Goal: Task Accomplishment & Management: Complete application form

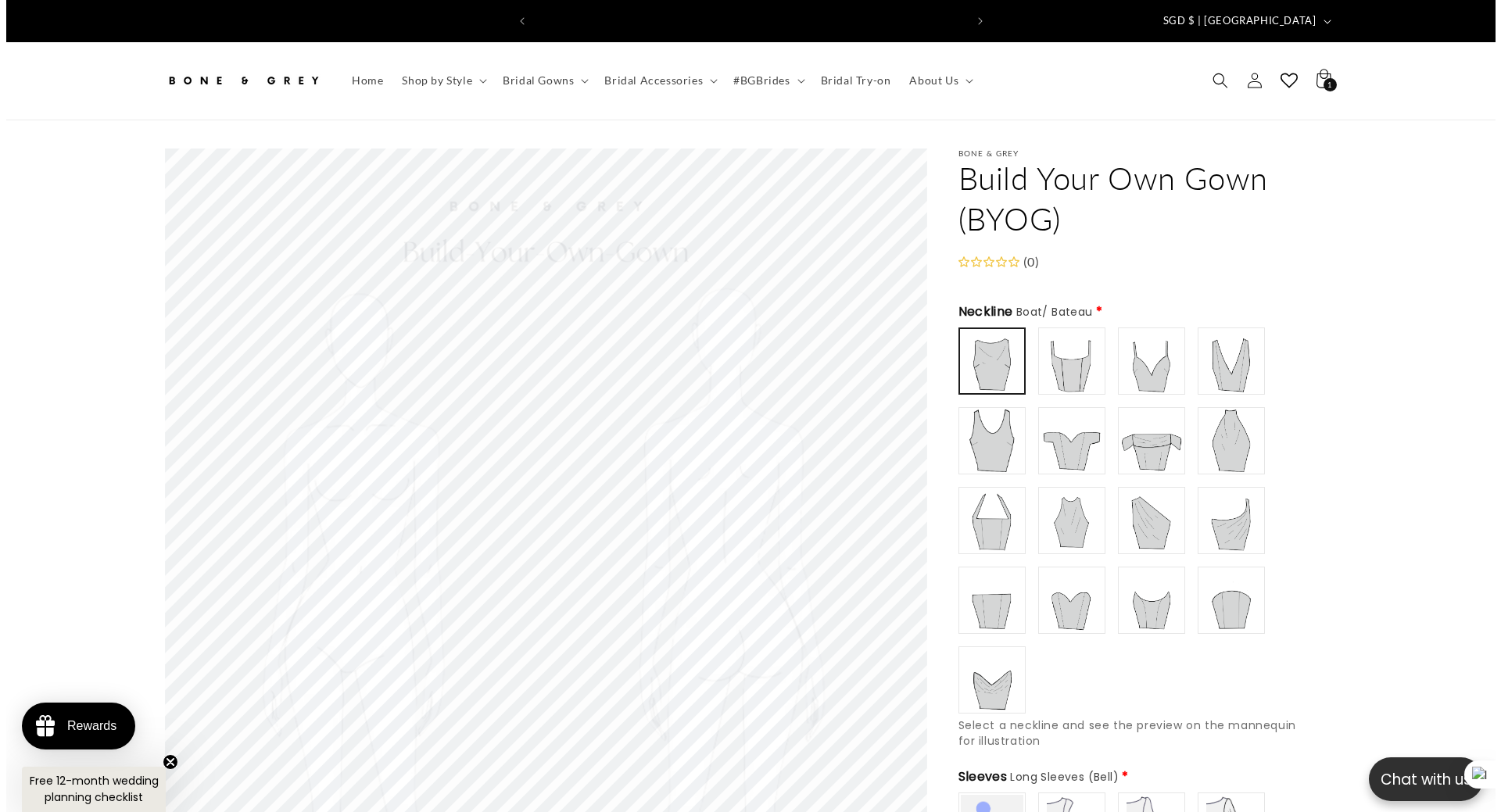
scroll to position [0, 430]
click at [1209, 74] on icon "Search" at bounding box center [1214, 81] width 17 height 17
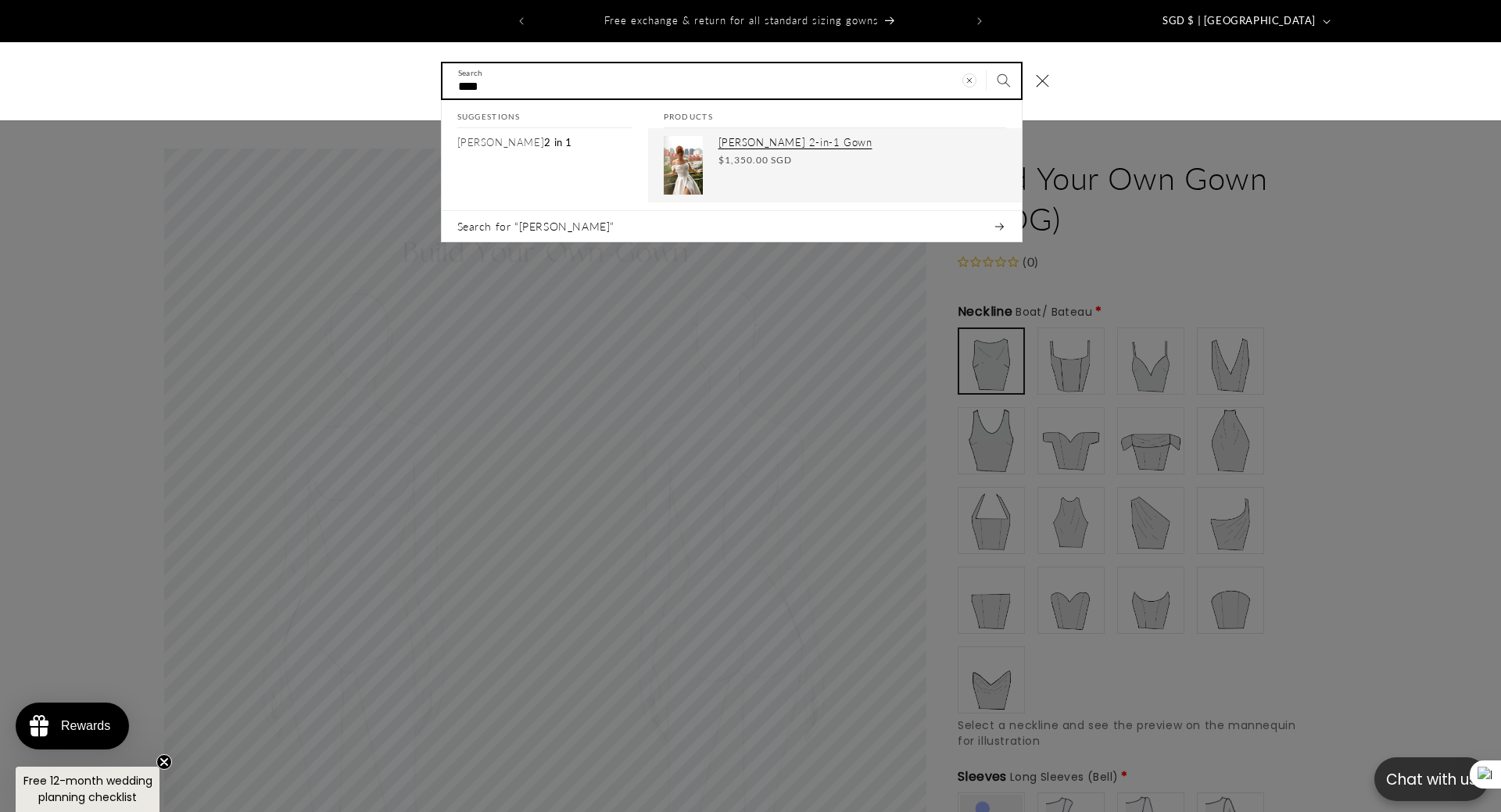
type input "****"
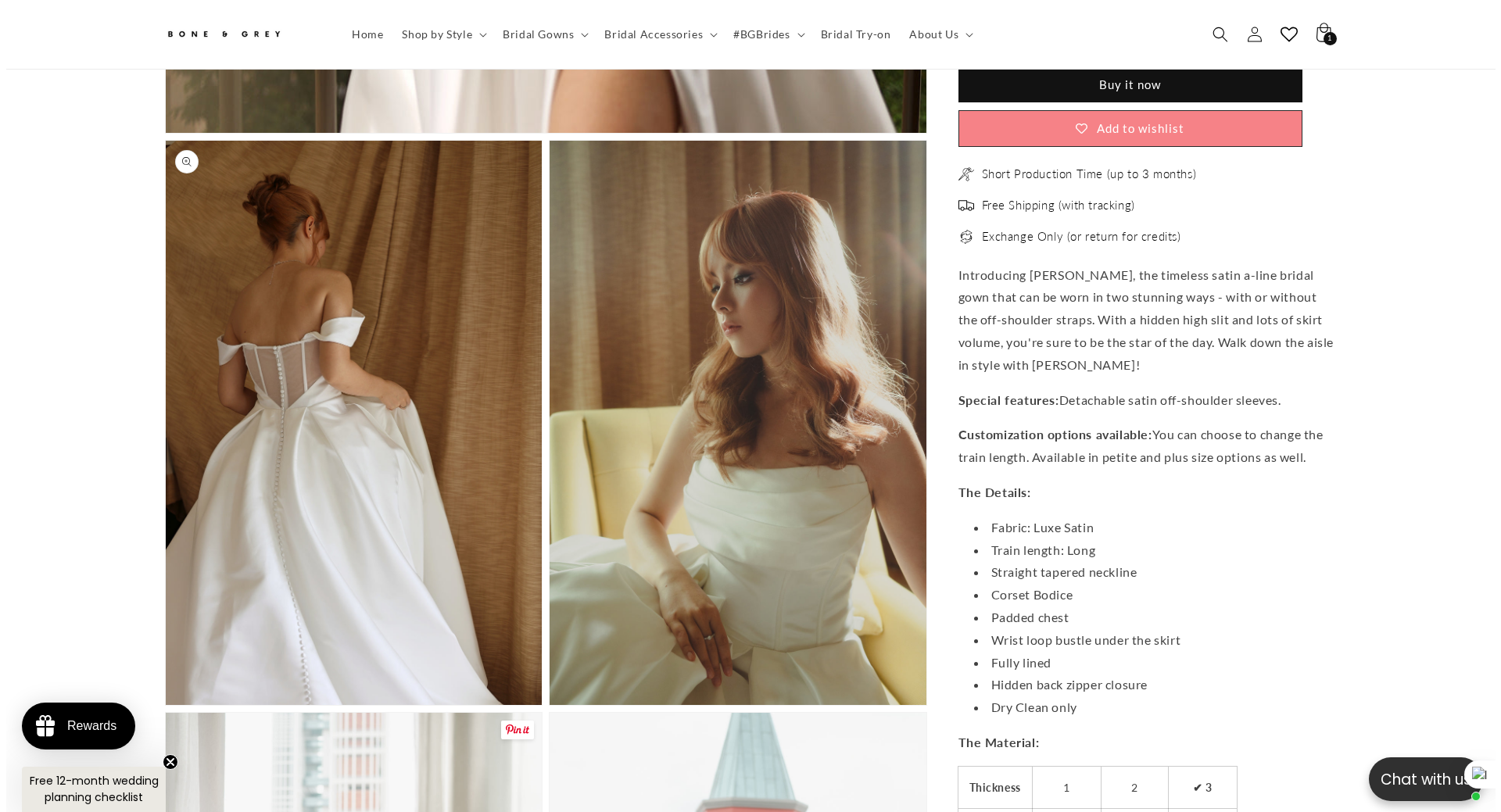
scroll to position [1164, 0]
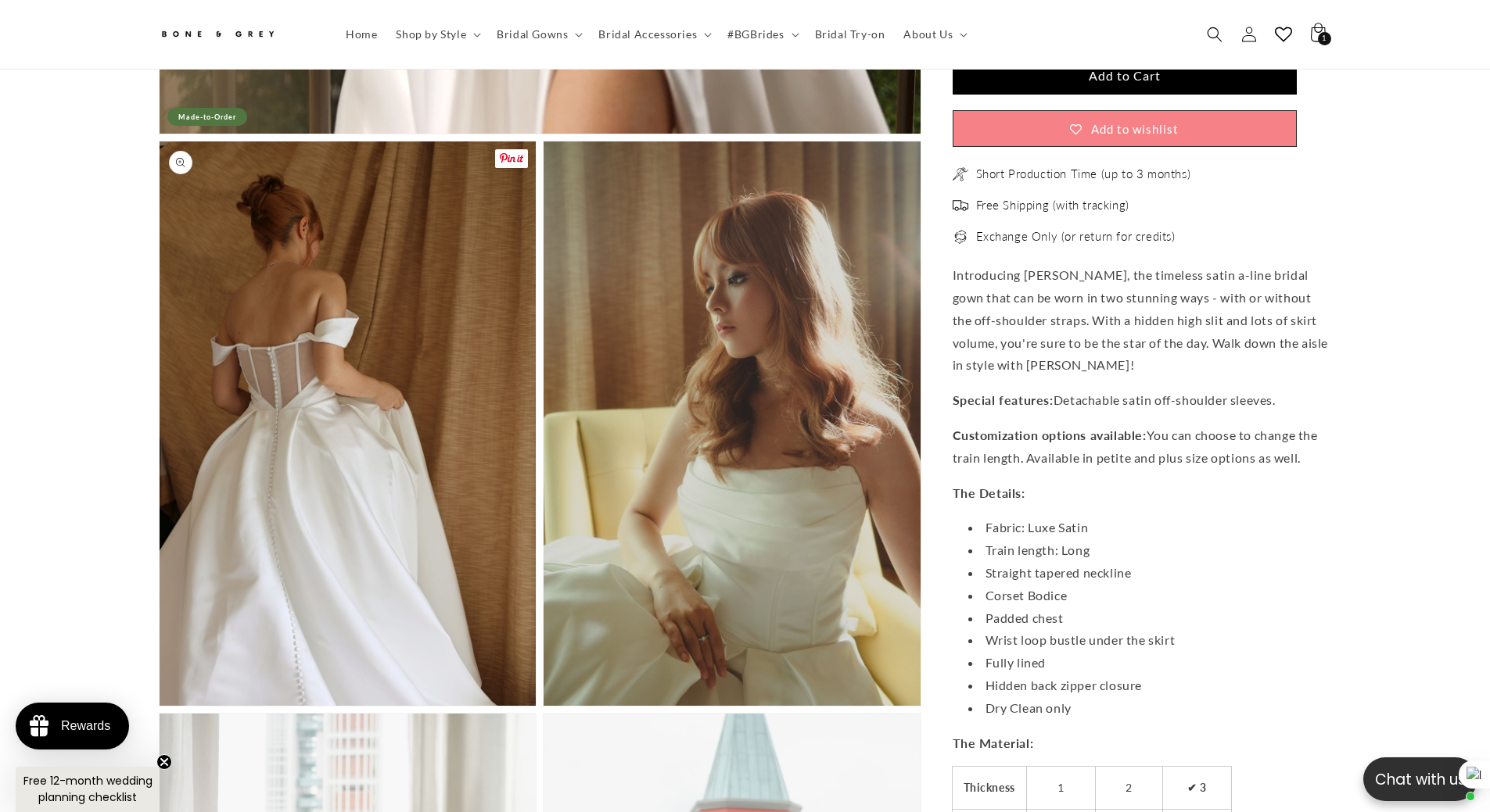
click at [160, 706] on button "Open media 2 in modal" at bounding box center [160, 706] width 0 height 0
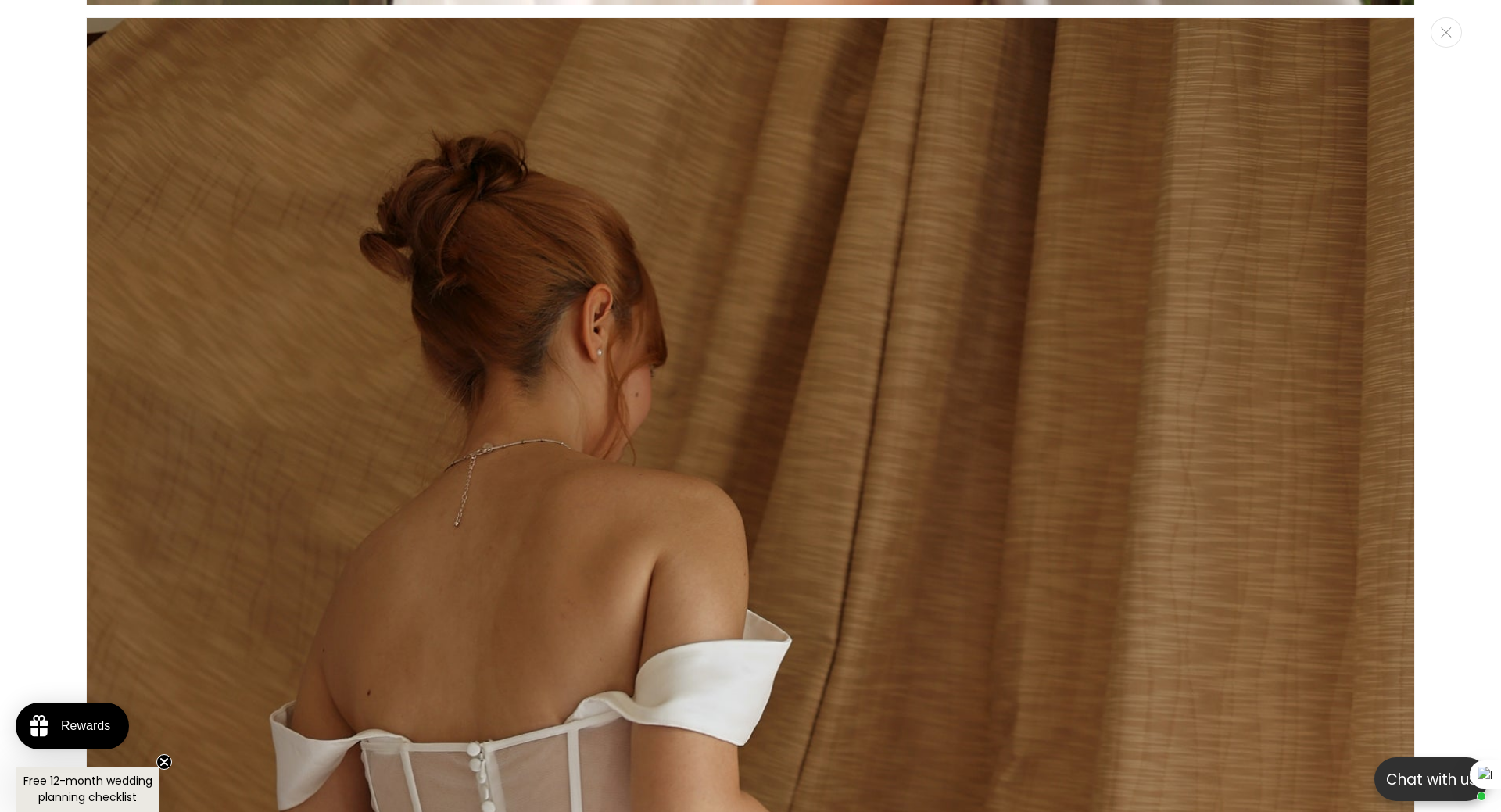
scroll to position [0, 430]
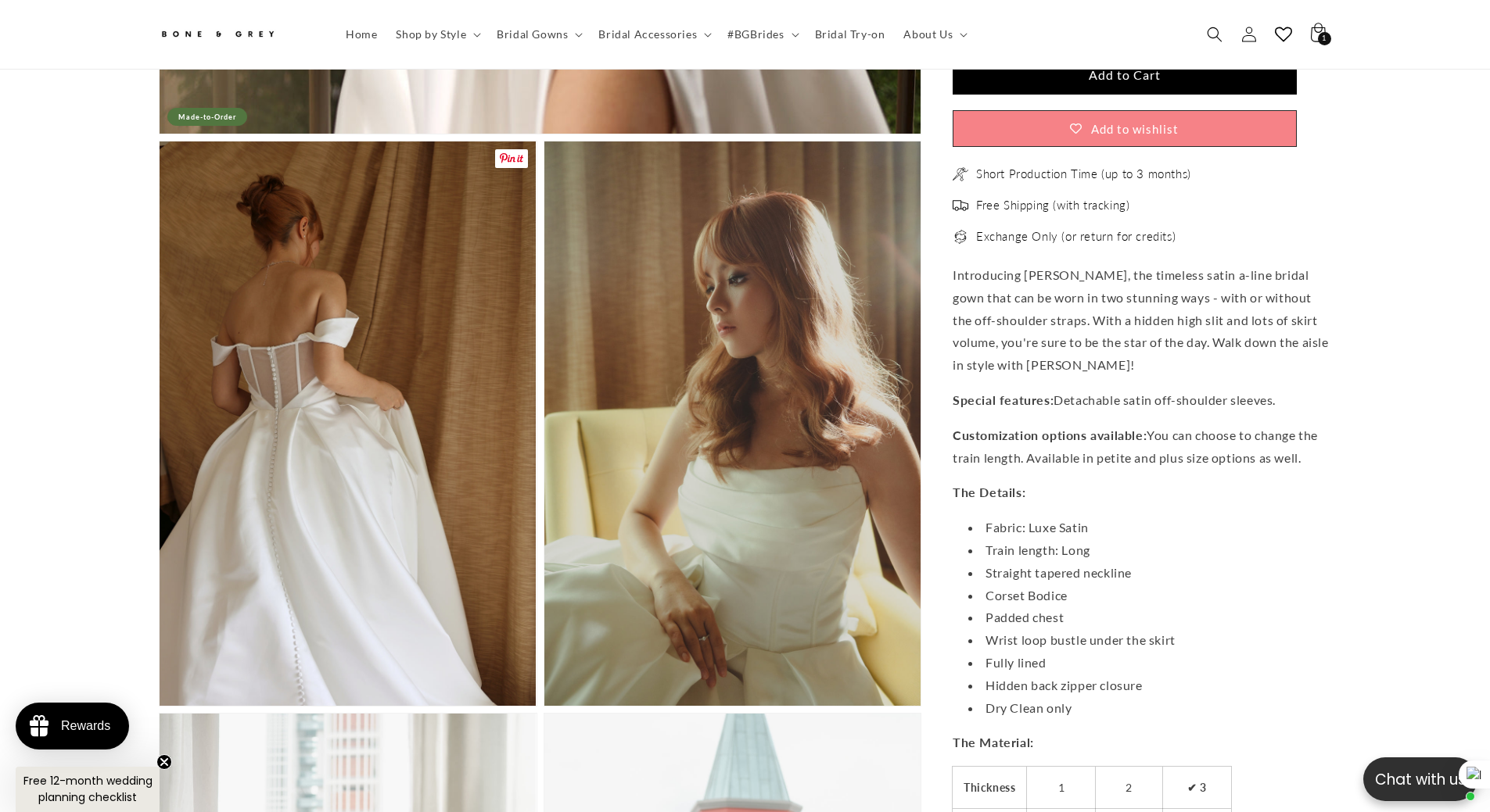
drag, startPoint x: 444, startPoint y: 318, endPoint x: 370, endPoint y: 341, distance: 77.5
click at [160, 706] on button "Open media 2 in modal" at bounding box center [160, 706] width 0 height 0
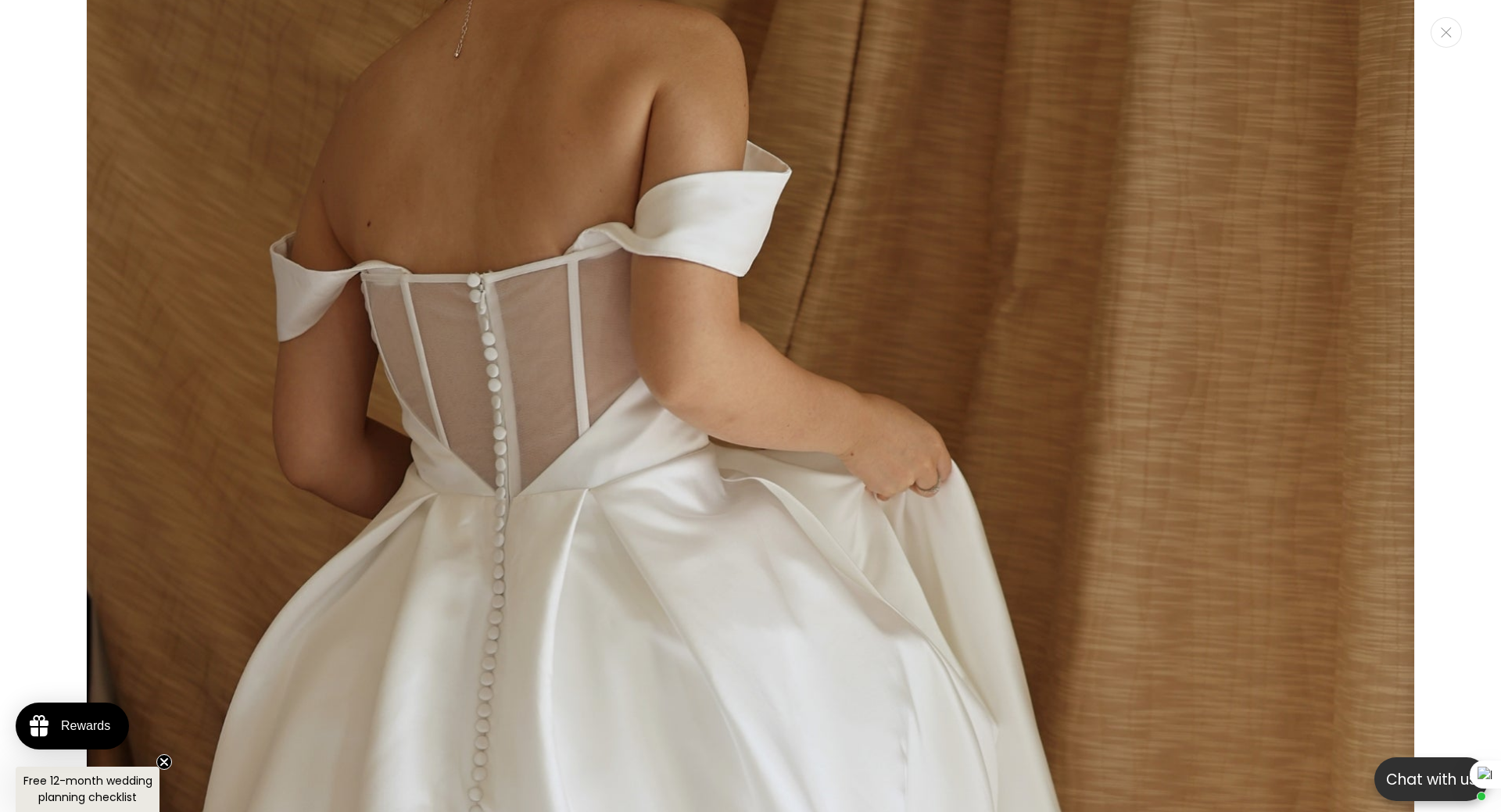
scroll to position [0, 0]
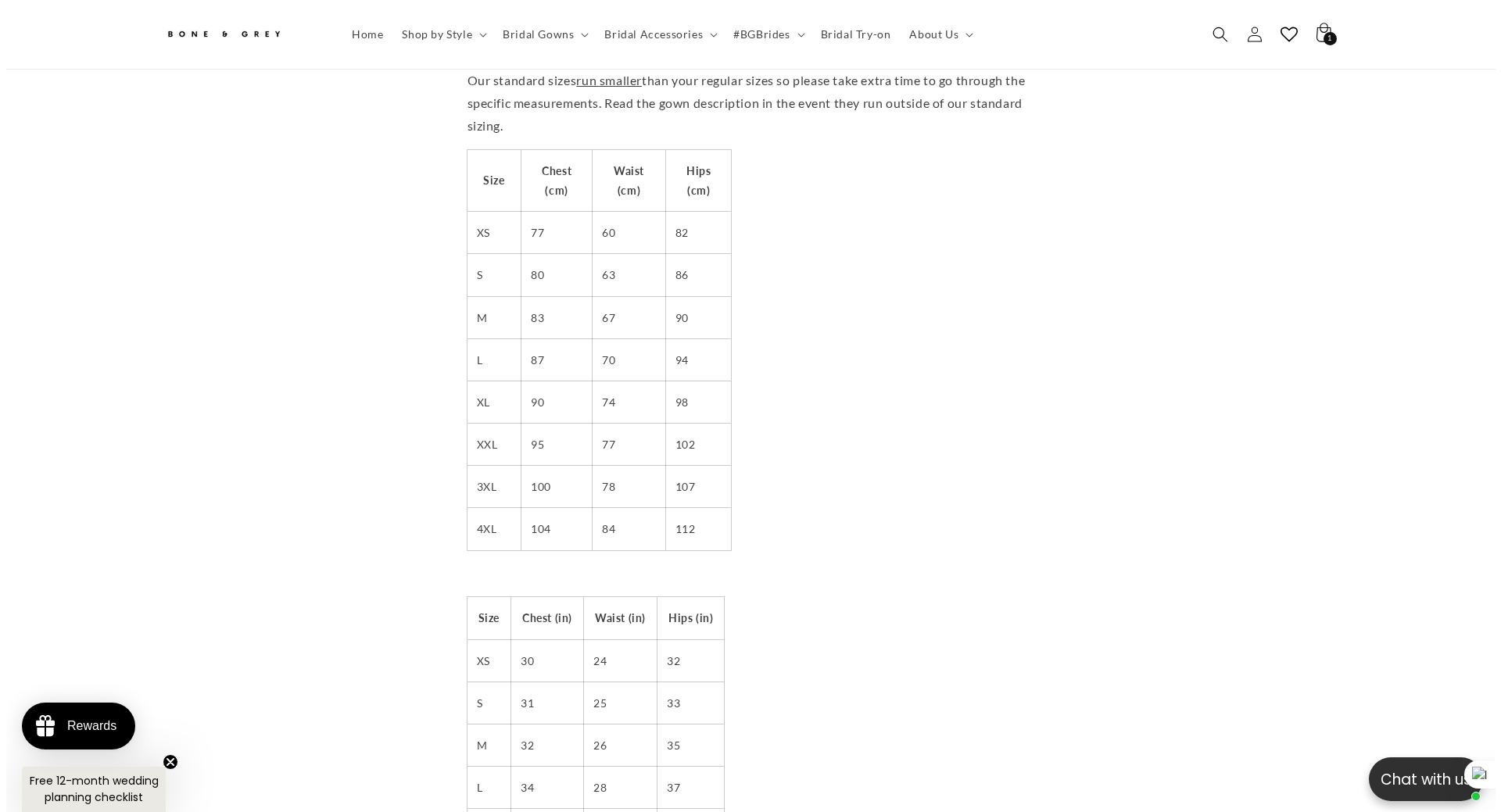
scroll to position [0, 860]
click at [1218, 42] on icon "Search" at bounding box center [1214, 34] width 17 height 17
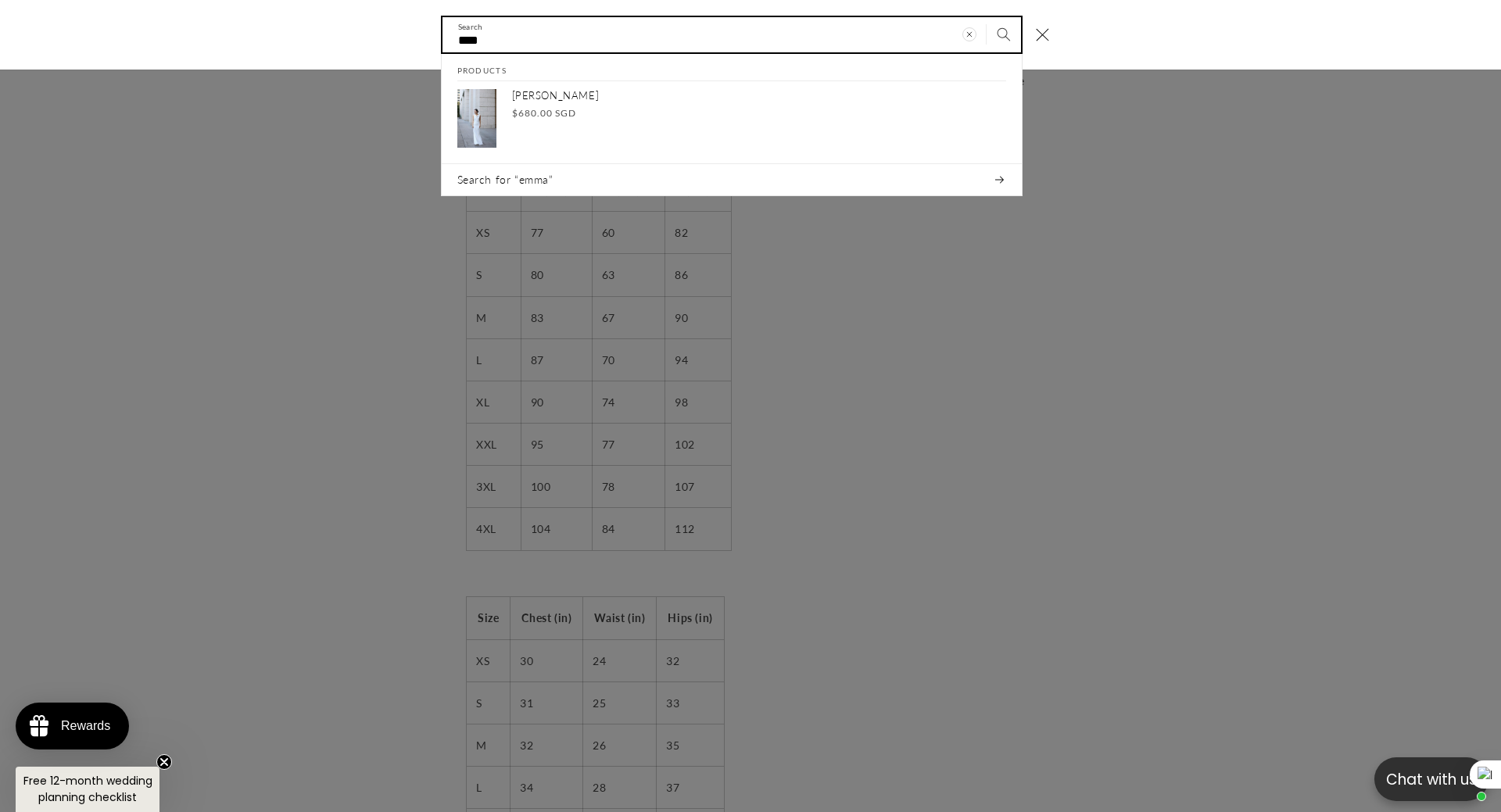
scroll to position [0, 0]
drag, startPoint x: 484, startPoint y: 31, endPoint x: 448, endPoint y: 36, distance: 36.3
click at [448, 36] on input "****" at bounding box center [732, 35] width 579 height 35
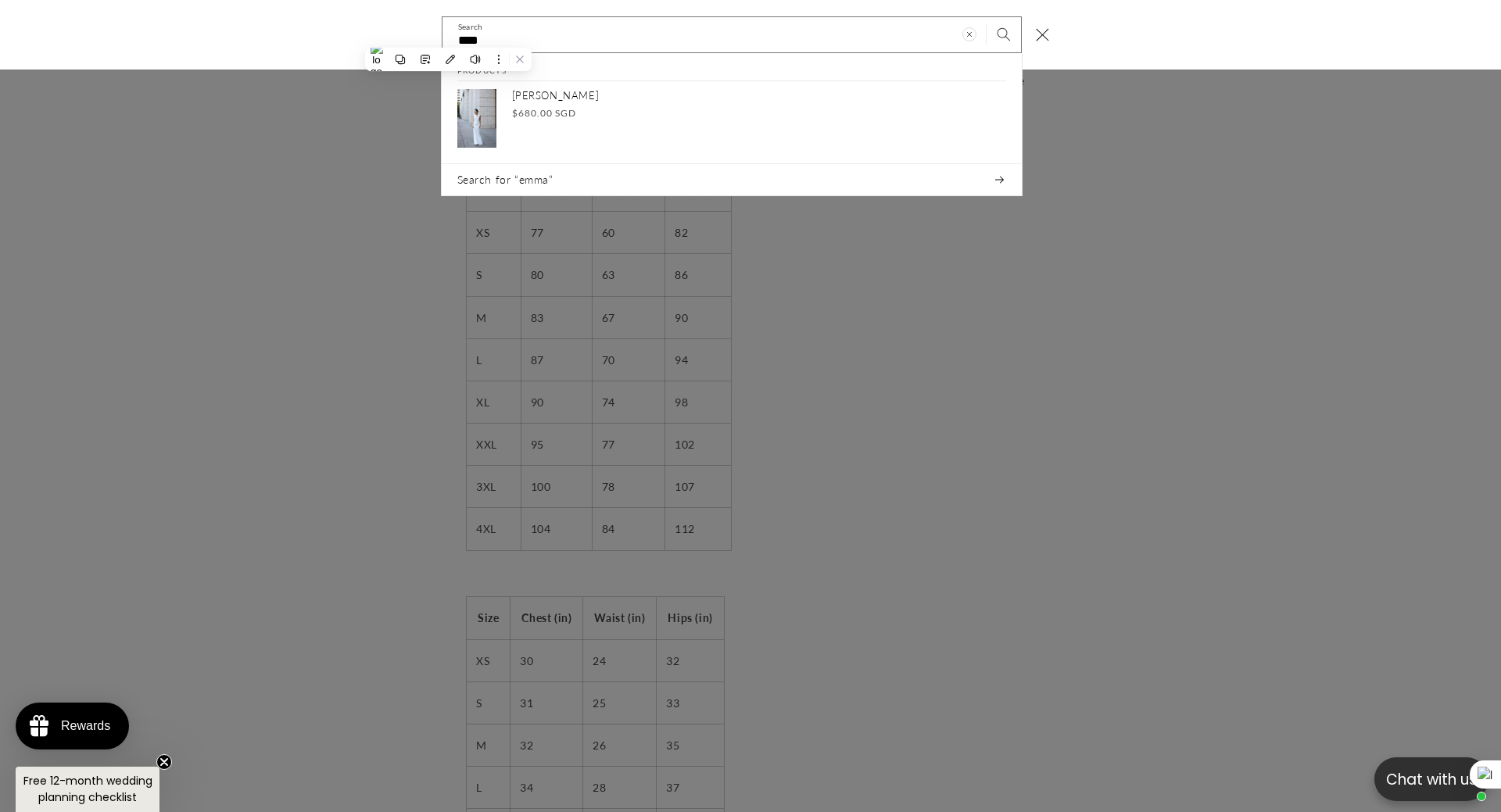
scroll to position [0, 430]
drag, startPoint x: 560, startPoint y: 48, endPoint x: 494, endPoint y: 49, distance: 66.0
click at [560, 48] on input "****" at bounding box center [732, 35] width 579 height 35
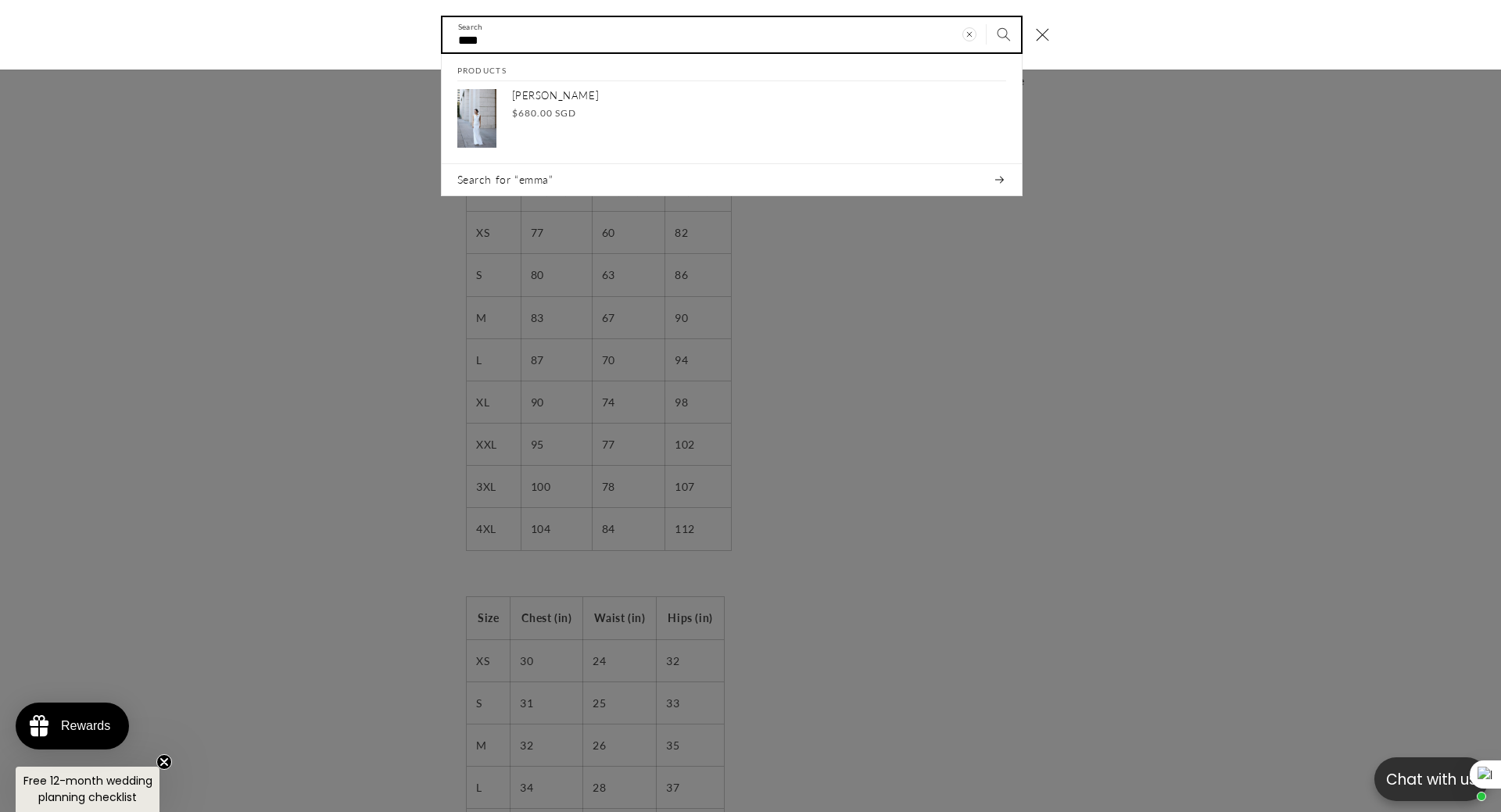
drag, startPoint x: 493, startPoint y: 49, endPoint x: 394, endPoint y: 38, distance: 99.6
click at [394, 38] on div "**** Search Products Emma Regular price $680.00 SGD Regular price Sale price $6…" at bounding box center [750, 34] width 1501 height 69
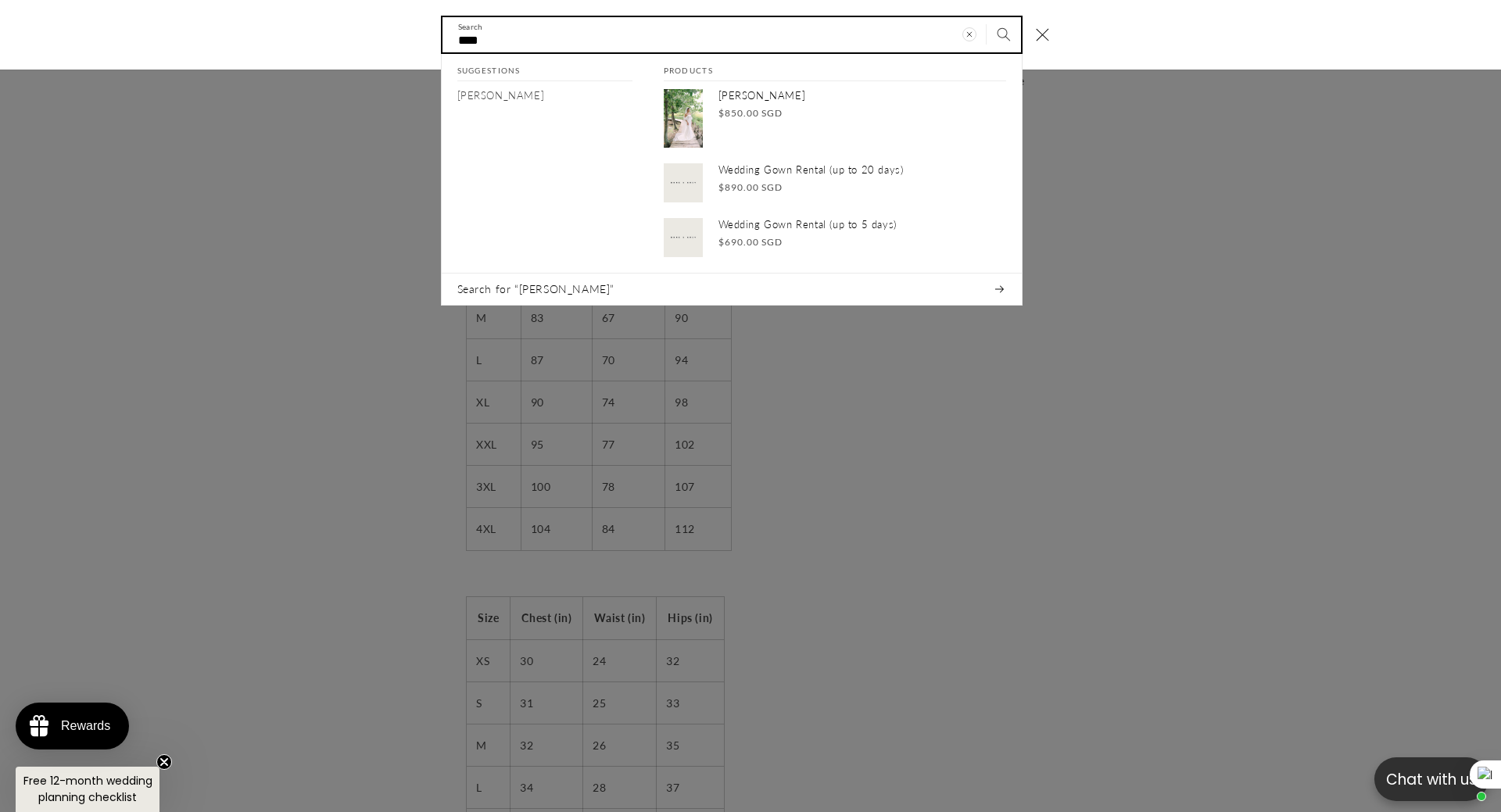
drag, startPoint x: 487, startPoint y: 37, endPoint x: 328, endPoint y: 33, distance: 159.1
click at [353, 37] on div "**** Search Suggestions cora Products Cora Regular price $850.00 SGD Regular pr…" at bounding box center [750, 34] width 1501 height 69
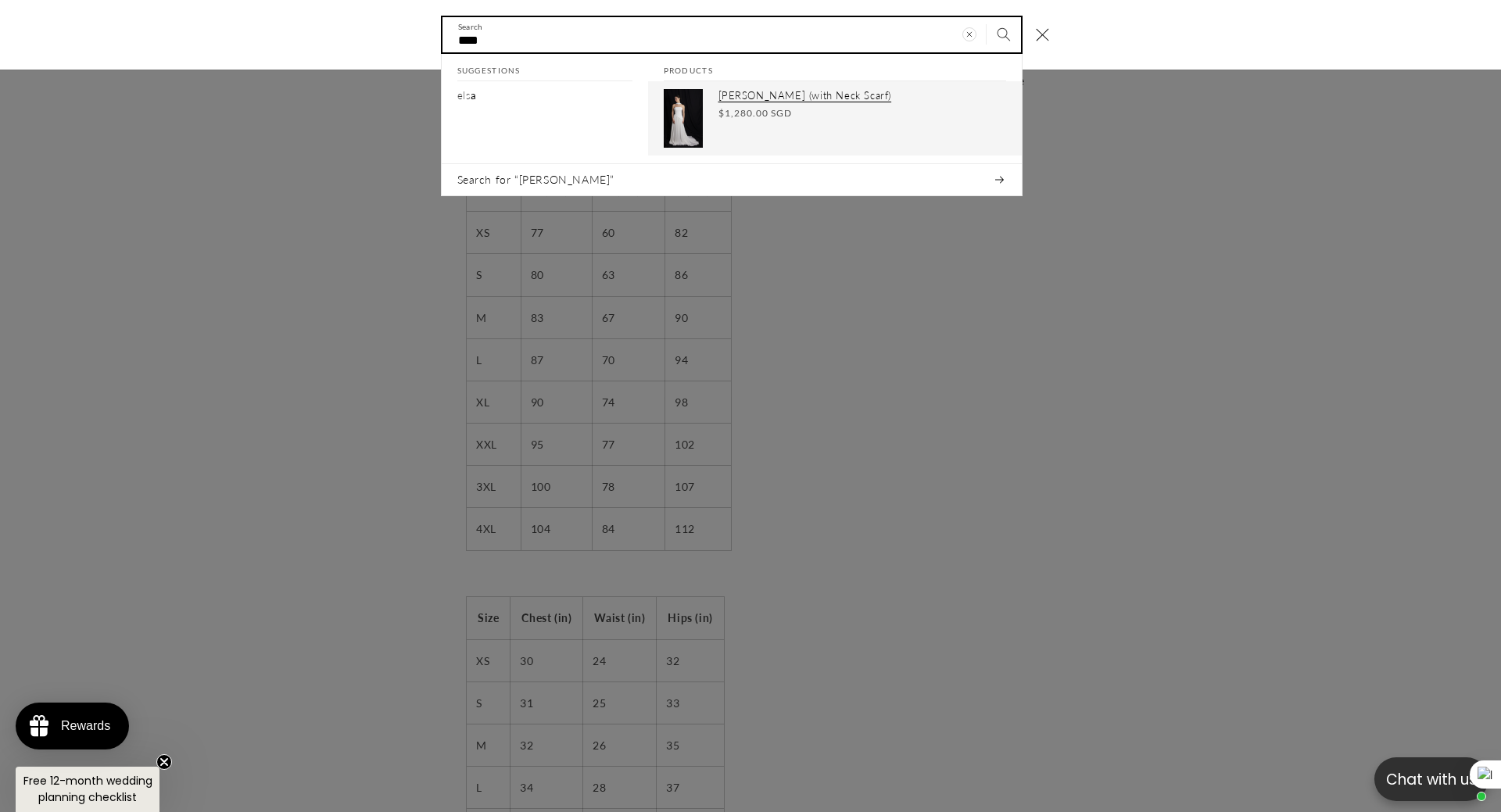
type input "****"
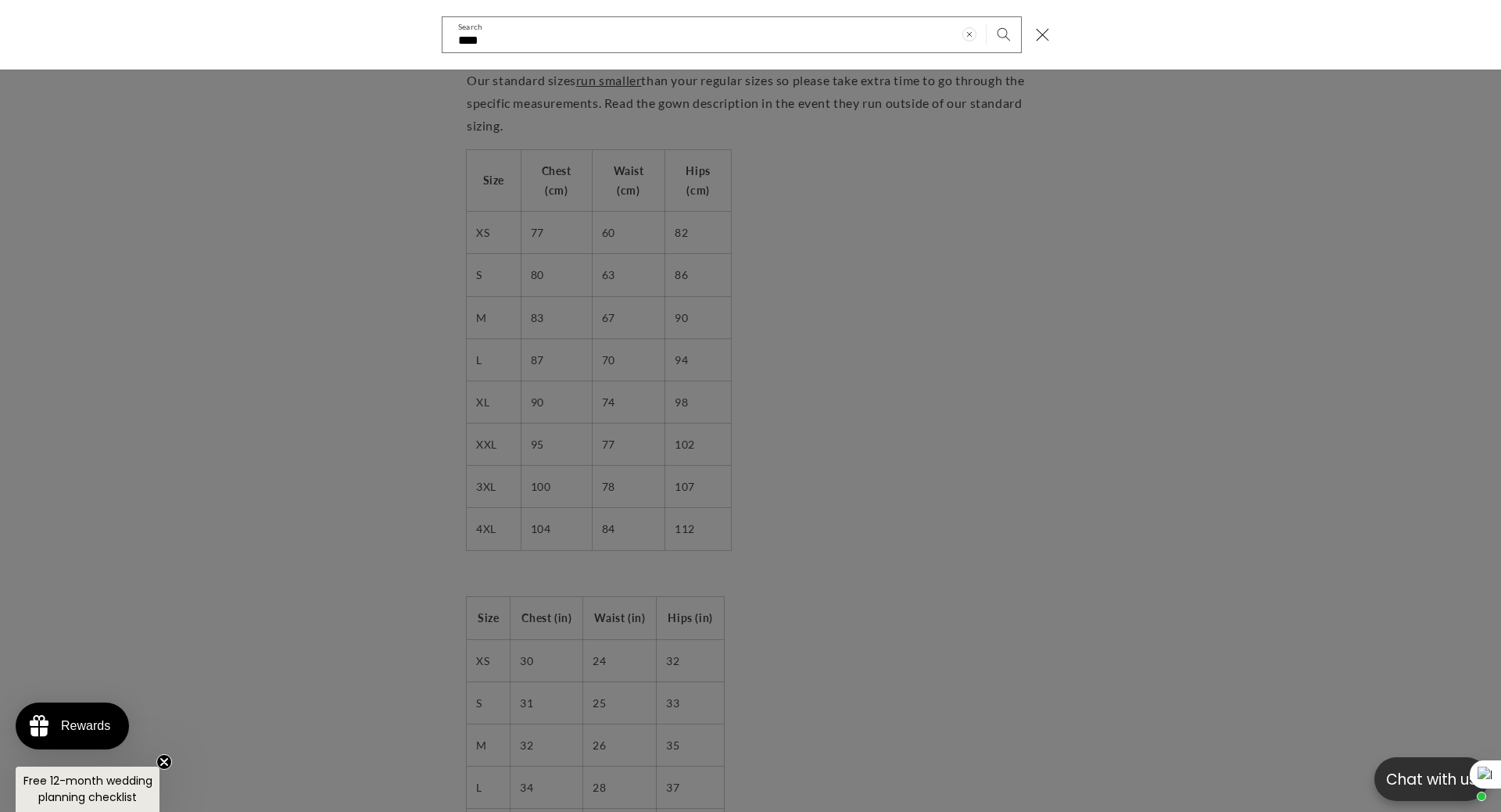
scroll to position [0, 0]
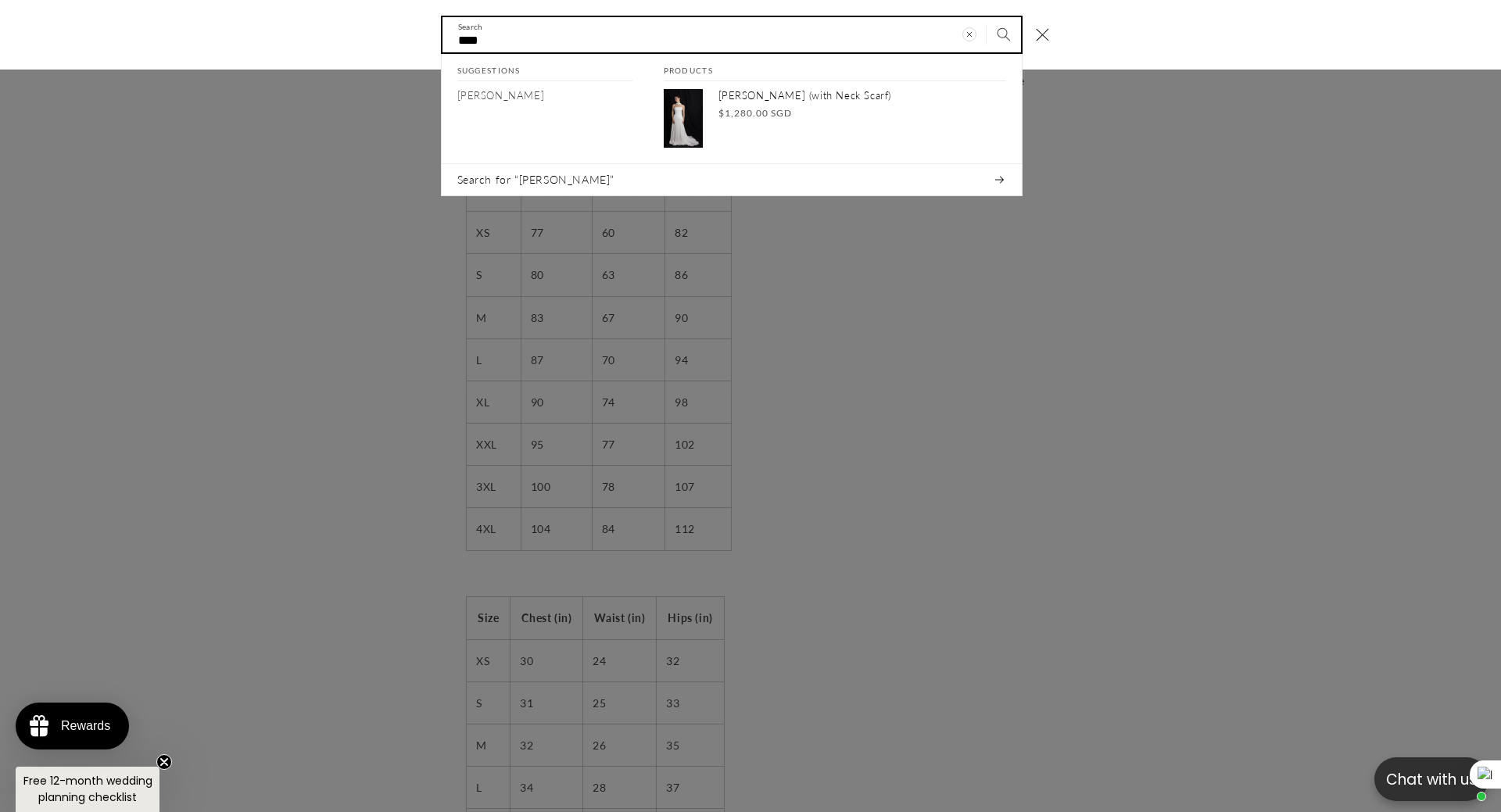
drag, startPoint x: 463, startPoint y: 42, endPoint x: 411, endPoint y: 42, distance: 52.0
click at [411, 42] on div "**** Search Suggestions elsa Products Elsa (with Neck Scarf) Regular price $1,2…" at bounding box center [750, 34] width 1501 height 69
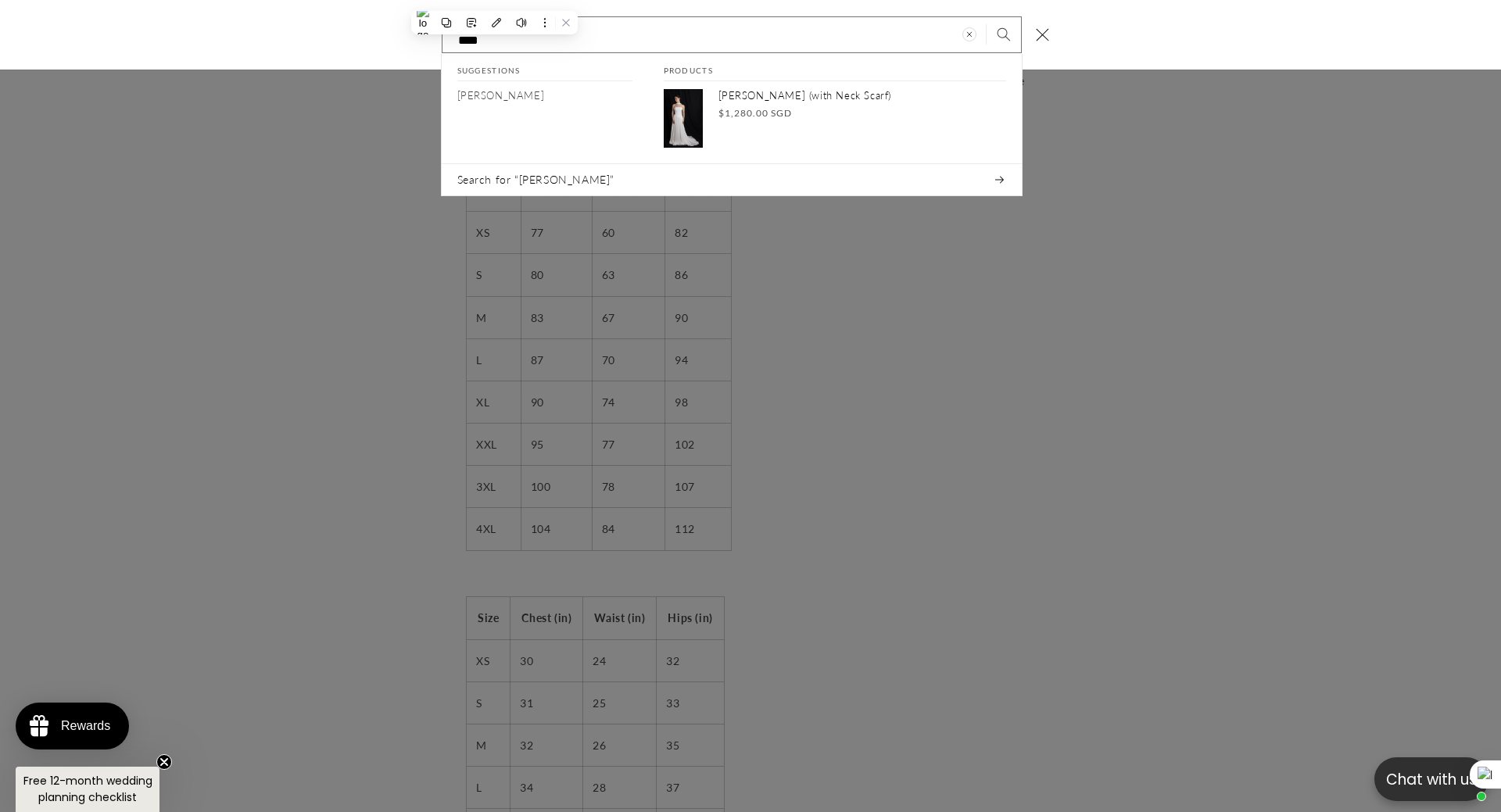
scroll to position [0, 430]
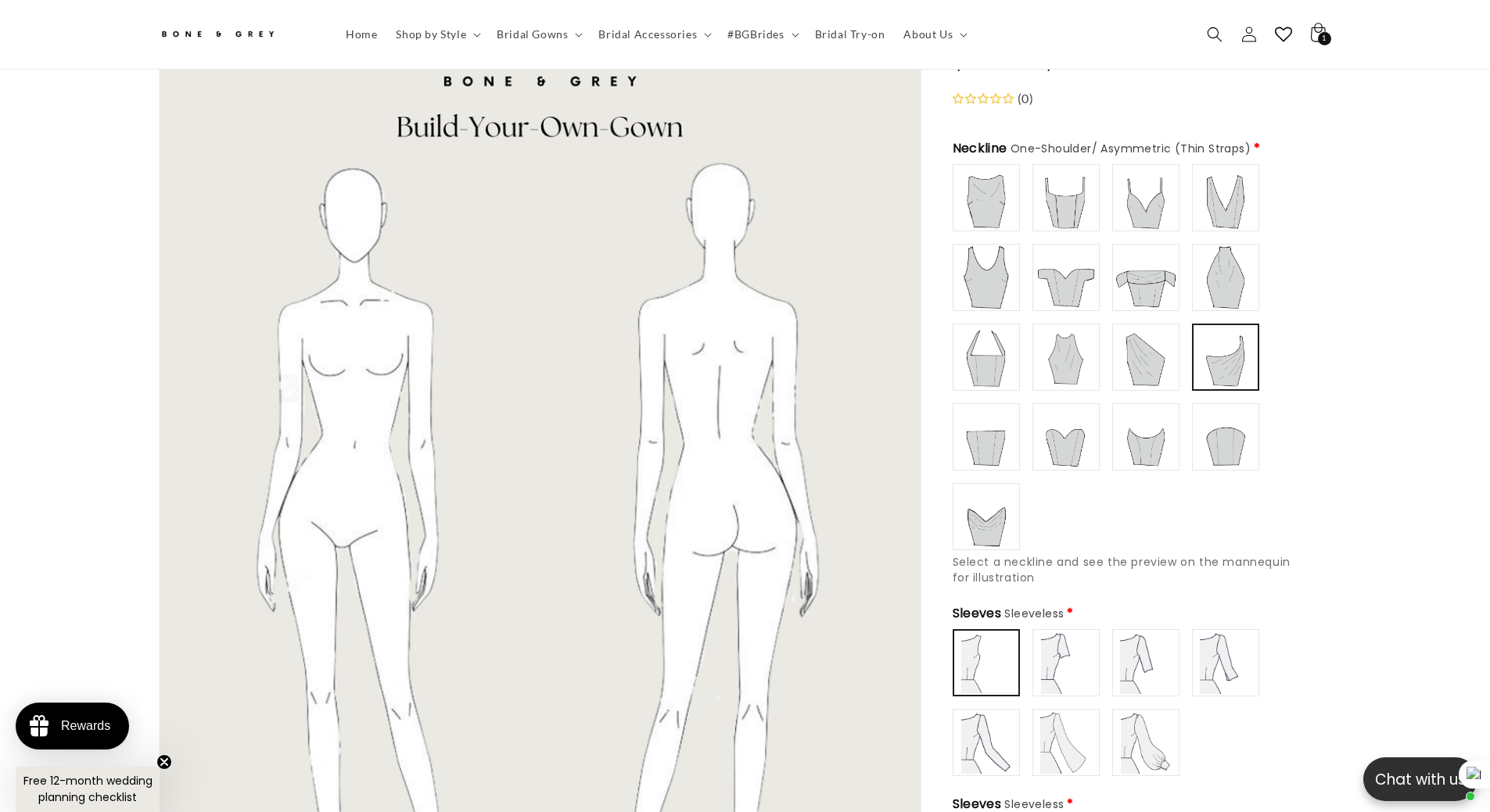
scroll to position [148, 0]
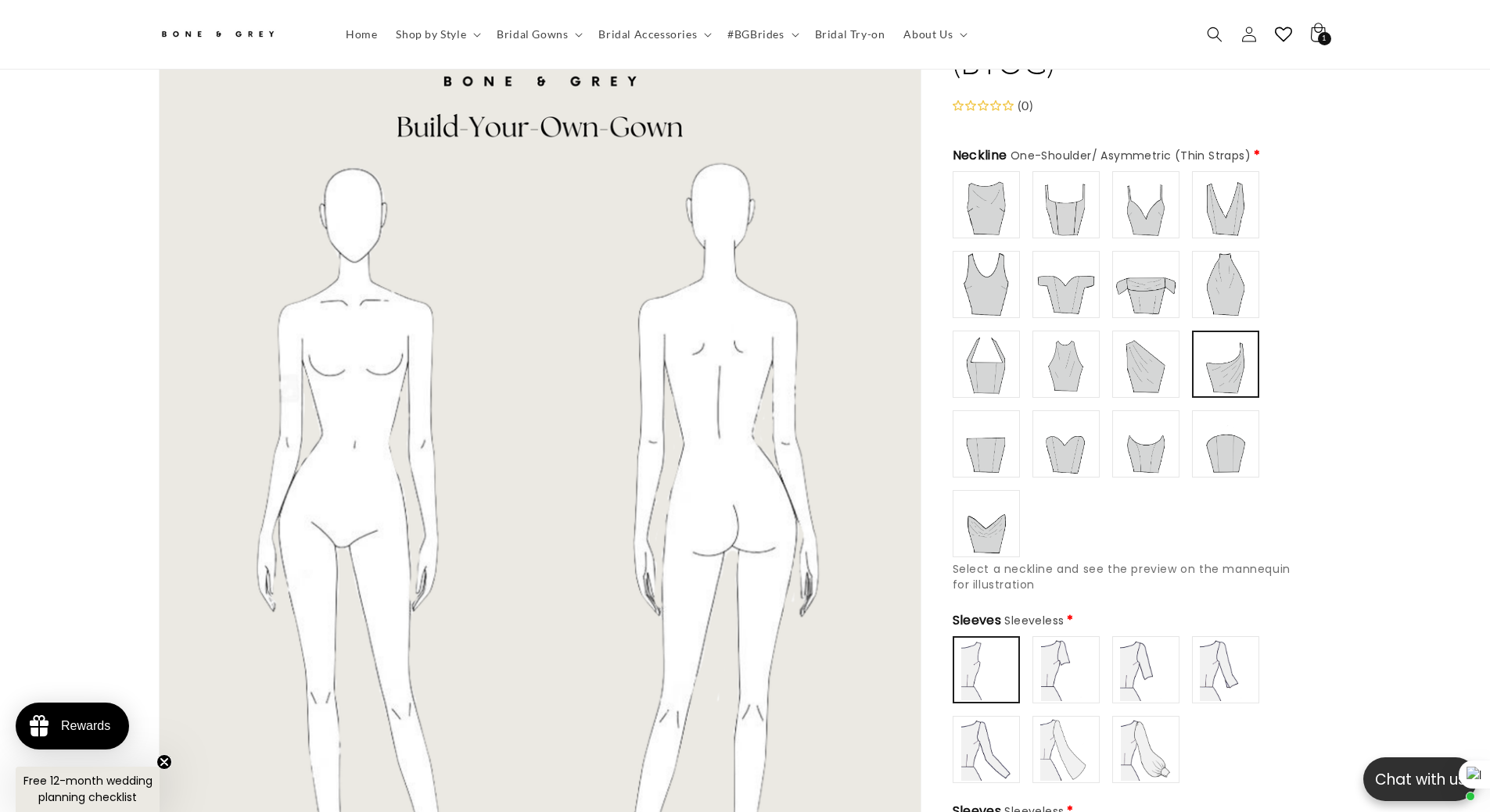
click at [1068, 284] on img at bounding box center [1066, 285] width 63 height 63
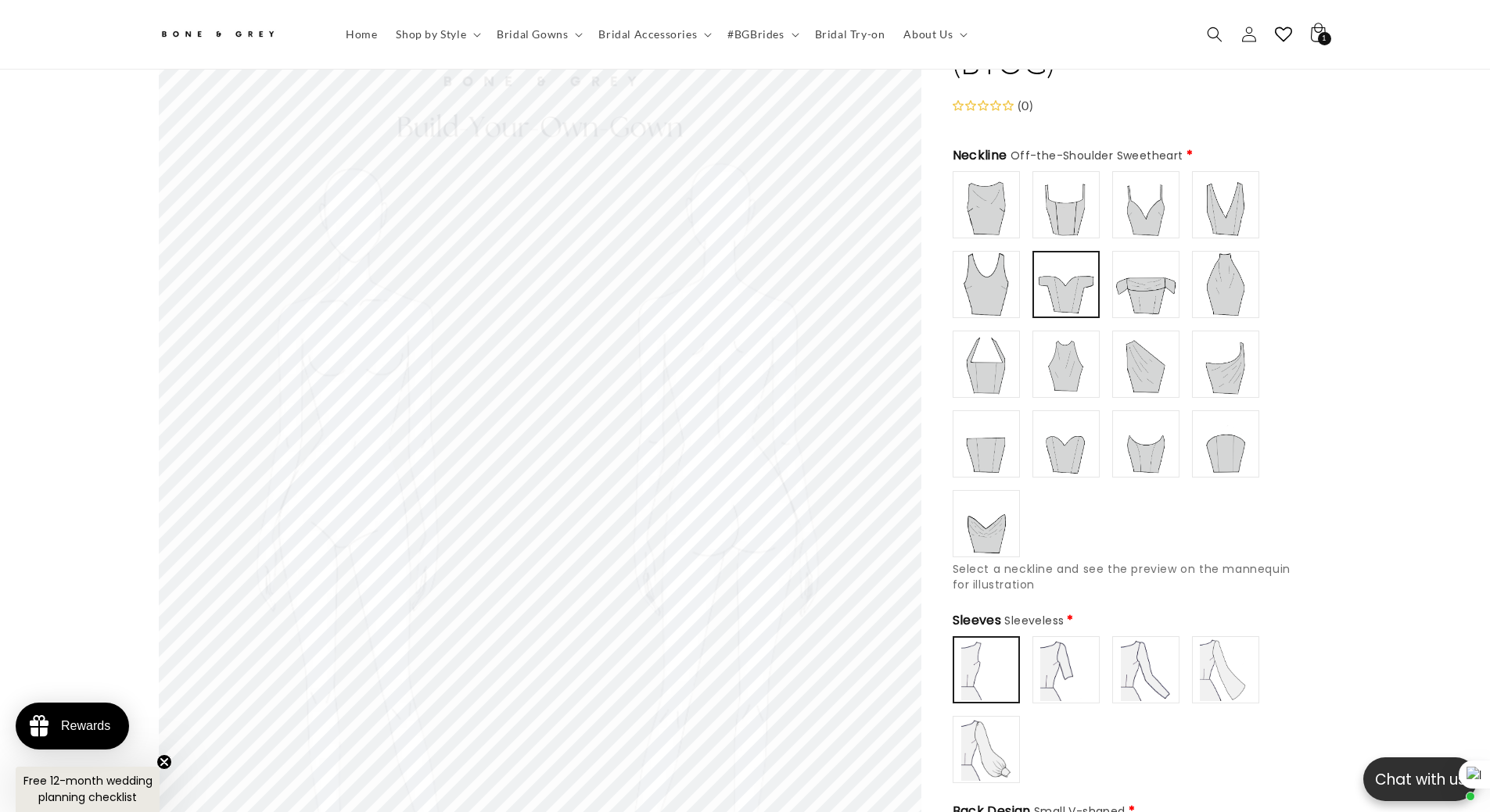
click at [1114, 278] on div at bounding box center [1145, 284] width 64 height 64
type input "**********"
click at [1079, 282] on img at bounding box center [1066, 285] width 63 height 63
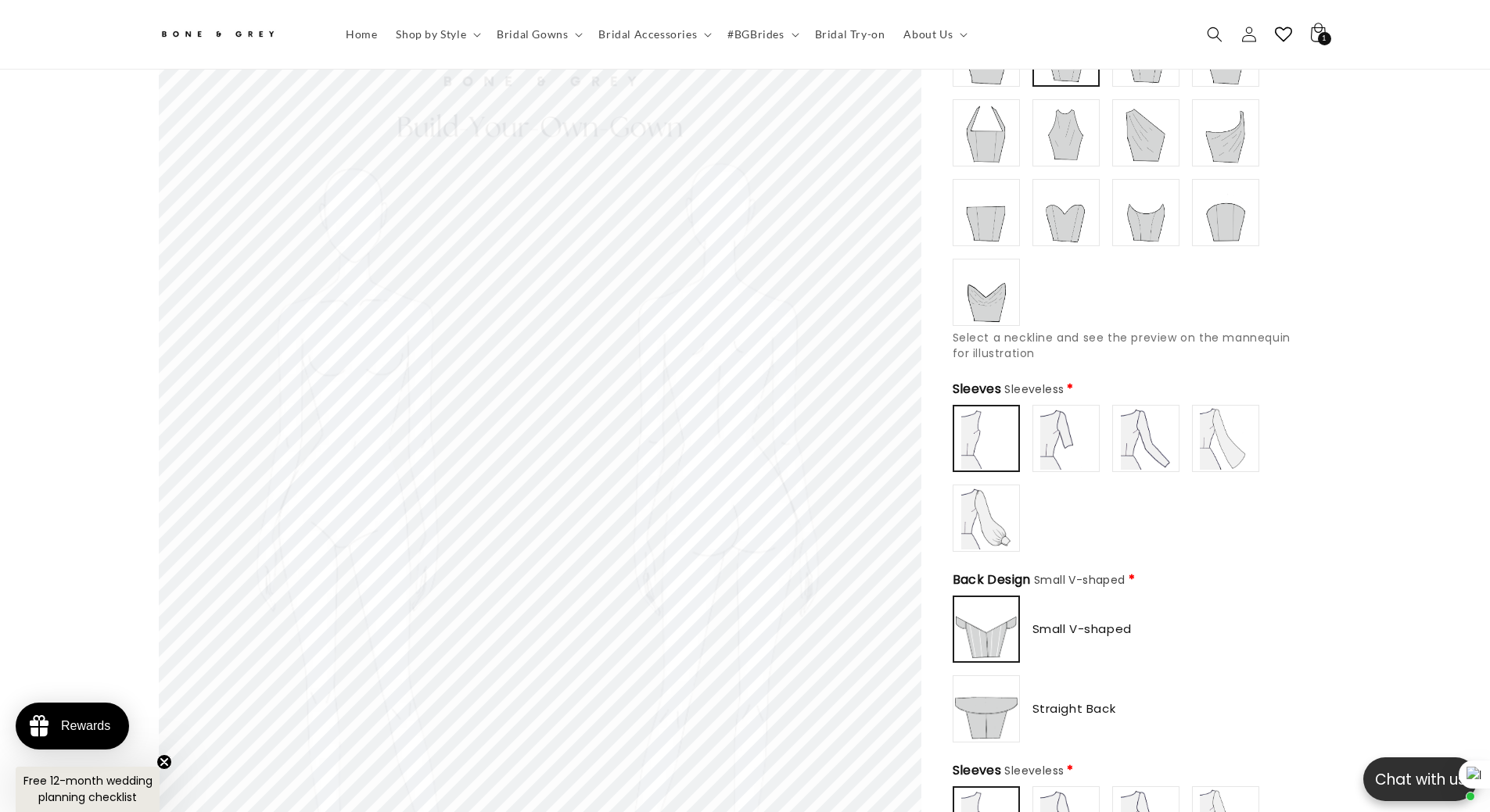
scroll to position [382, 0]
click at [1052, 422] on img at bounding box center [1066, 435] width 63 height 63
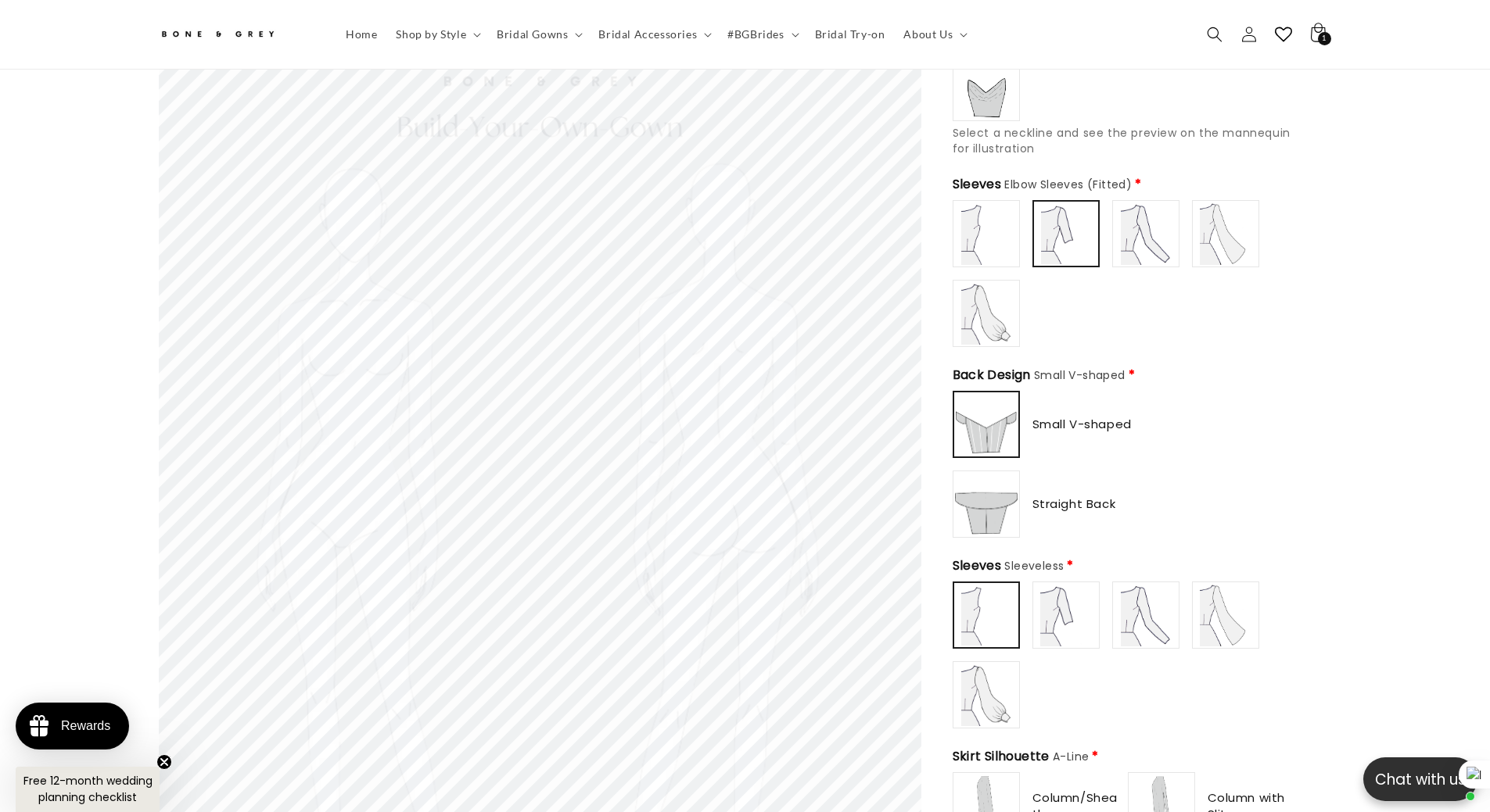
scroll to position [617, 0]
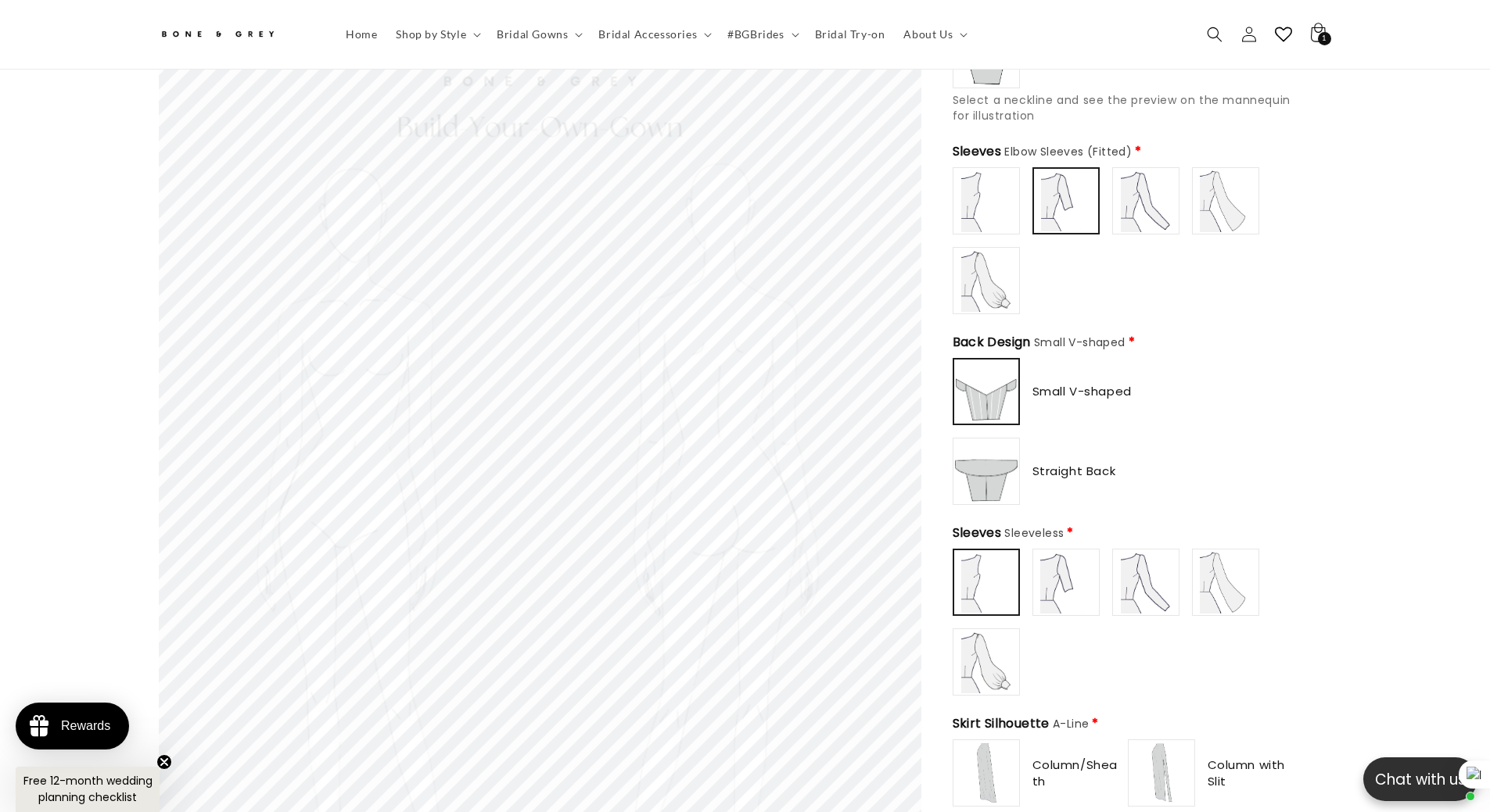
click at [1154, 206] on img at bounding box center [1146, 201] width 63 height 63
click at [1203, 194] on img at bounding box center [1226, 201] width 63 height 63
type input "**********"
click at [977, 277] on img at bounding box center [986, 281] width 63 height 63
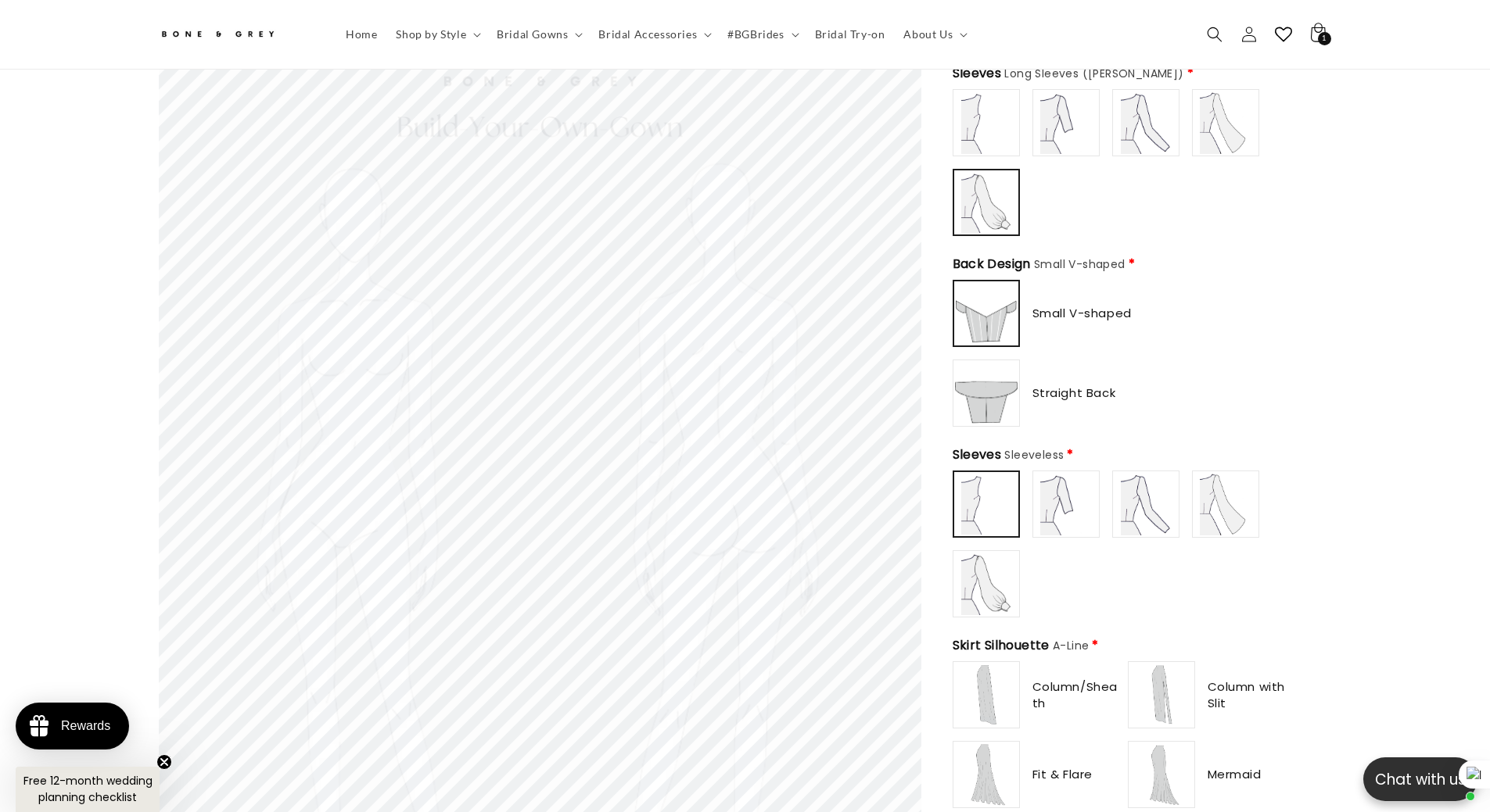
scroll to position [0, 861]
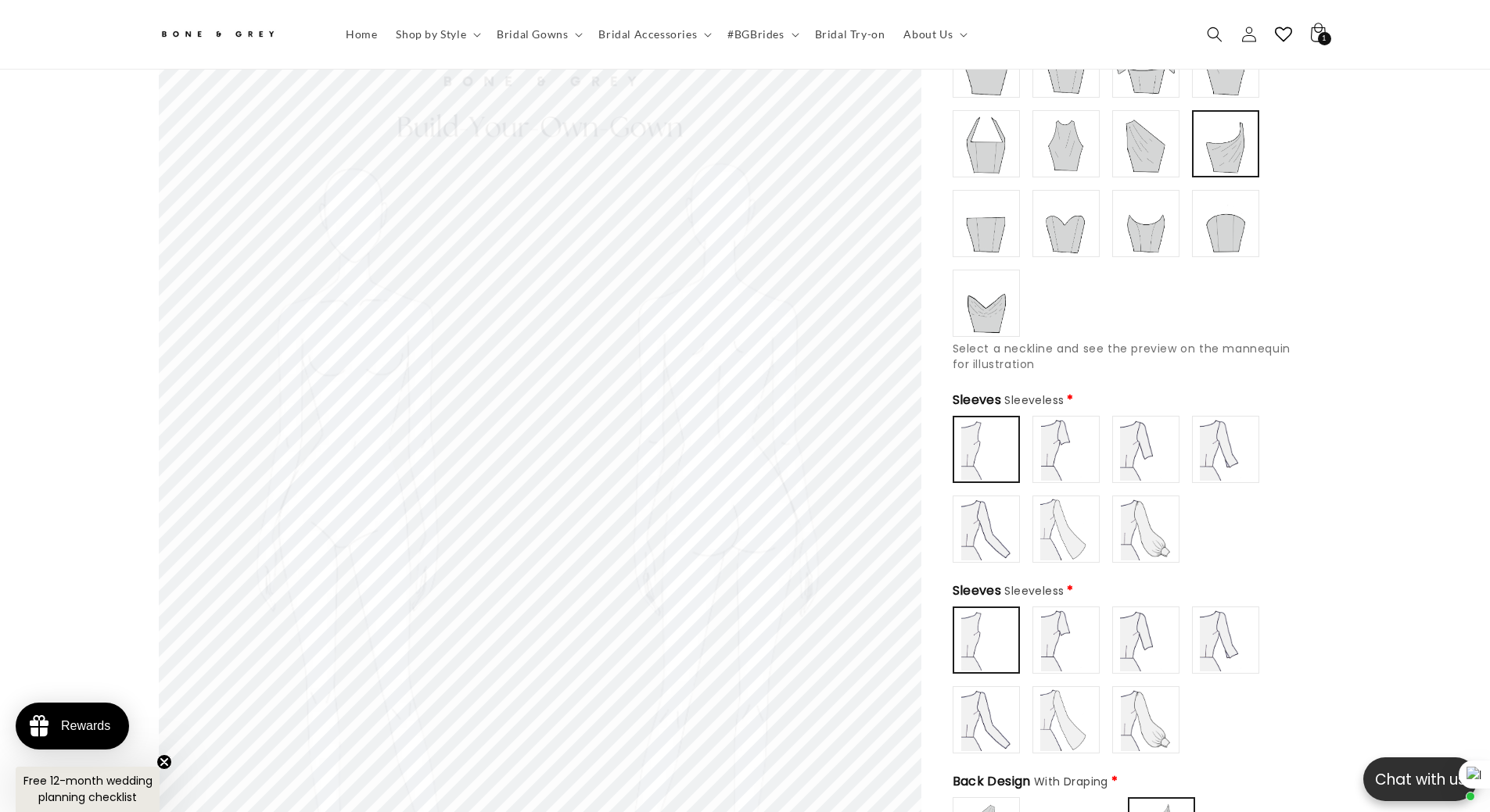
scroll to position [148, 0]
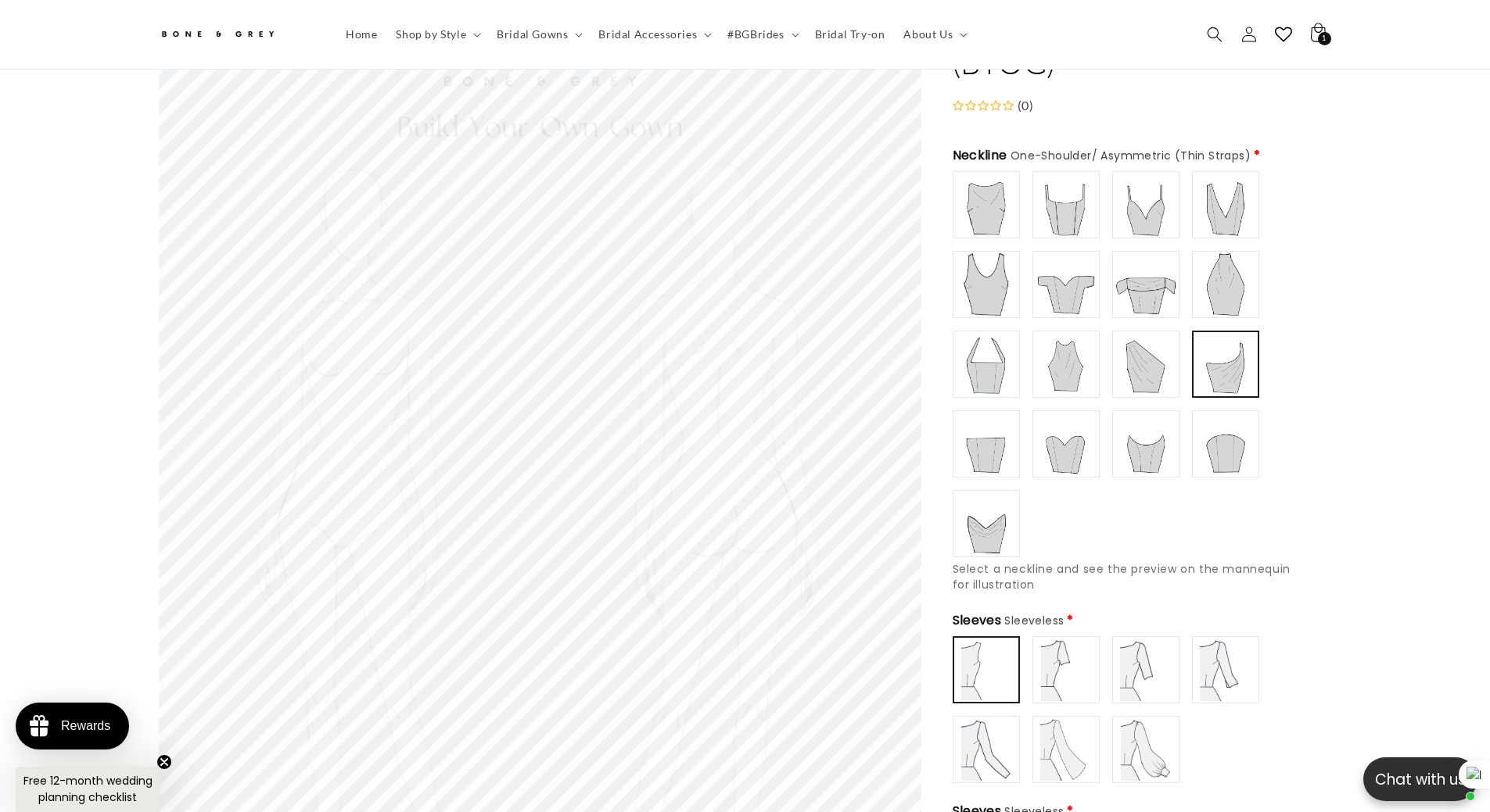
type input "**********"
click at [1056, 284] on img at bounding box center [1066, 285] width 63 height 63
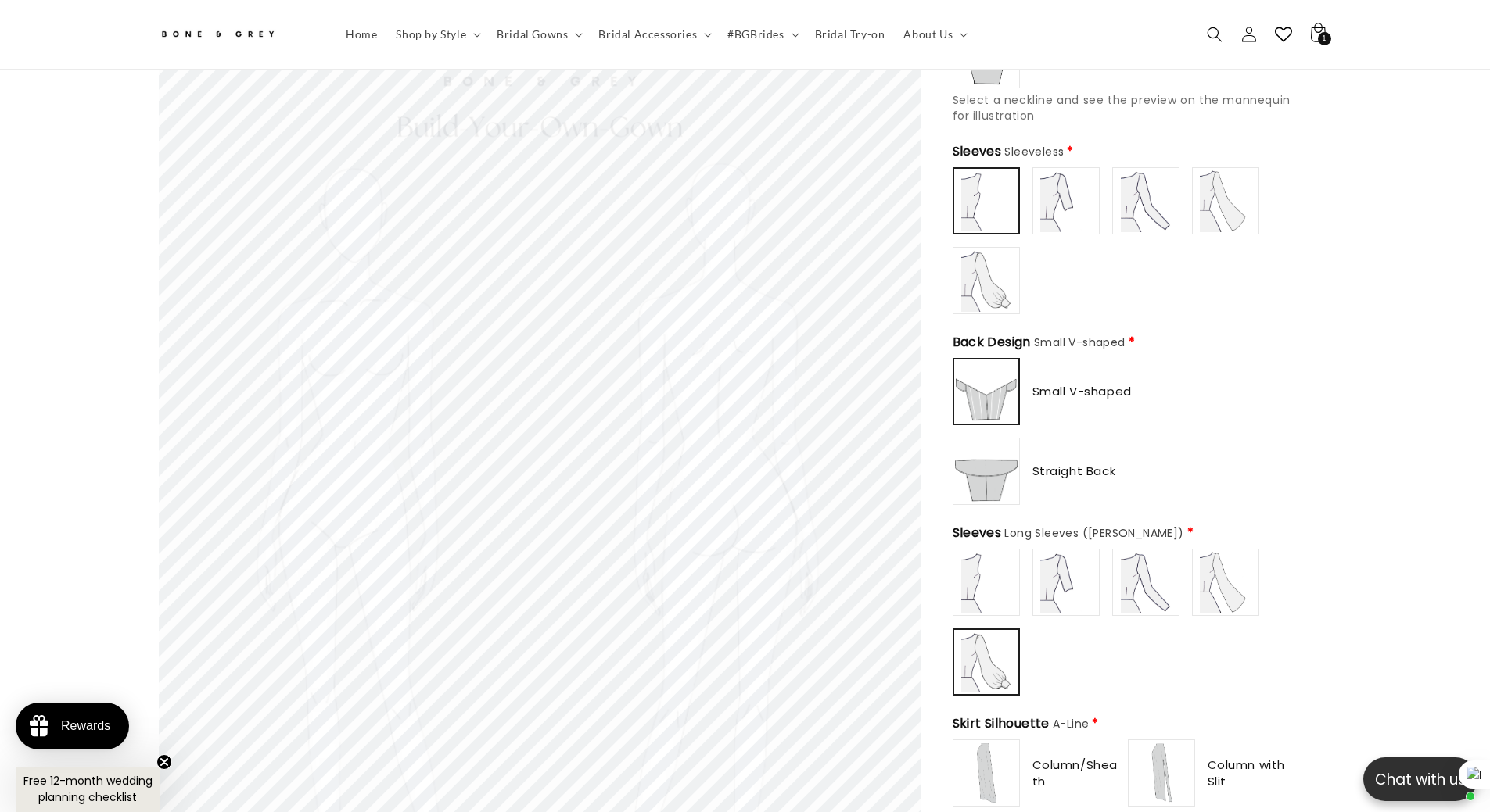
scroll to position [0, 0]
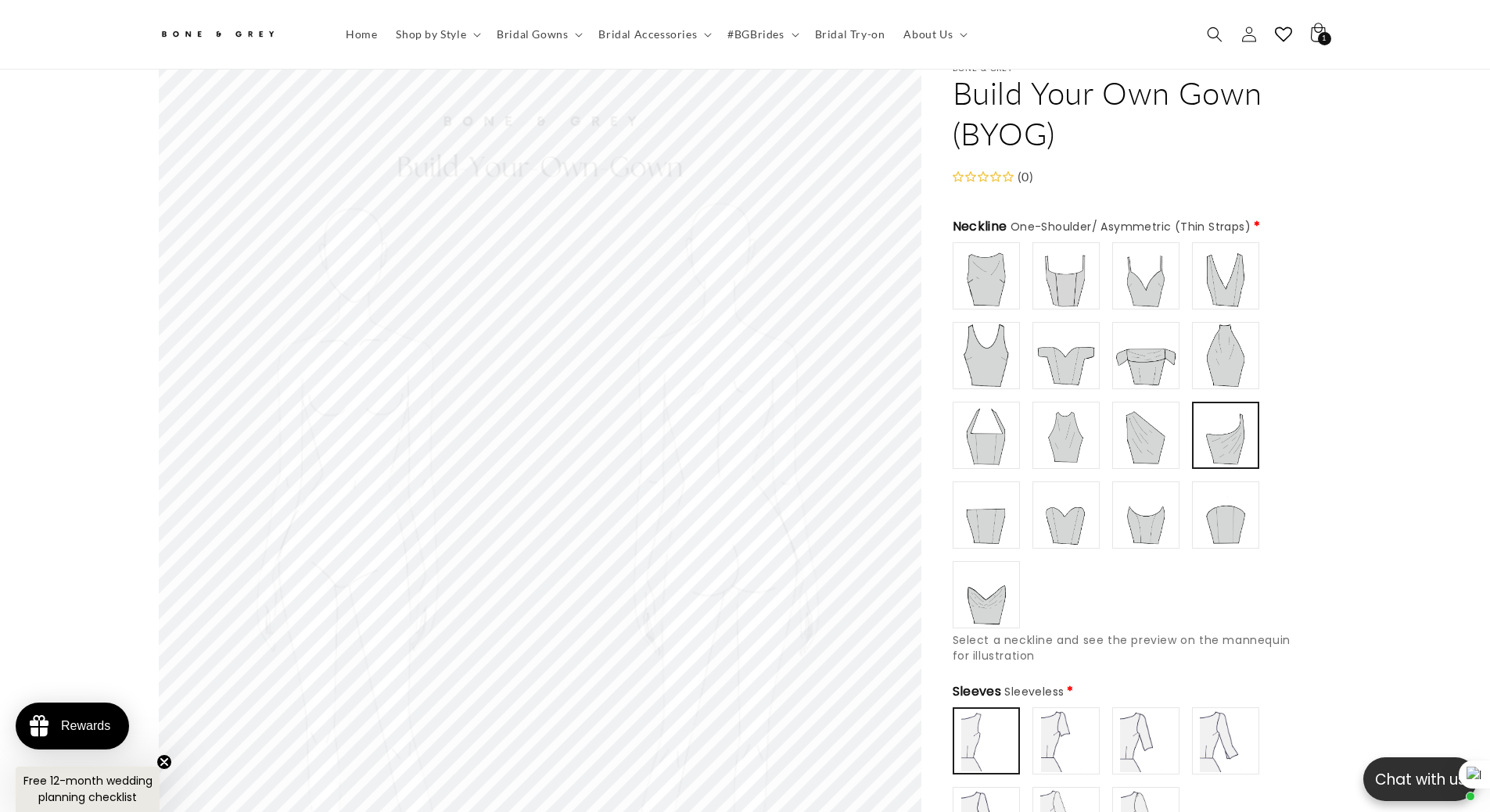
scroll to position [69, 0]
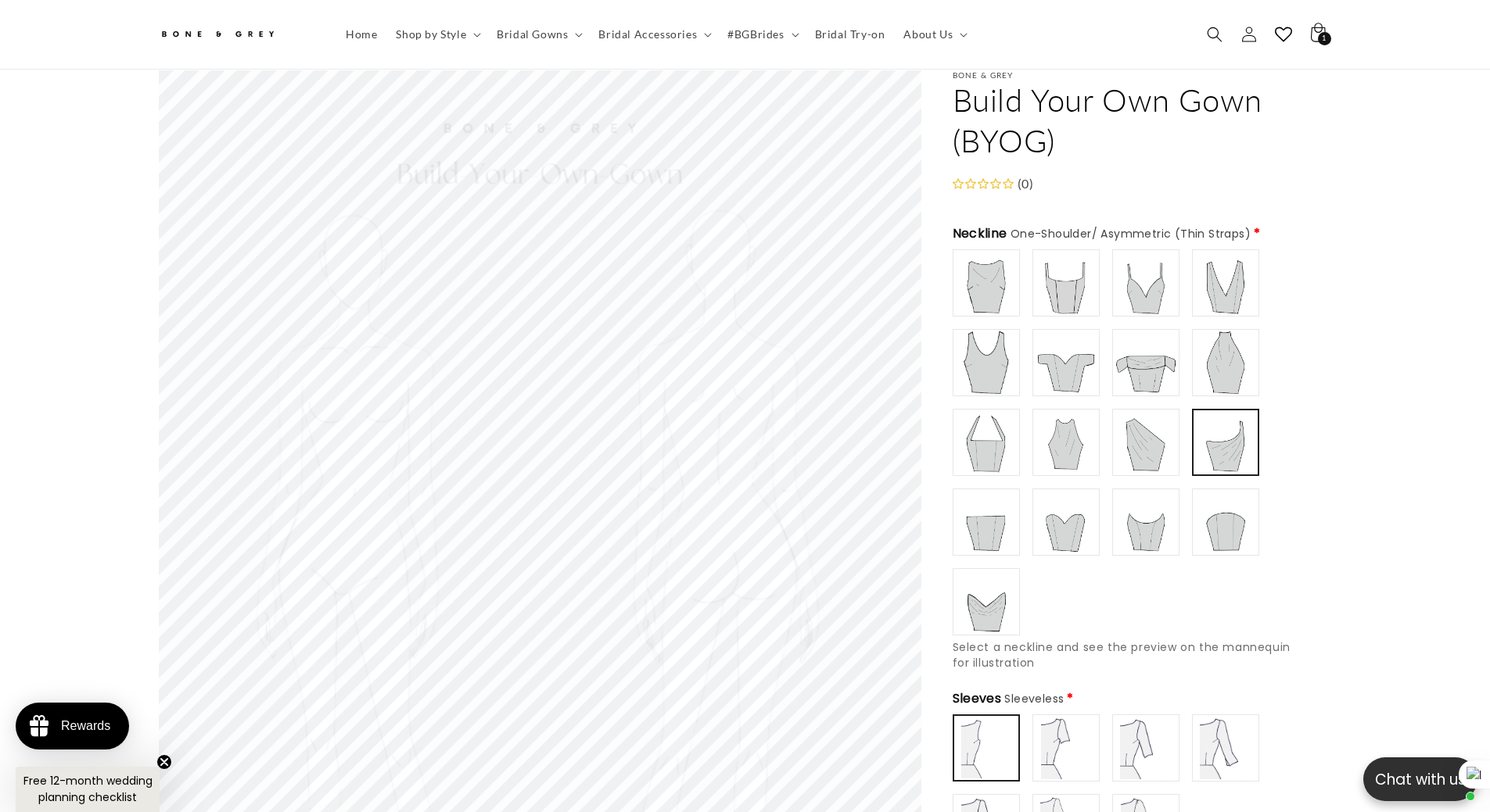
type input "**********"
click at [1049, 362] on img at bounding box center [1066, 363] width 63 height 63
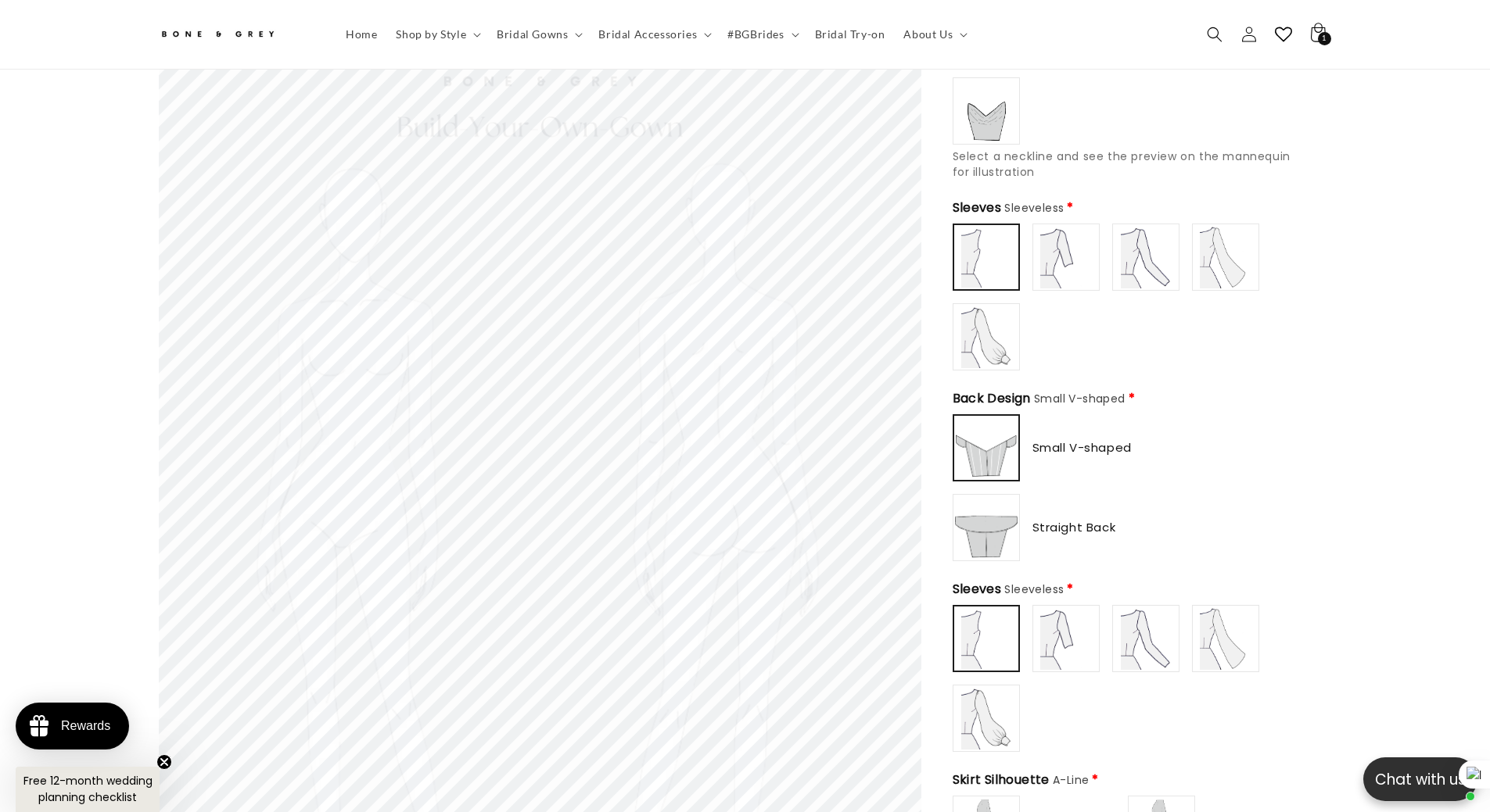
scroll to position [539, 0]
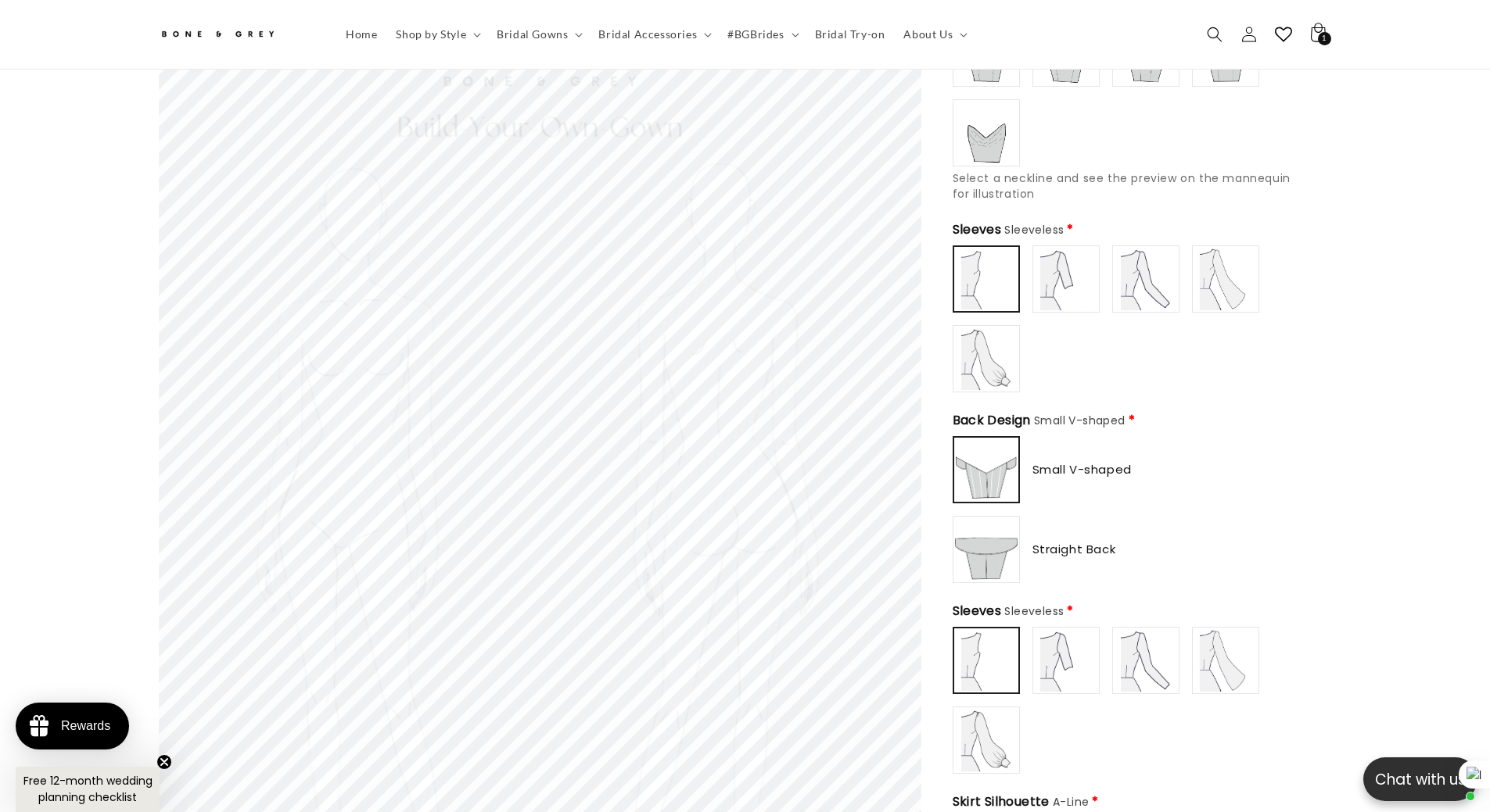
click at [1068, 267] on img at bounding box center [1066, 279] width 63 height 63
click at [1007, 263] on img at bounding box center [986, 279] width 63 height 63
click at [1048, 248] on img at bounding box center [1066, 279] width 63 height 63
click at [1145, 263] on img at bounding box center [1146, 279] width 63 height 63
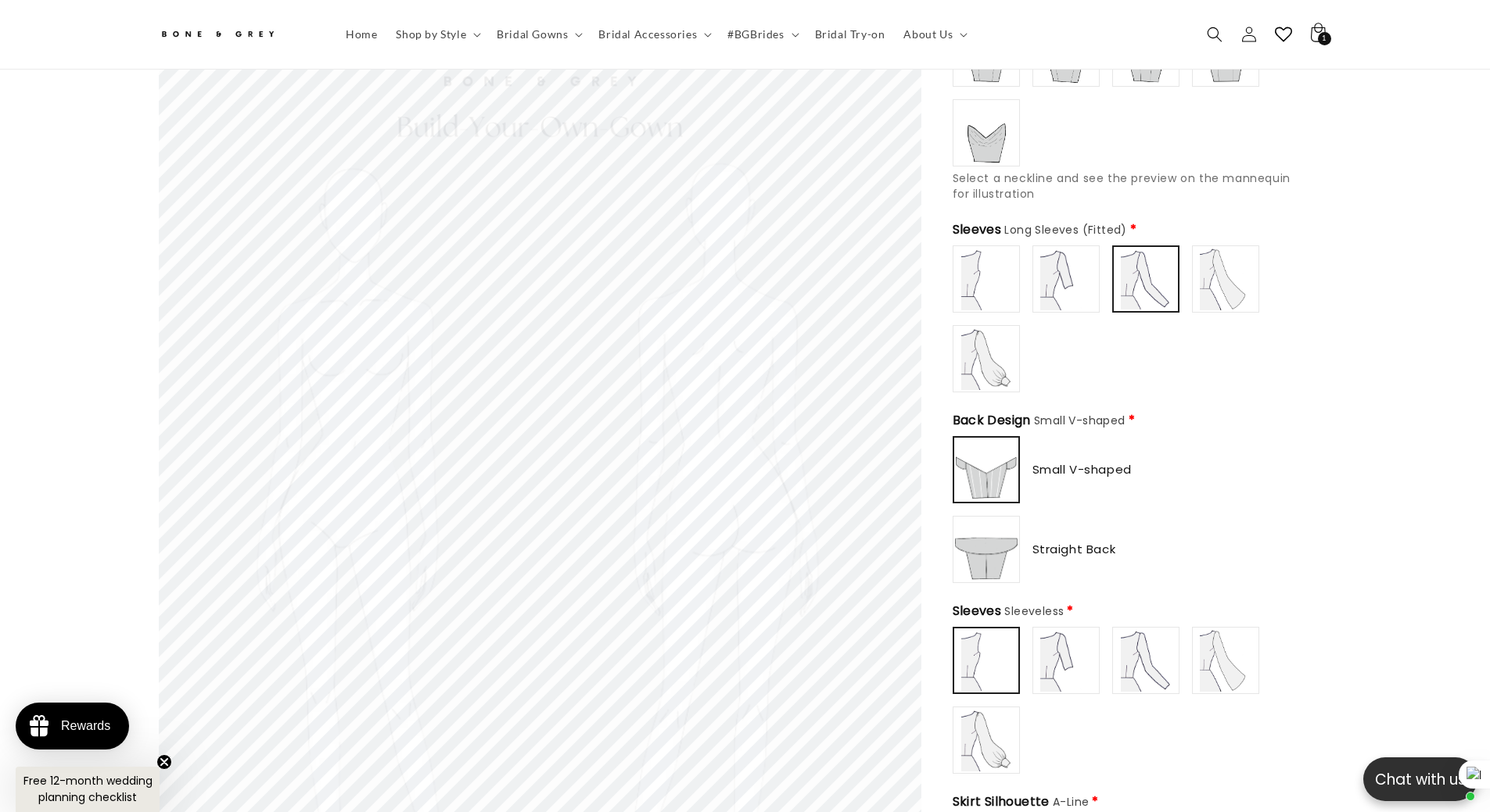
click at [1227, 272] on img at bounding box center [1226, 279] width 63 height 63
type input "**********"
click at [995, 333] on img at bounding box center [986, 359] width 63 height 63
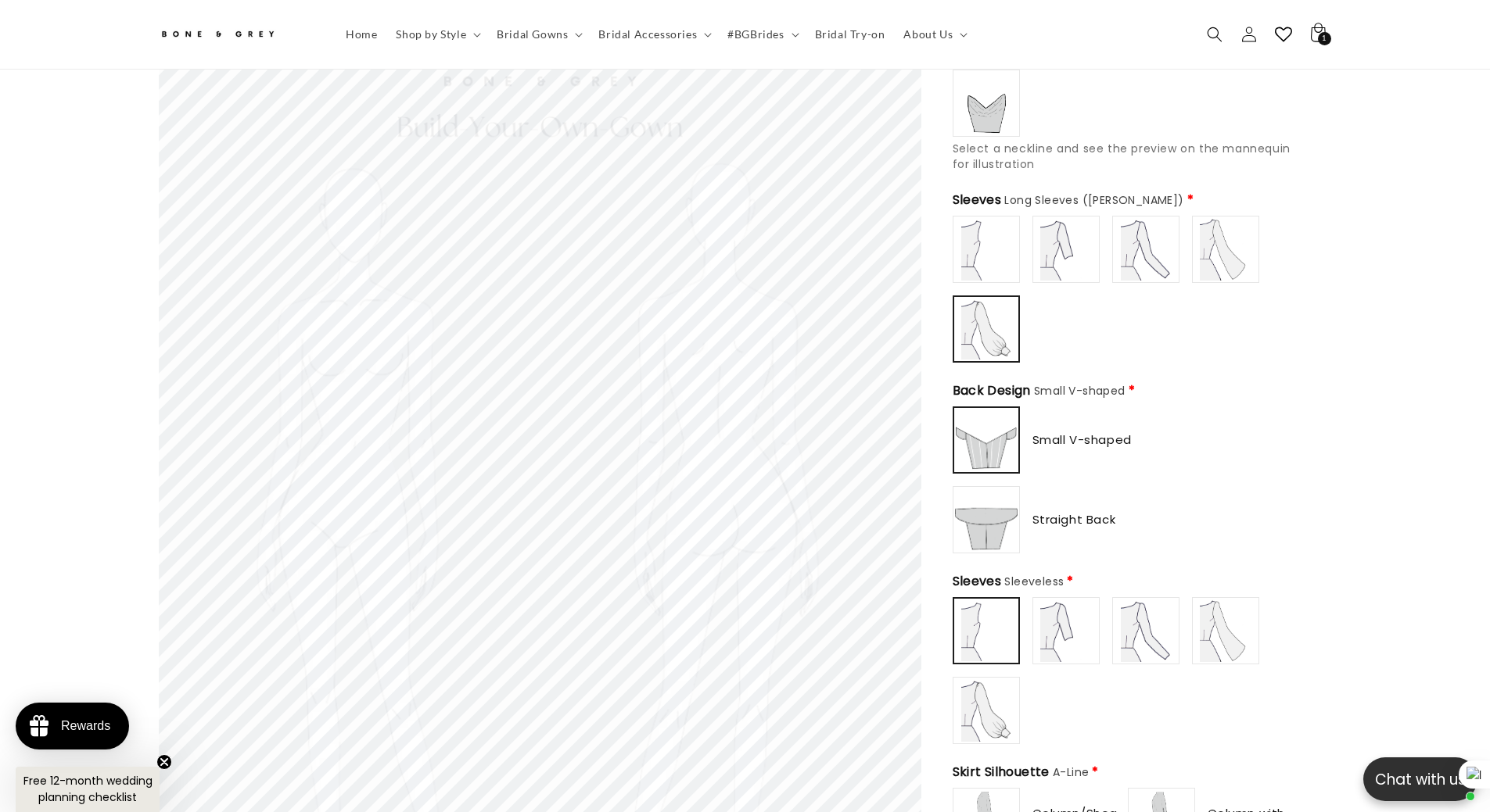
scroll to position [617, 0]
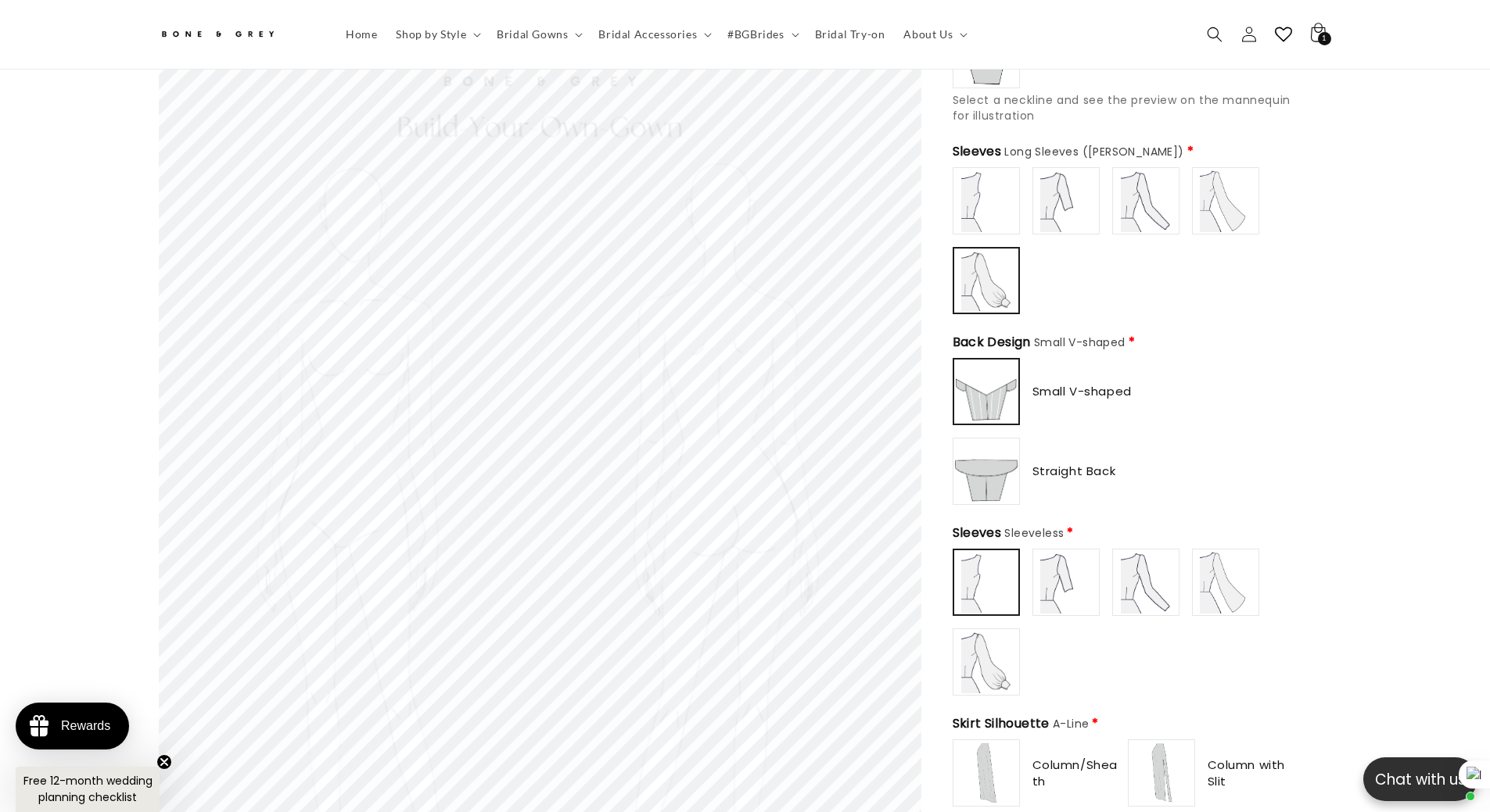
click at [998, 450] on img at bounding box center [986, 471] width 63 height 63
type input "**********"
click at [978, 399] on img at bounding box center [986, 392] width 63 height 63
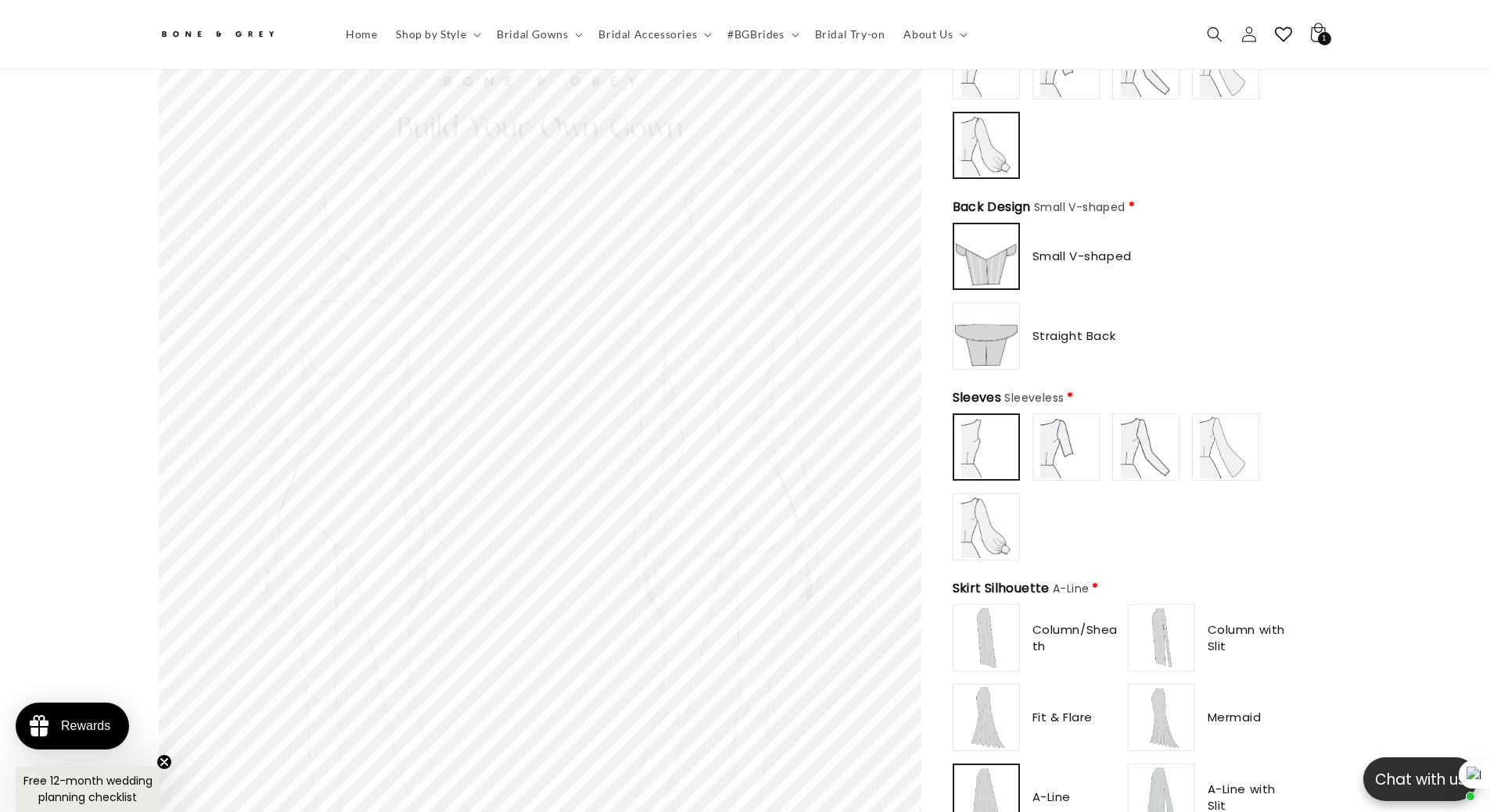
scroll to position [773, 0]
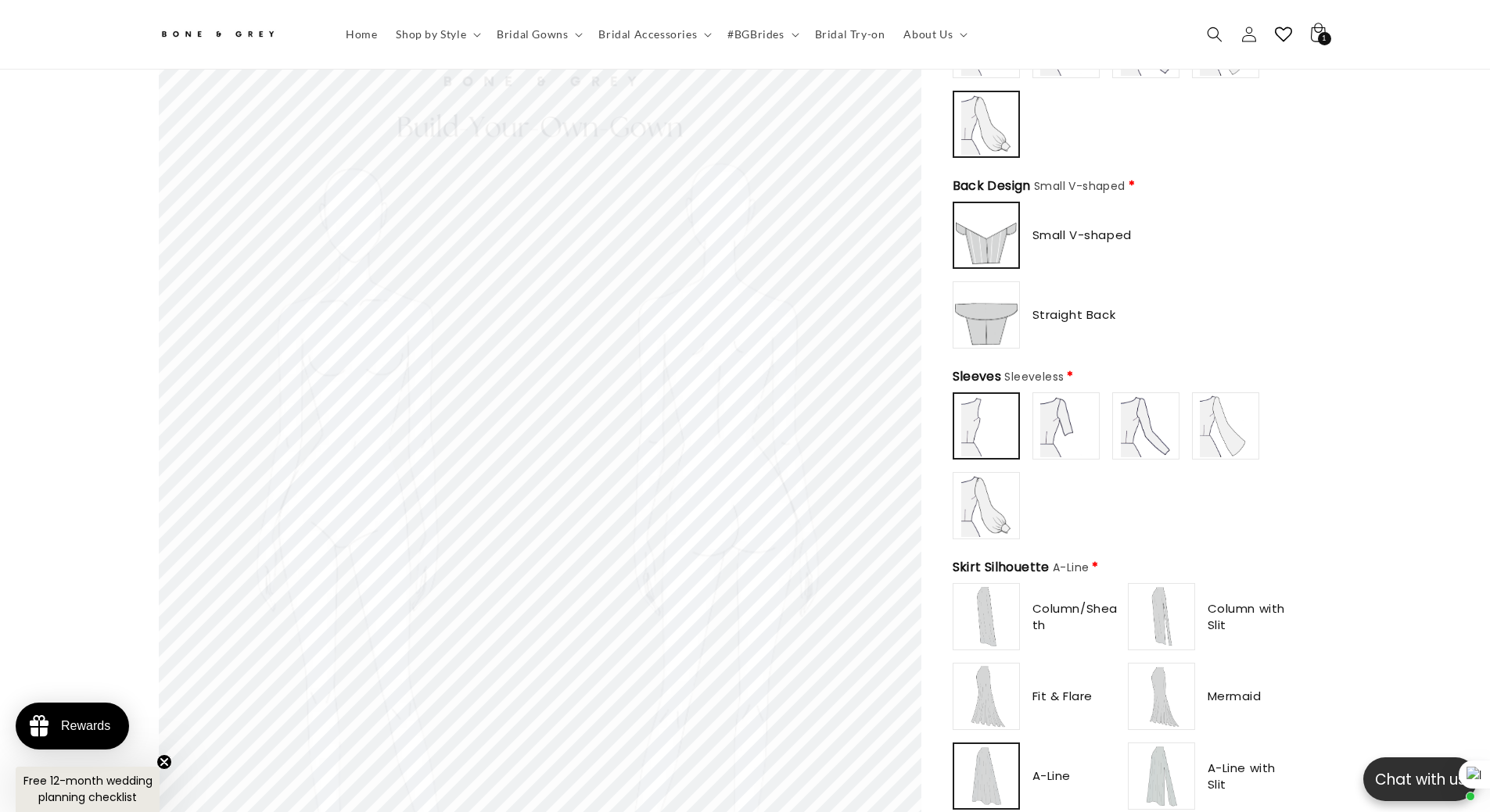
click at [983, 495] on img at bounding box center [986, 506] width 63 height 63
click at [984, 404] on img at bounding box center [986, 426] width 63 height 63
click at [1052, 406] on img at bounding box center [1066, 426] width 63 height 63
click at [1130, 415] on img at bounding box center [1146, 426] width 63 height 63
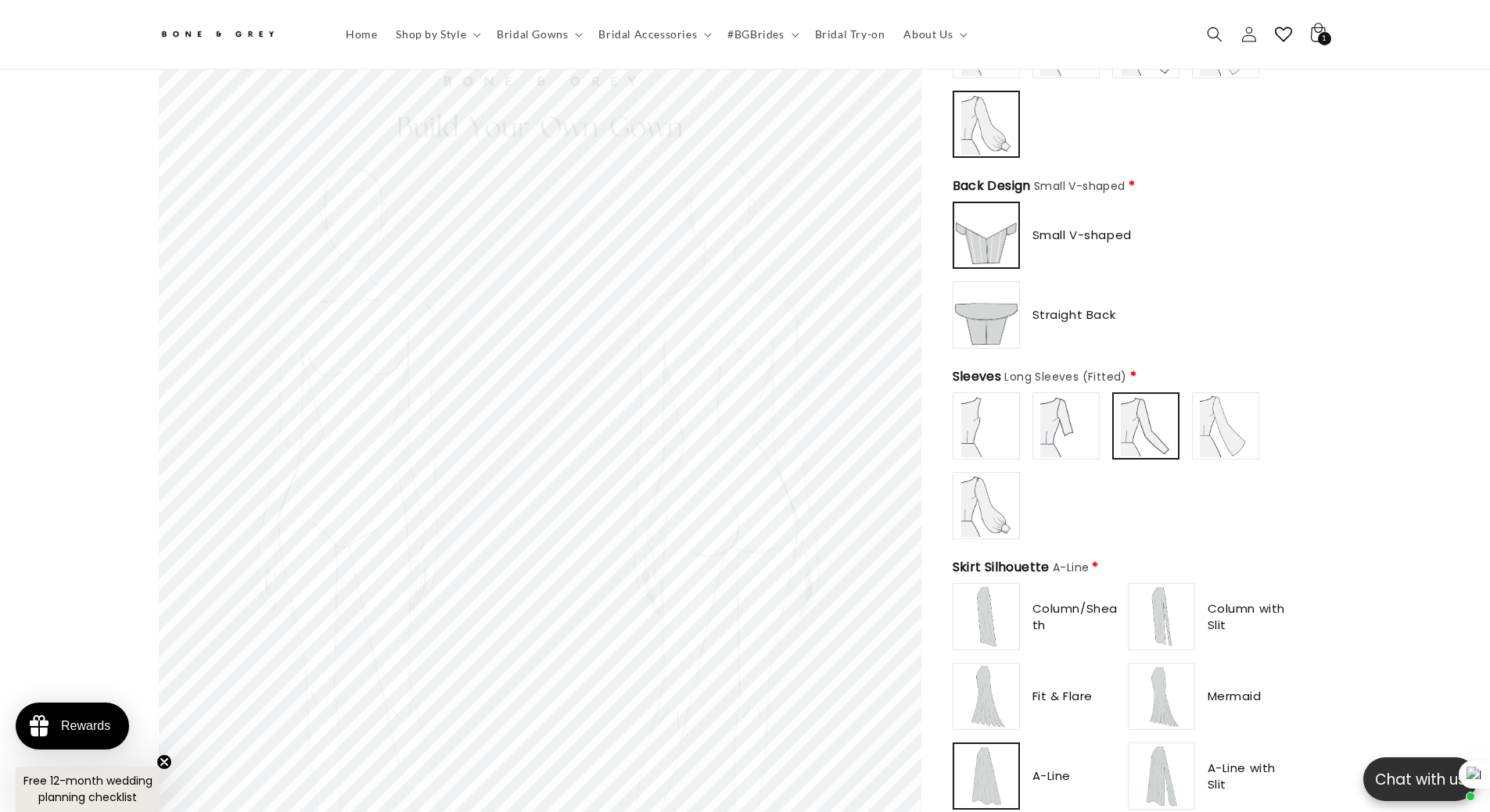
click at [1201, 416] on img at bounding box center [1226, 426] width 63 height 63
type input "**********"
click at [973, 490] on img at bounding box center [986, 506] width 63 height 63
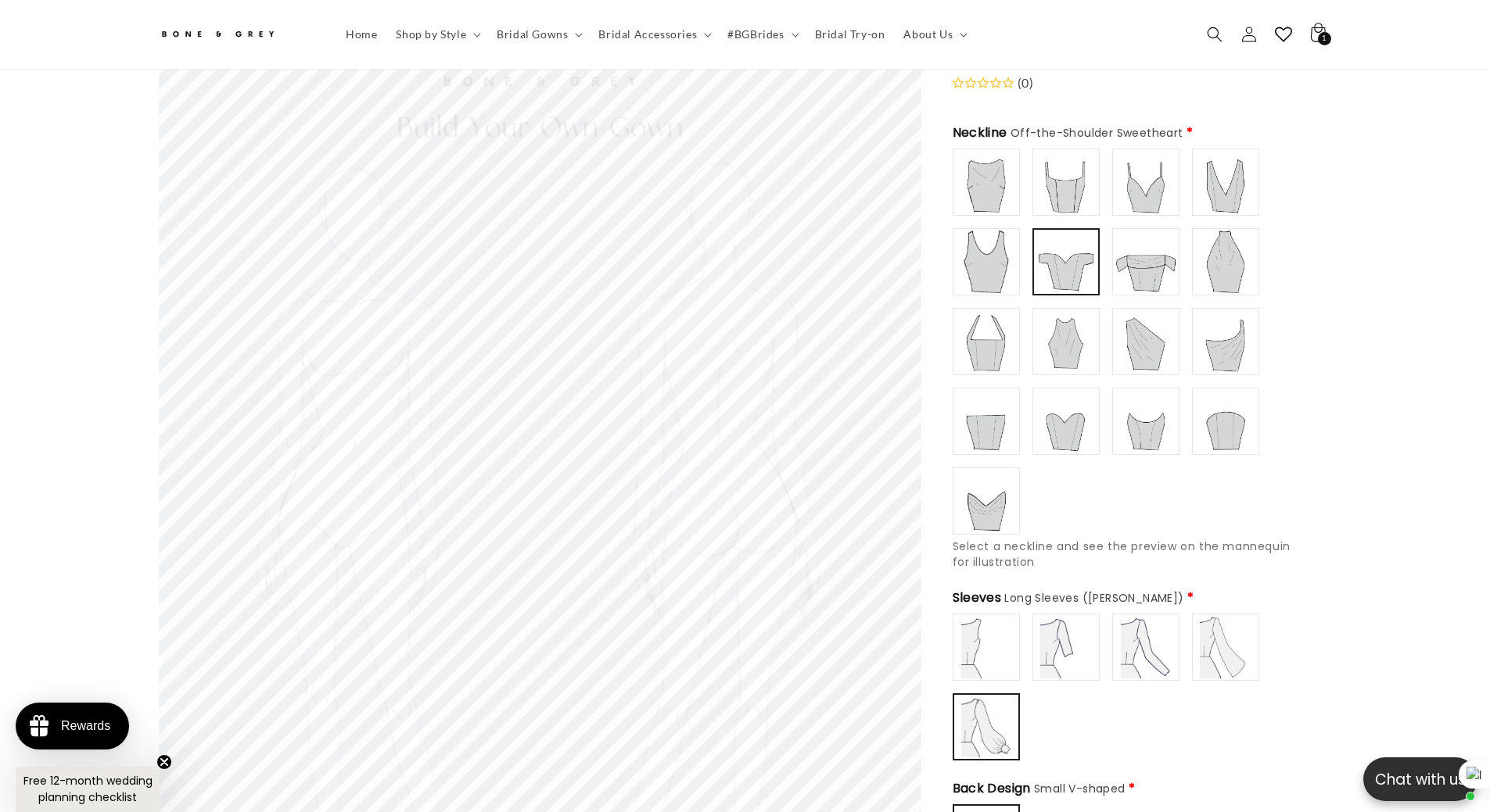
scroll to position [148, 0]
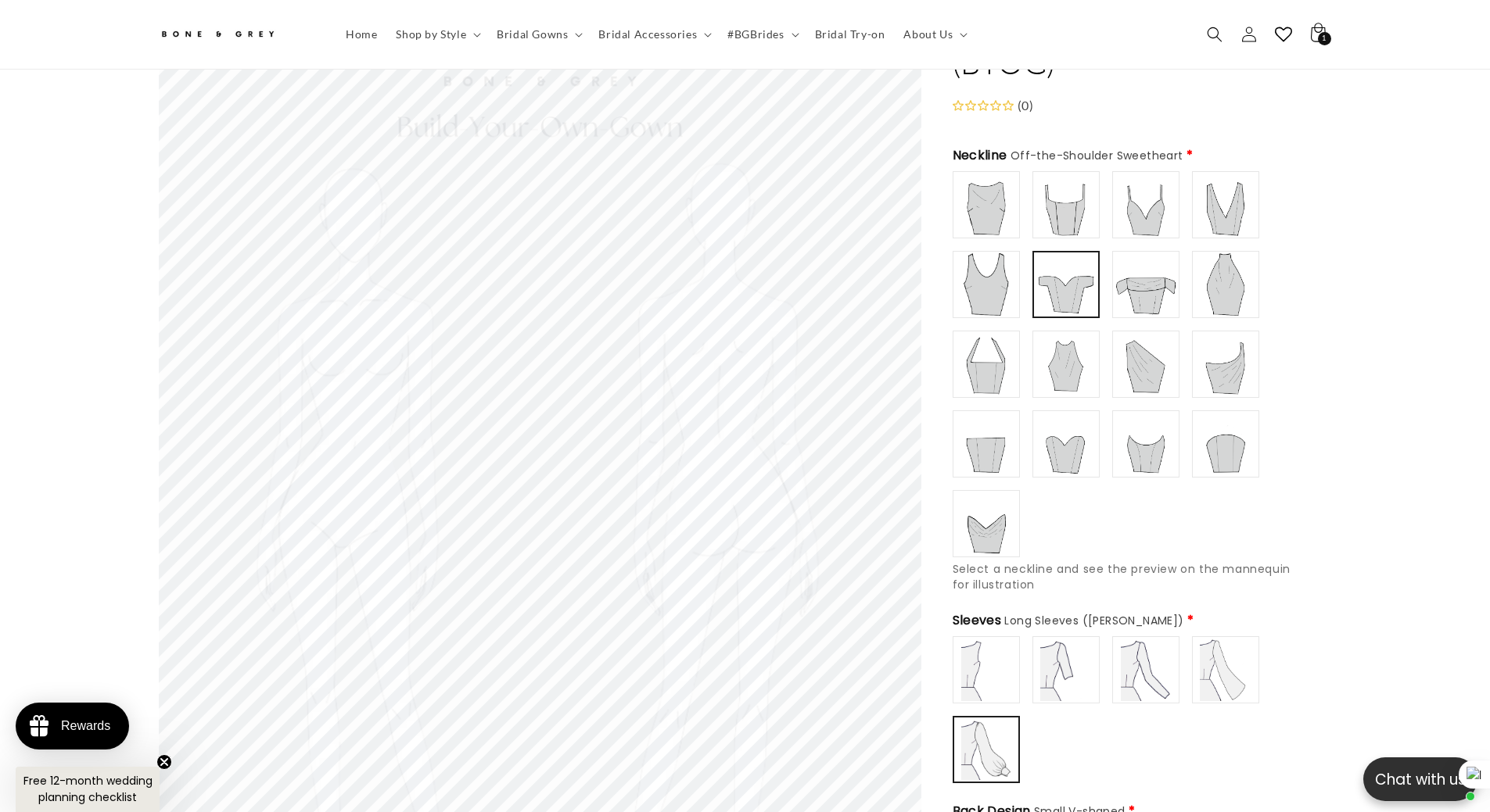
type input "**********"
click at [1145, 345] on img at bounding box center [1146, 364] width 63 height 63
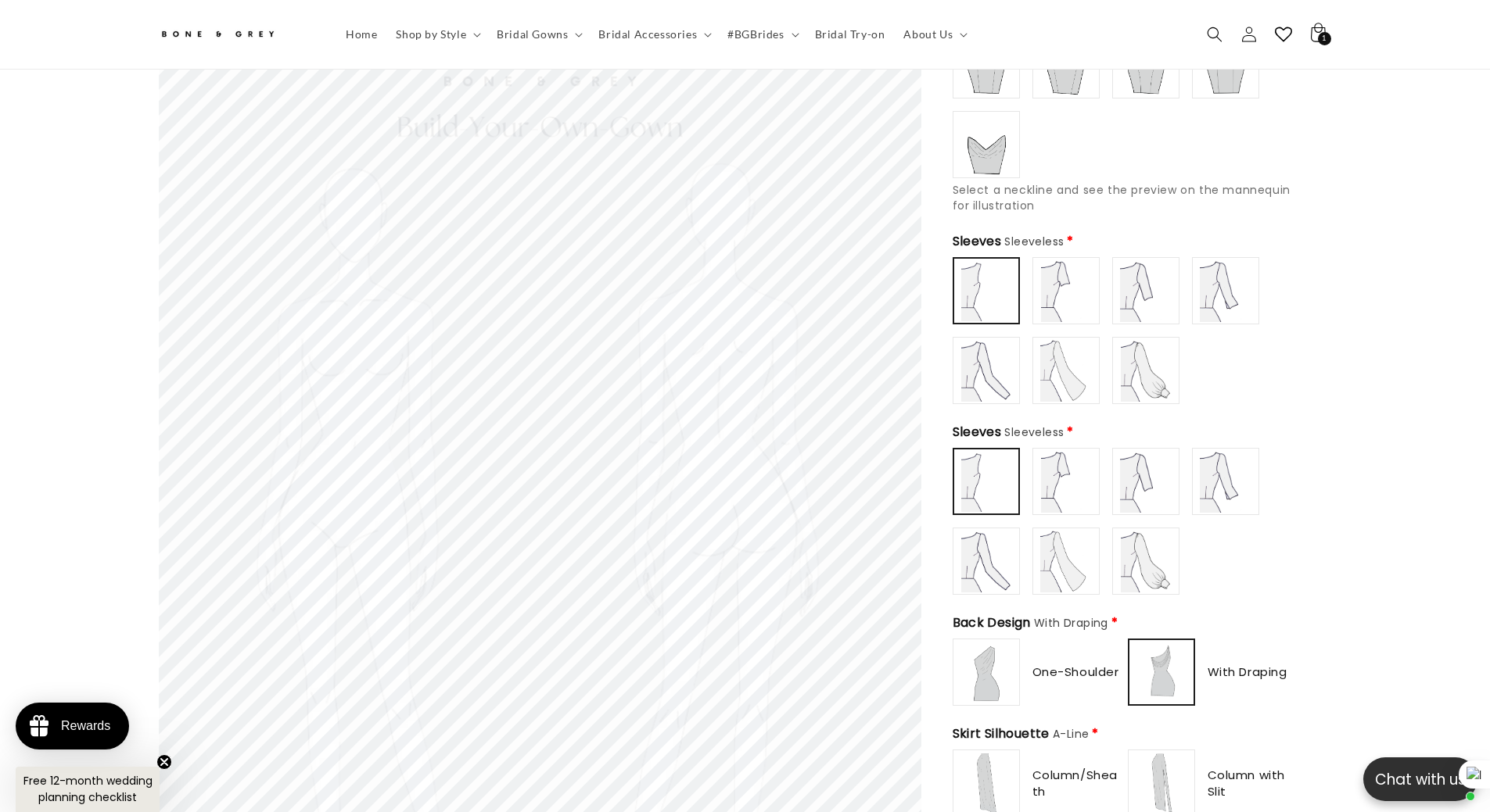
scroll to position [539, 0]
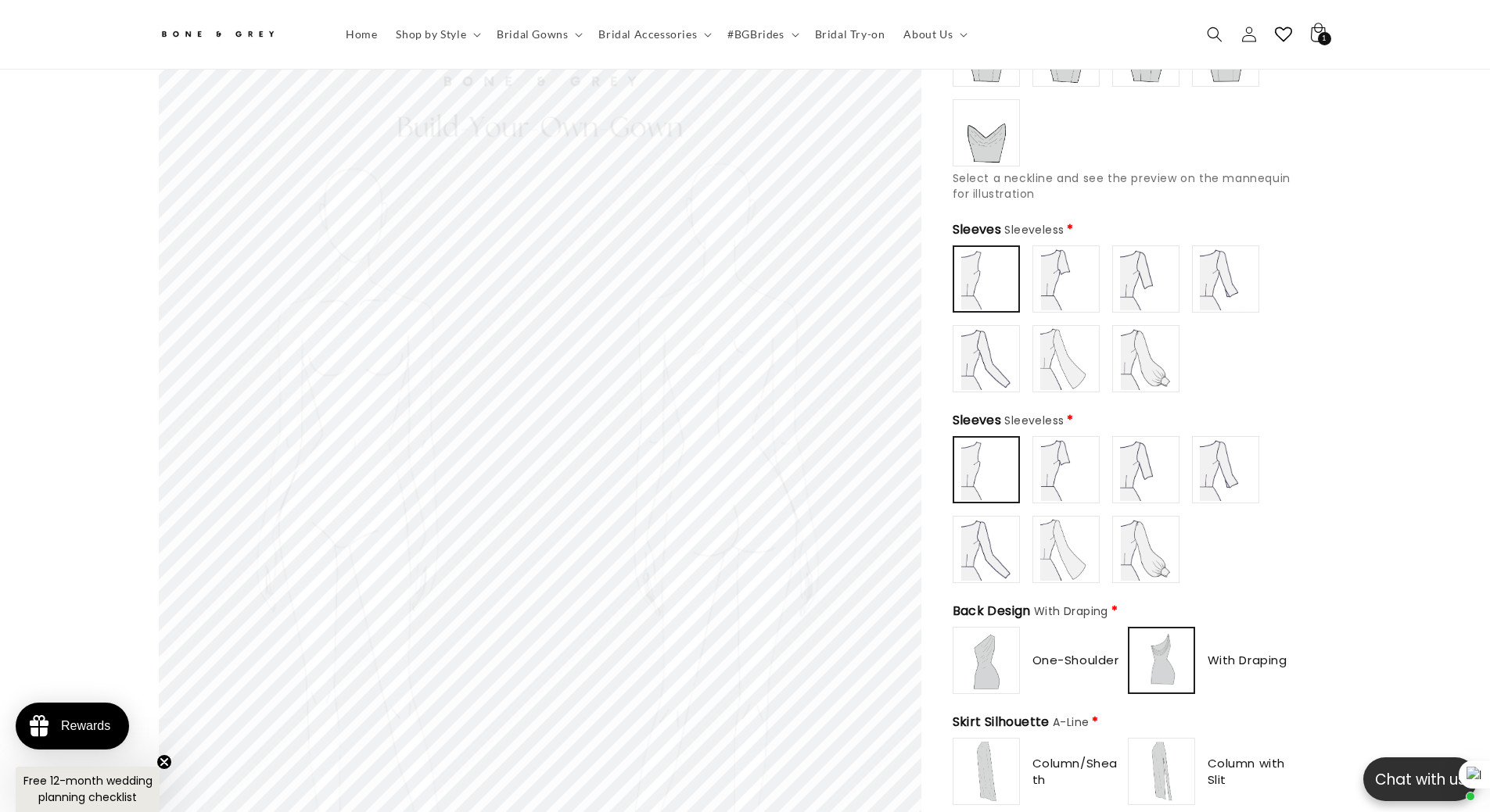
type input "**********"
click at [1049, 270] on img at bounding box center [1066, 279] width 63 height 63
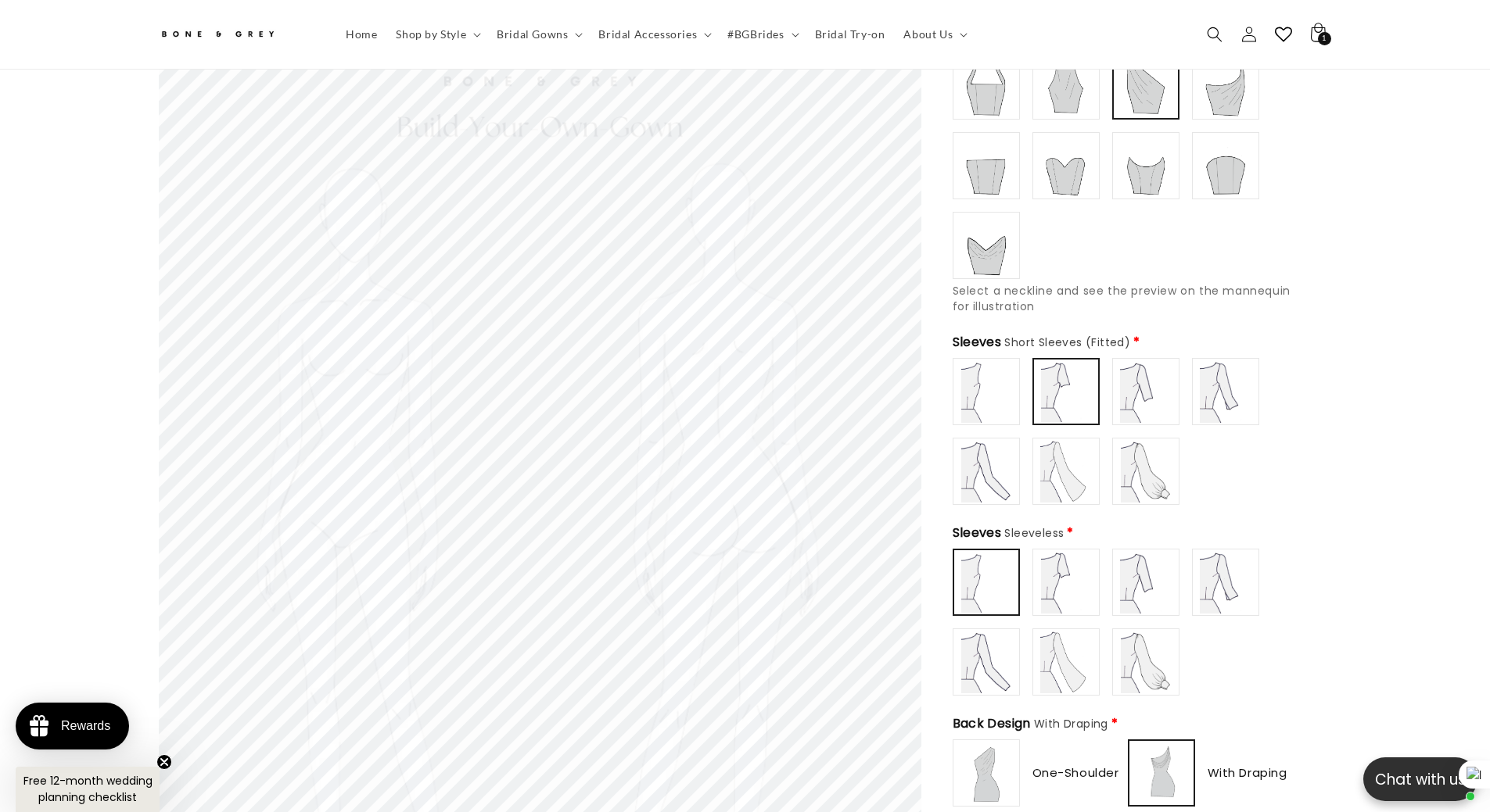
scroll to position [0, 861]
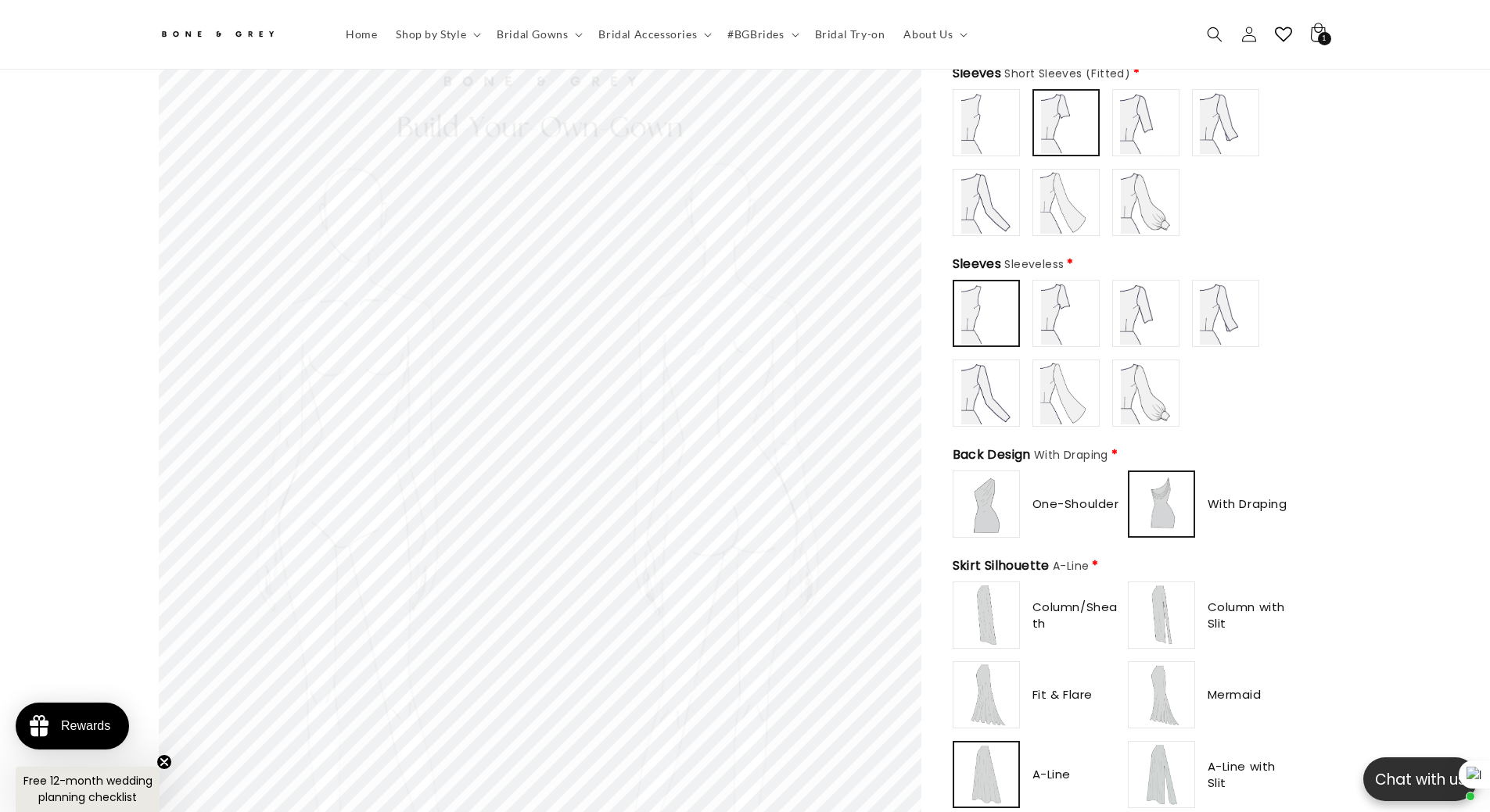
click at [1064, 302] on img at bounding box center [1066, 313] width 63 height 63
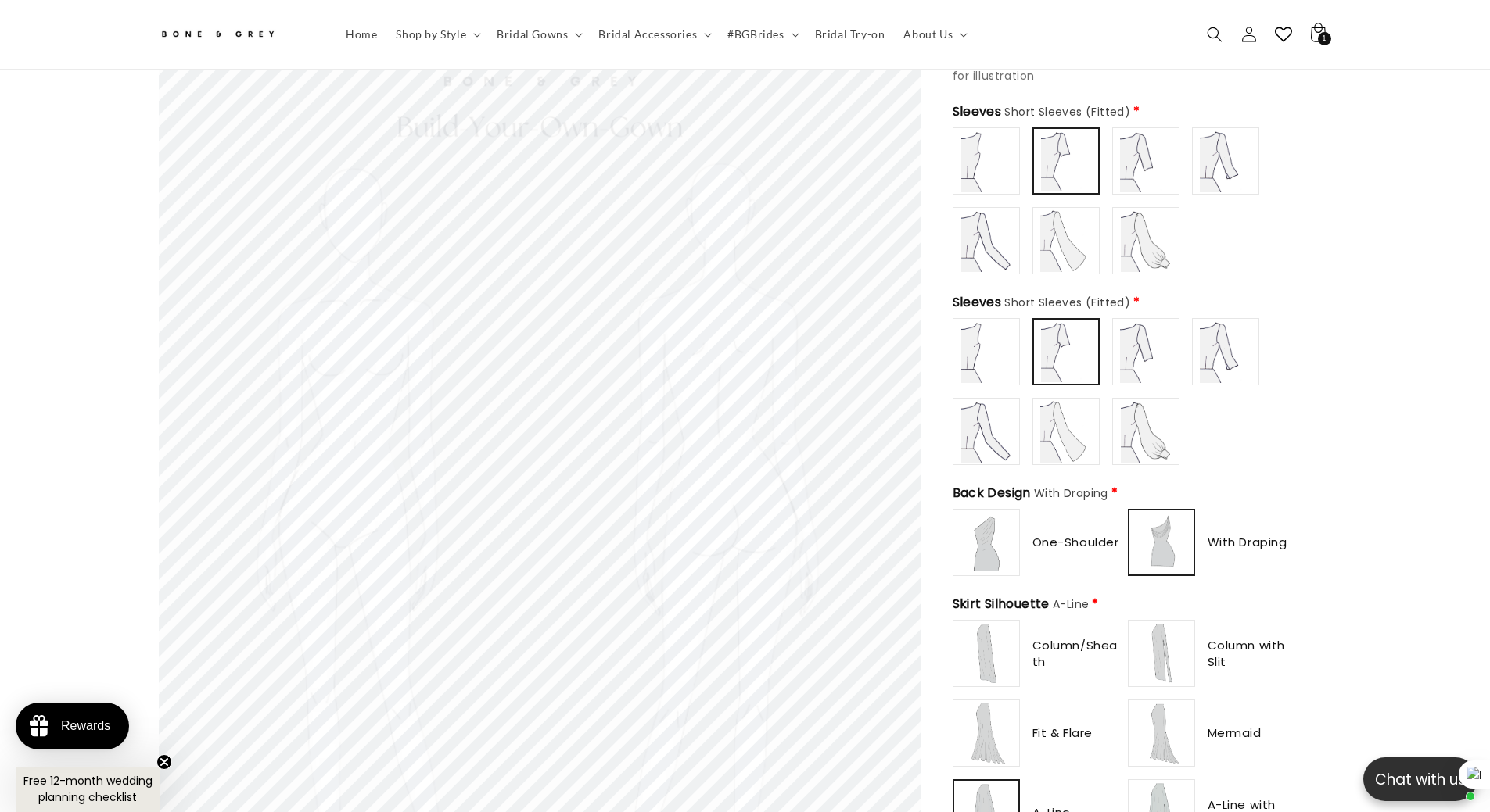
scroll to position [539, 0]
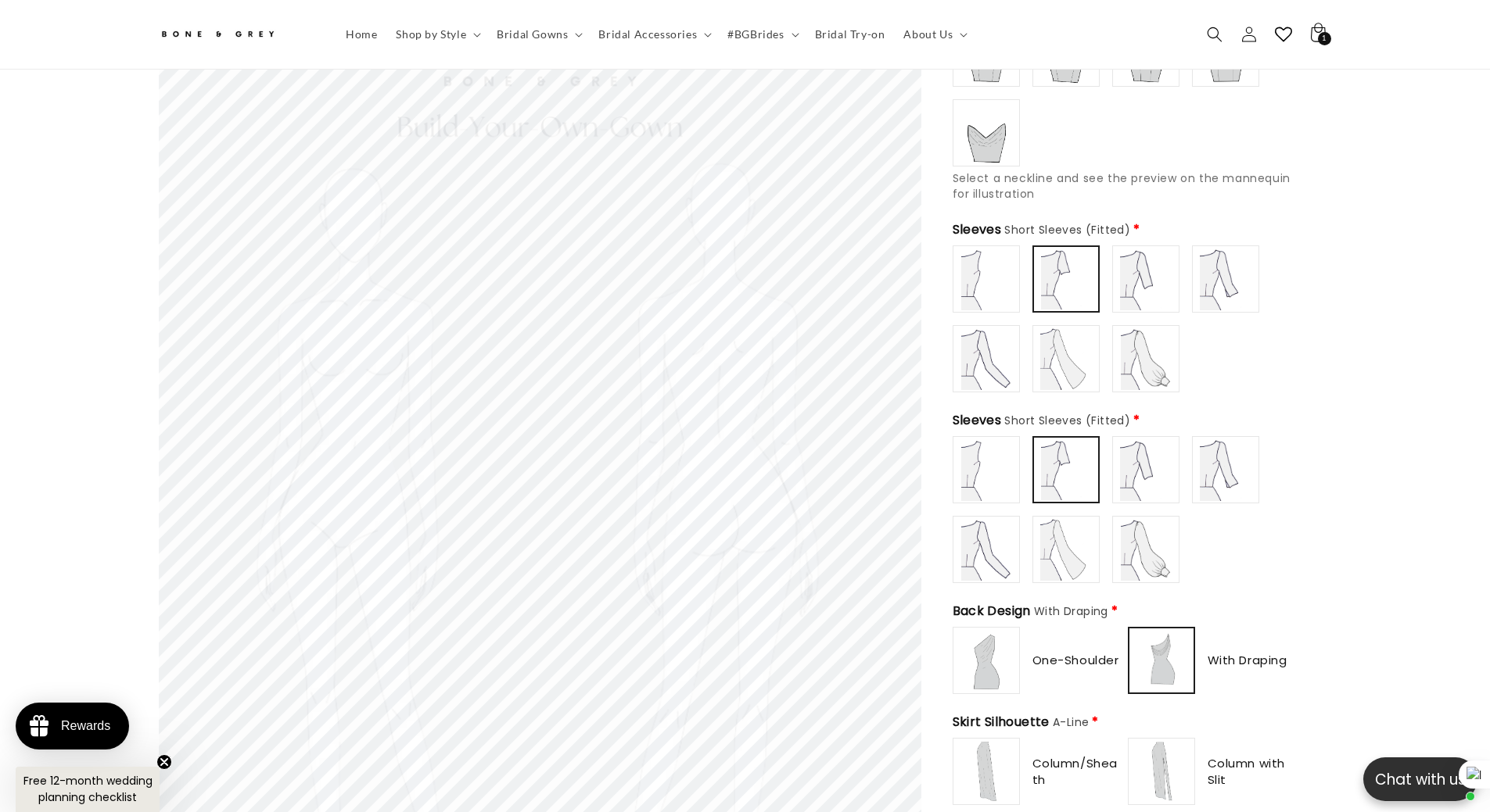
click at [1159, 465] on img at bounding box center [1146, 470] width 63 height 63
click at [979, 458] on img at bounding box center [986, 470] width 63 height 63
click at [1216, 465] on img at bounding box center [1226, 470] width 63 height 63
type input "**********"
click at [988, 463] on img at bounding box center [986, 470] width 63 height 63
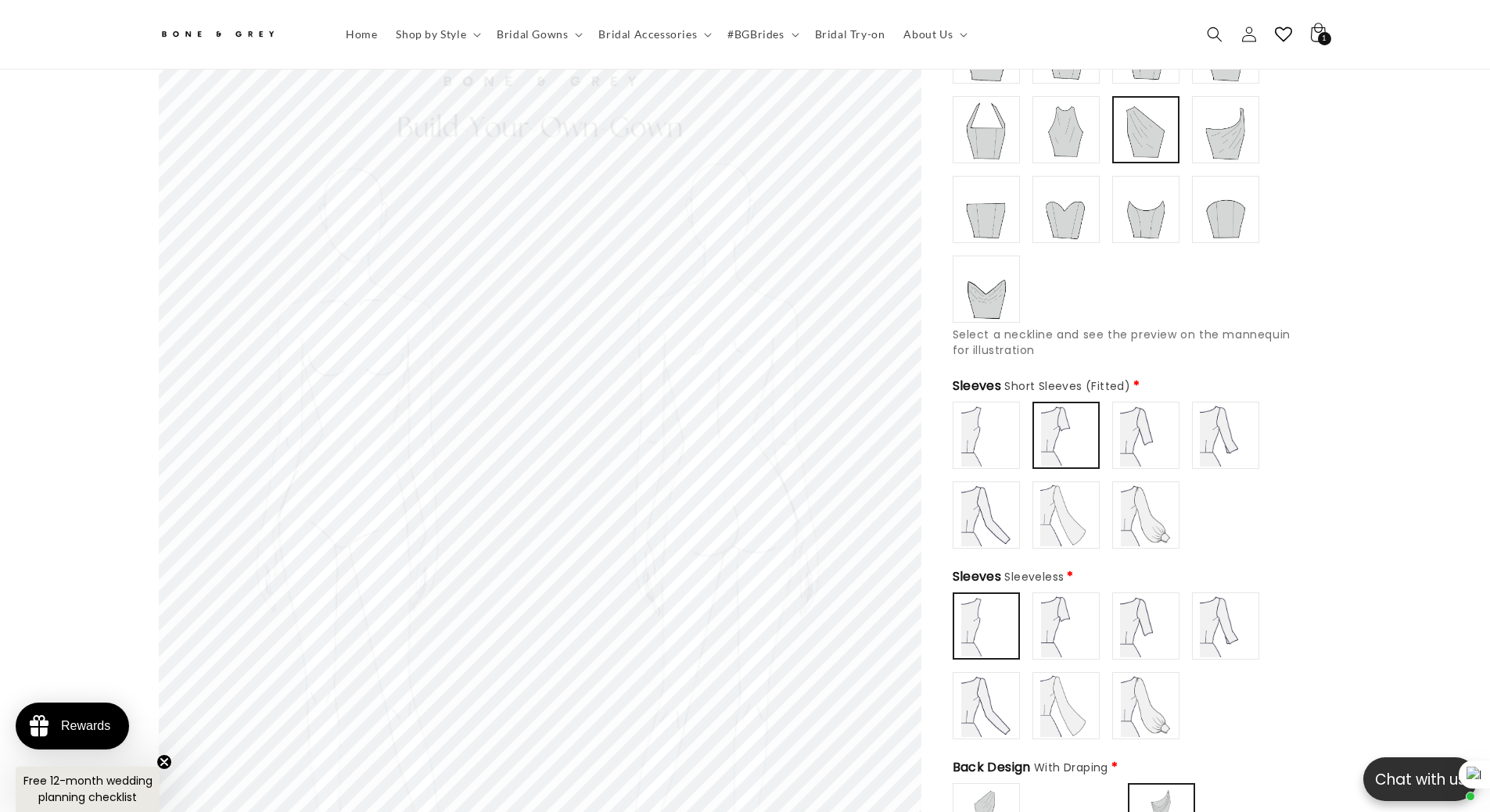
scroll to position [0, 0]
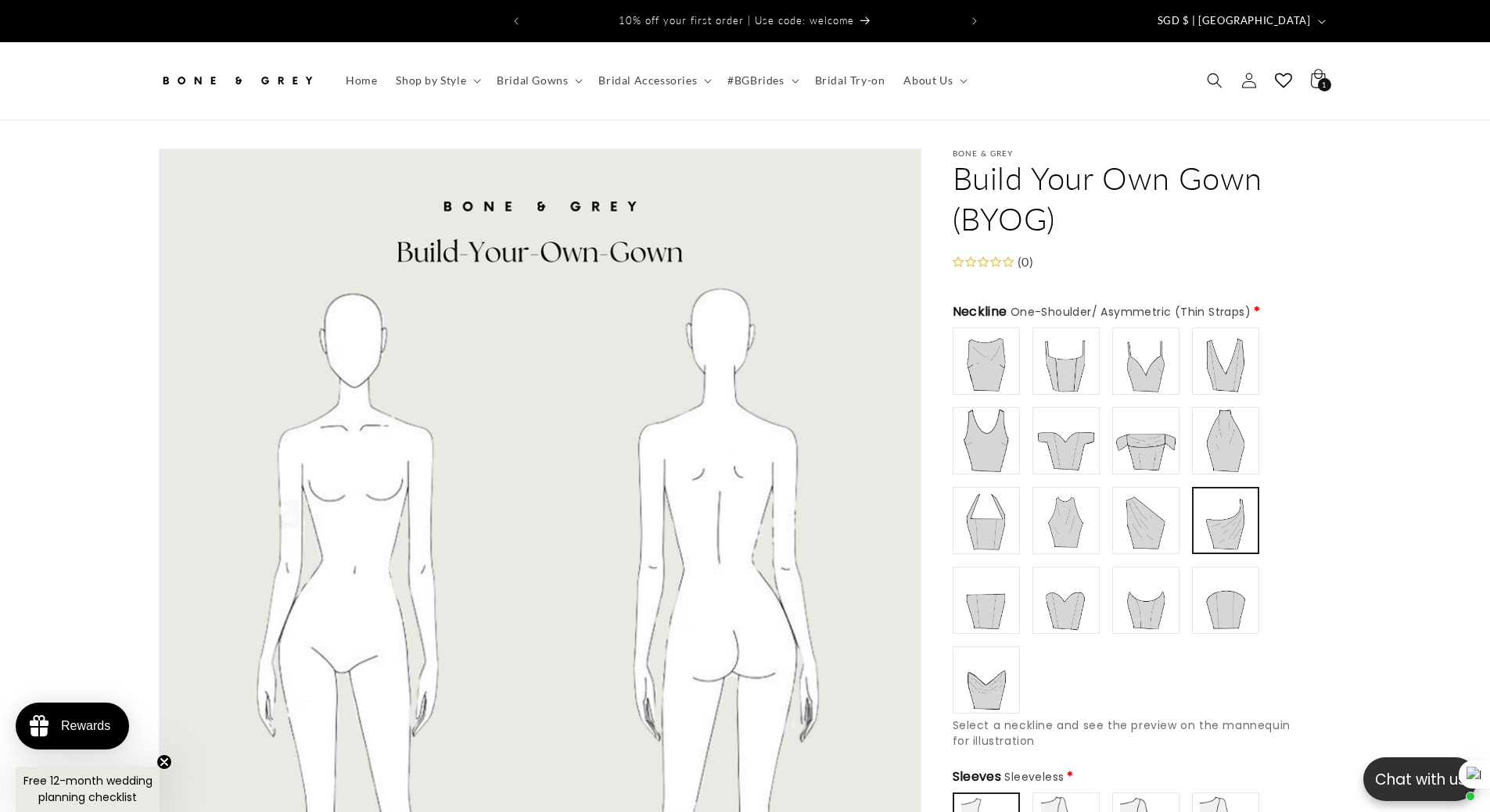
type input "**********"
click at [1051, 439] on img at bounding box center [1066, 441] width 63 height 63
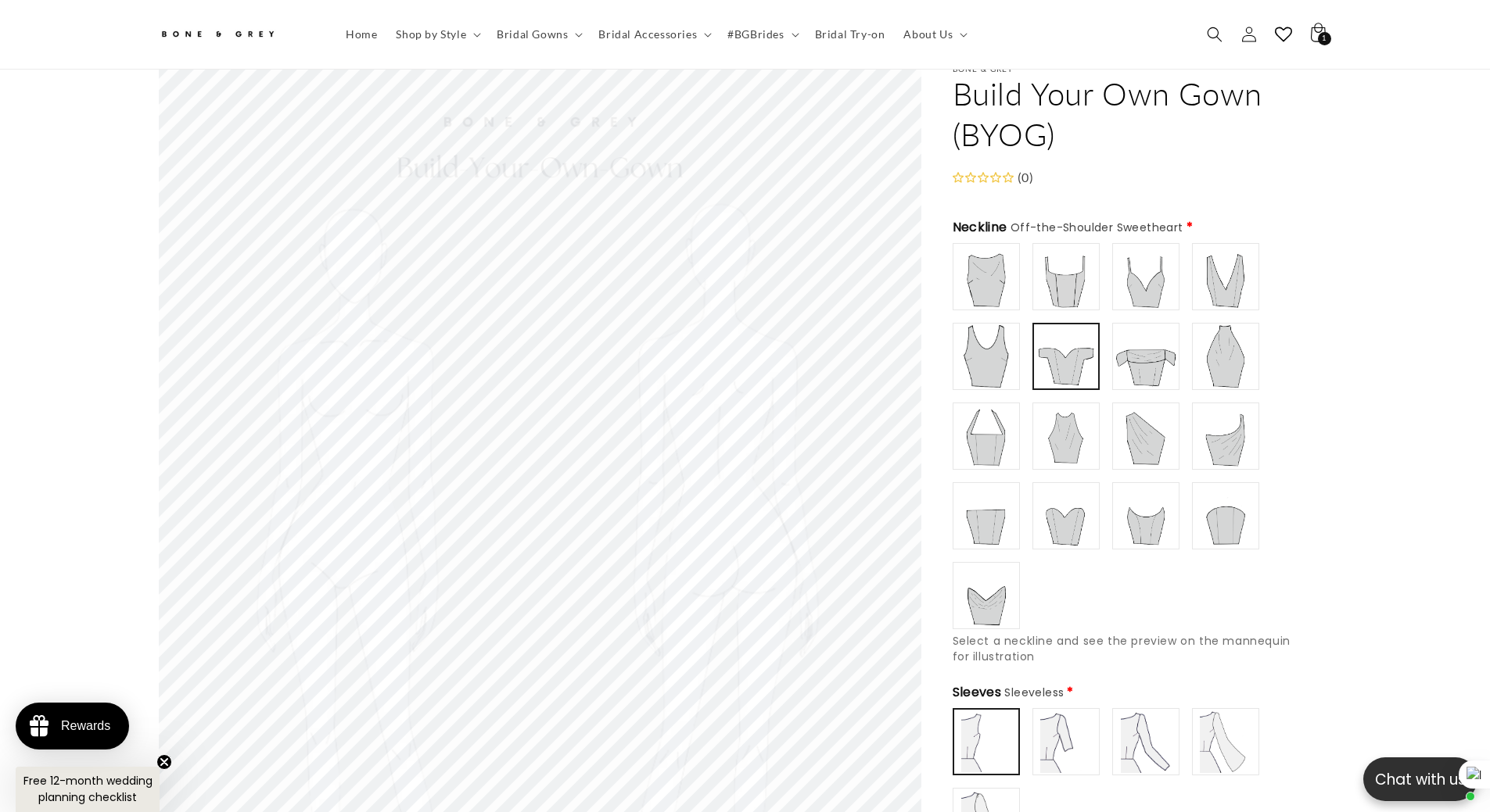
scroll to position [69, 0]
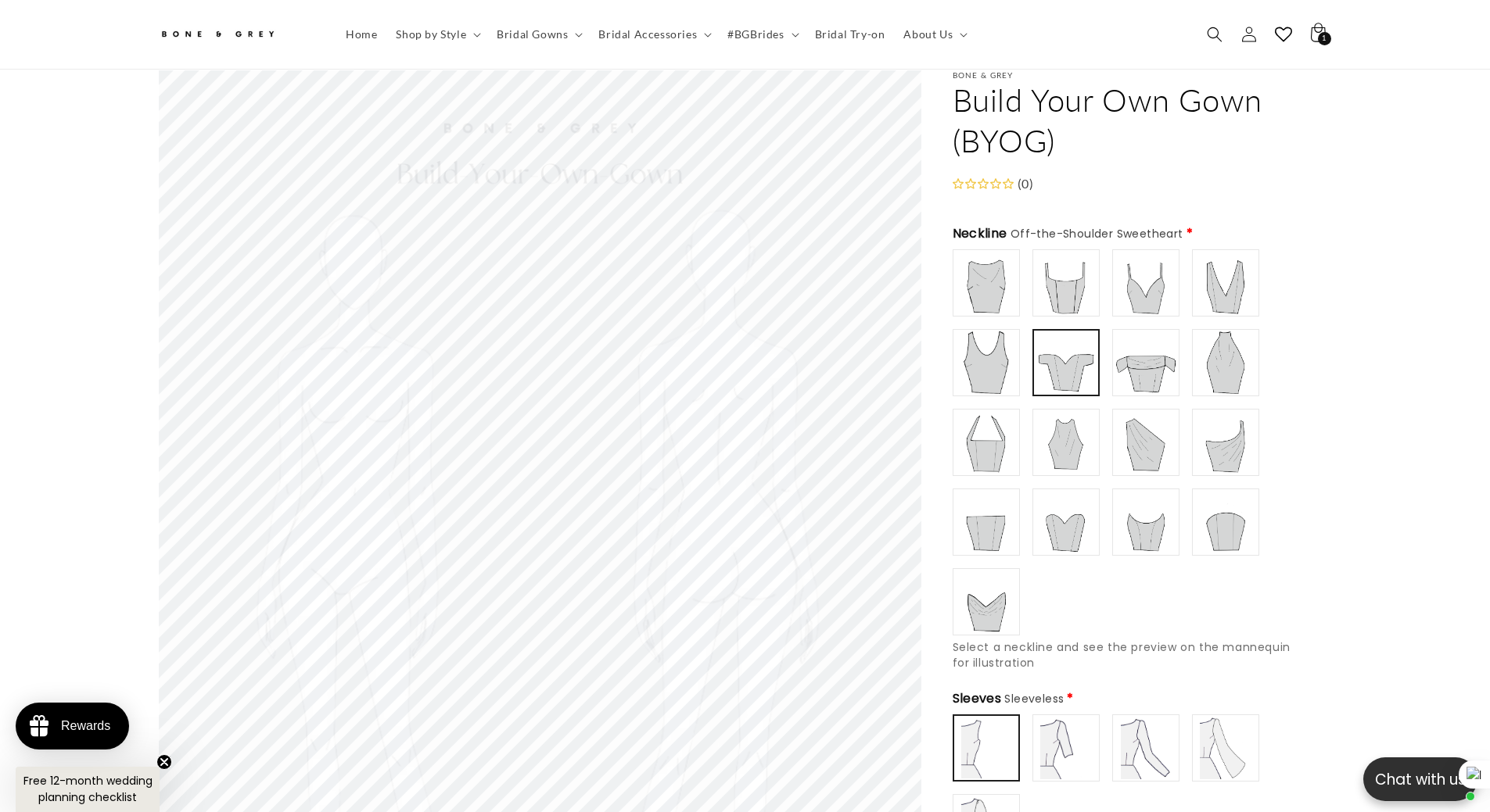
click at [1064, 360] on img at bounding box center [1066, 363] width 61 height 61
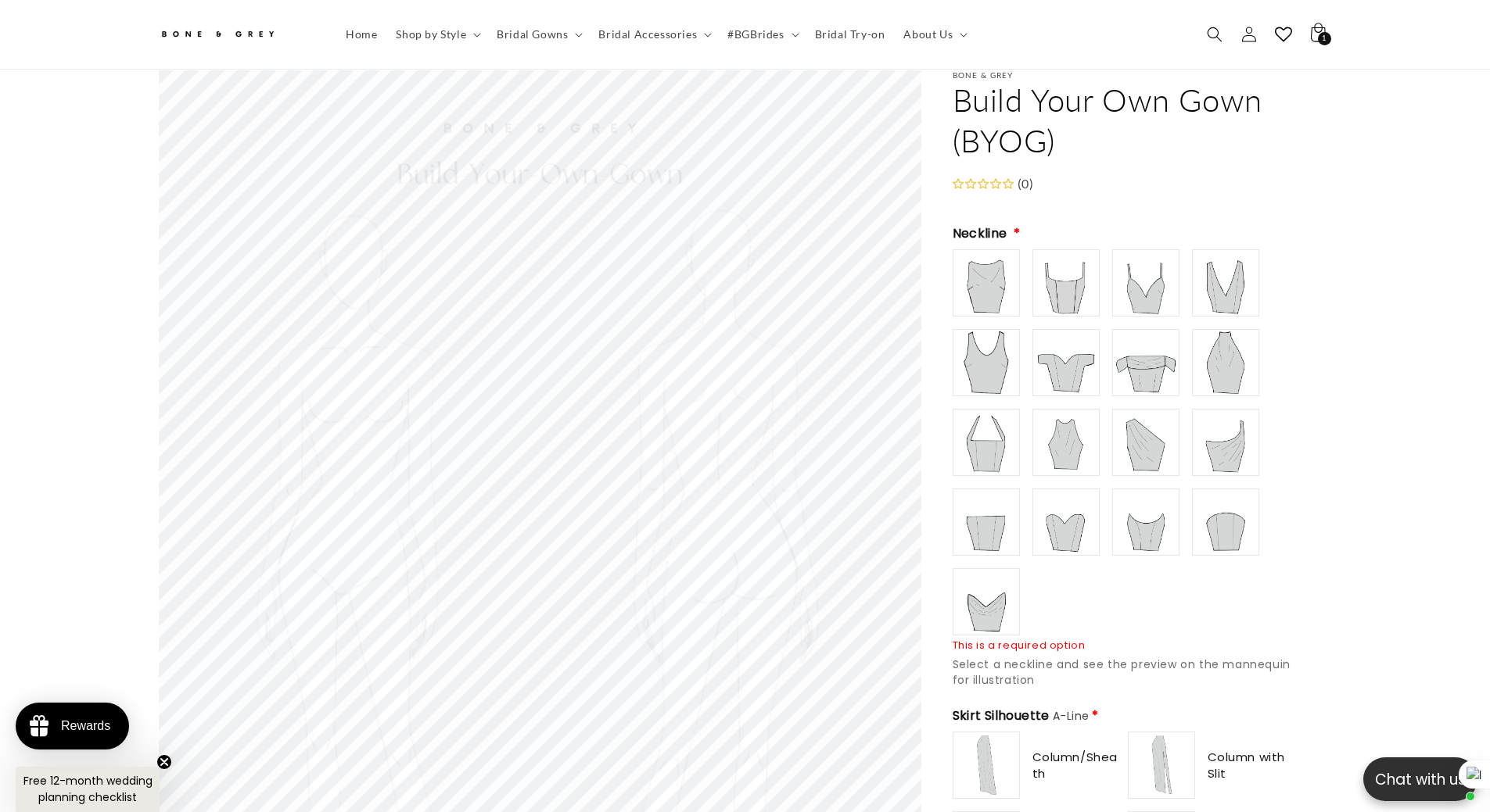
type input "**********"
click at [1064, 360] on img at bounding box center [1066, 363] width 63 height 63
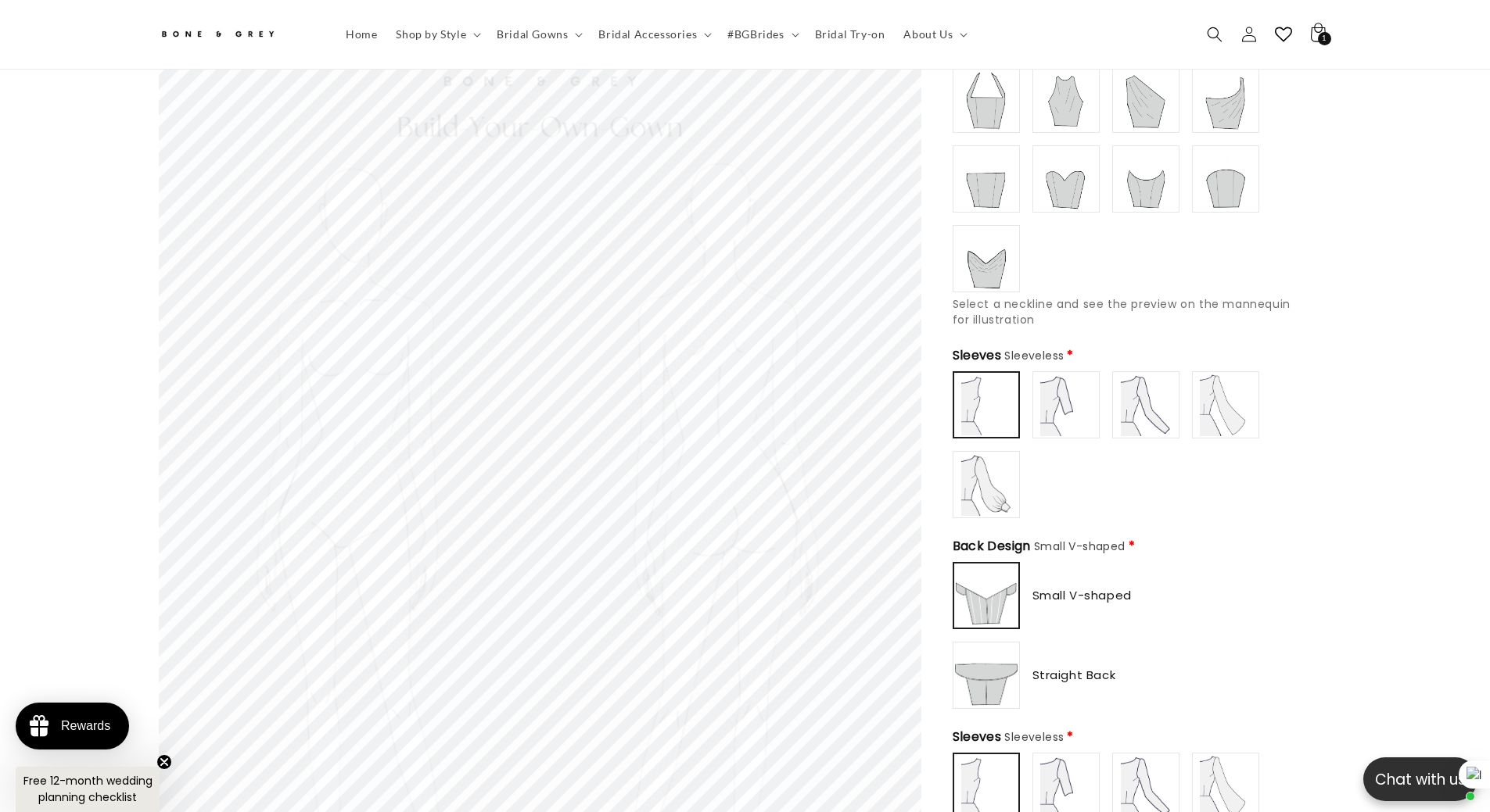
scroll to position [460, 0]
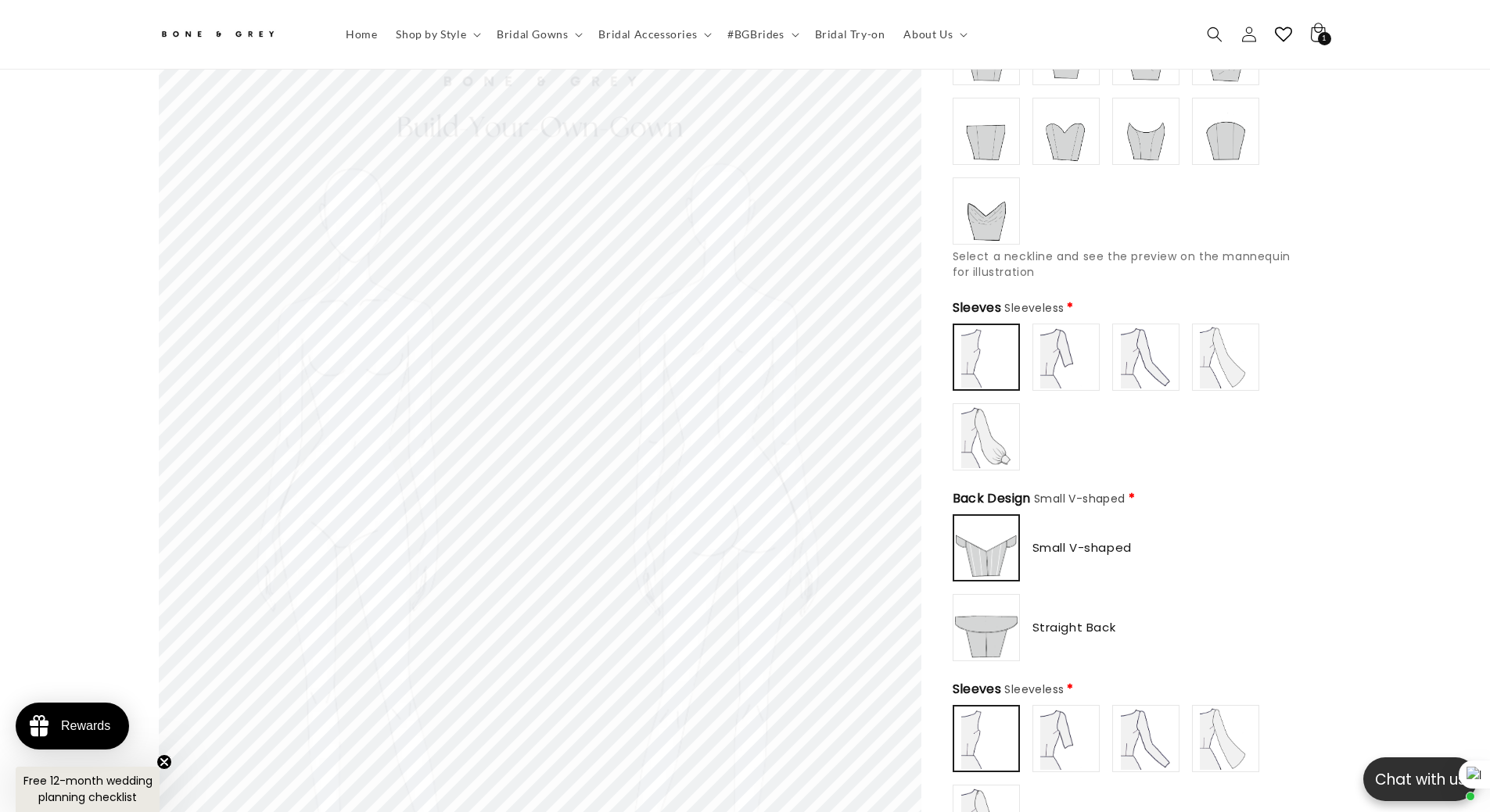
click at [1060, 366] on img at bounding box center [1066, 358] width 63 height 63
click at [1122, 349] on img at bounding box center [1146, 358] width 63 height 63
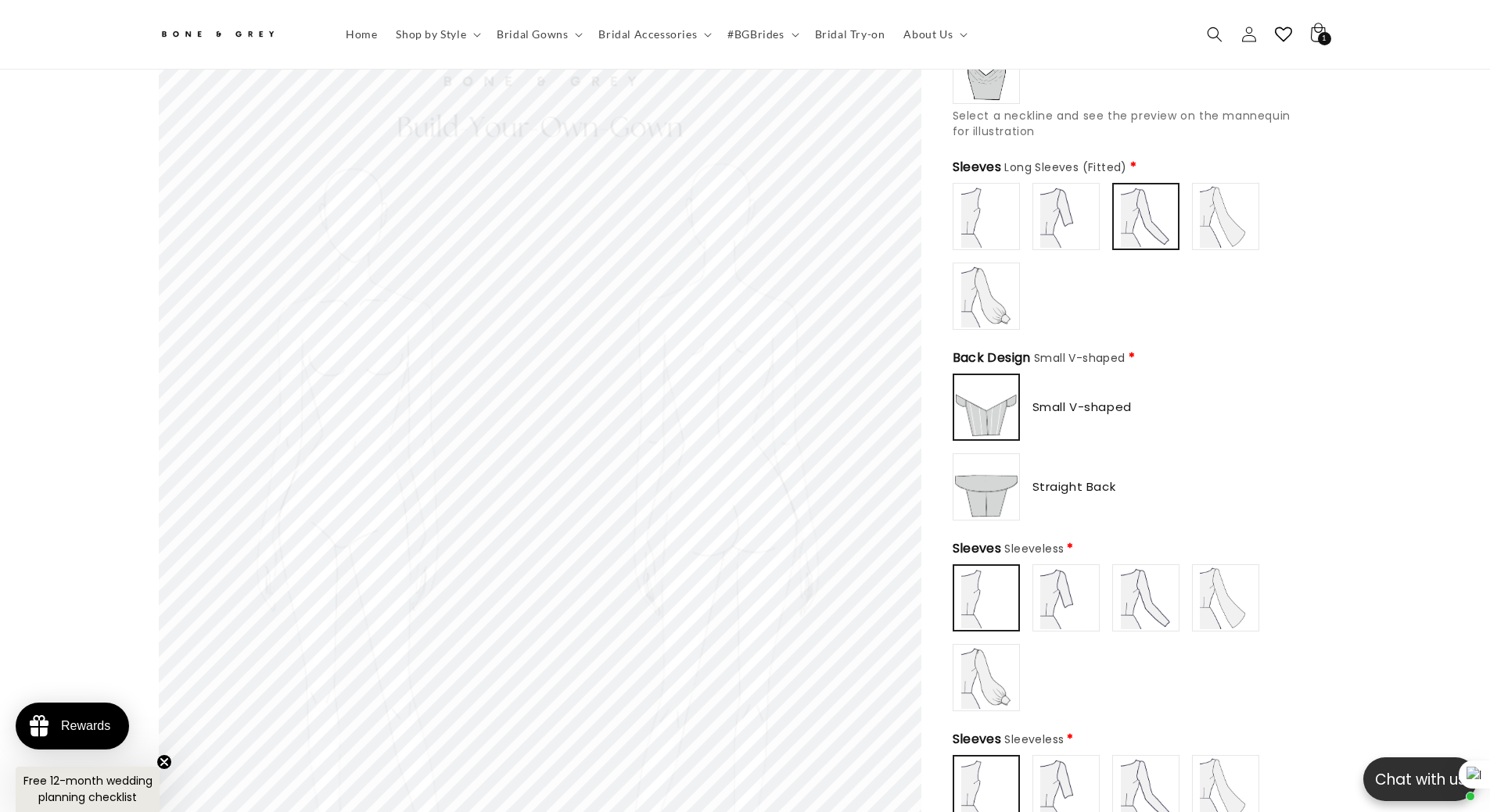
scroll to position [617, 0]
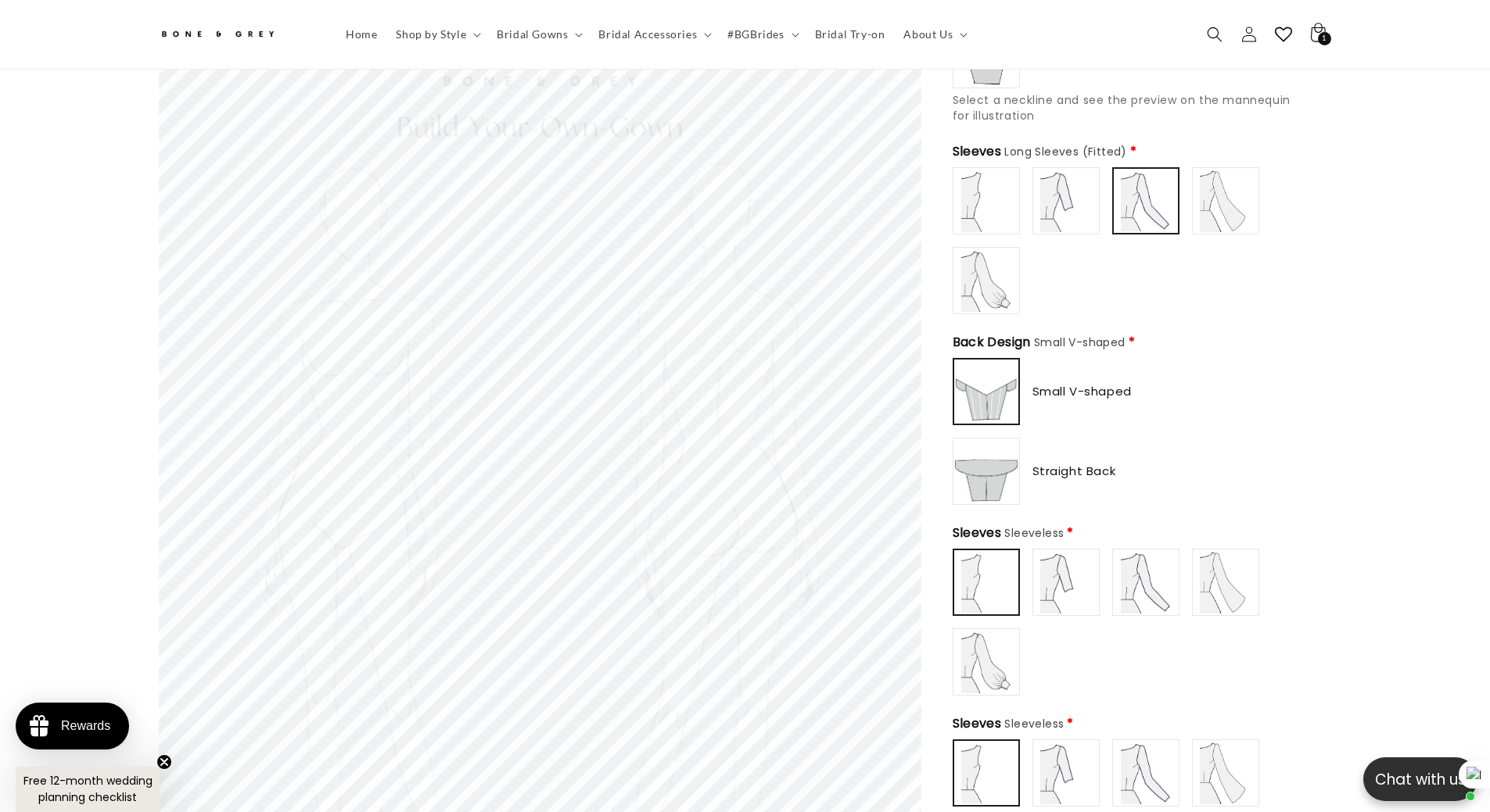
click at [1213, 193] on img at bounding box center [1226, 201] width 63 height 63
click at [1150, 202] on img at bounding box center [1146, 201] width 63 height 63
click at [996, 249] on img at bounding box center [986, 281] width 63 height 63
type input "**********"
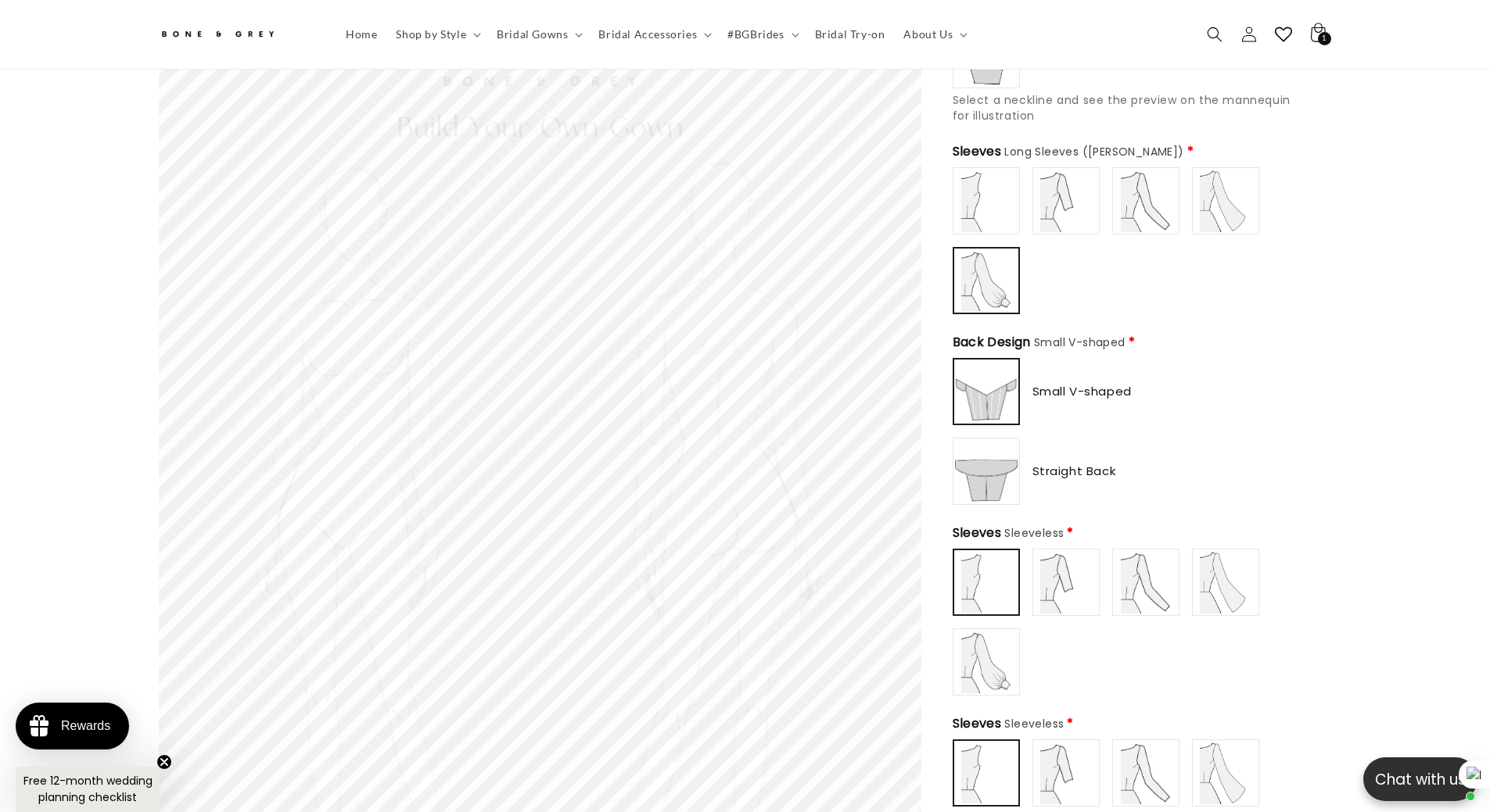
click at [1053, 190] on img at bounding box center [1066, 201] width 63 height 63
click at [1080, 566] on img at bounding box center [1066, 582] width 63 height 63
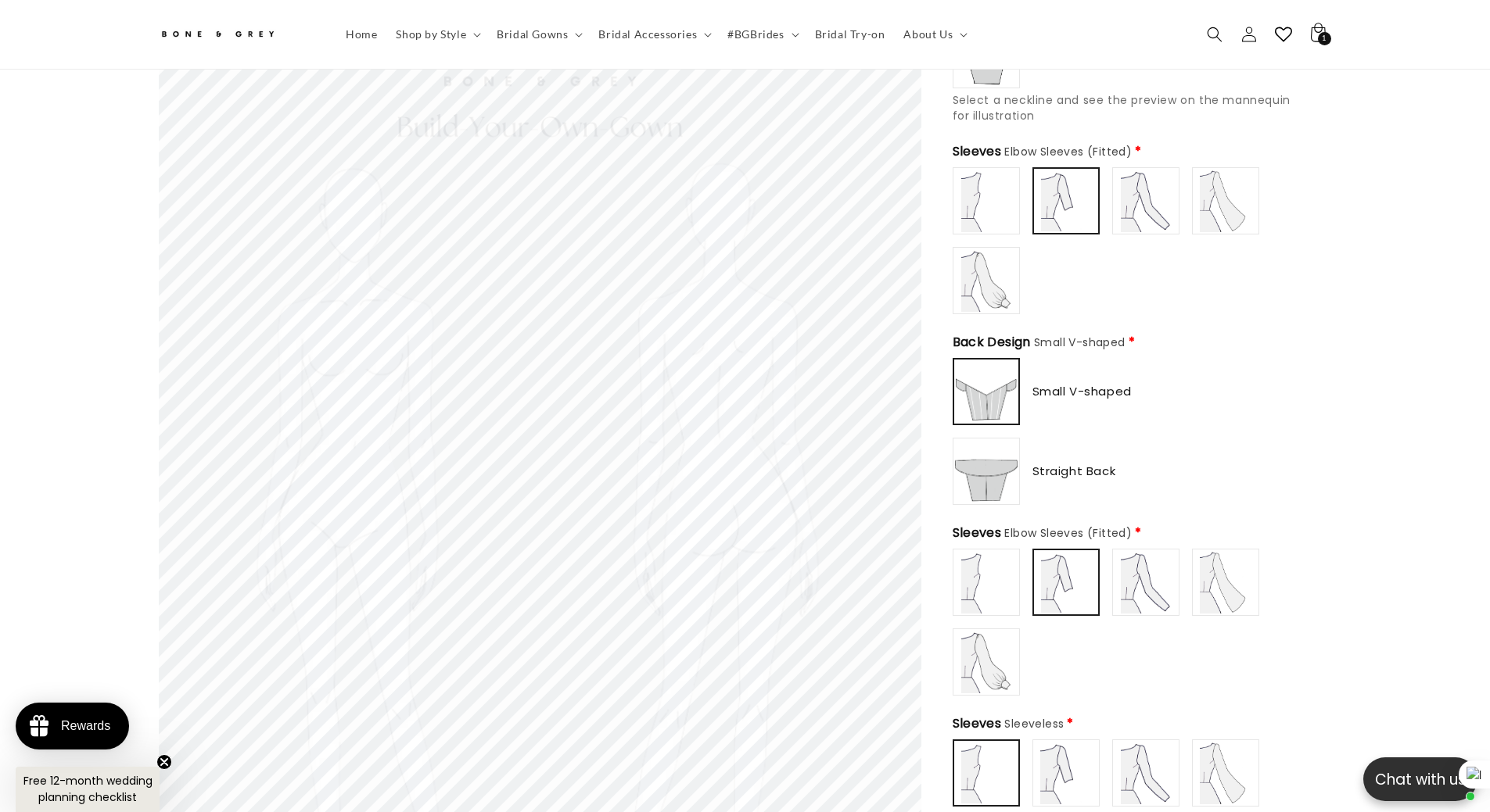
click at [1131, 573] on img at bounding box center [1146, 582] width 63 height 63
type input "**********"
click at [1051, 587] on img at bounding box center [1066, 582] width 63 height 63
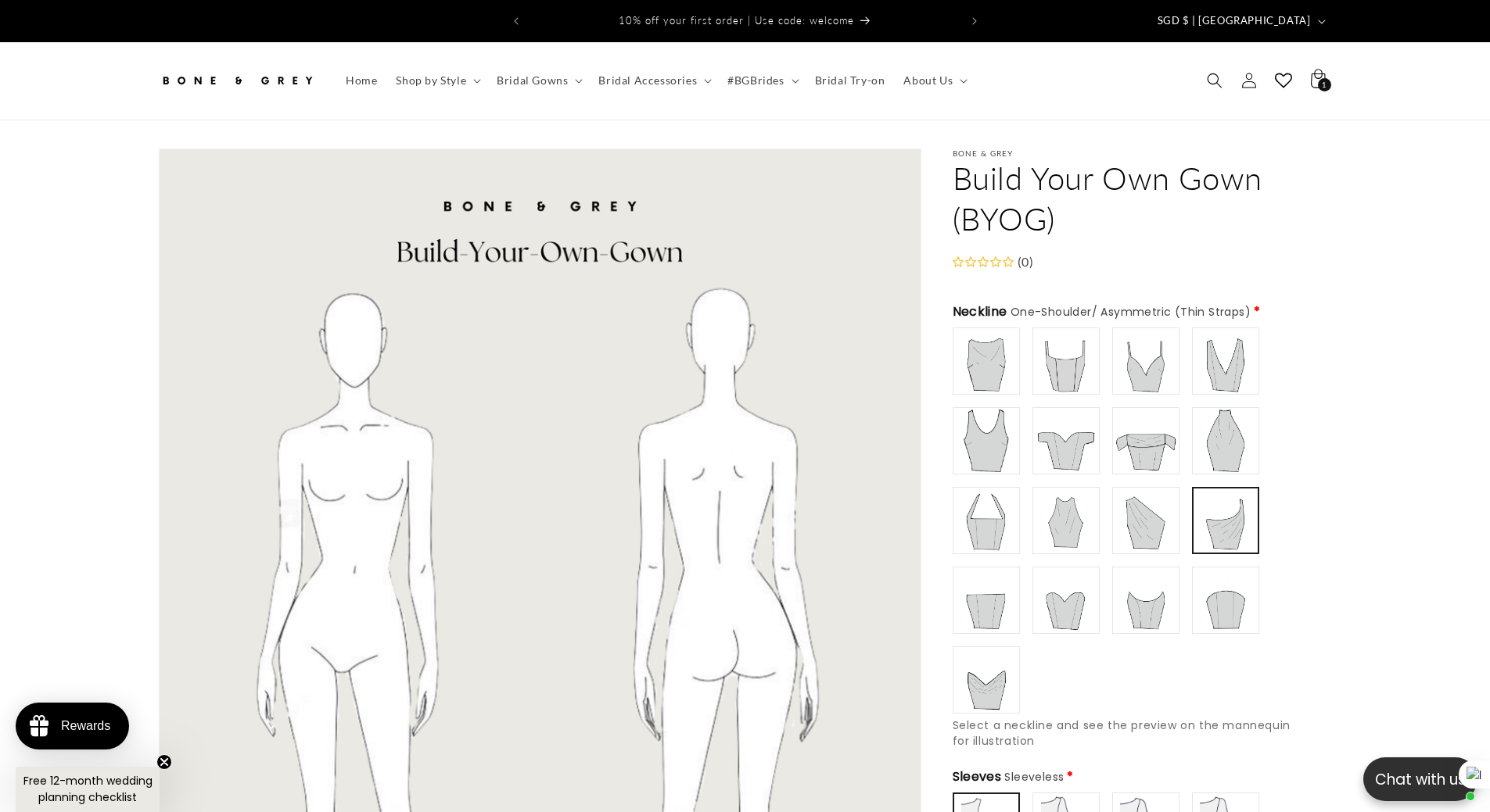
click at [1047, 434] on img at bounding box center [1066, 441] width 63 height 63
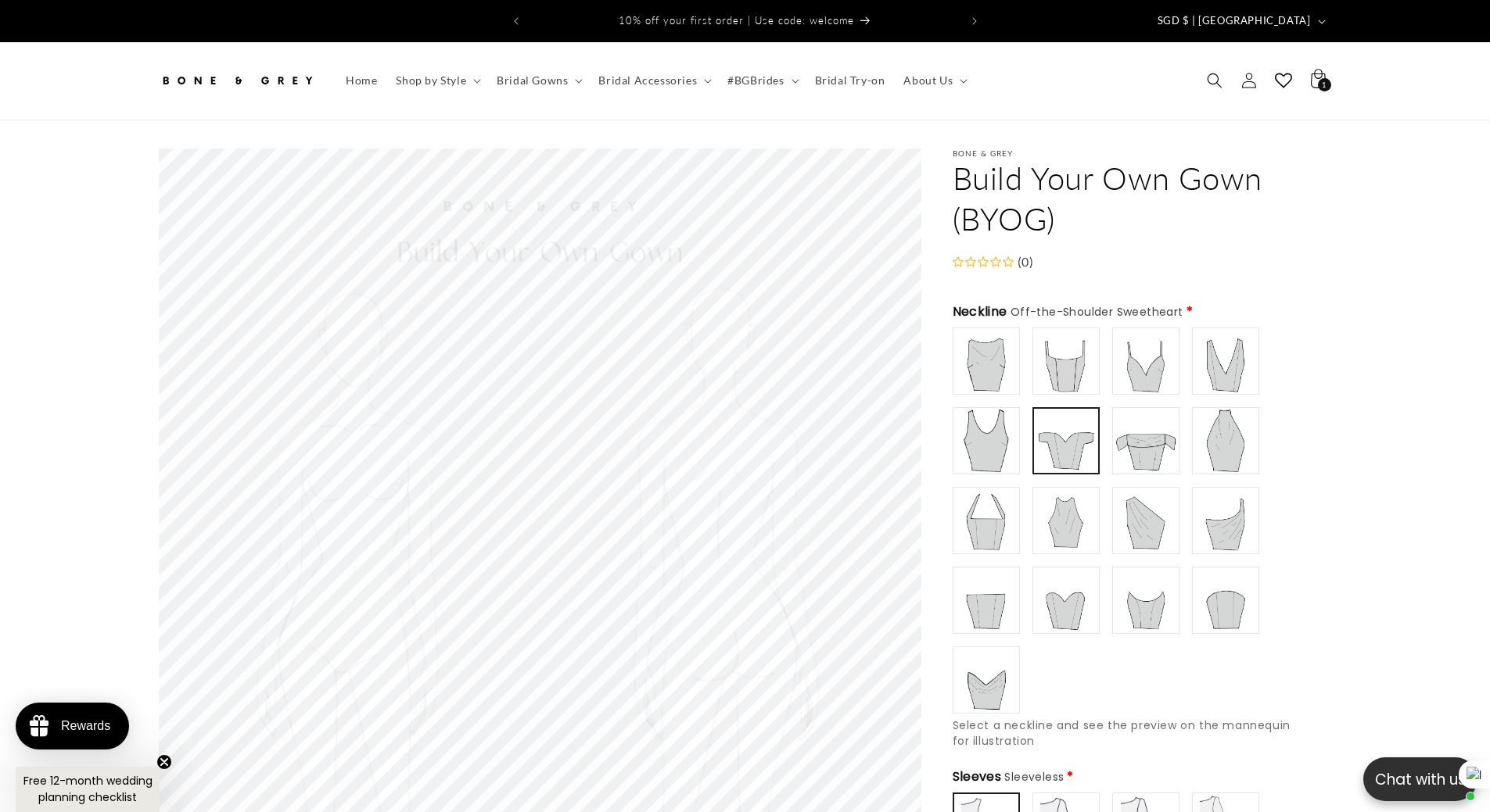
click at [1171, 435] on img at bounding box center [1146, 441] width 63 height 63
type input "**********"
click at [1067, 431] on img at bounding box center [1066, 441] width 63 height 63
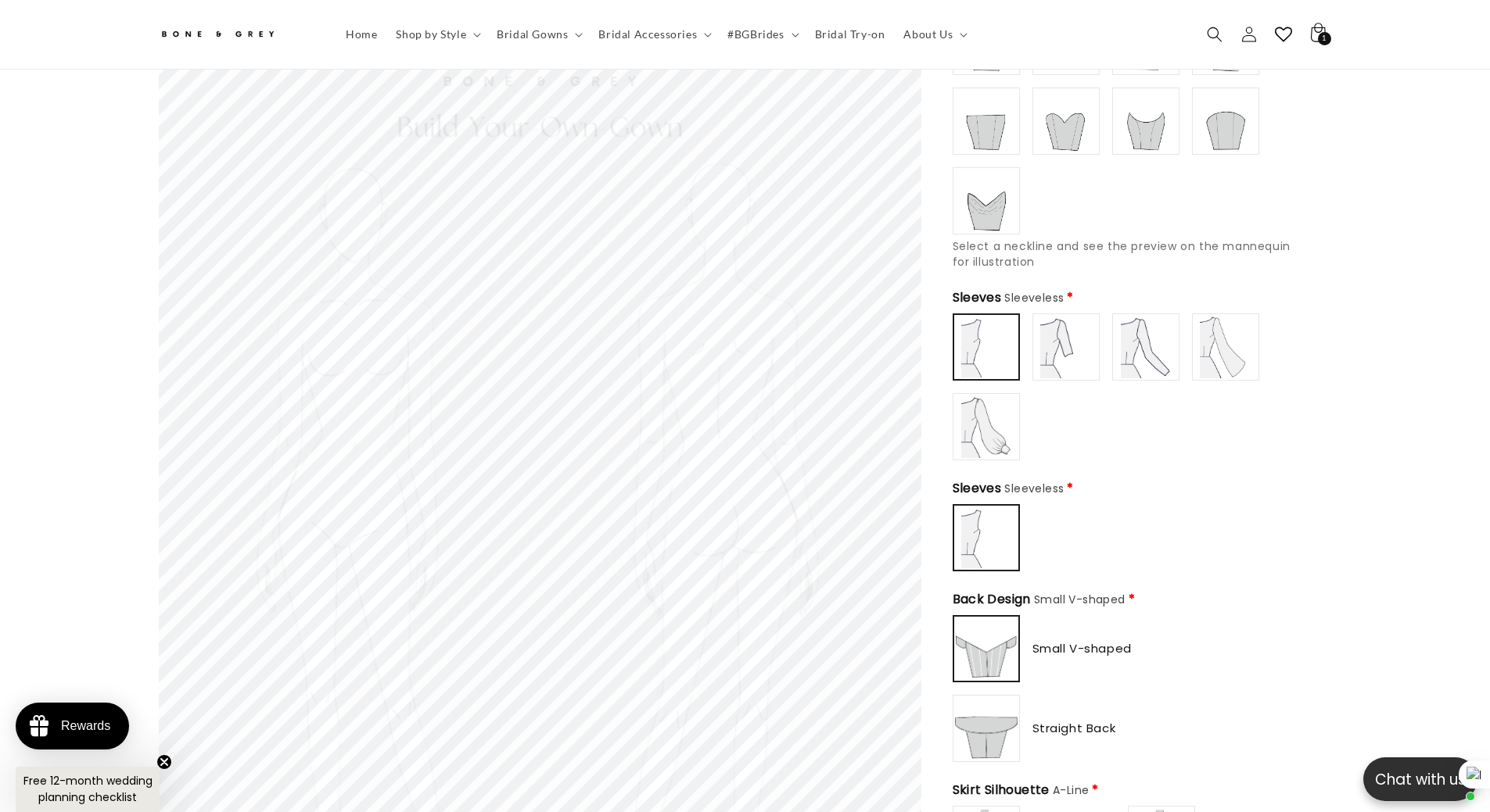
scroll to position [460, 0]
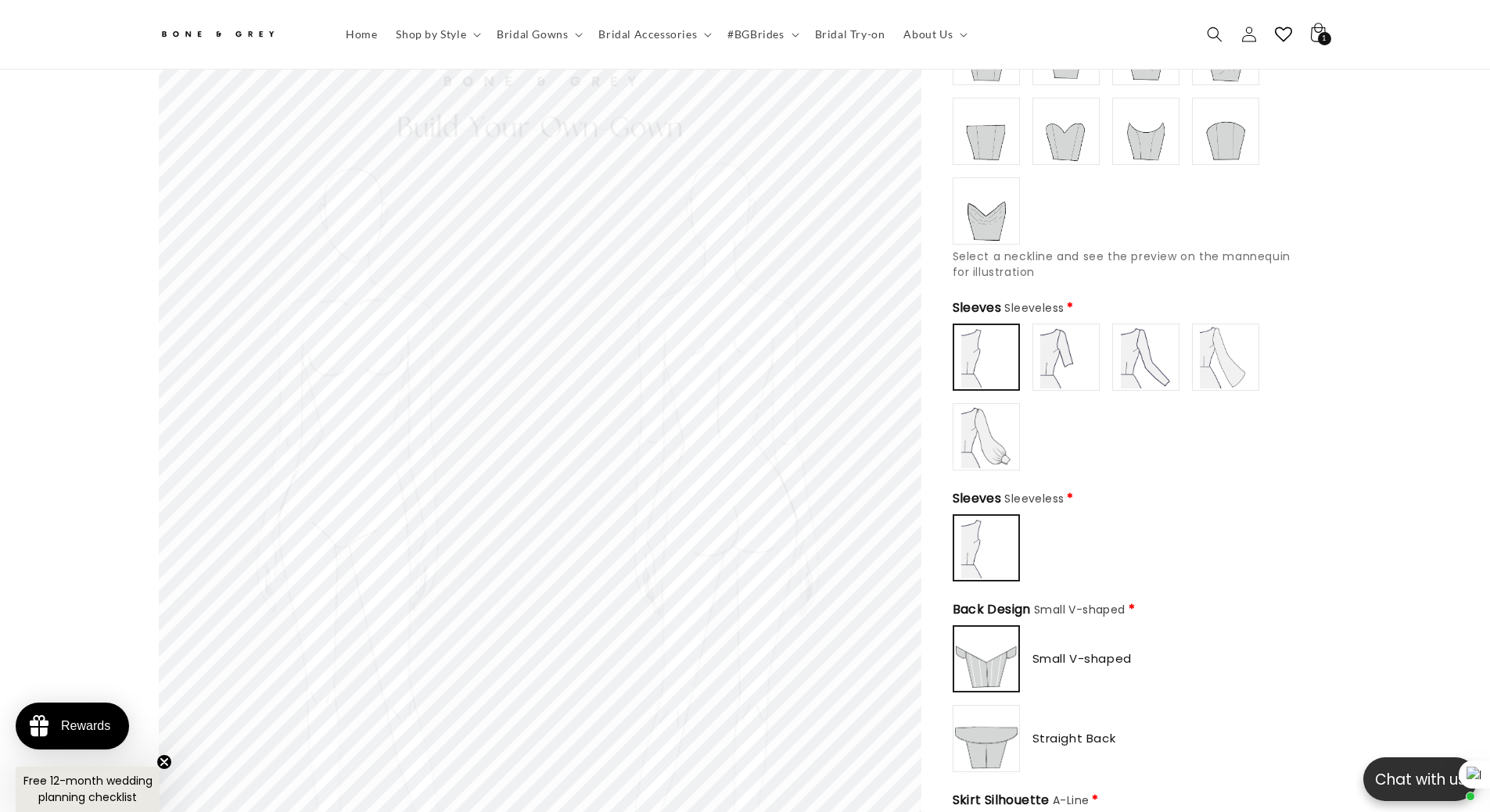
click at [1077, 361] on img at bounding box center [1066, 358] width 63 height 63
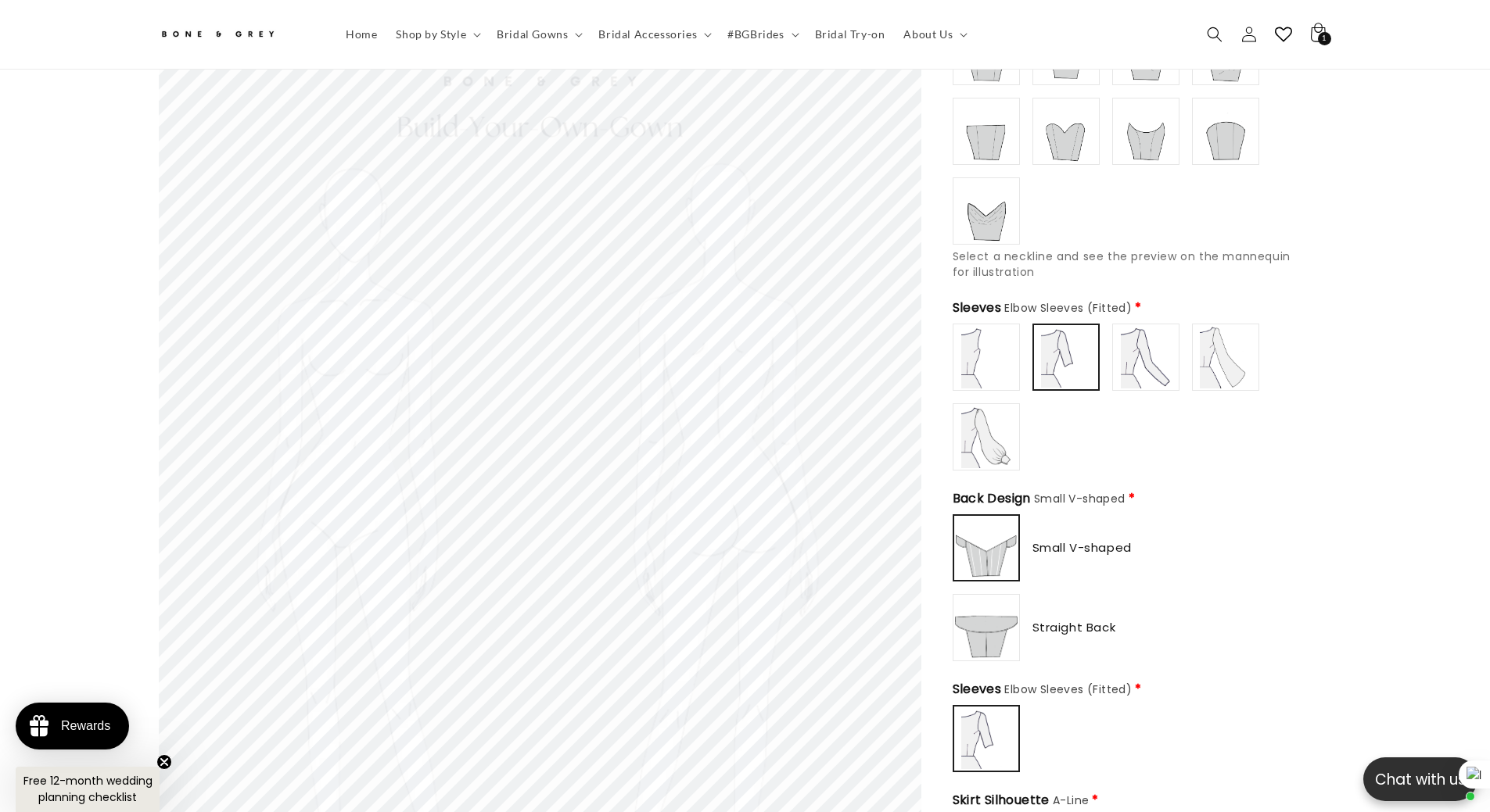
type input "**********"
click at [1151, 367] on img at bounding box center [1146, 358] width 63 height 63
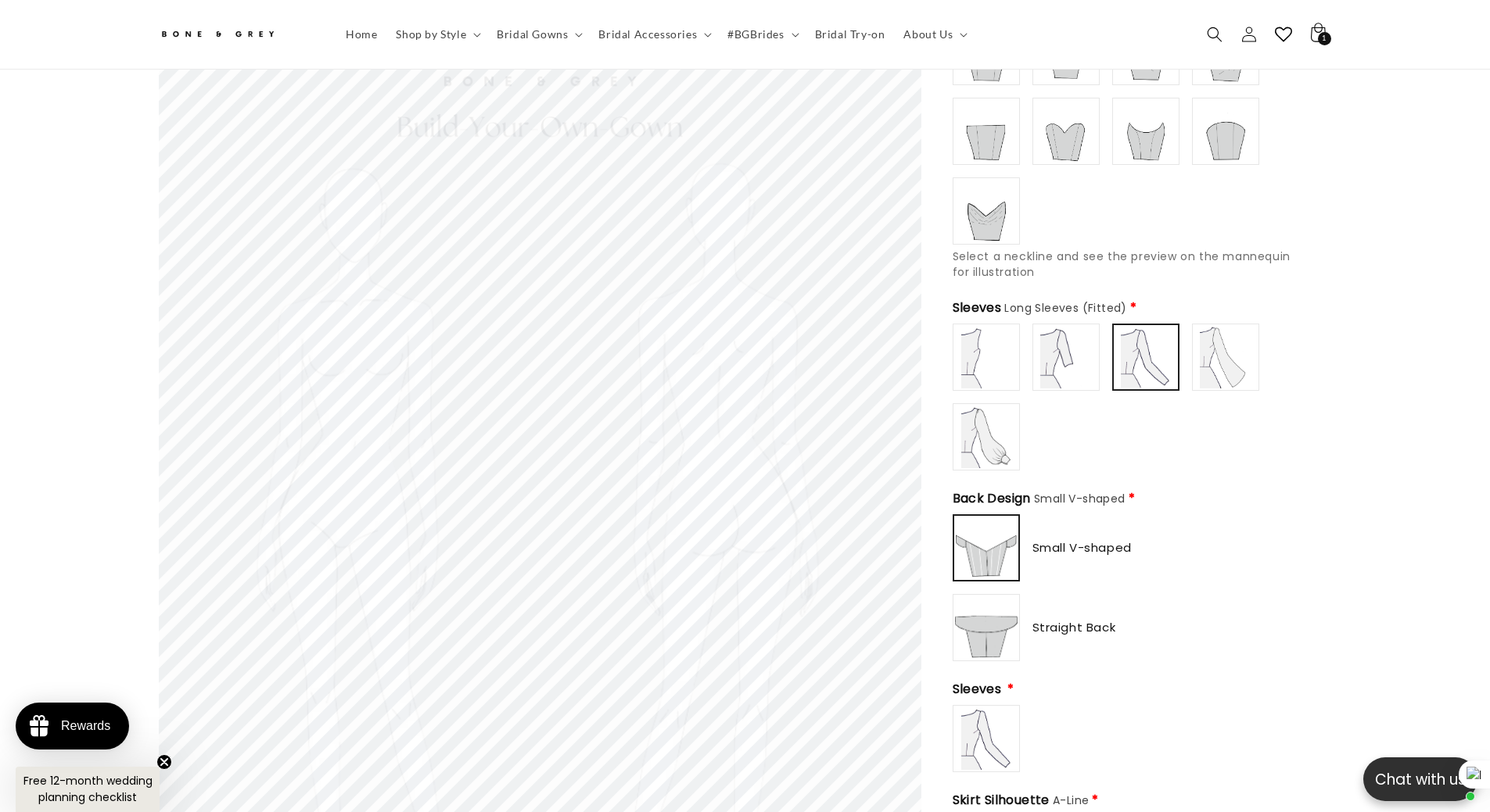
scroll to position [0, 861]
click at [1149, 353] on img at bounding box center [1145, 358] width 61 height 61
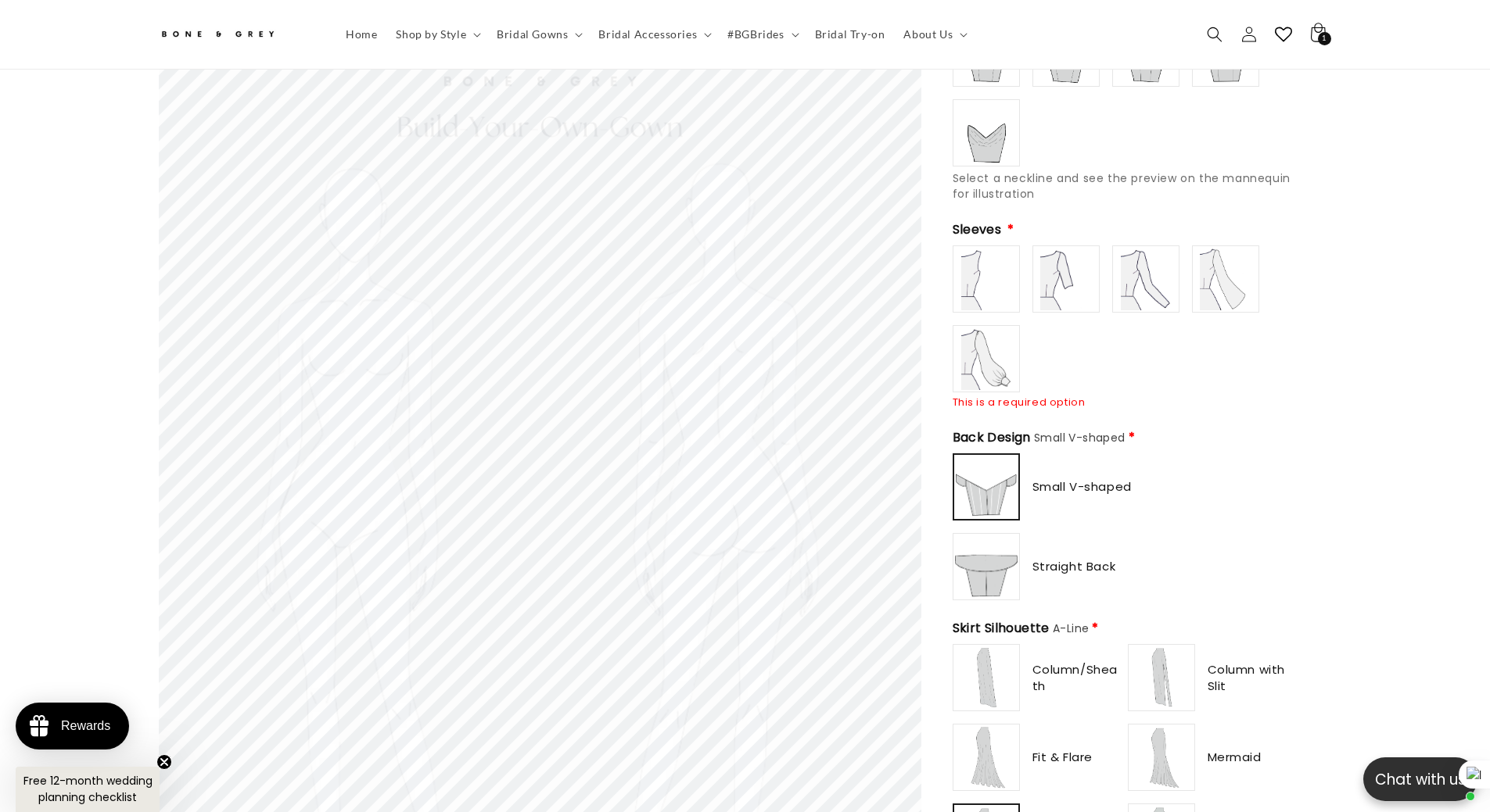
type input "**********"
click at [1150, 278] on img at bounding box center [1146, 279] width 63 height 63
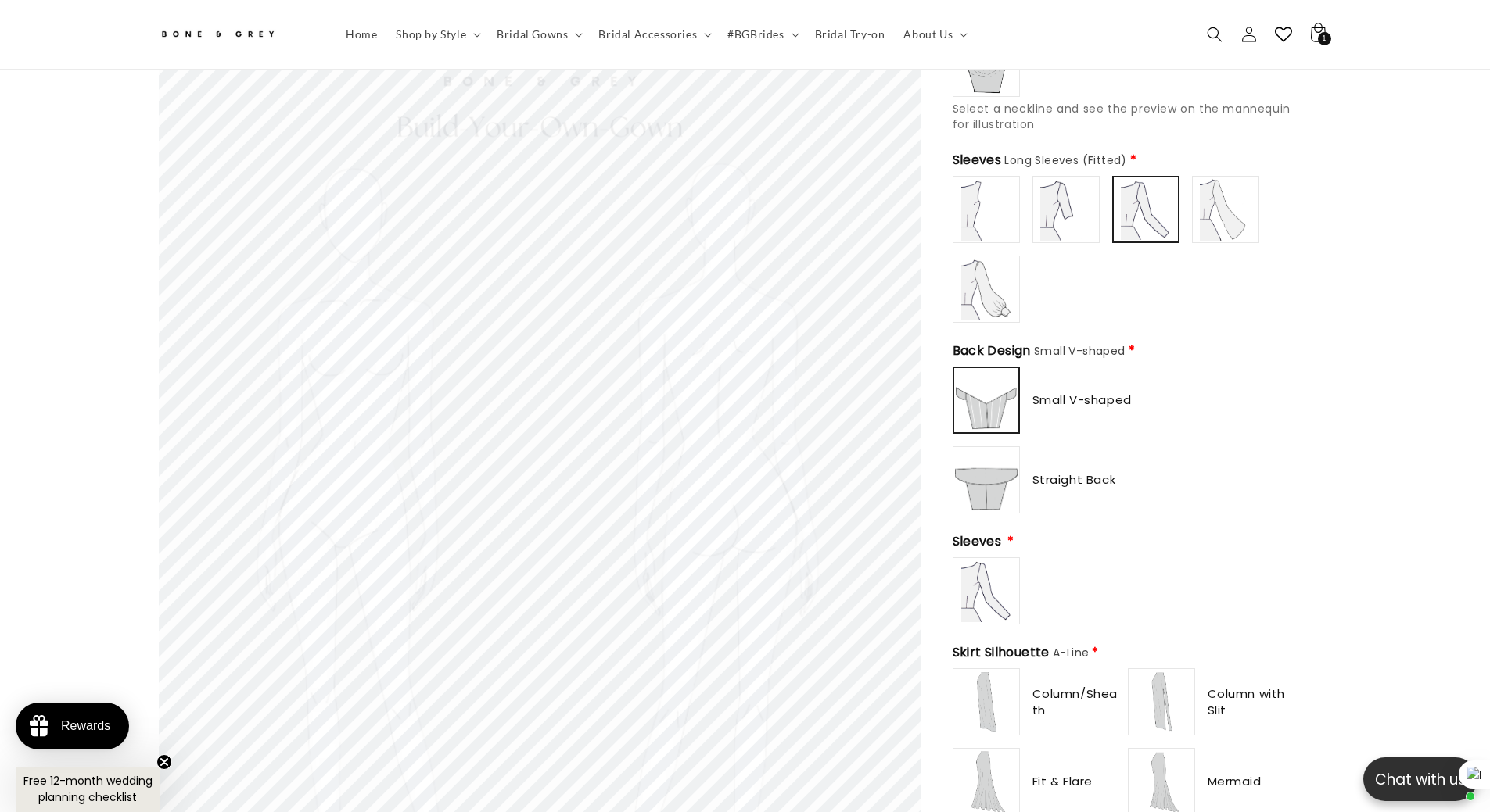
scroll to position [617, 0]
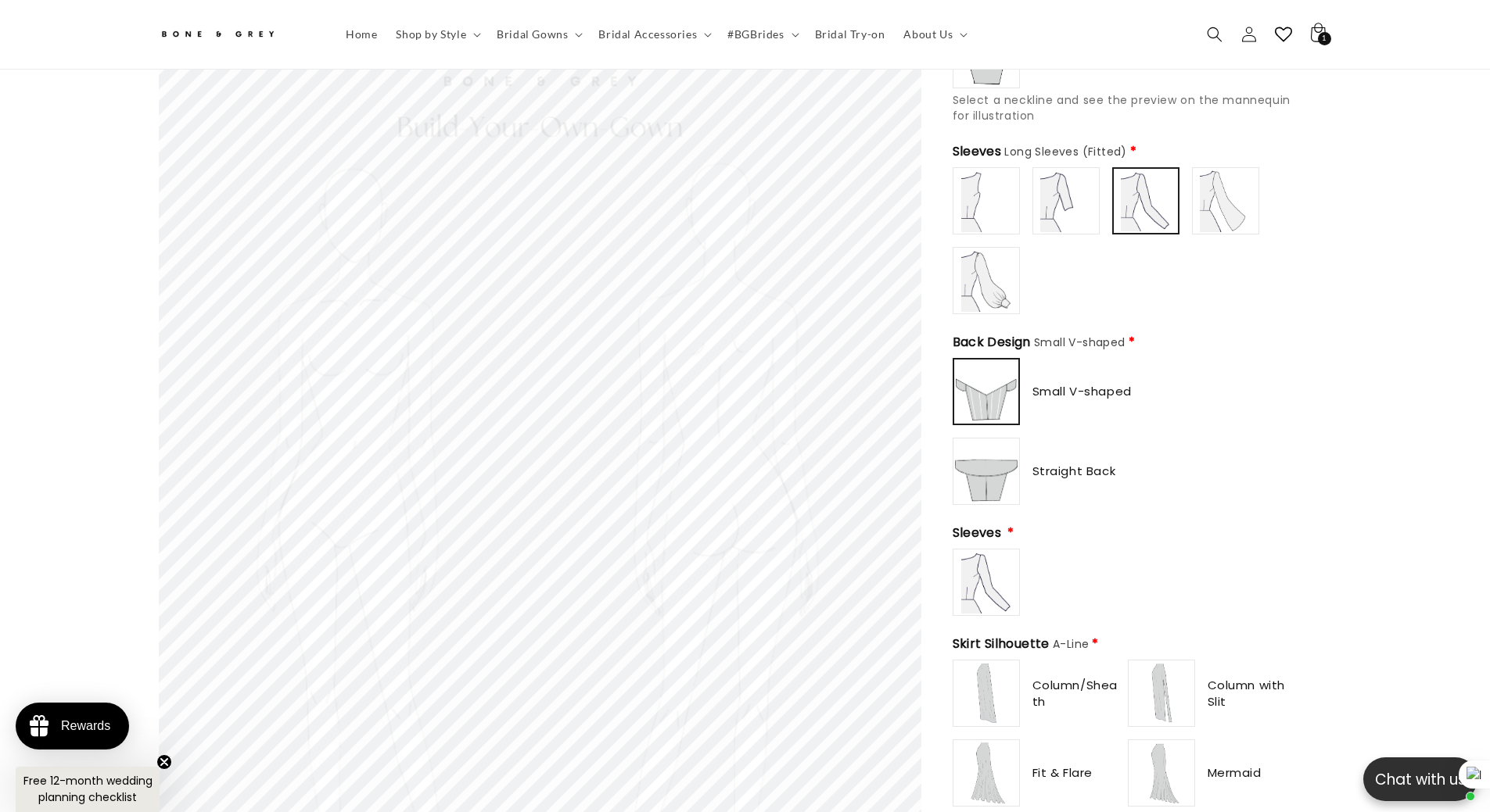
type input "**********"
click at [953, 597] on label at bounding box center [986, 582] width 67 height 67
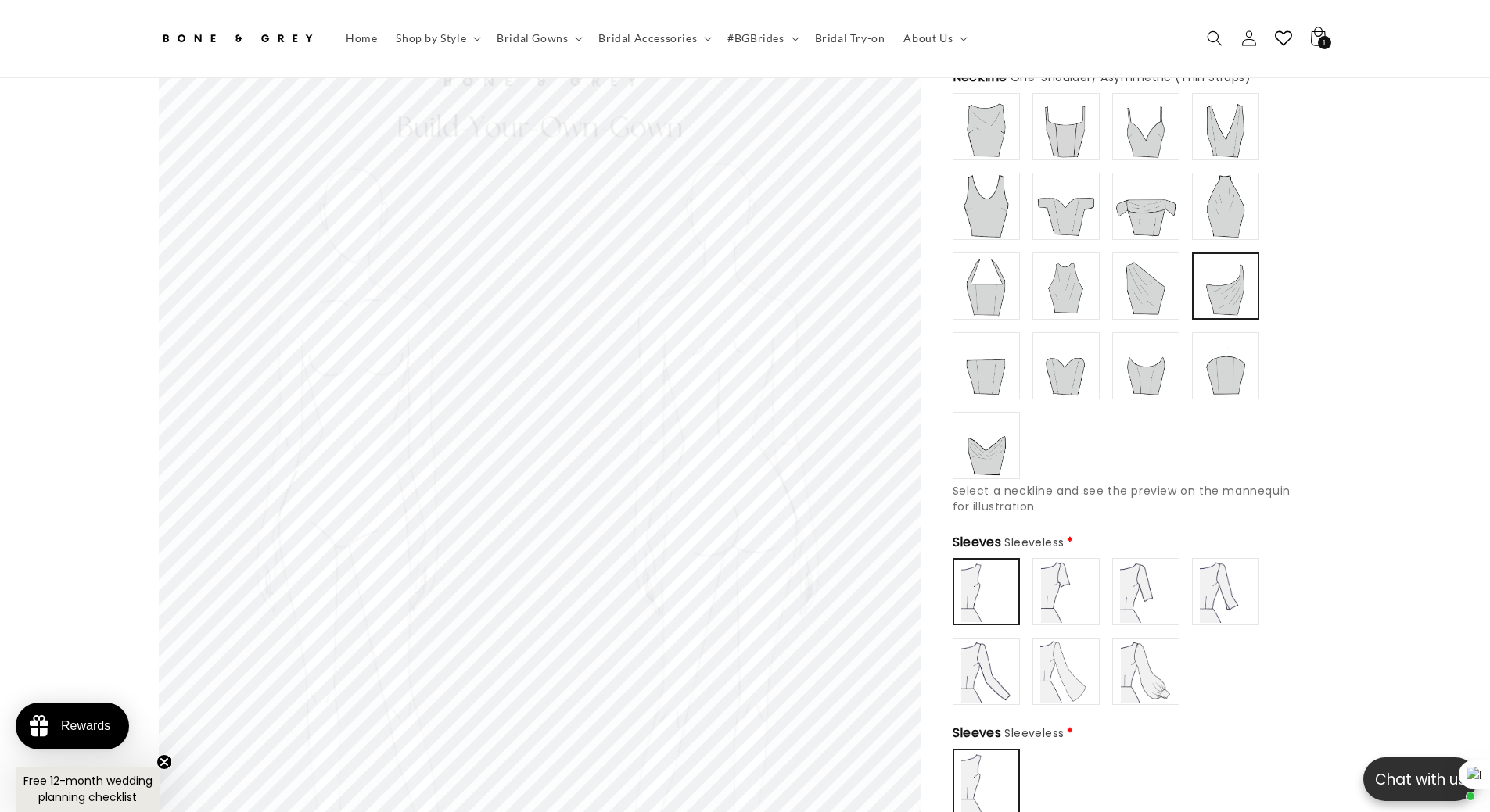
scroll to position [0, 430]
type input "**********"
click at [1149, 199] on img at bounding box center [1146, 207] width 63 height 63
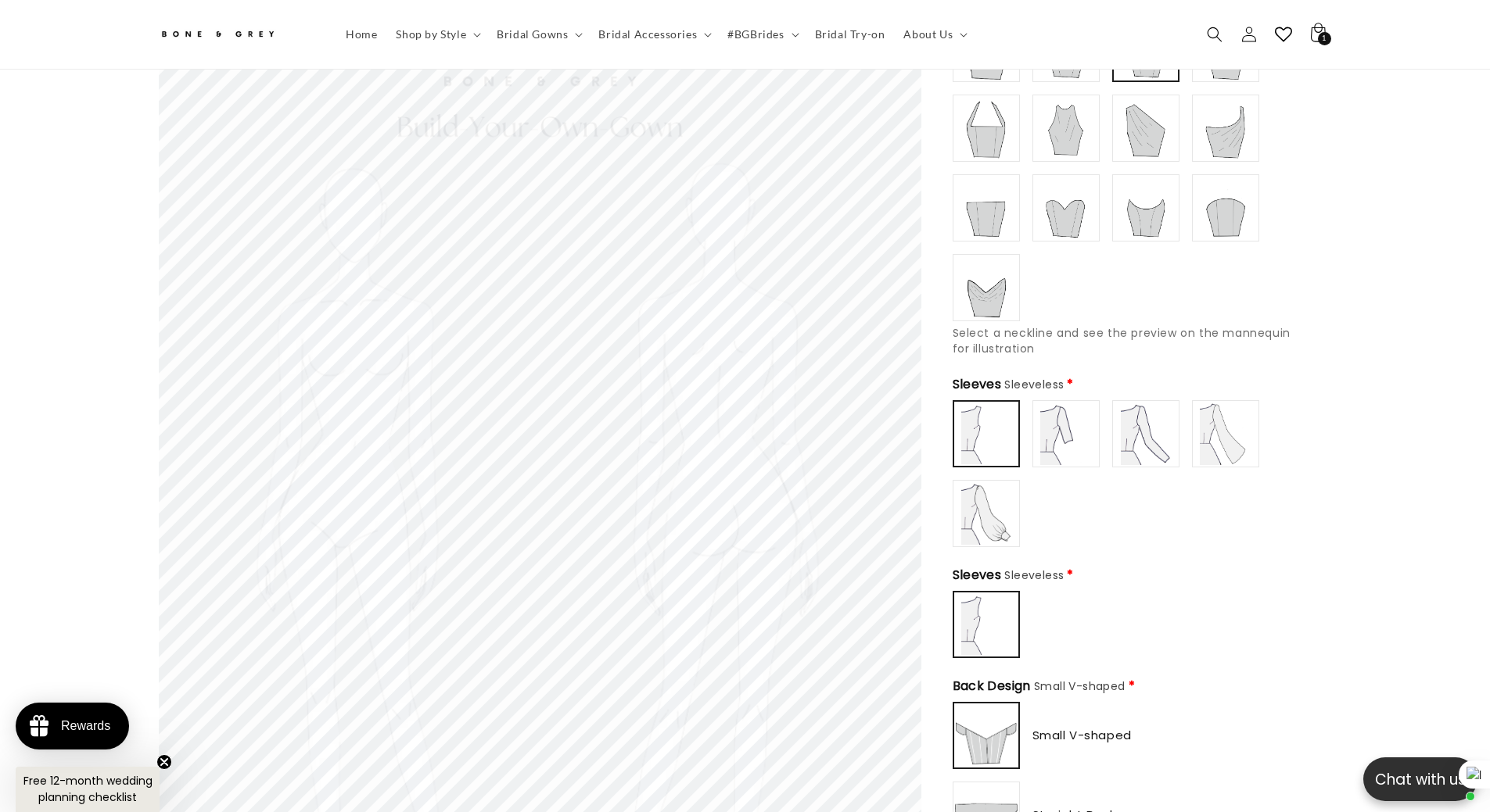
scroll to position [382, 0]
click at [1064, 422] on img at bounding box center [1066, 435] width 63 height 63
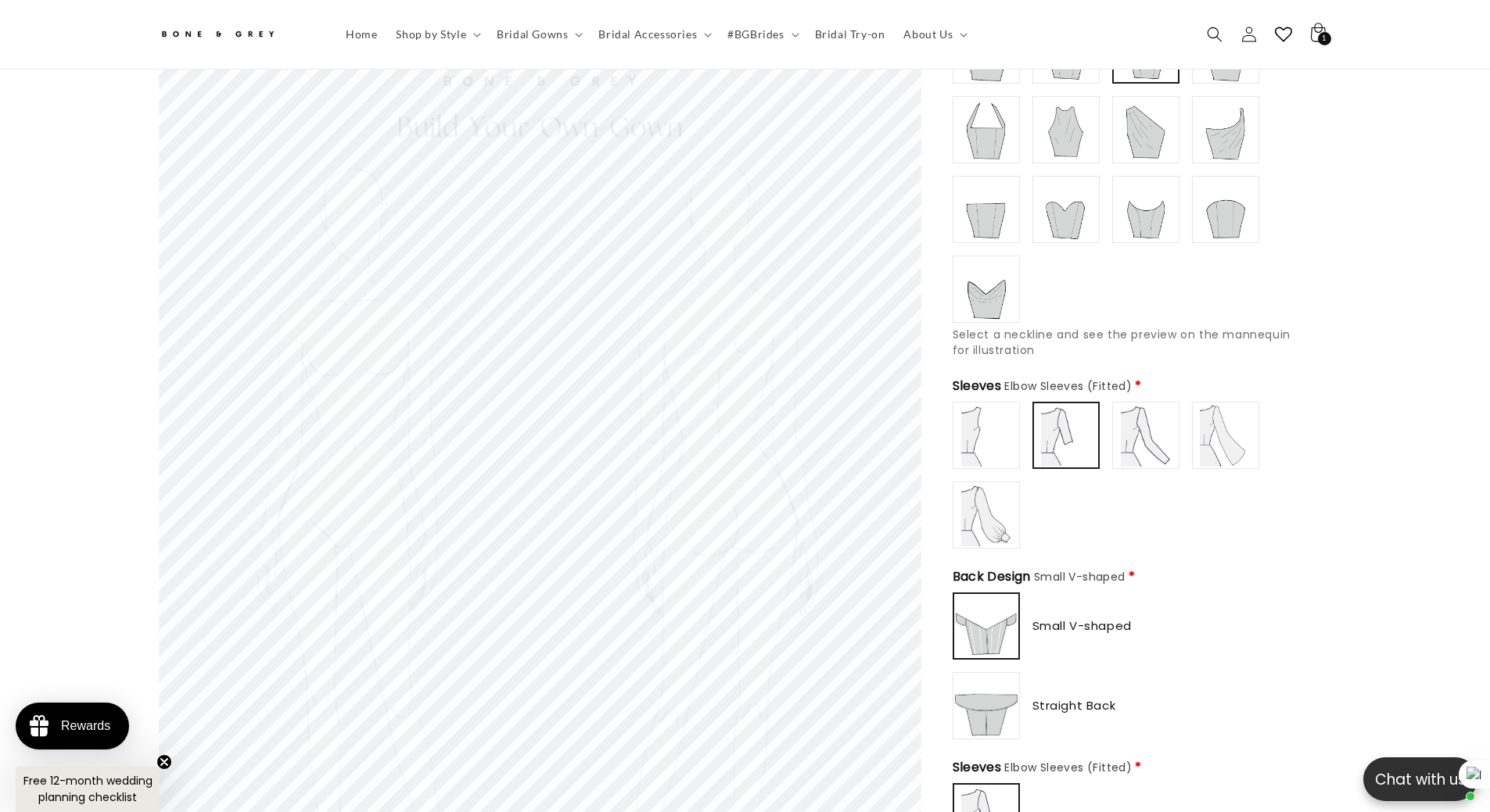
scroll to position [0, 430]
click at [1009, 421] on img at bounding box center [986, 435] width 63 height 63
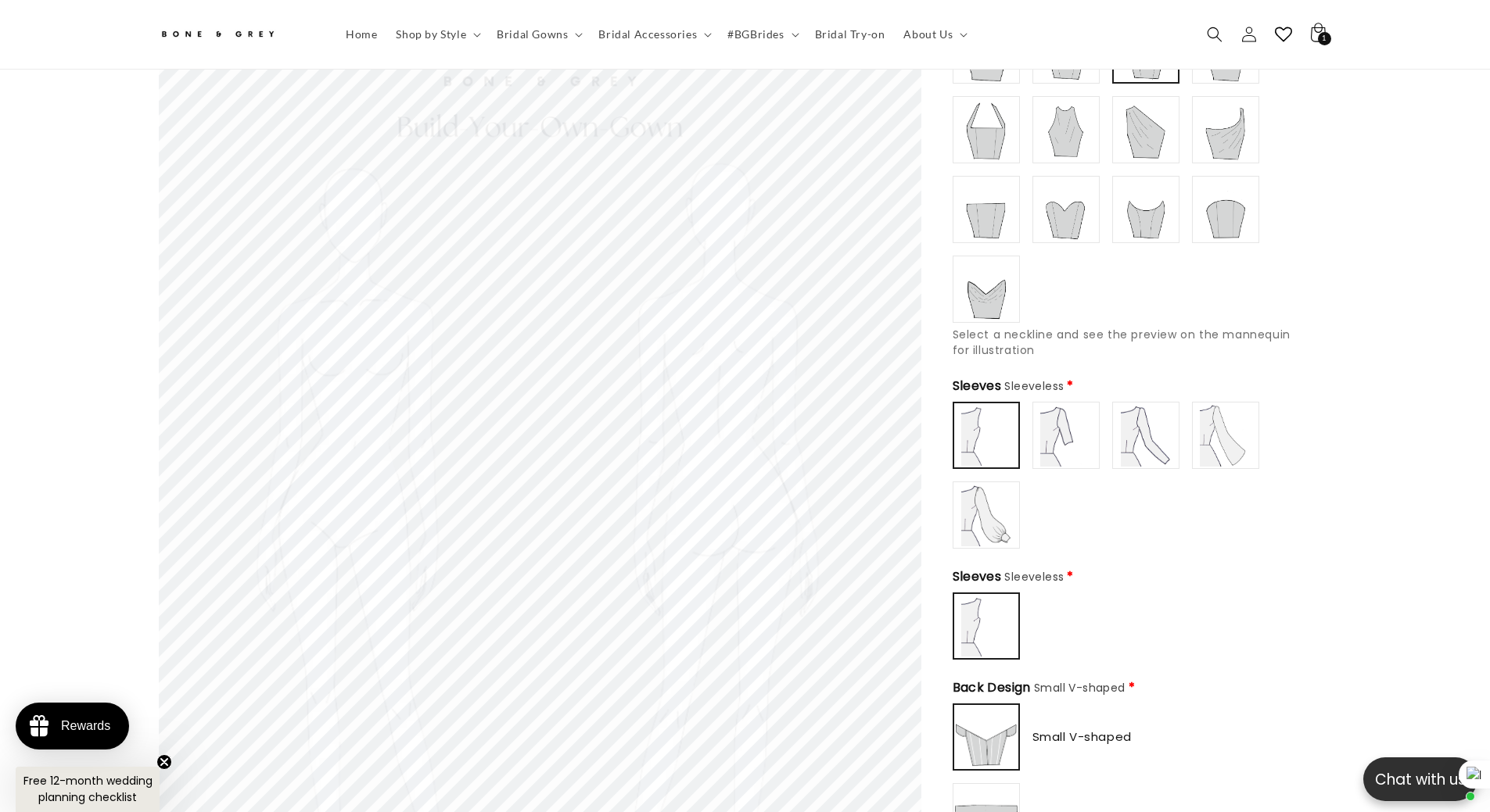
scroll to position [0, 861]
click at [1076, 435] on img at bounding box center [1066, 435] width 63 height 63
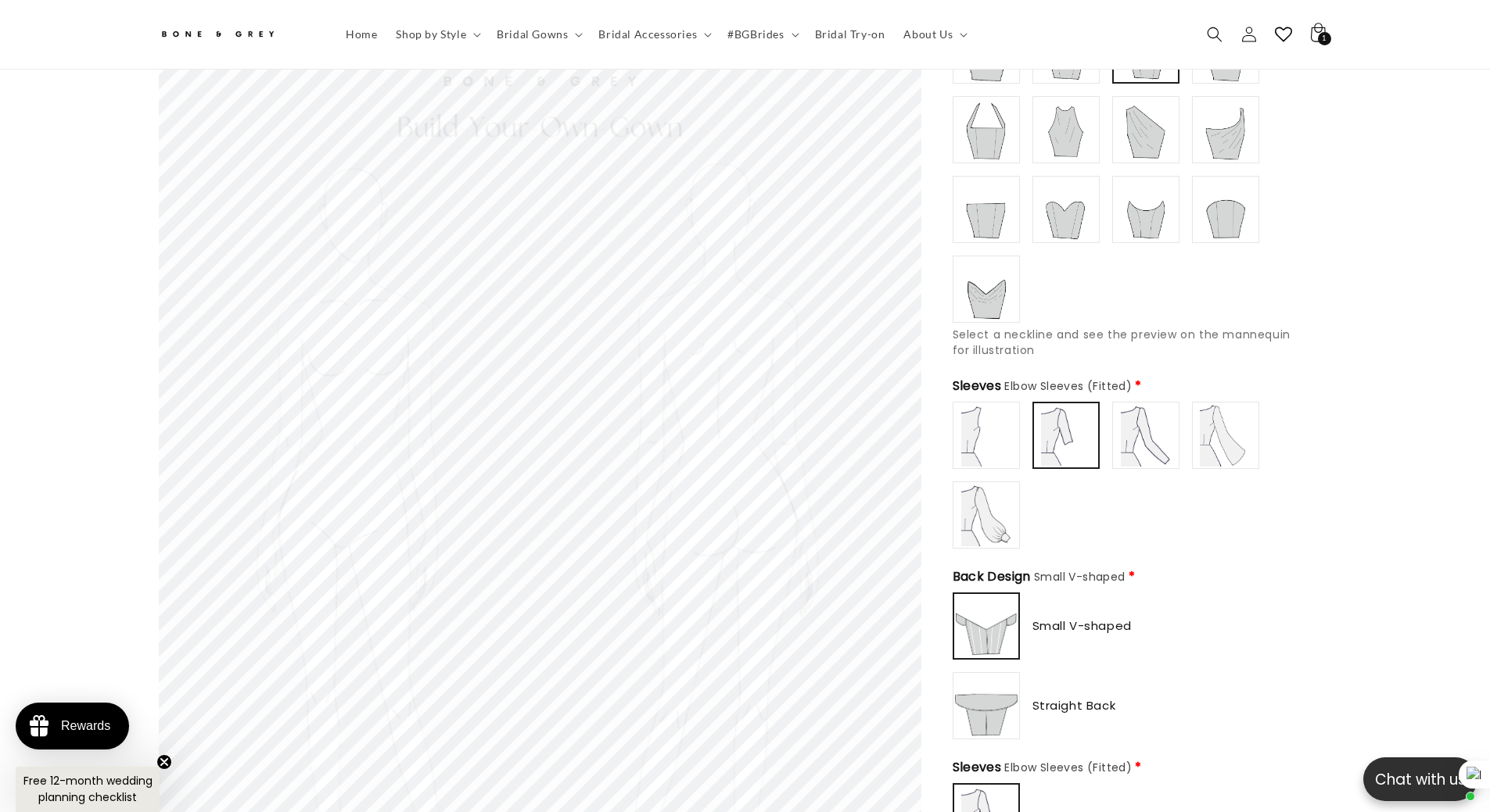
click at [1163, 434] on img at bounding box center [1146, 435] width 63 height 63
click at [1077, 434] on img at bounding box center [1066, 435] width 63 height 63
click at [1153, 433] on img at bounding box center [1146, 435] width 63 height 63
click at [1209, 433] on img at bounding box center [1226, 435] width 63 height 63
type input "**********"
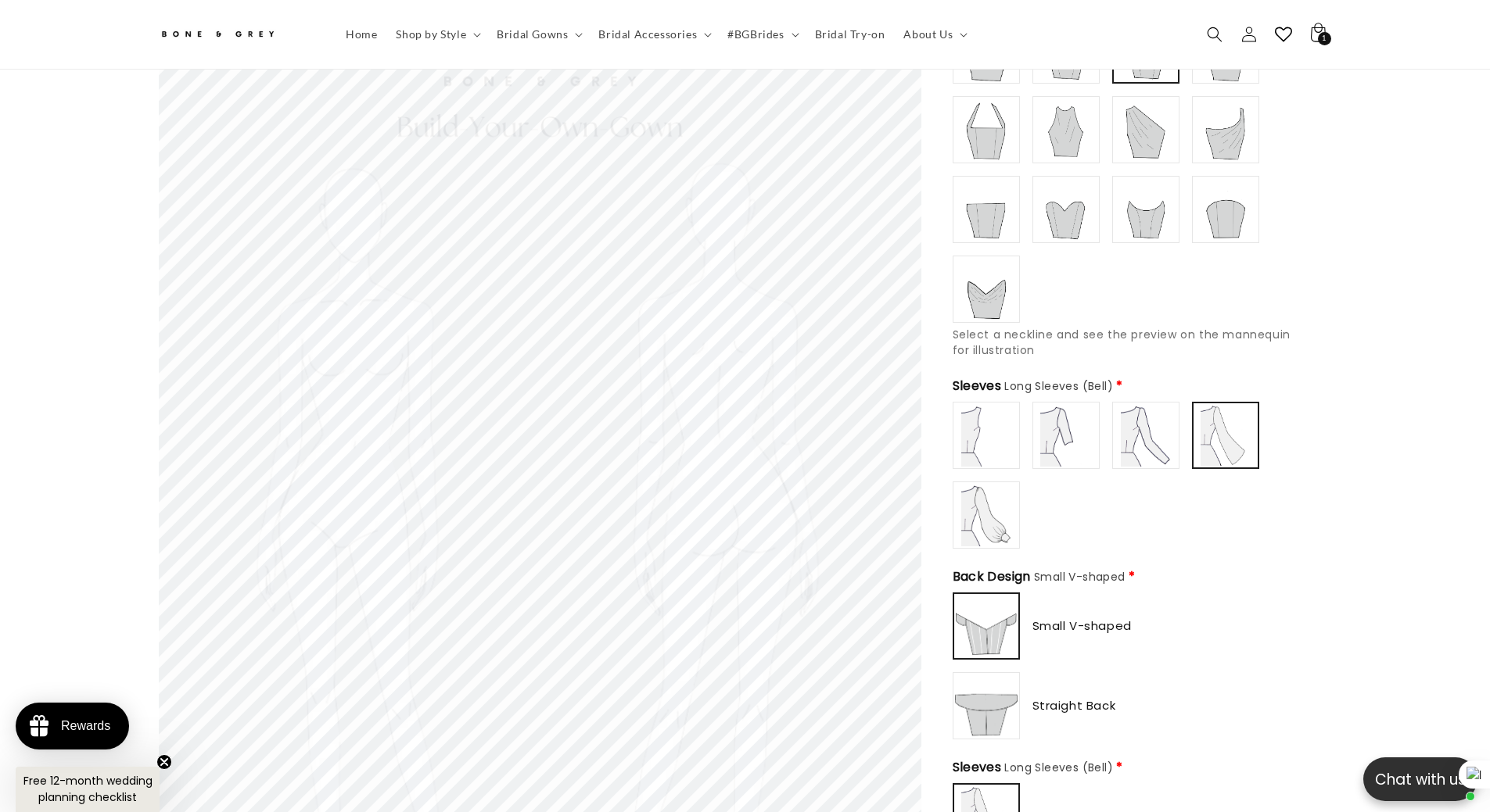
click at [983, 500] on img at bounding box center [986, 515] width 63 height 63
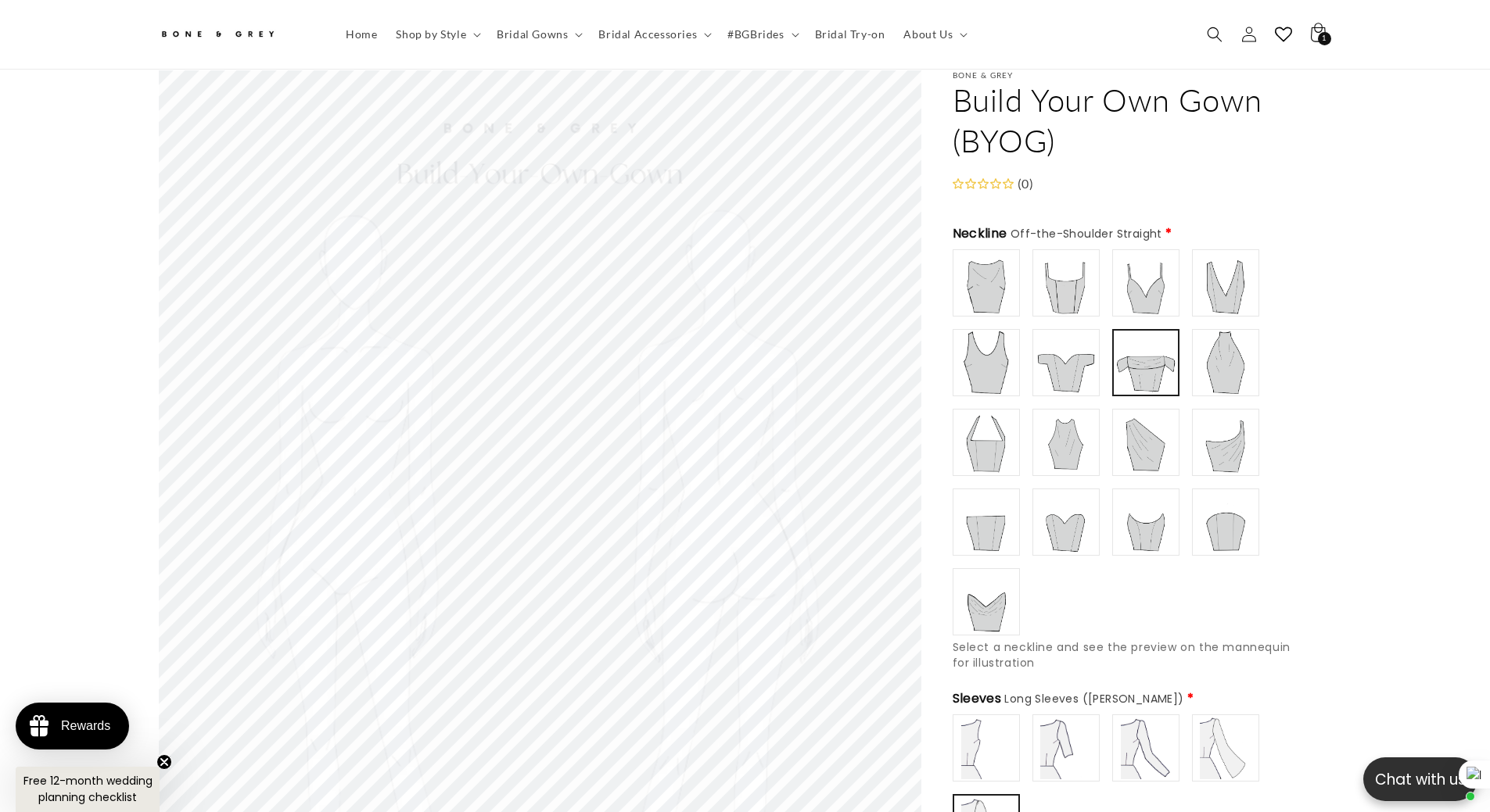
scroll to position [0, 430]
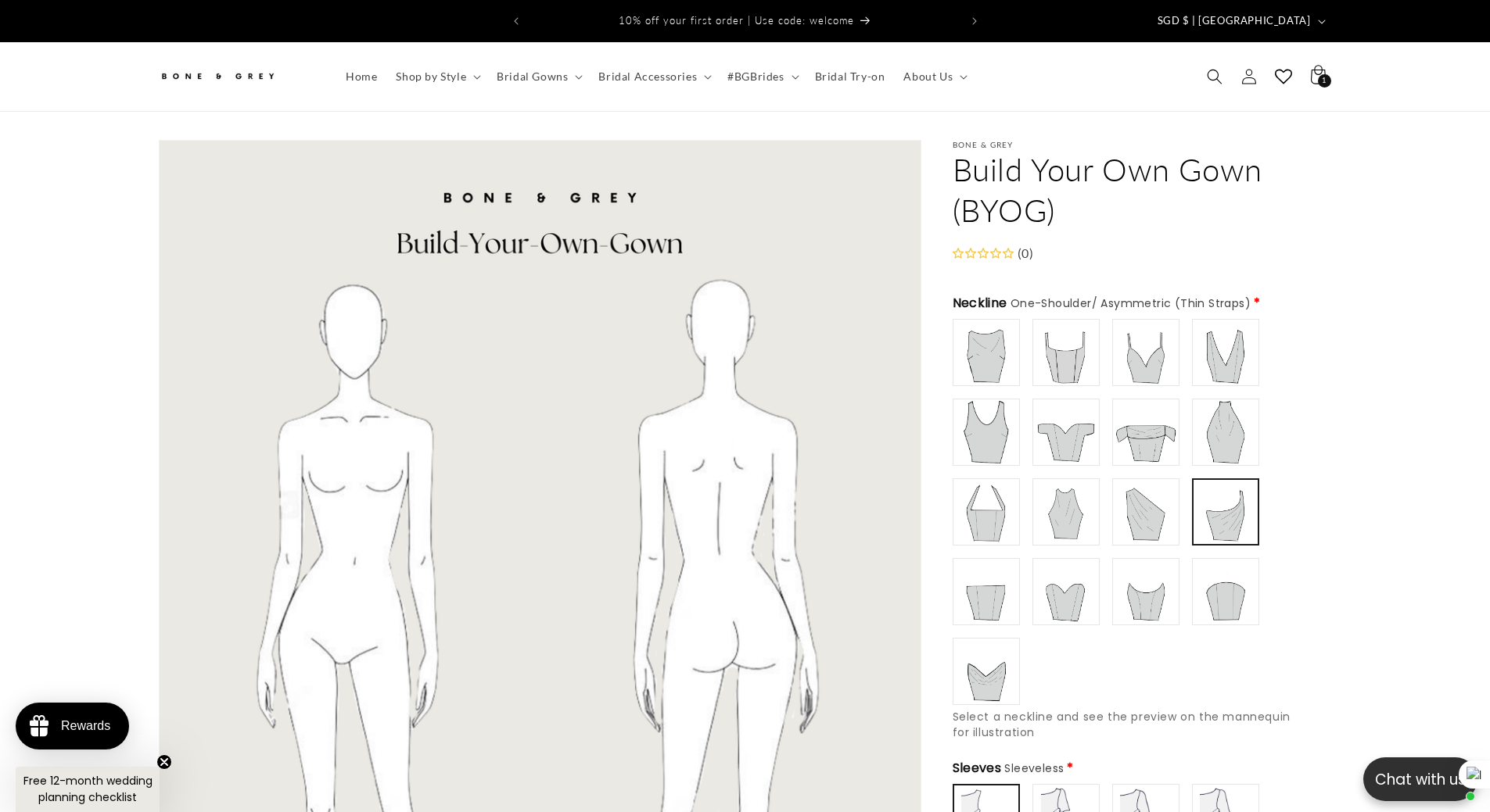
scroll to position [148, 0]
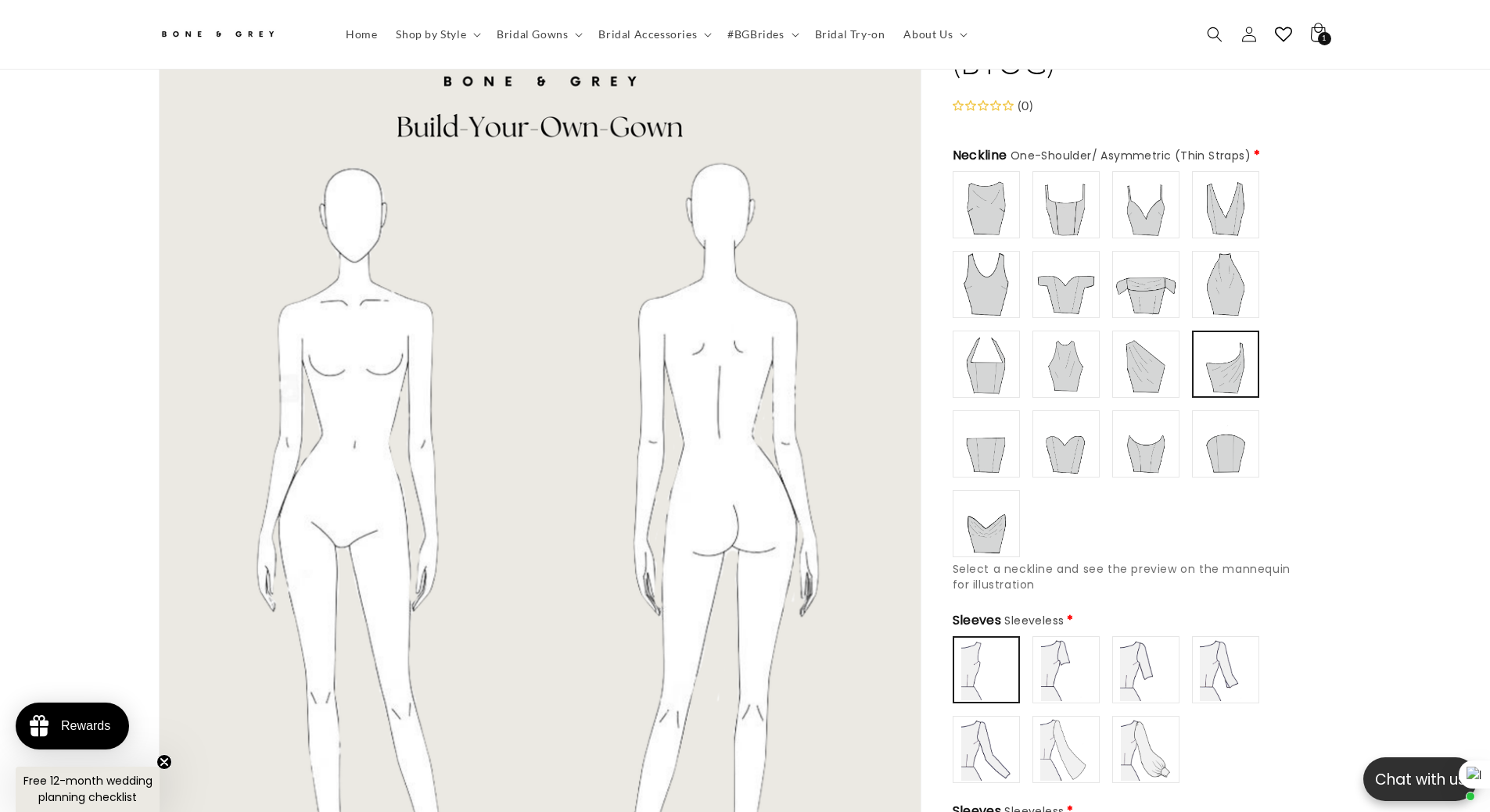
type input "**********"
click at [1054, 273] on img at bounding box center [1066, 285] width 63 height 63
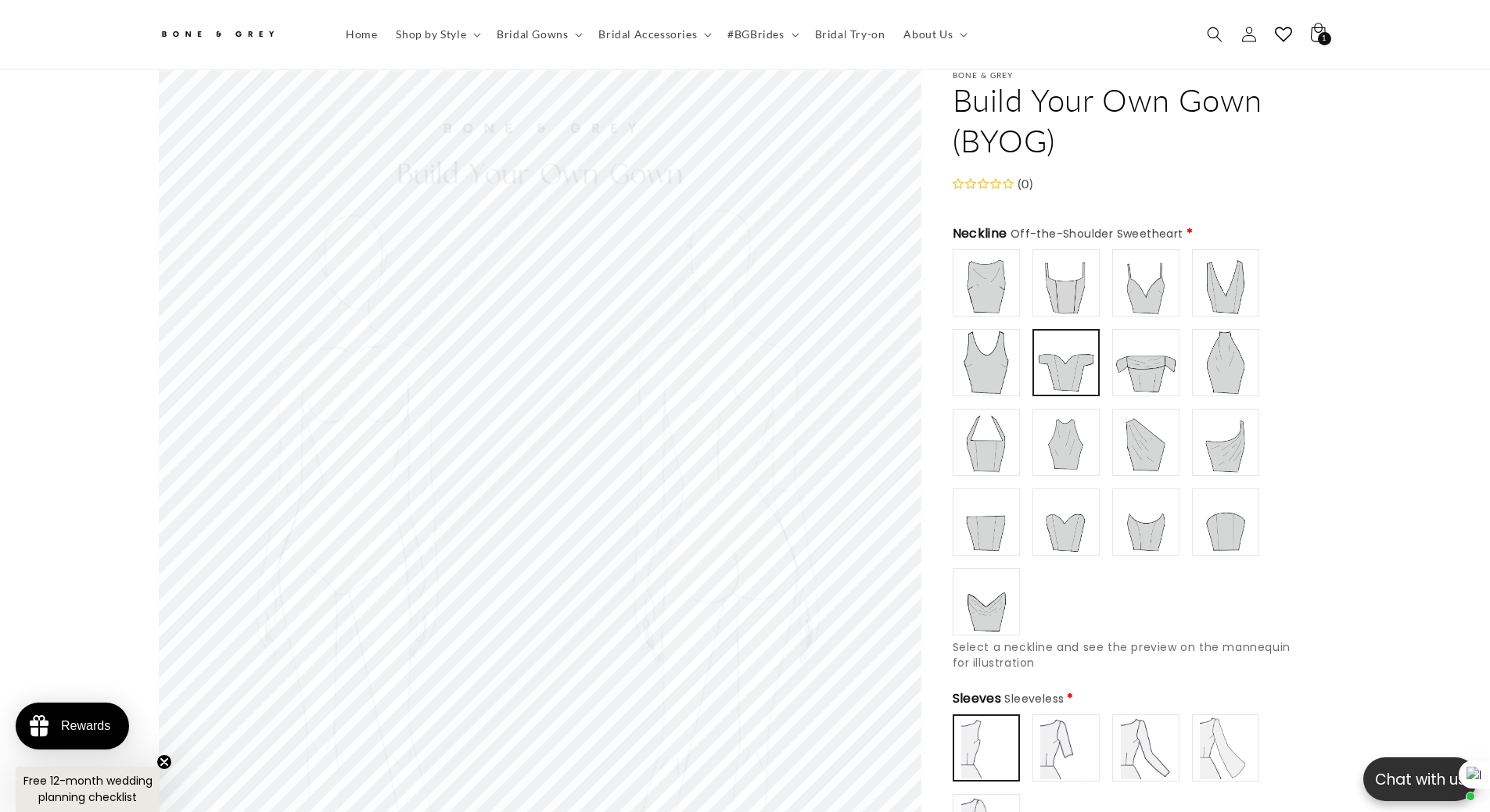
scroll to position [0, 430]
click at [1083, 333] on img at bounding box center [1066, 363] width 61 height 61
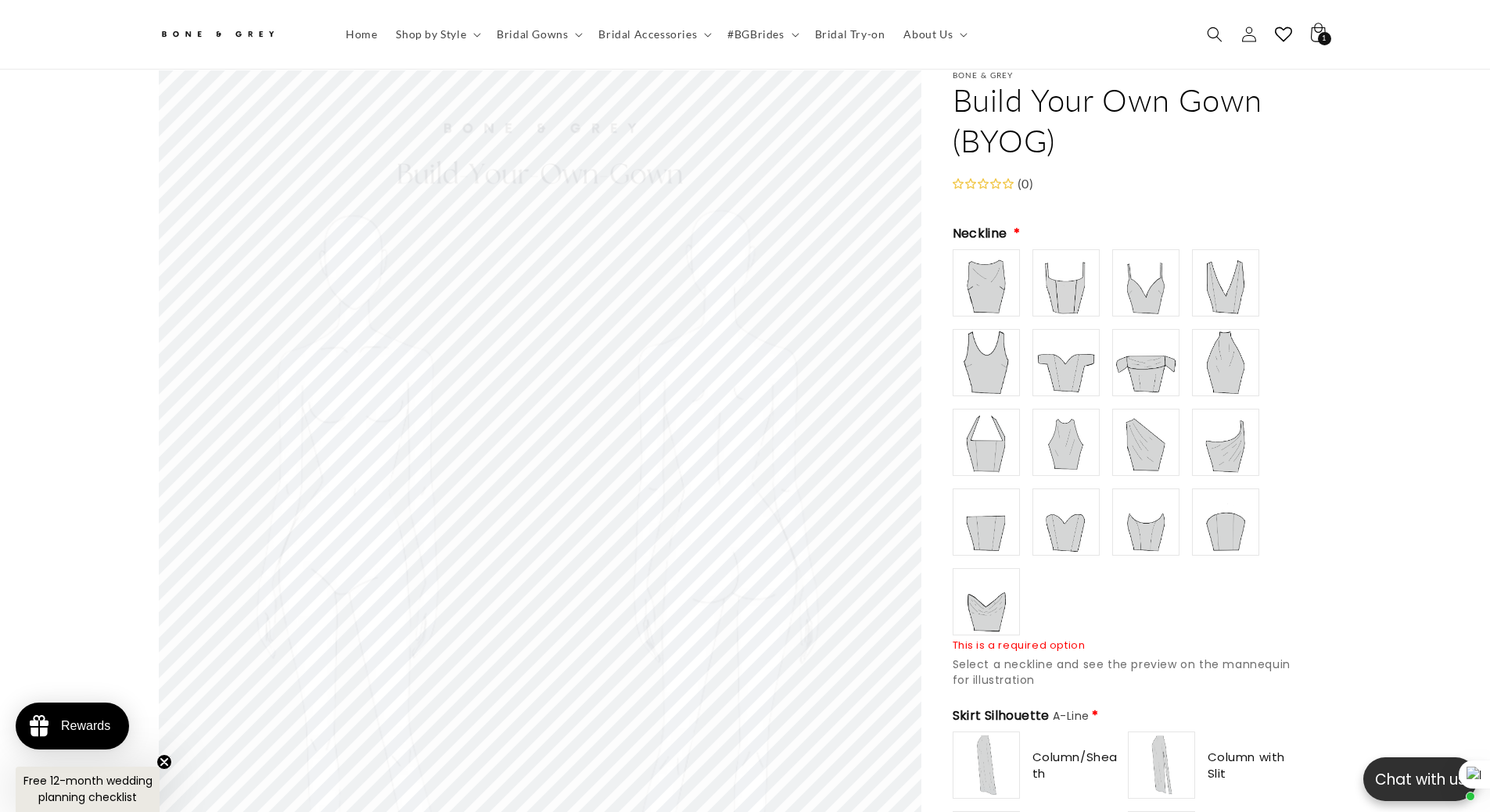
type input "**********"
click at [1054, 353] on img at bounding box center [1066, 363] width 63 height 63
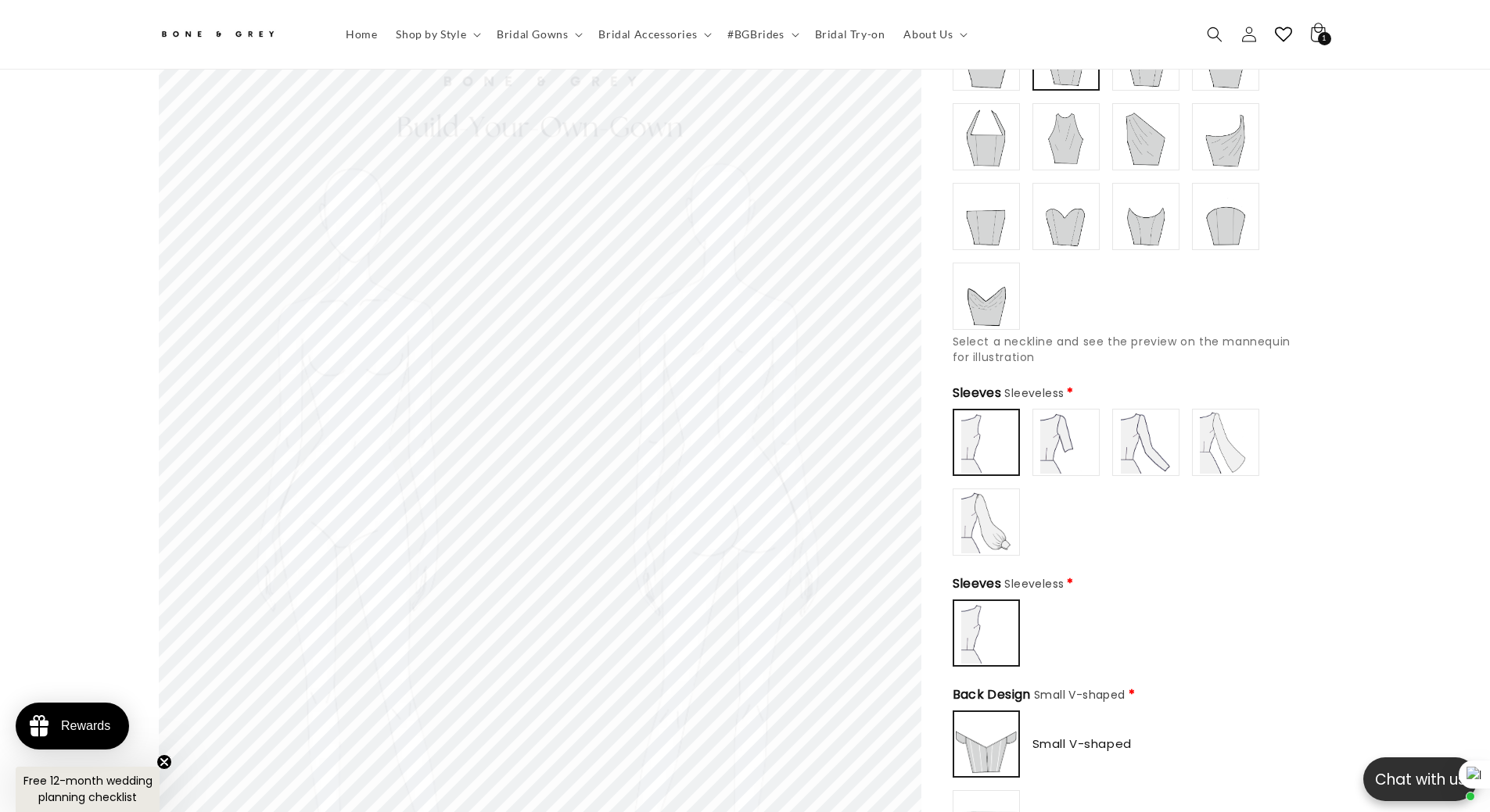
scroll to position [382, 0]
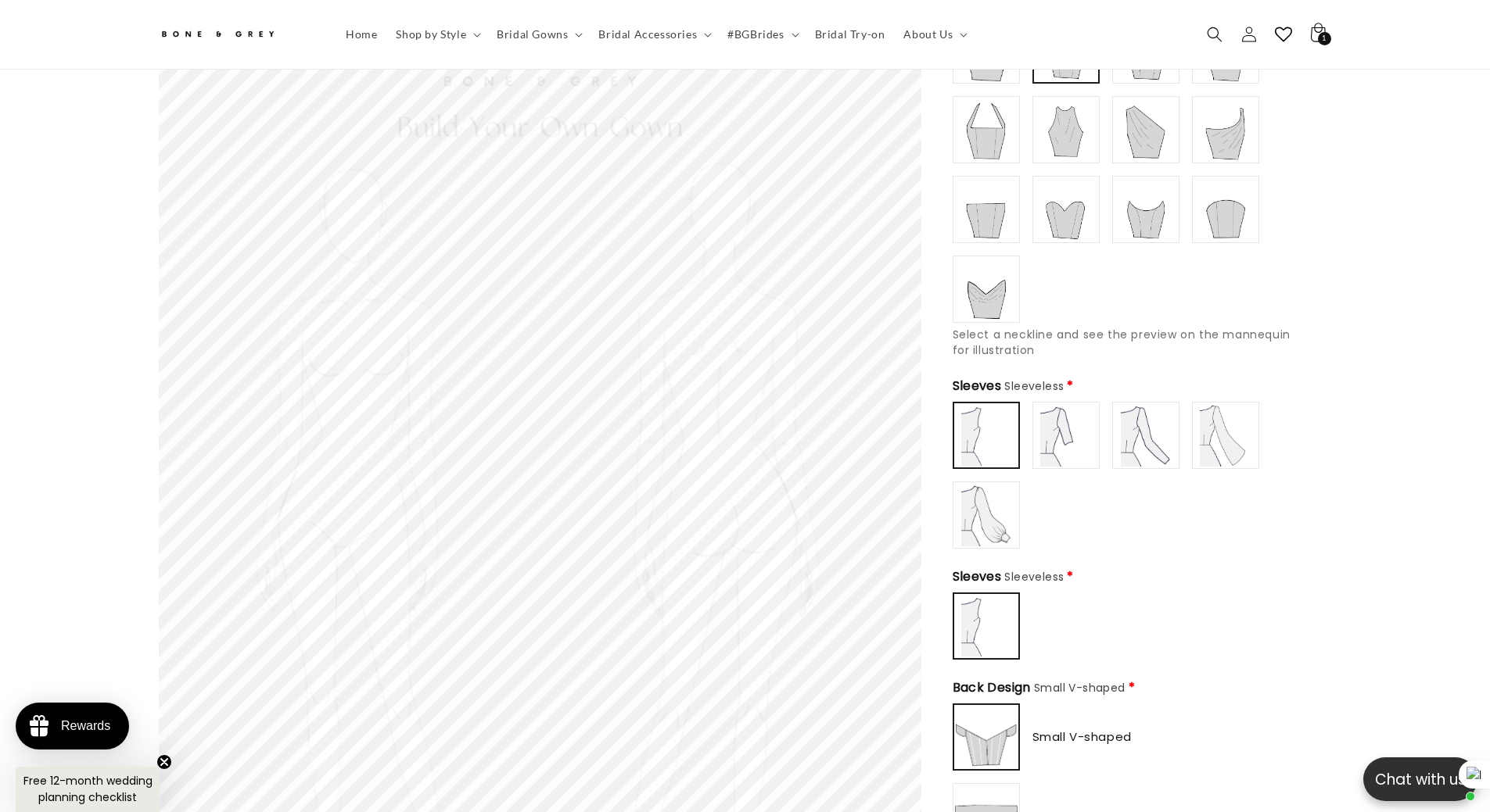
click at [1052, 424] on img at bounding box center [1066, 435] width 63 height 63
click at [1141, 431] on img at bounding box center [1146, 435] width 63 height 63
click at [1232, 434] on img at bounding box center [1226, 435] width 63 height 63
click at [1161, 418] on img at bounding box center [1146, 435] width 63 height 63
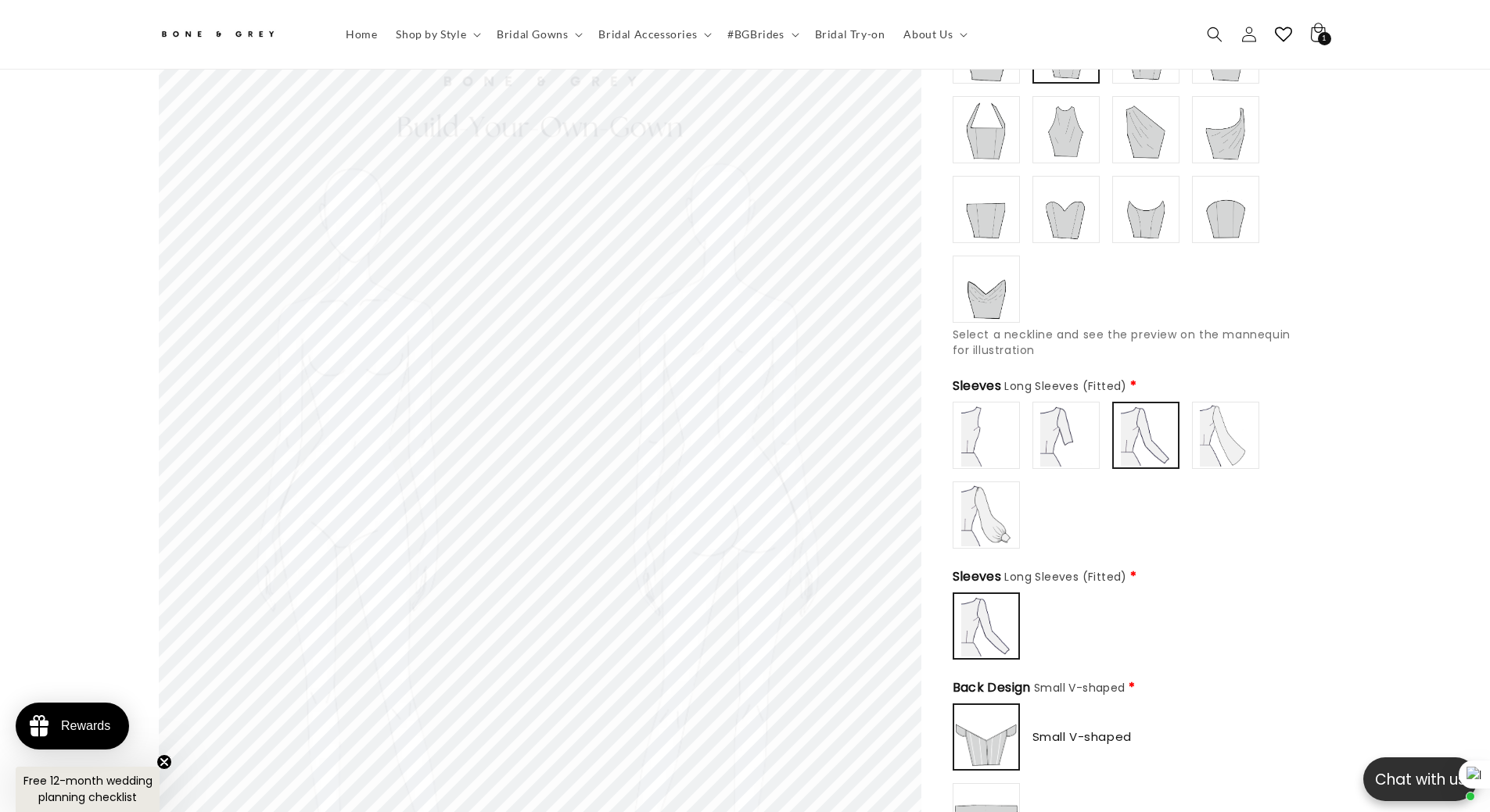
type input "**********"
click at [1233, 430] on img at bounding box center [1226, 435] width 63 height 63
click at [1233, 430] on img at bounding box center [1226, 435] width 61 height 61
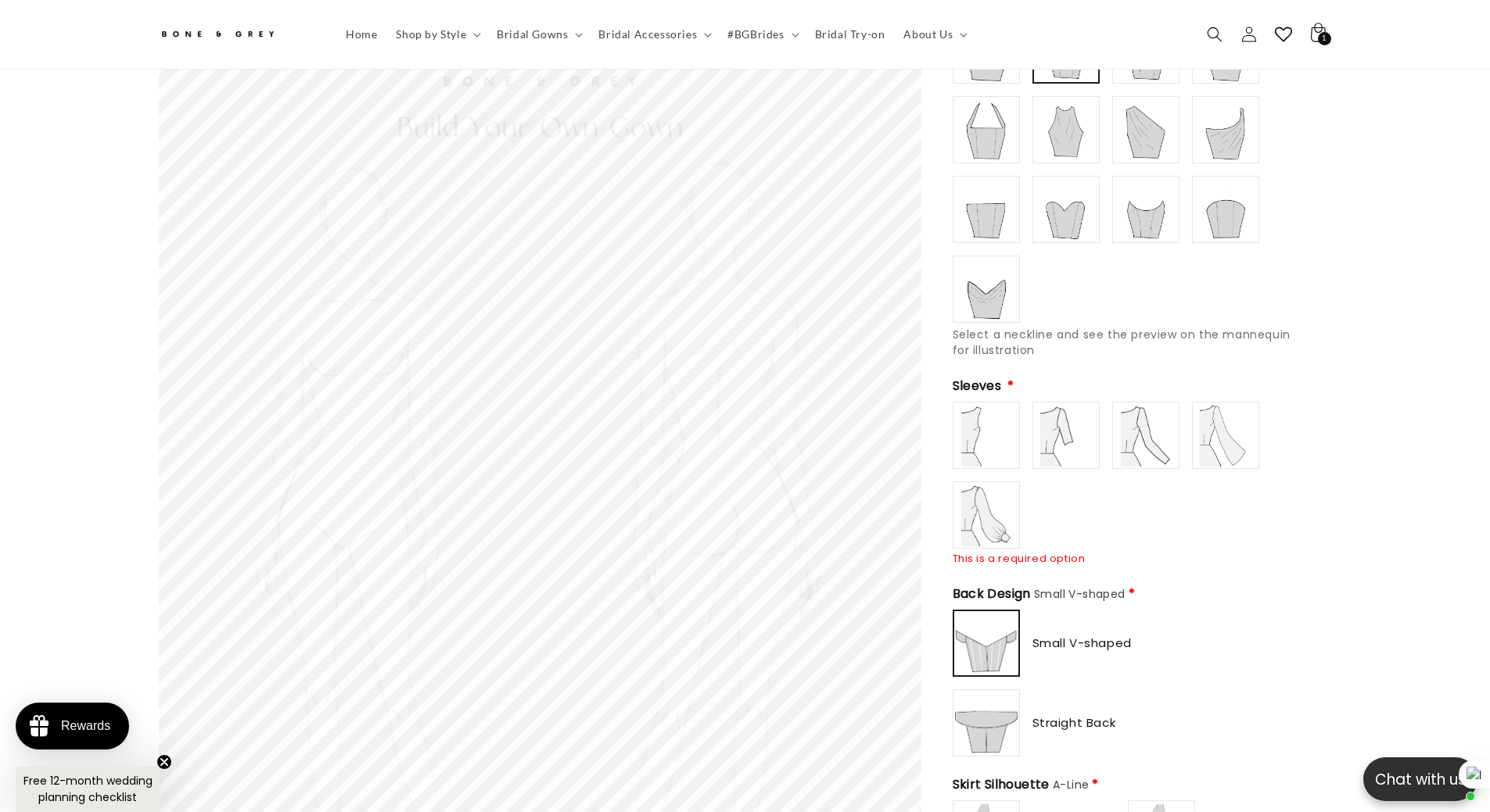
scroll to position [0, 0]
click at [1246, 429] on img at bounding box center [1226, 435] width 63 height 63
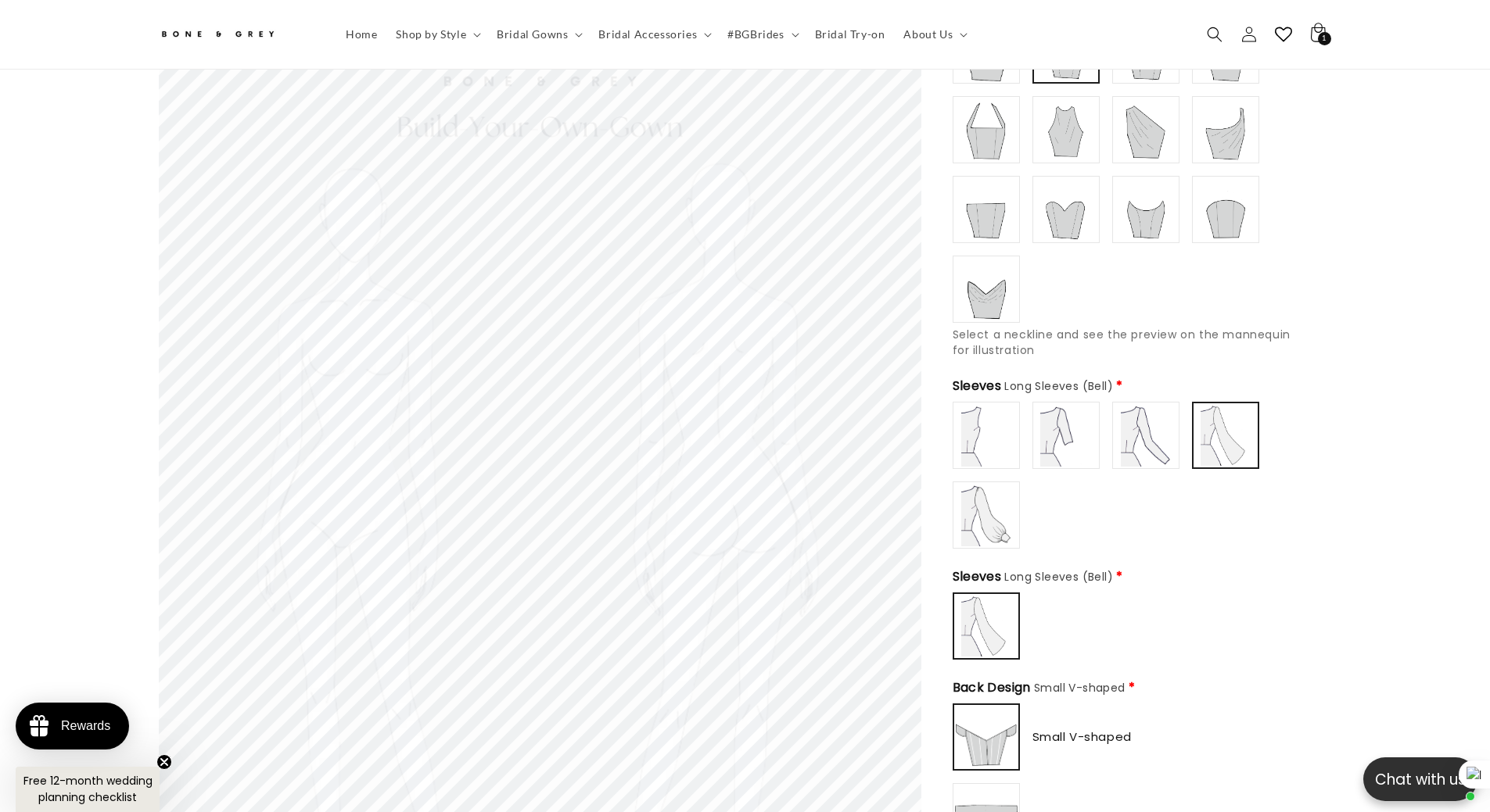
click at [983, 516] on img at bounding box center [986, 515] width 63 height 63
drag, startPoint x: 981, startPoint y: 449, endPoint x: 1061, endPoint y: 437, distance: 80.9
click at [982, 449] on img at bounding box center [986, 435] width 63 height 63
click at [1061, 436] on img at bounding box center [1066, 435] width 63 height 63
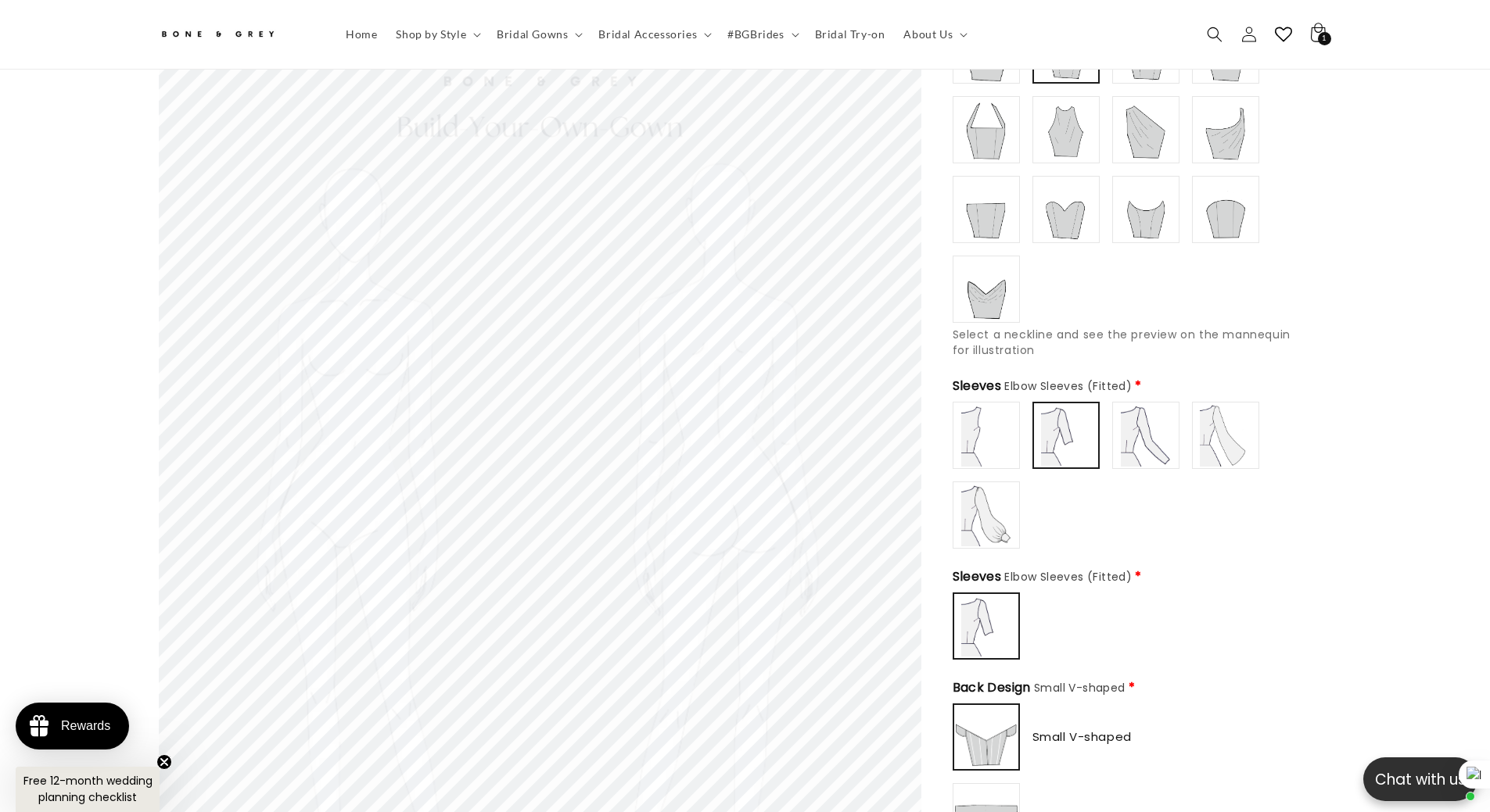
scroll to position [0, 861]
click at [1130, 430] on img at bounding box center [1146, 435] width 63 height 63
type input "**********"
click at [1207, 432] on img at bounding box center [1226, 435] width 63 height 63
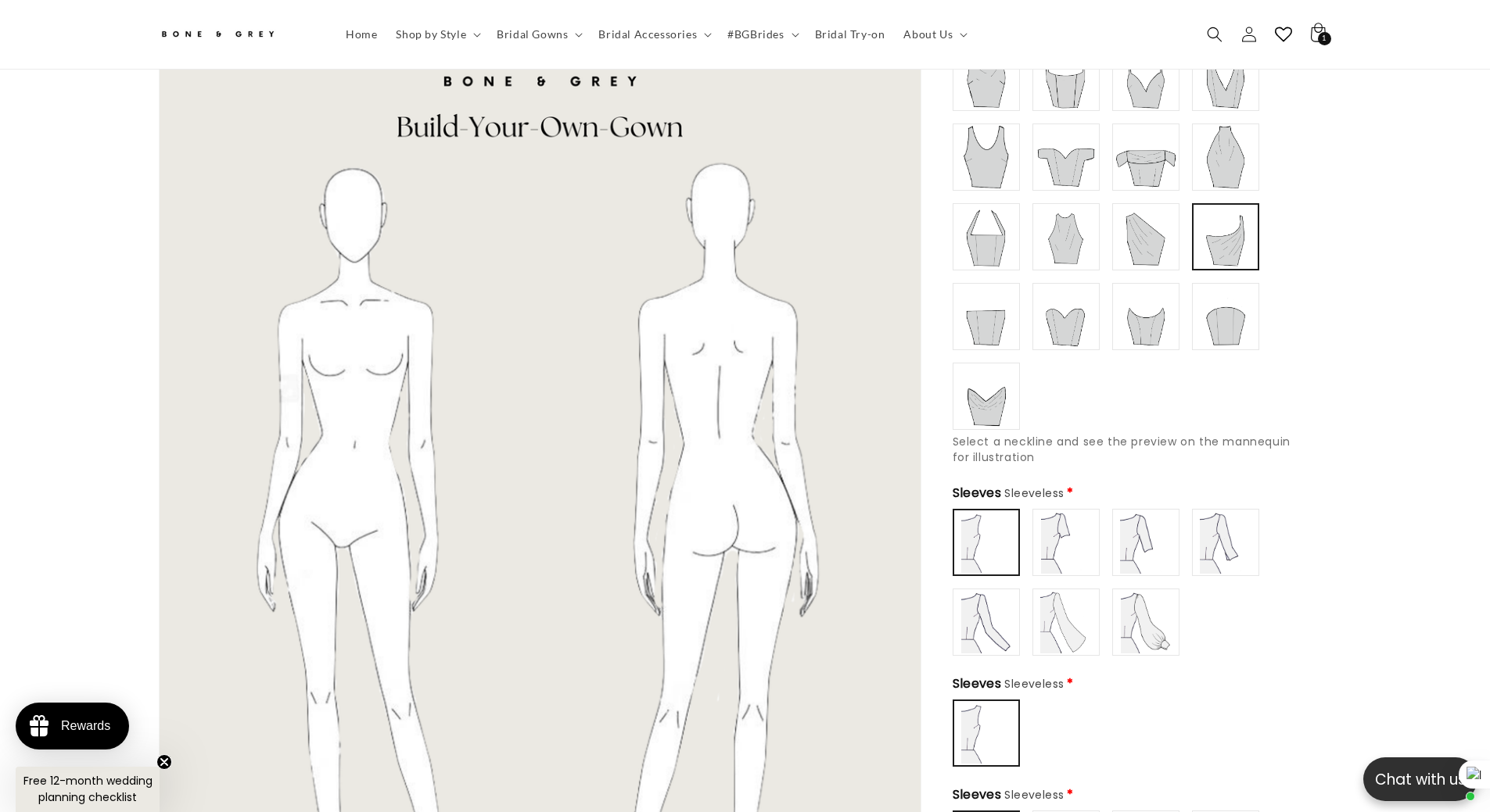
scroll to position [226, 0]
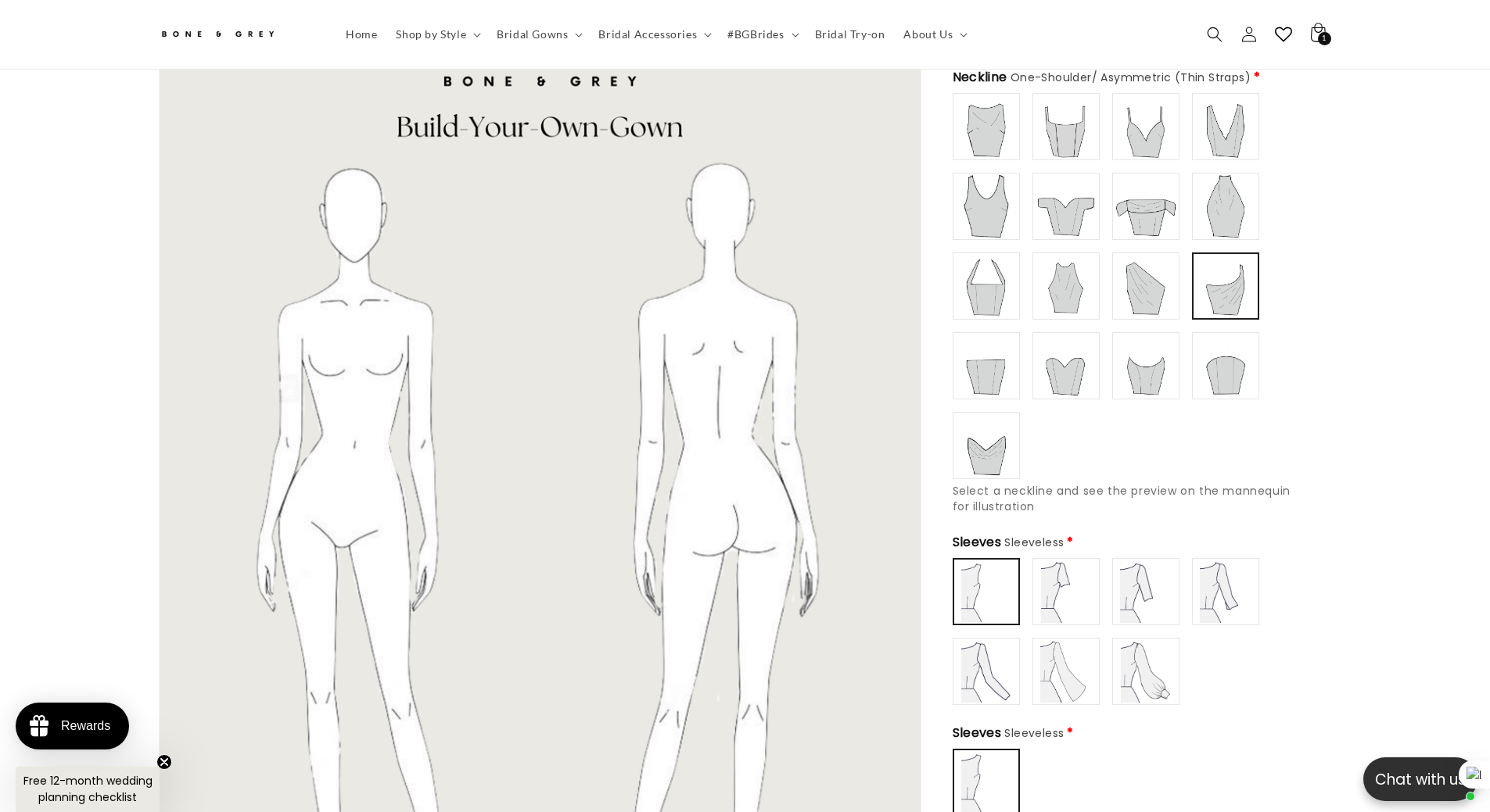
click at [1147, 212] on img at bounding box center [1146, 207] width 63 height 63
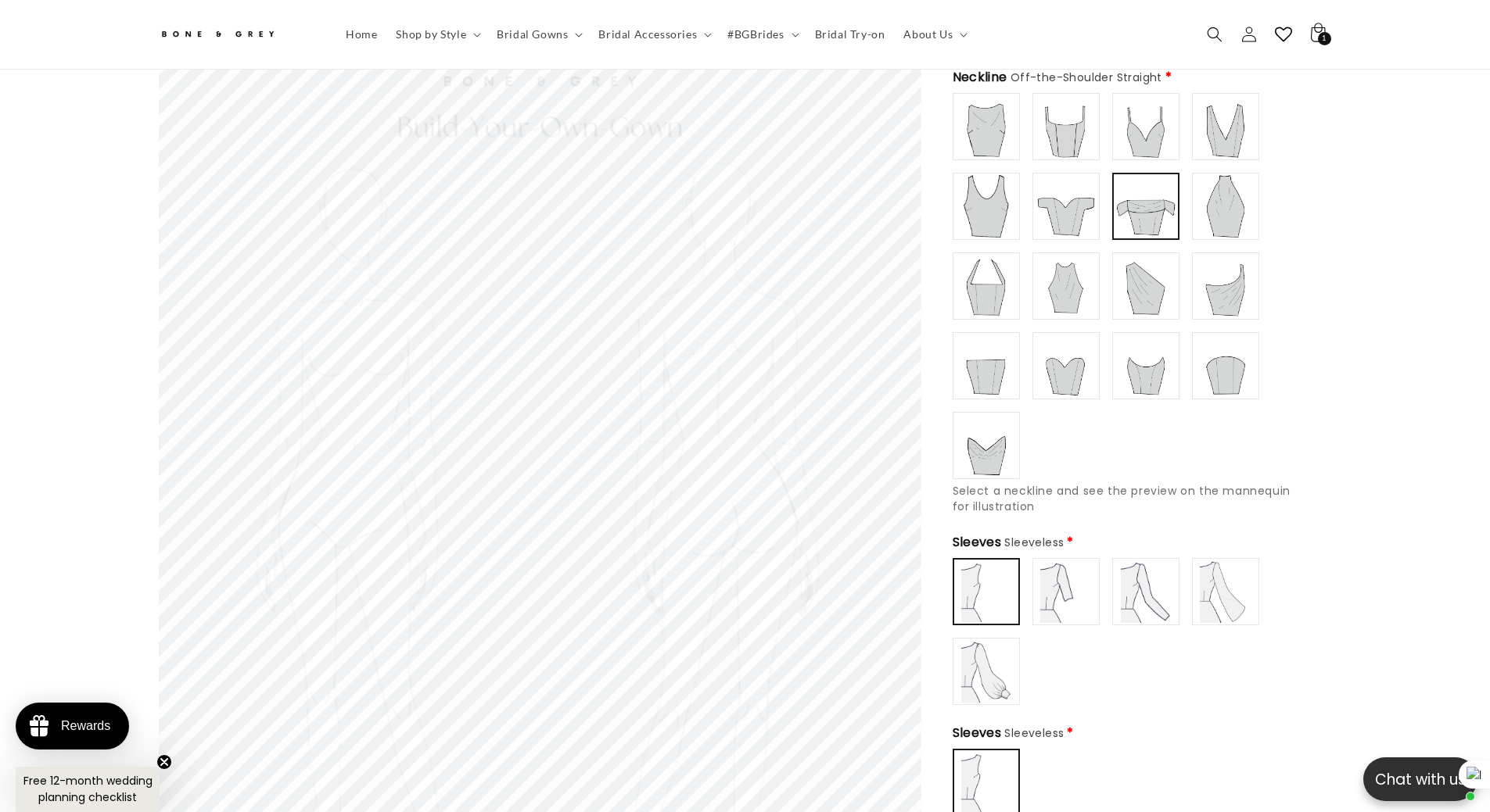
type input "**********"
click at [1066, 179] on img at bounding box center [1066, 207] width 63 height 63
click at [1211, 581] on img at bounding box center [1226, 592] width 63 height 63
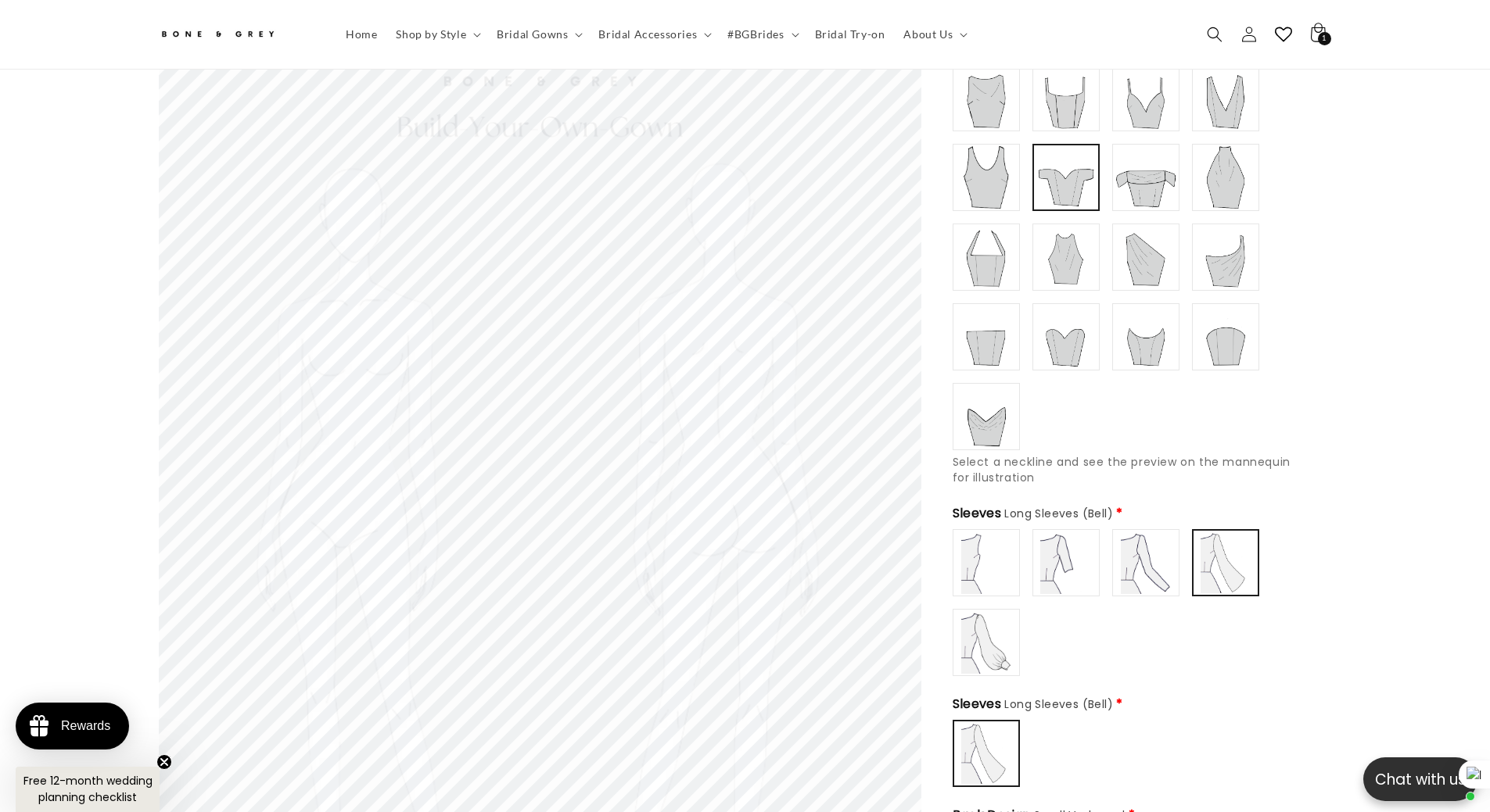
scroll to position [382, 0]
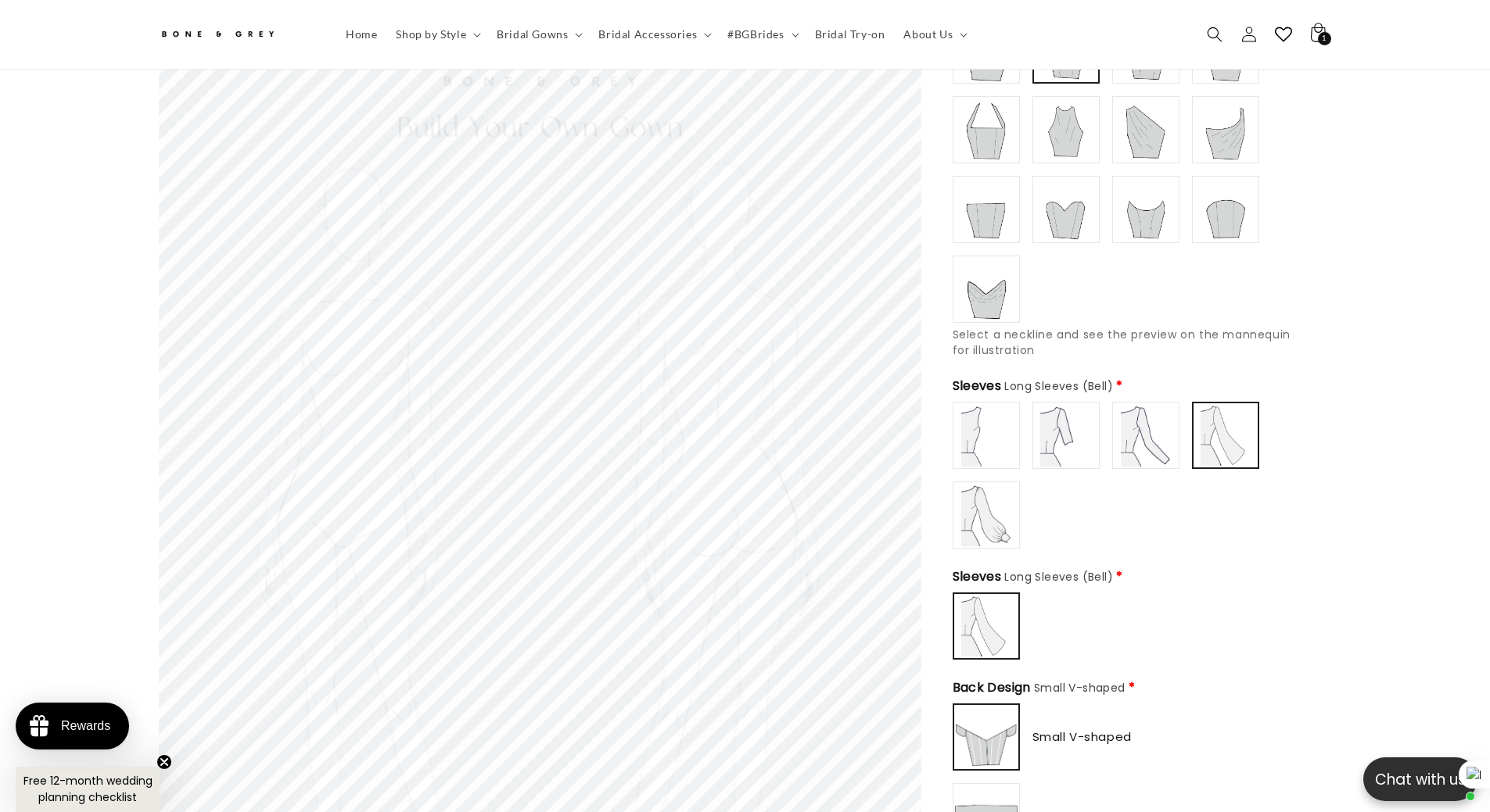
click at [1072, 434] on img at bounding box center [1066, 435] width 63 height 63
click at [992, 433] on img at bounding box center [986, 435] width 63 height 63
click at [1067, 433] on img at bounding box center [1066, 435] width 63 height 63
click at [1006, 430] on img at bounding box center [986, 435] width 63 height 63
click at [1081, 439] on img at bounding box center [1066, 435] width 63 height 63
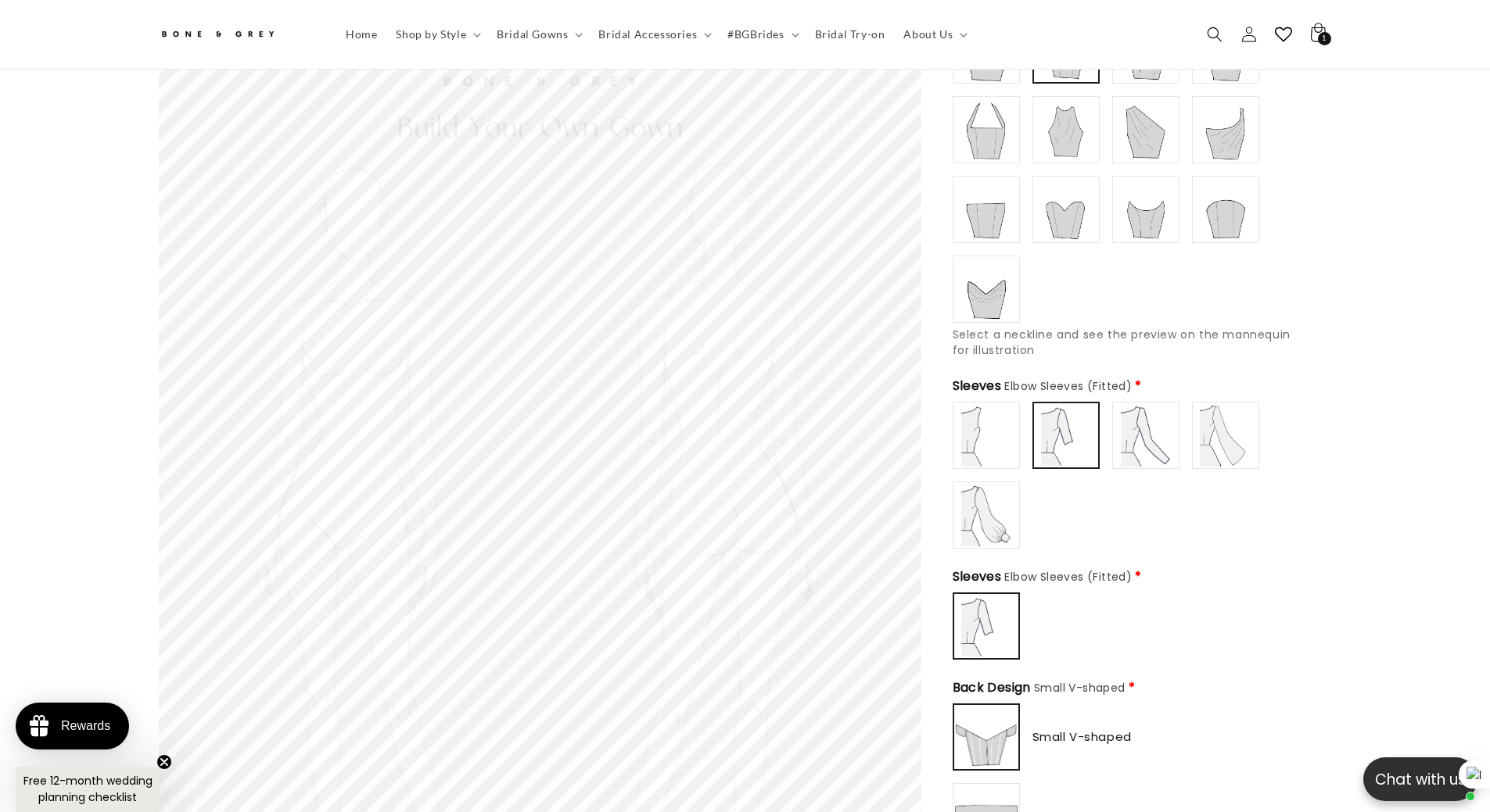
click at [1147, 435] on img at bounding box center [1146, 435] width 63 height 63
click at [1226, 428] on img at bounding box center [1226, 435] width 63 height 63
type input "**********"
click at [1009, 484] on img at bounding box center [986, 515] width 63 height 63
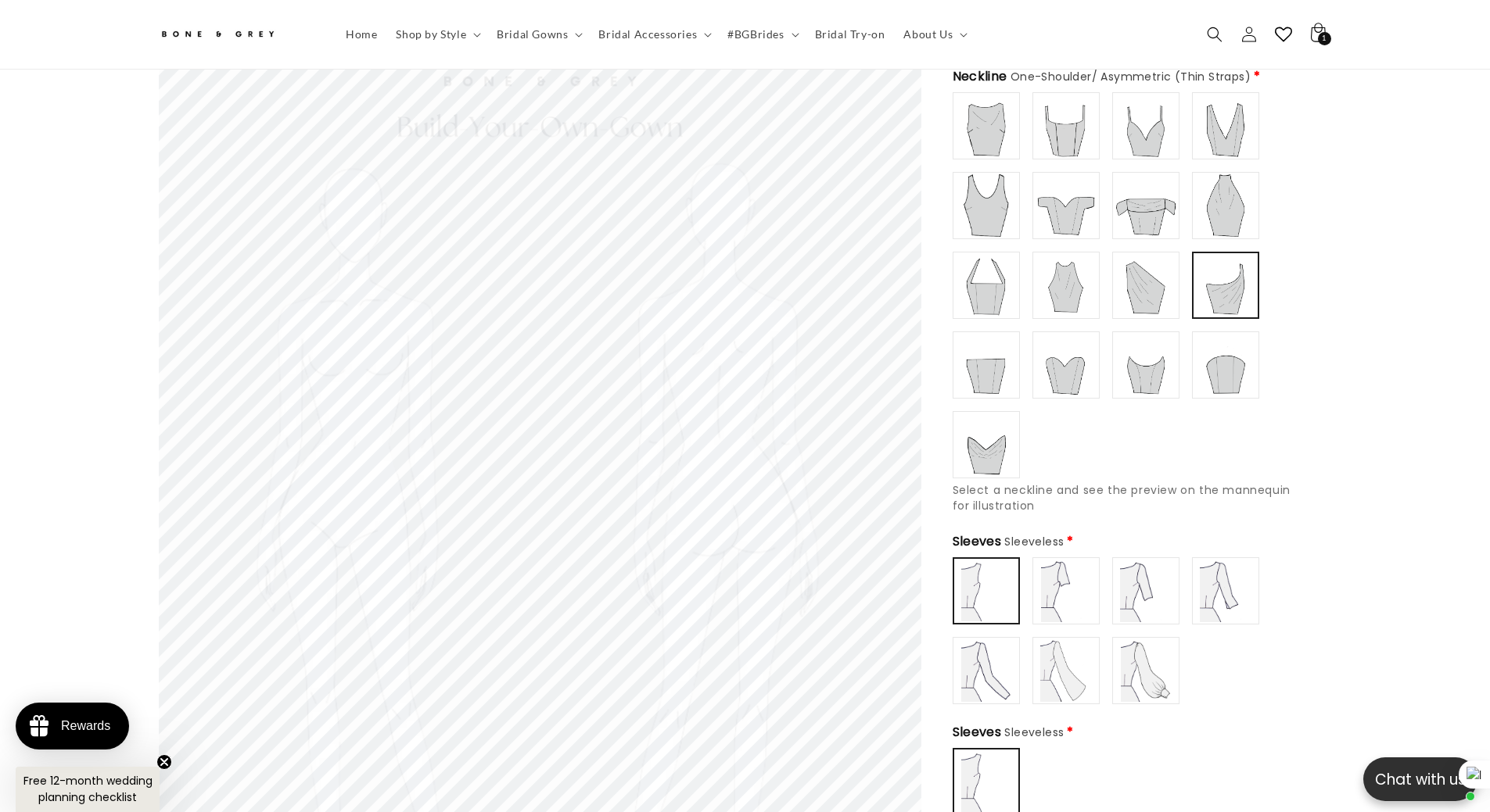
scroll to position [226, 0]
type input "**********"
click at [1062, 205] on img at bounding box center [1066, 207] width 63 height 63
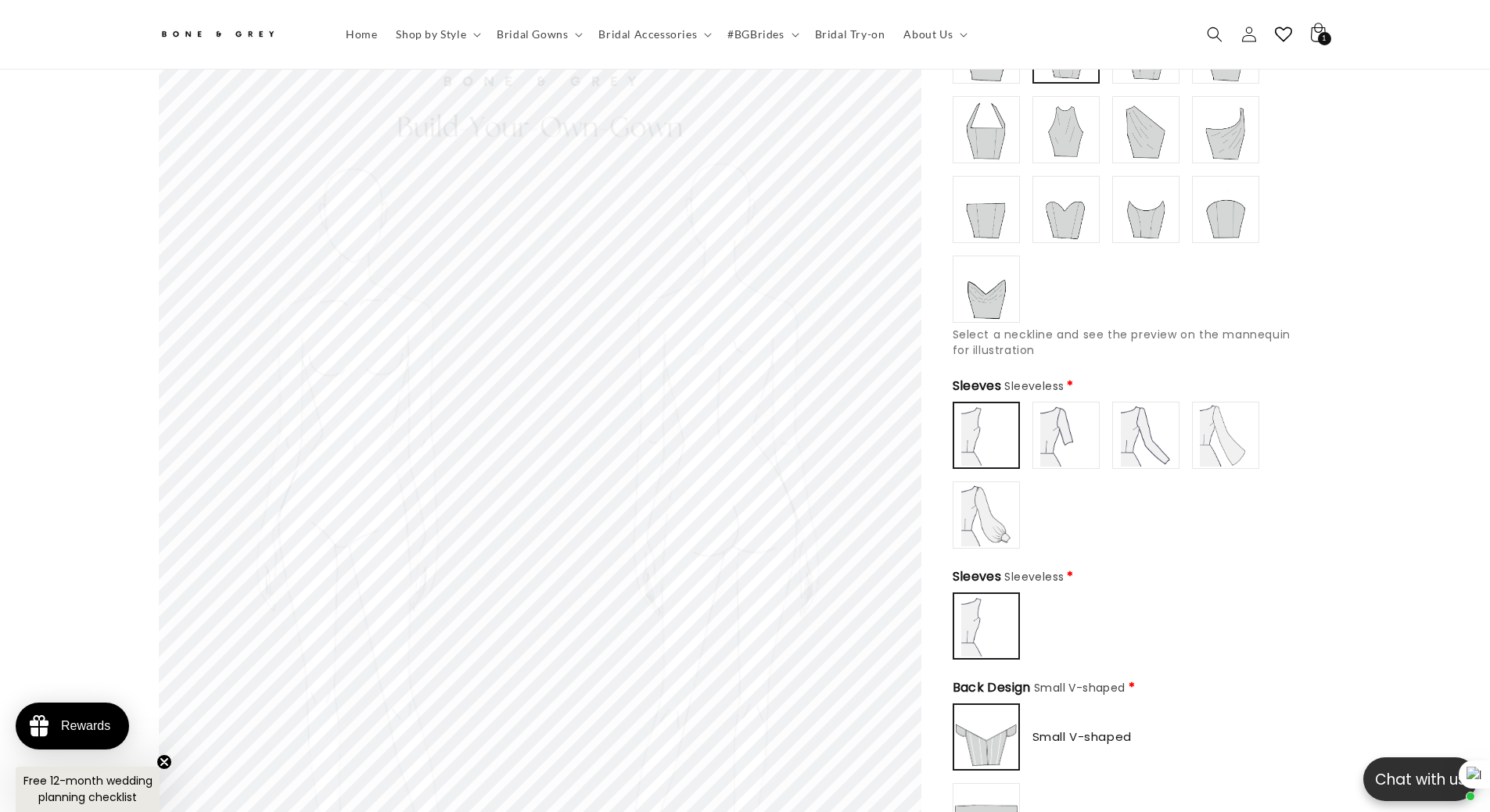
scroll to position [0, 861]
click at [1084, 439] on img at bounding box center [1066, 435] width 63 height 63
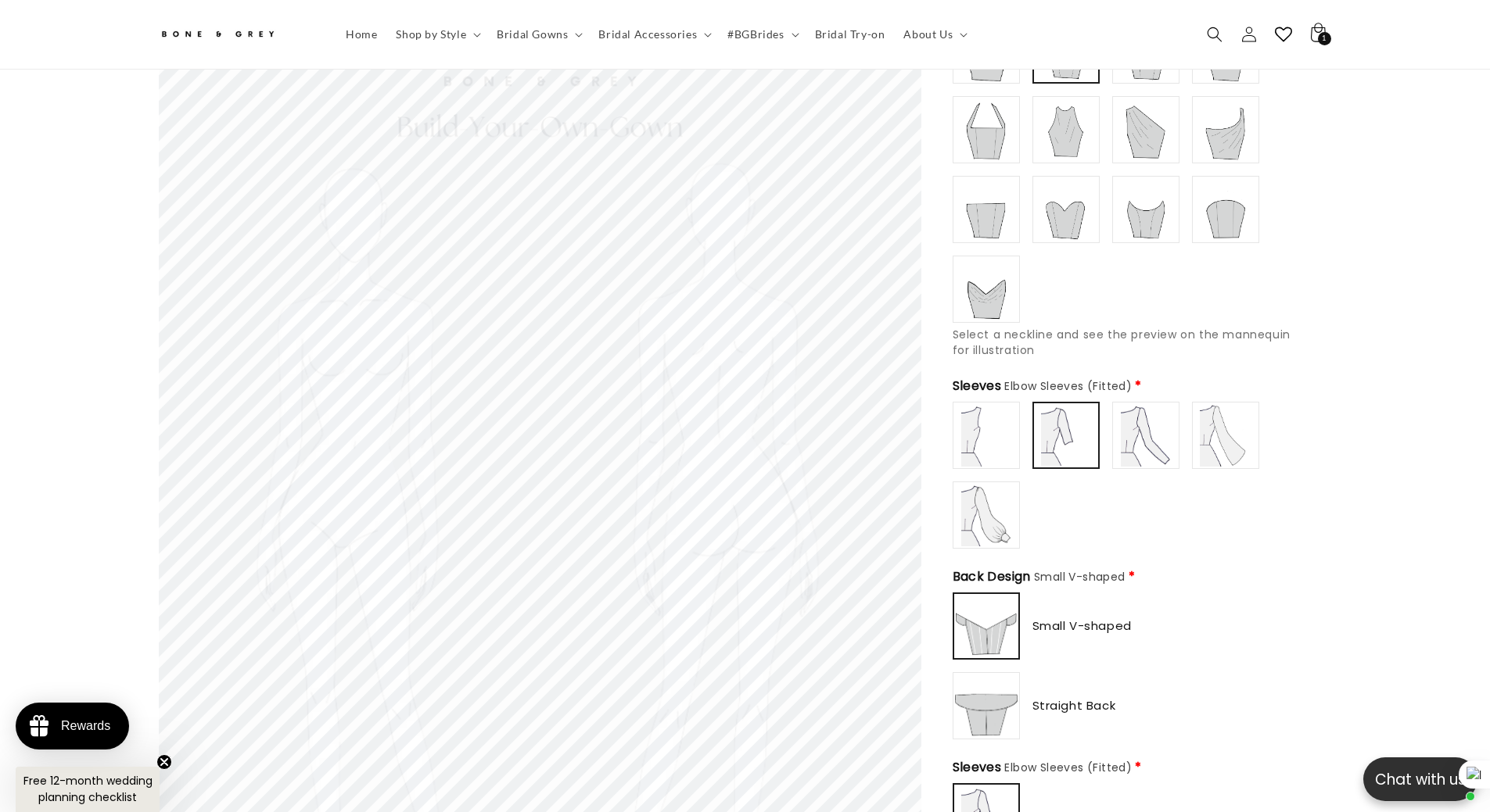
click at [1118, 447] on img at bounding box center [1146, 435] width 63 height 63
click at [1226, 437] on img at bounding box center [1226, 435] width 63 height 63
type input "**********"
click at [992, 503] on img at bounding box center [986, 515] width 63 height 63
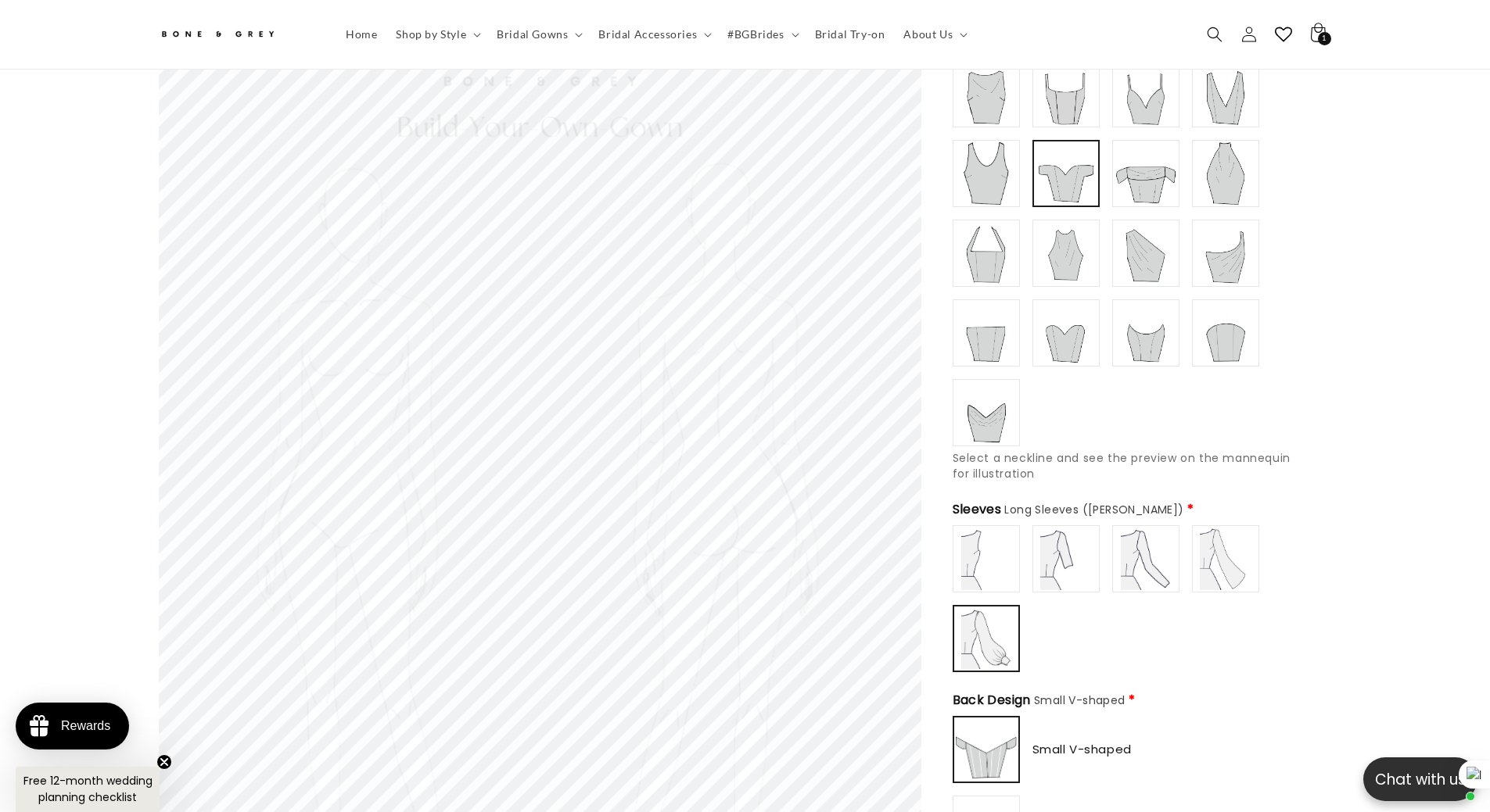
scroll to position [226, 0]
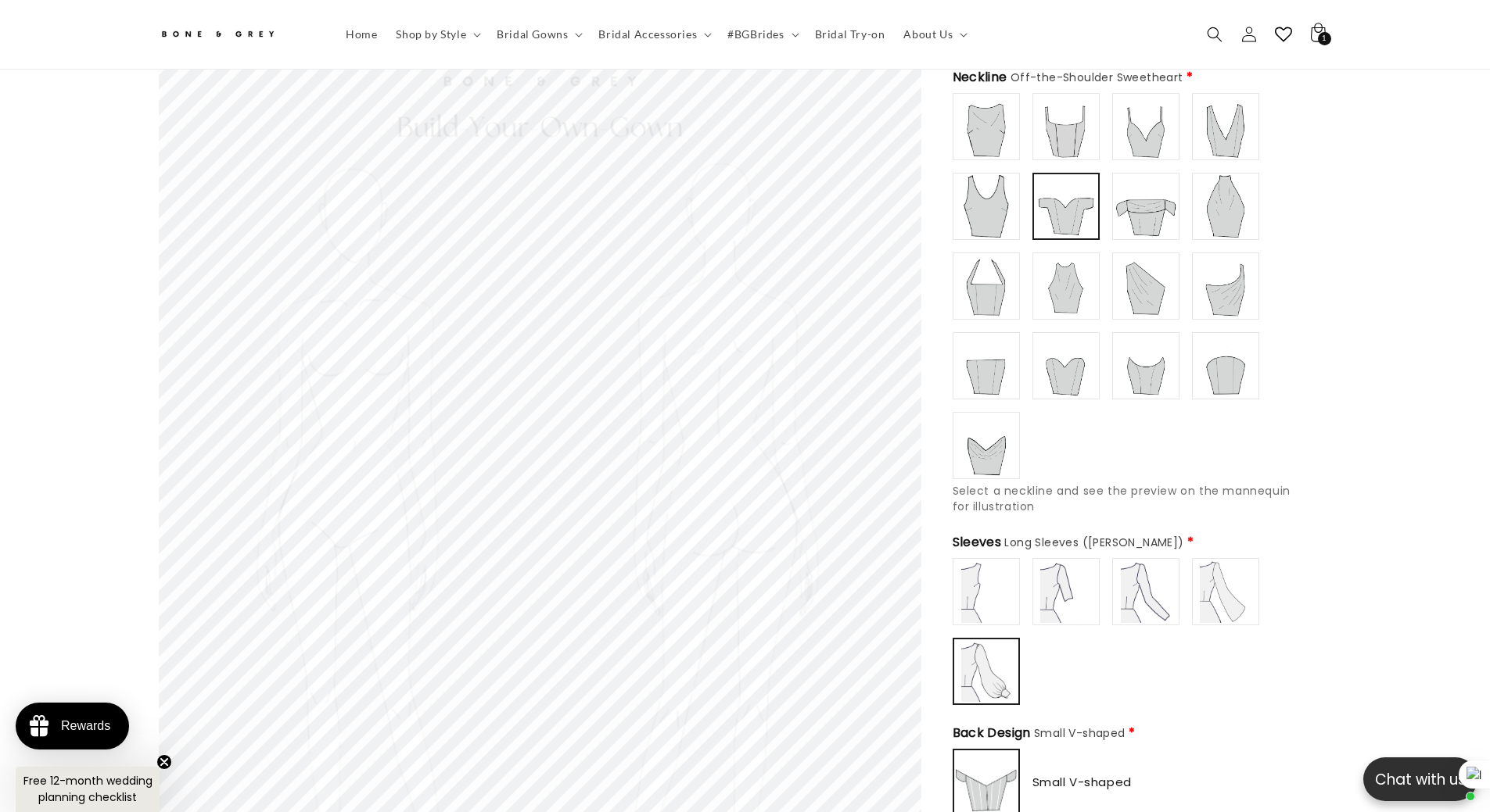
type input "**********"
click at [1141, 208] on img at bounding box center [1146, 207] width 63 height 63
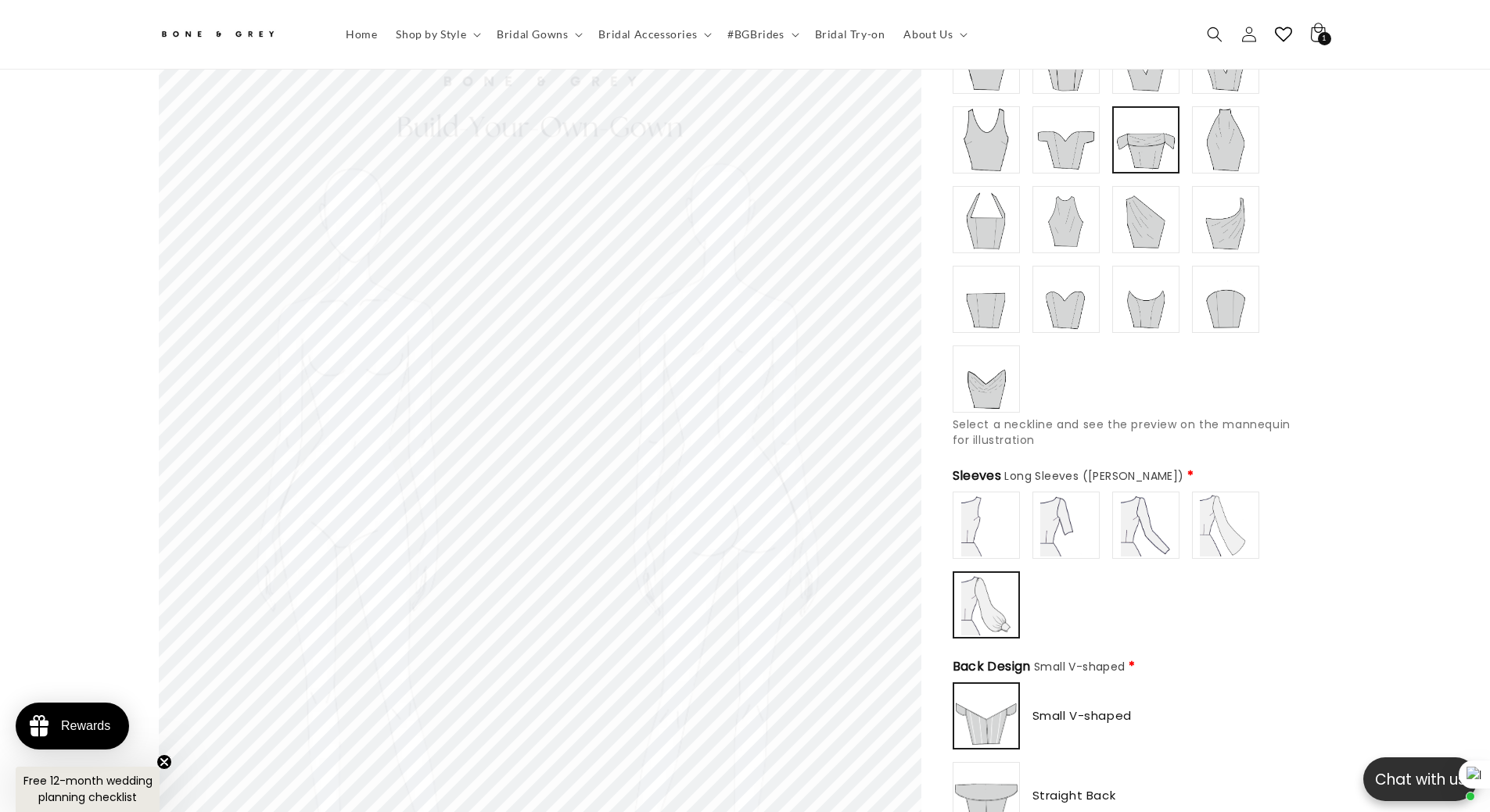
scroll to position [304, 0]
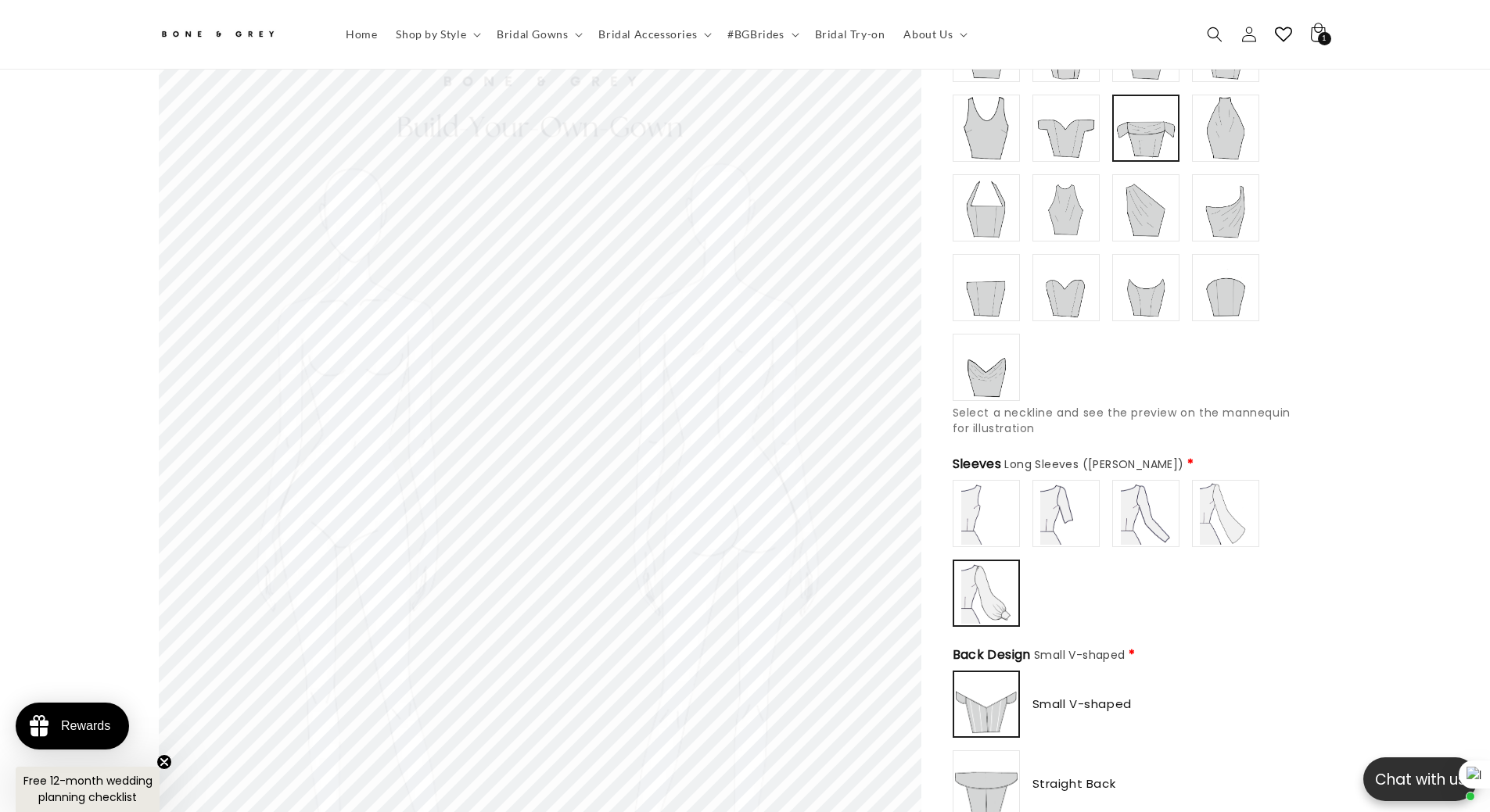
click at [999, 499] on img at bounding box center [986, 514] width 63 height 63
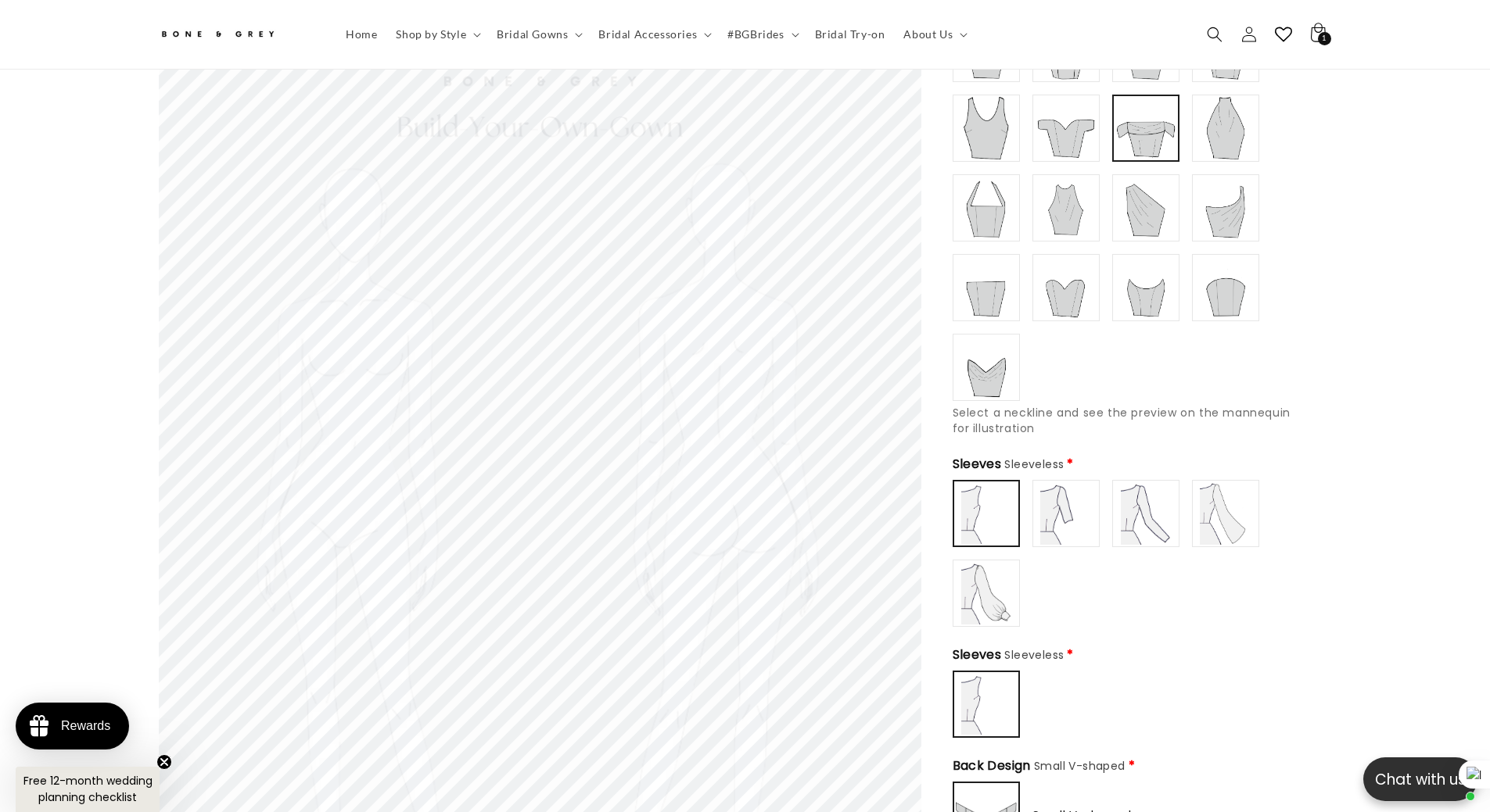
click at [1074, 511] on img at bounding box center [1066, 514] width 63 height 63
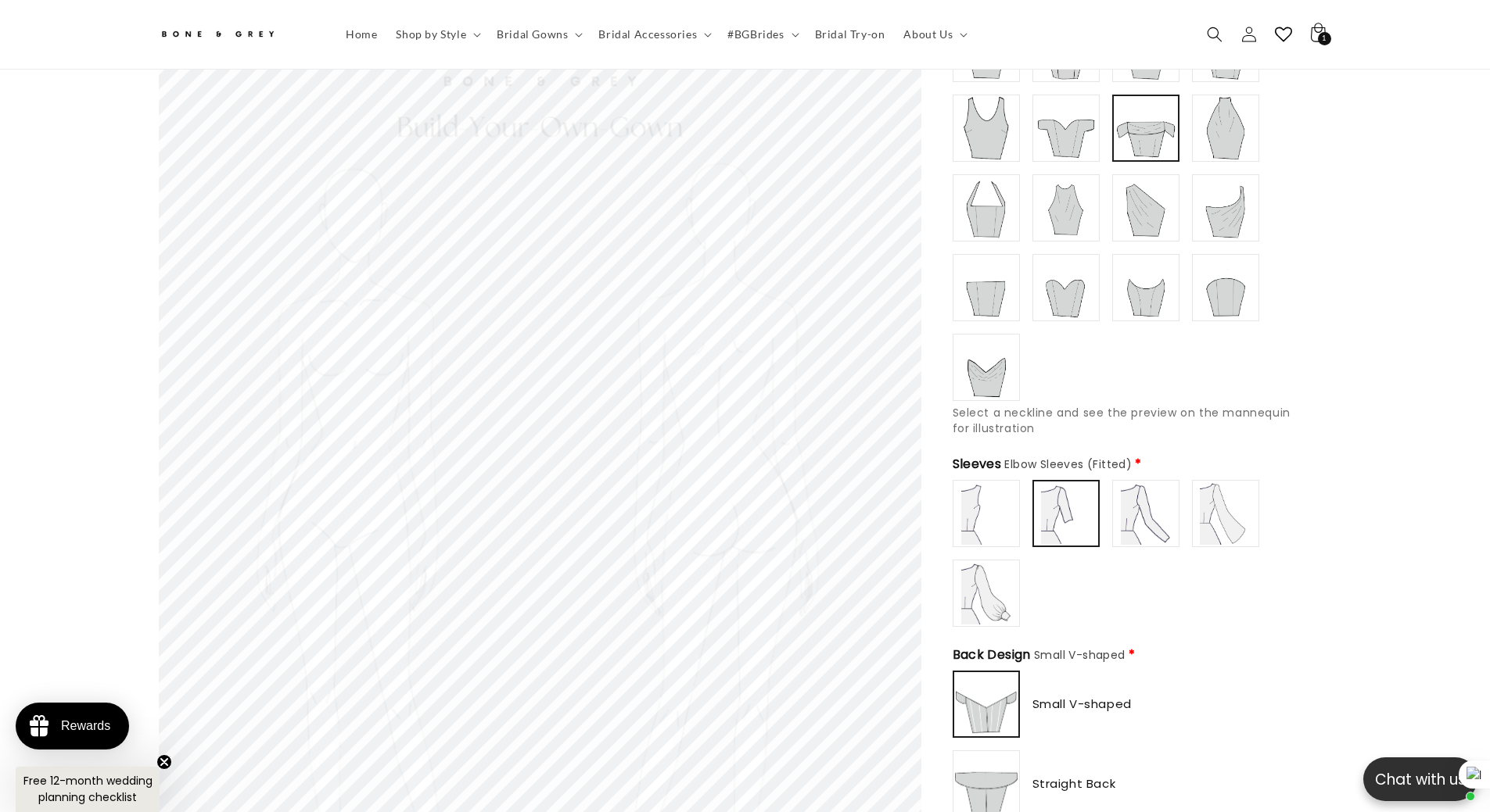
click at [1151, 509] on img at bounding box center [1146, 514] width 63 height 63
click at [1222, 513] on img at bounding box center [1226, 514] width 63 height 63
type input "**********"
click at [1017, 567] on img at bounding box center [986, 593] width 63 height 63
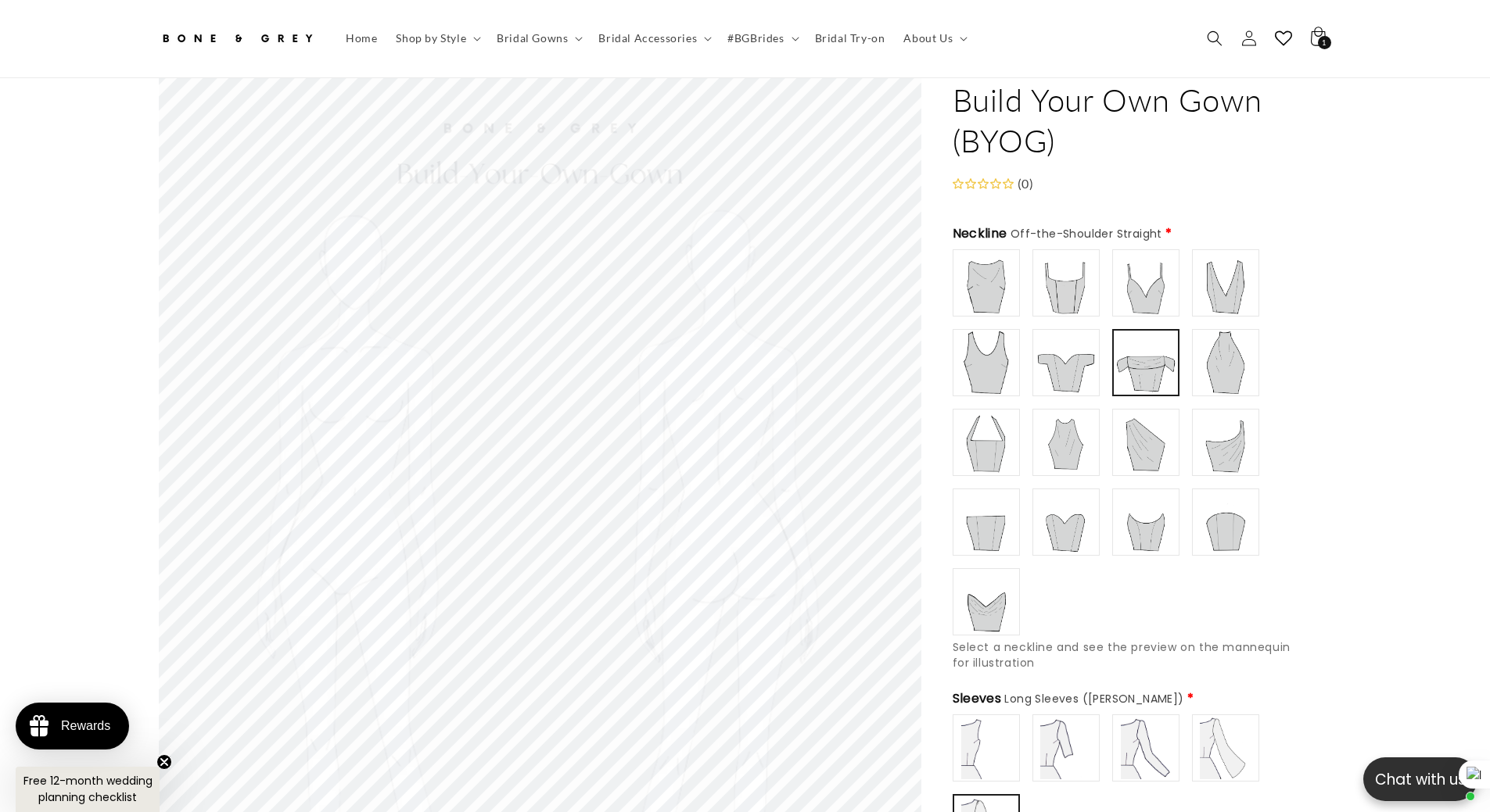
scroll to position [0, 861]
type input "**********"
click at [1145, 434] on img at bounding box center [1146, 442] width 63 height 63
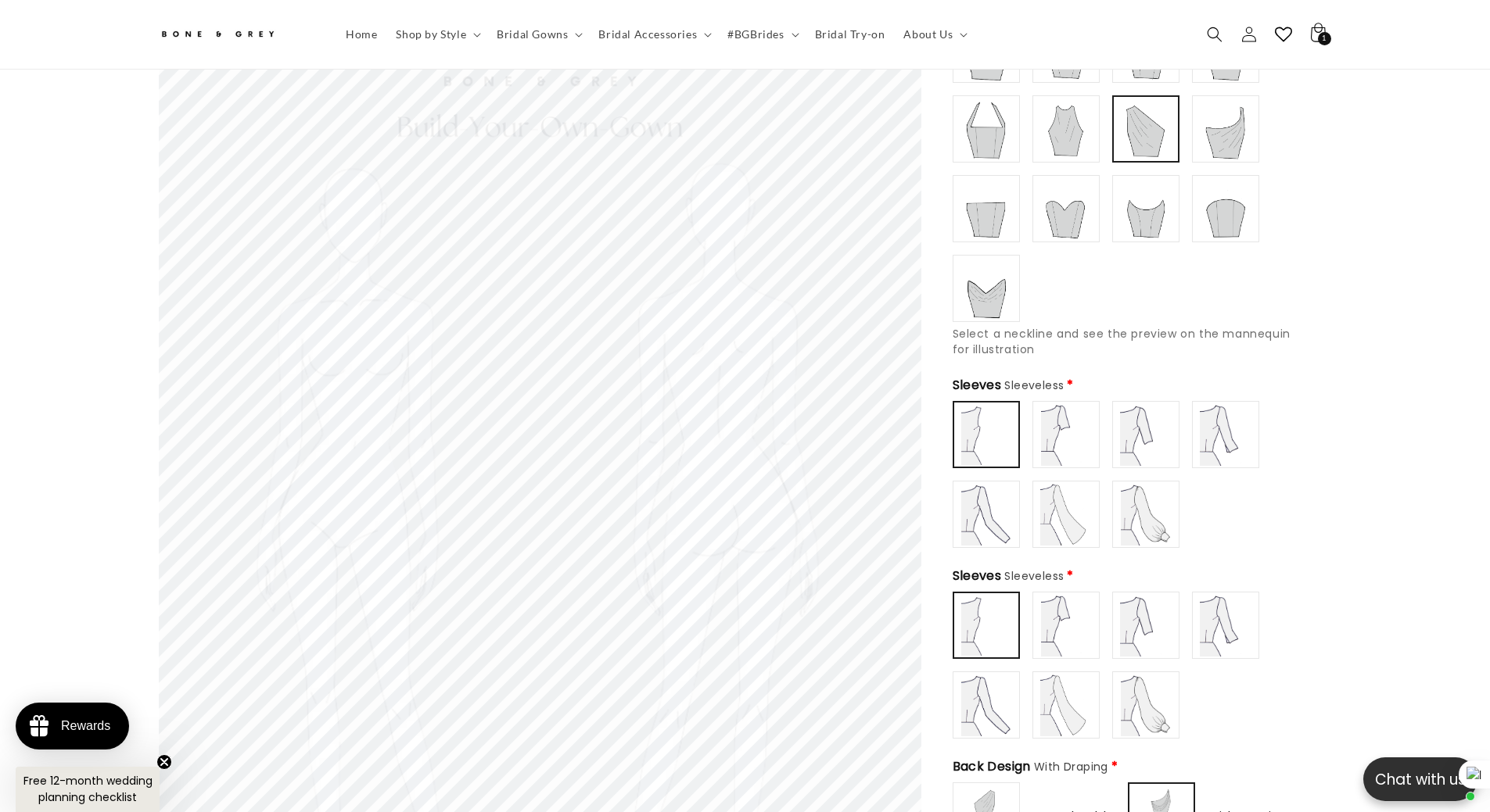
scroll to position [695, 0]
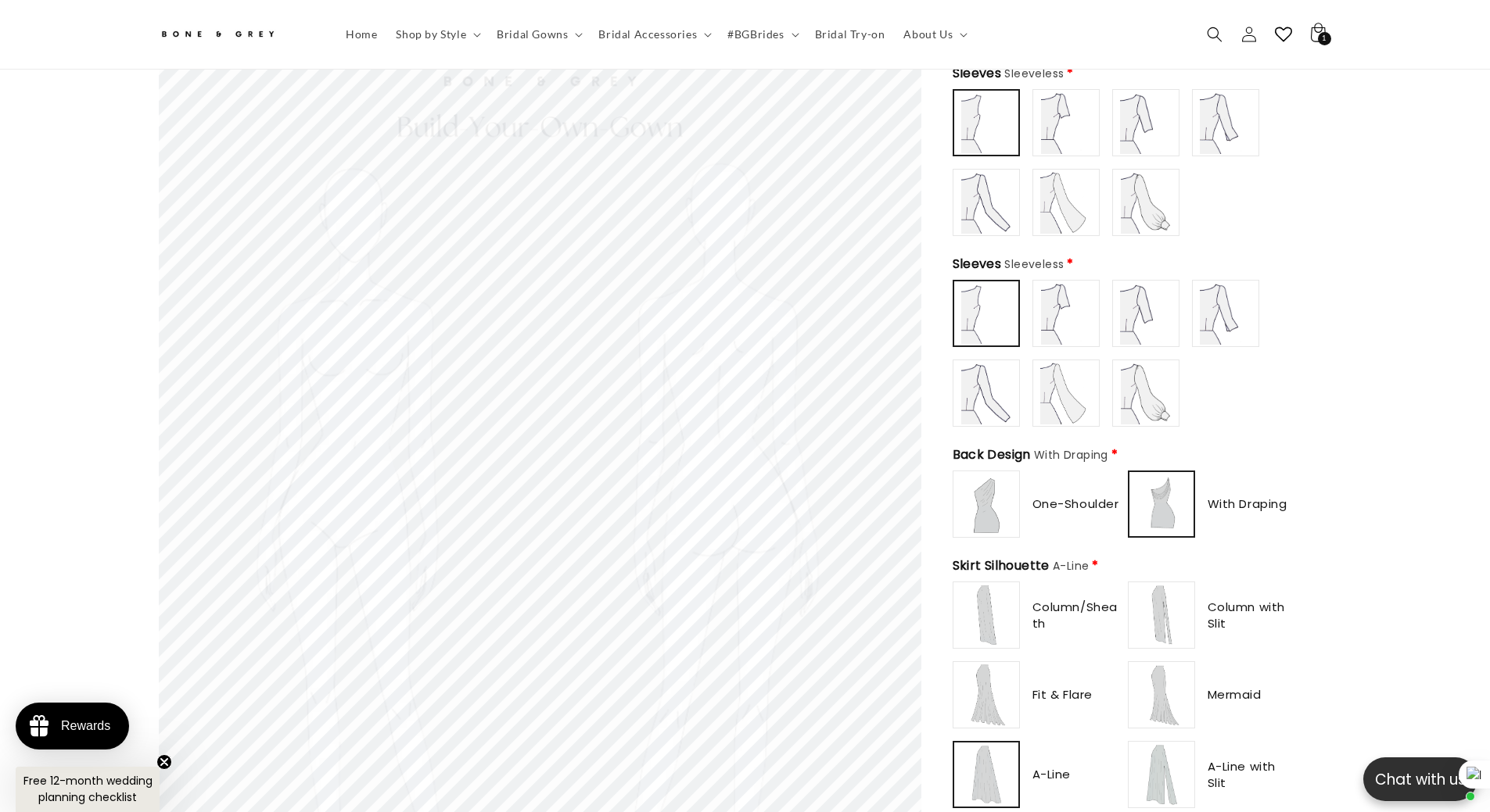
type input "**********"
click at [990, 589] on img at bounding box center [986, 615] width 63 height 63
click at [986, 595] on img at bounding box center [986, 615] width 61 height 61
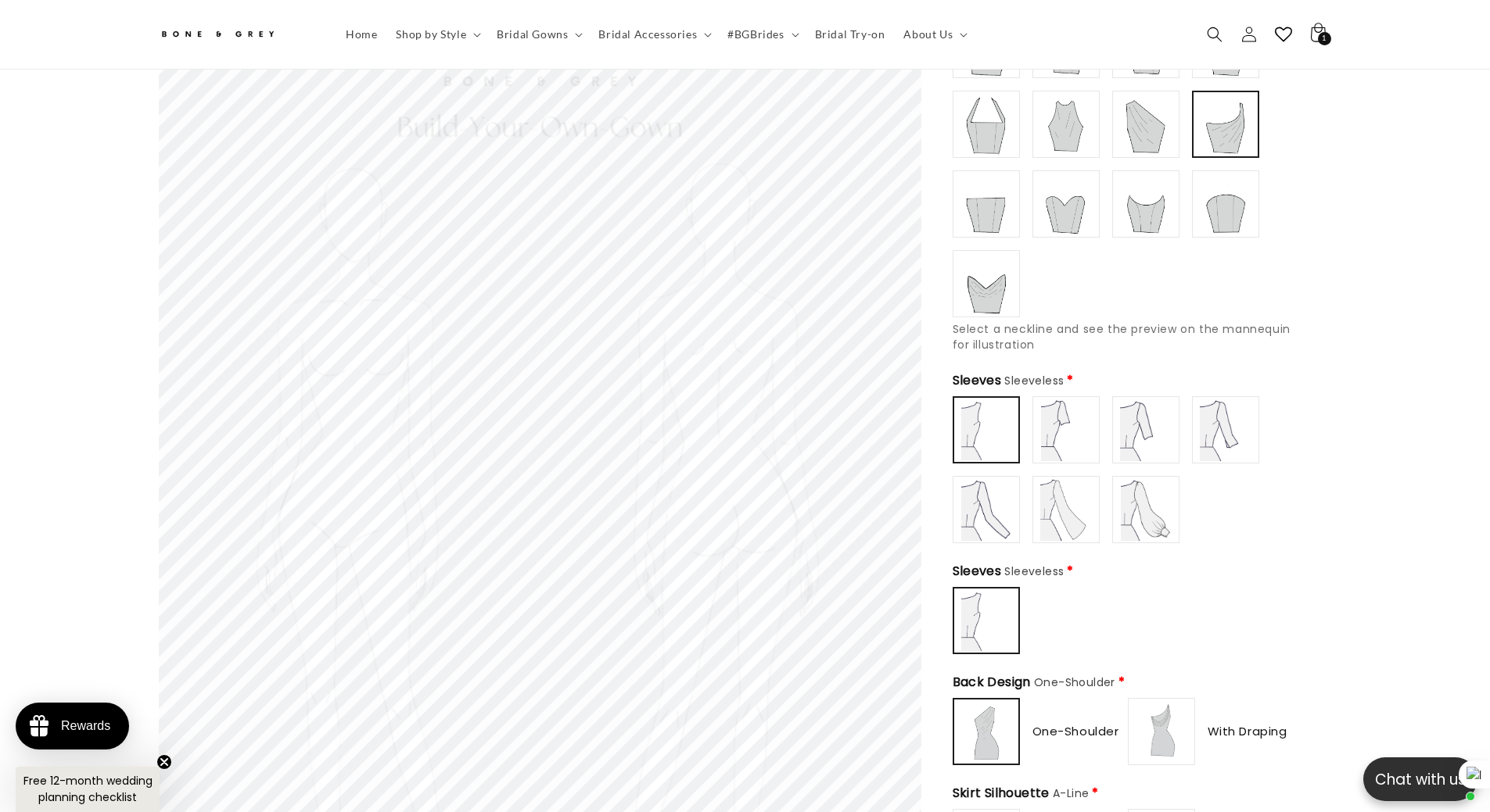
scroll to position [148, 0]
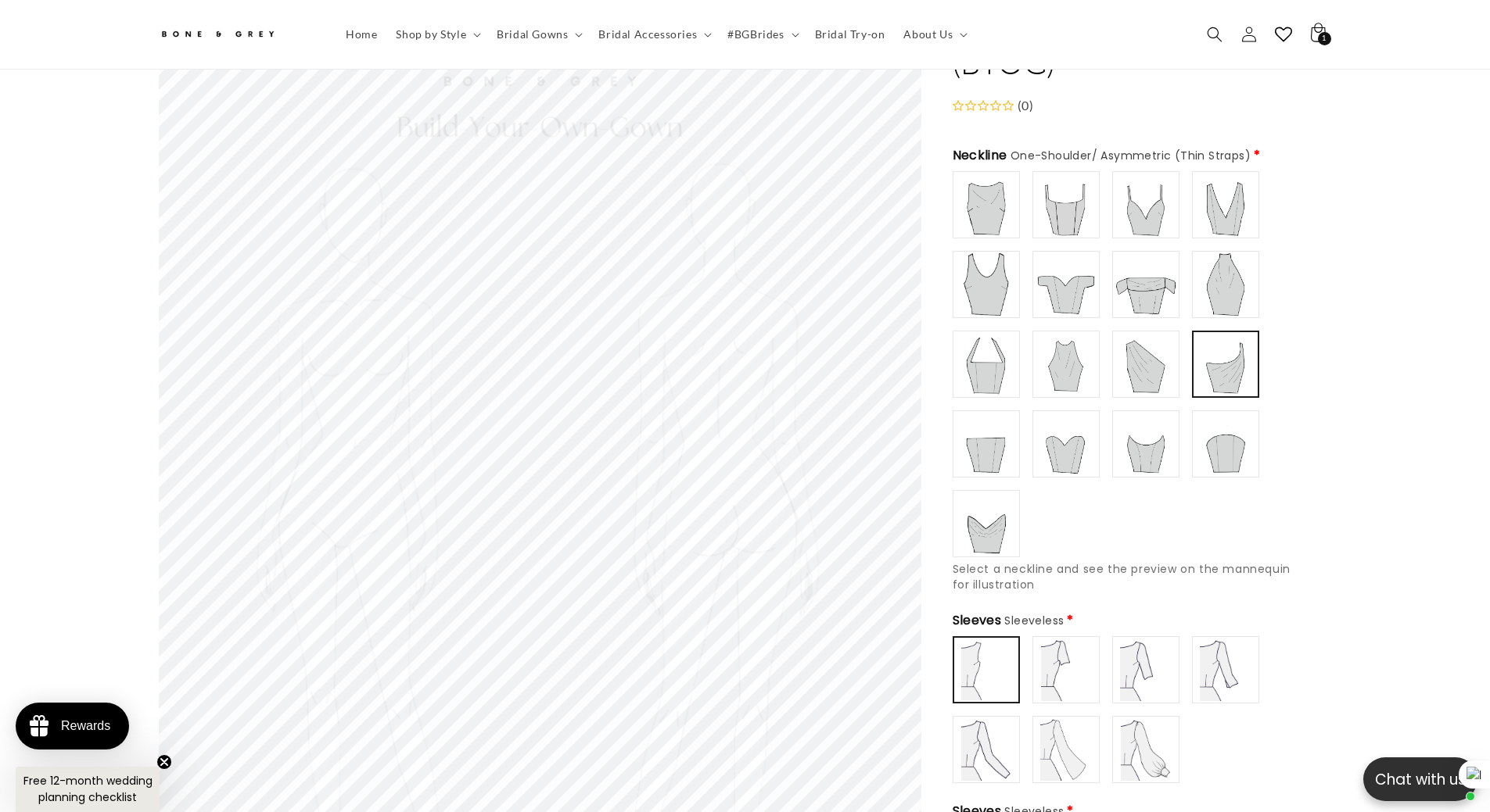
type input "**********"
click at [1136, 354] on img at bounding box center [1146, 364] width 63 height 63
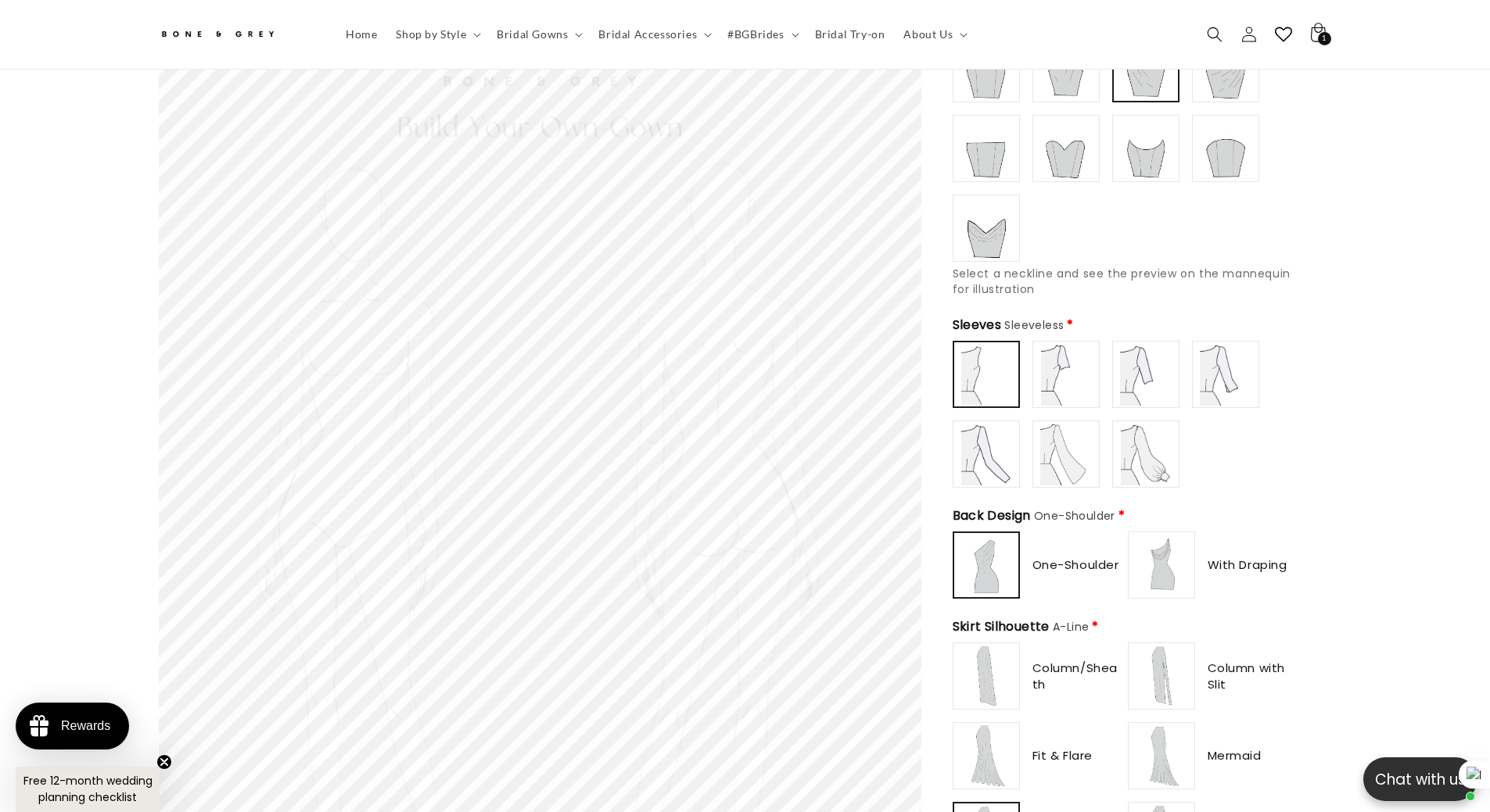
scroll to position [460, 0]
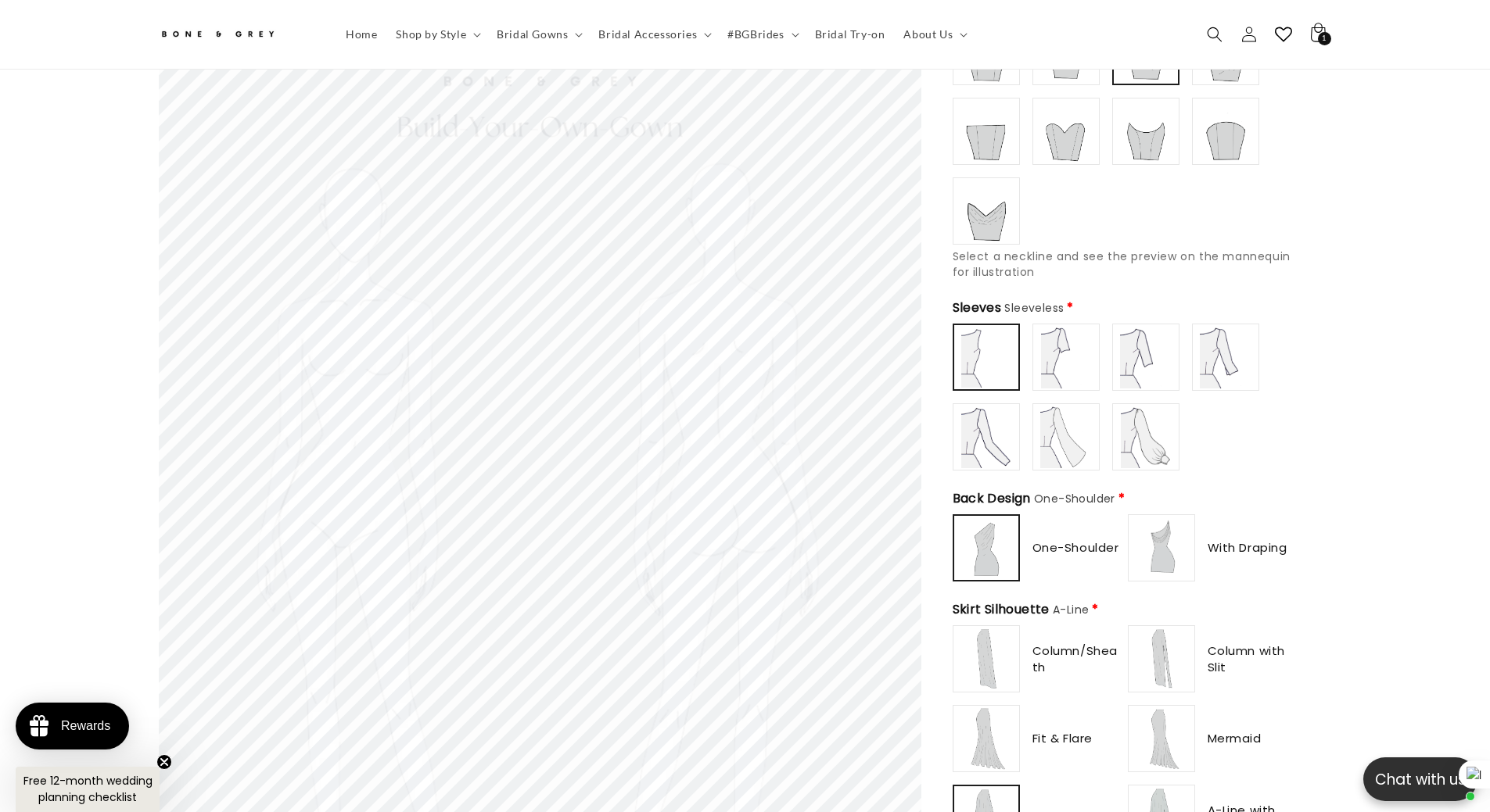
type input "**********"
click at [1065, 346] on img at bounding box center [1066, 358] width 63 height 63
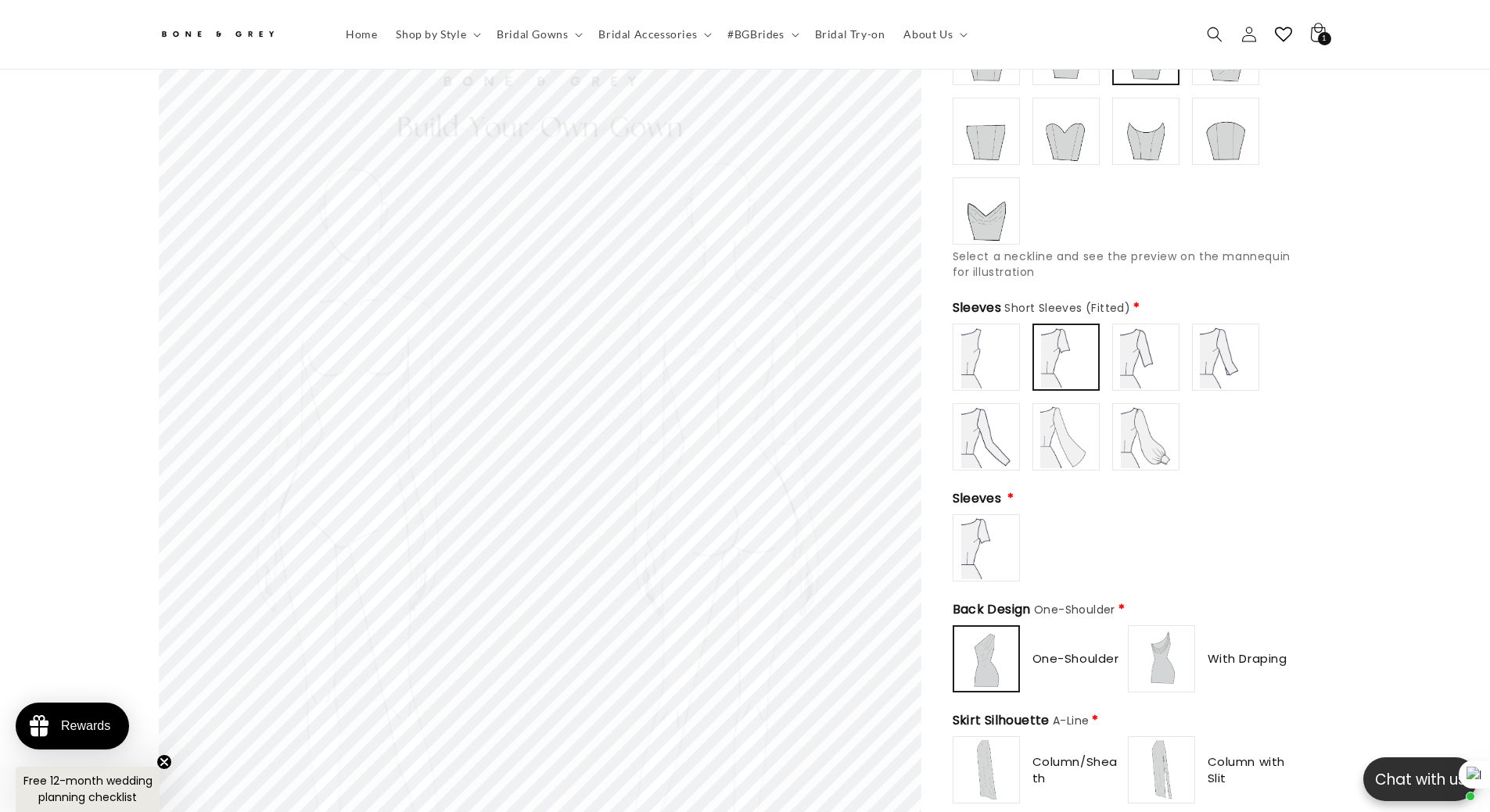
scroll to position [0, 0]
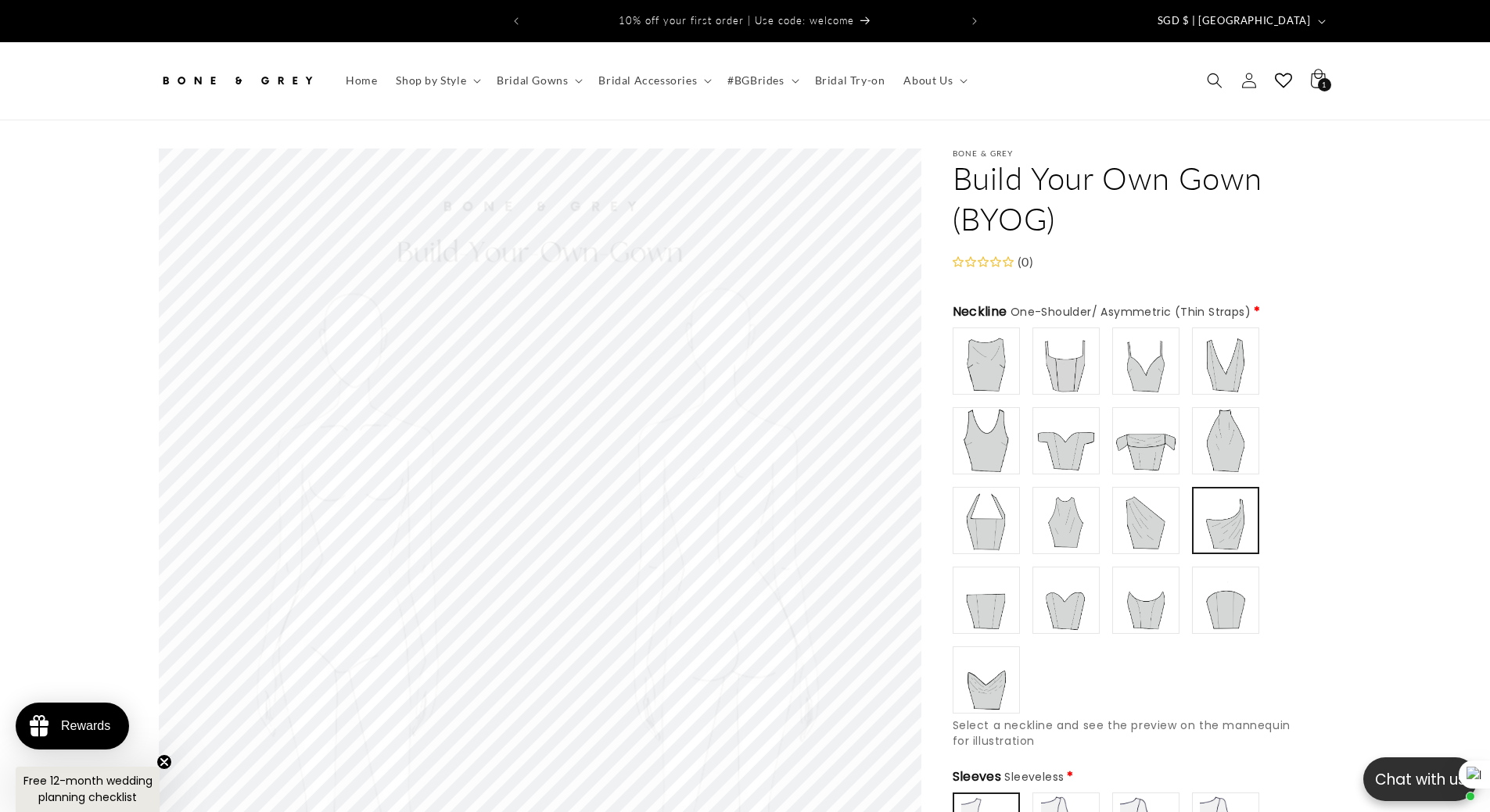
type input "**********"
click at [1120, 514] on img at bounding box center [1146, 521] width 63 height 63
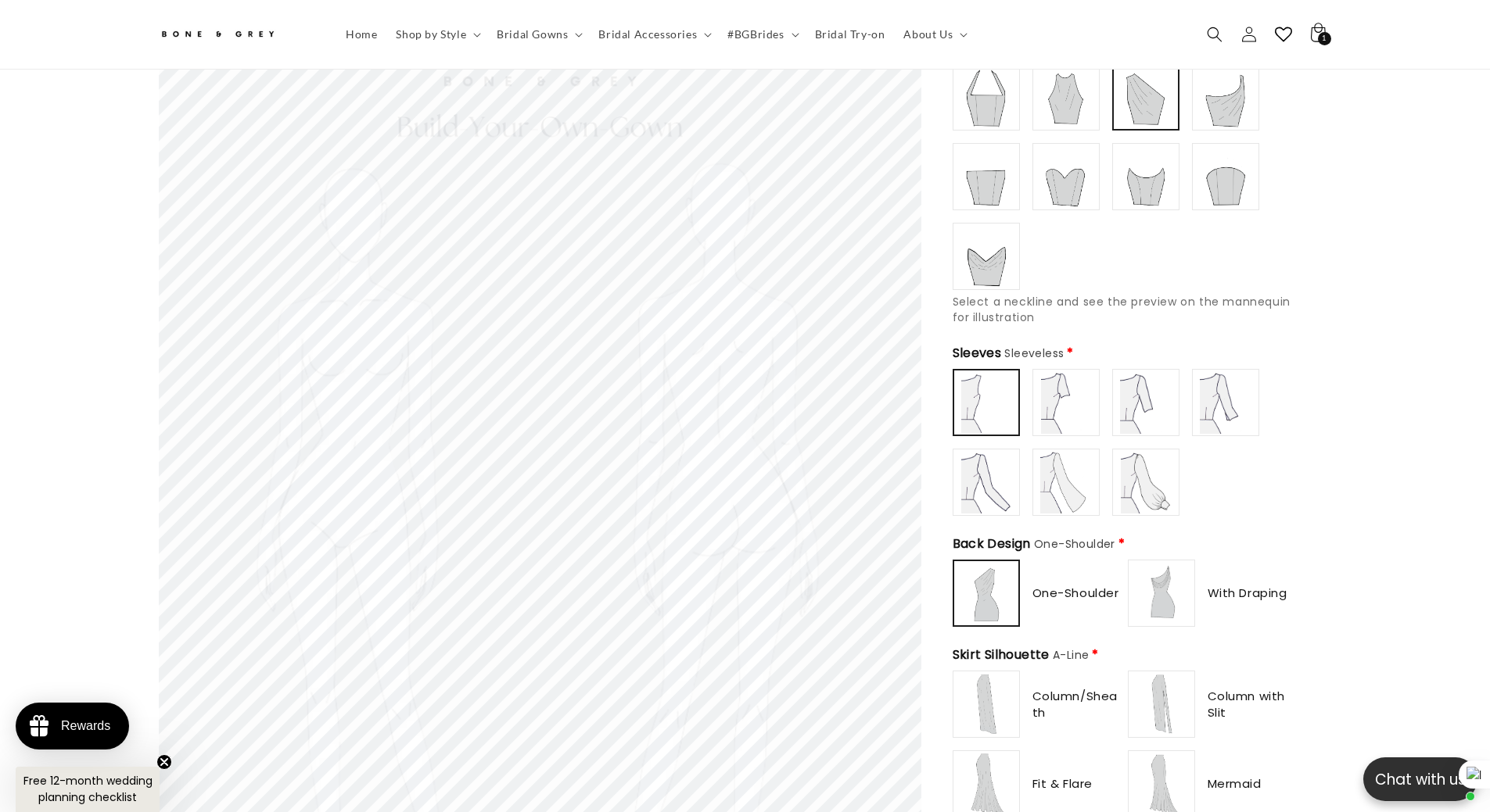
scroll to position [460, 0]
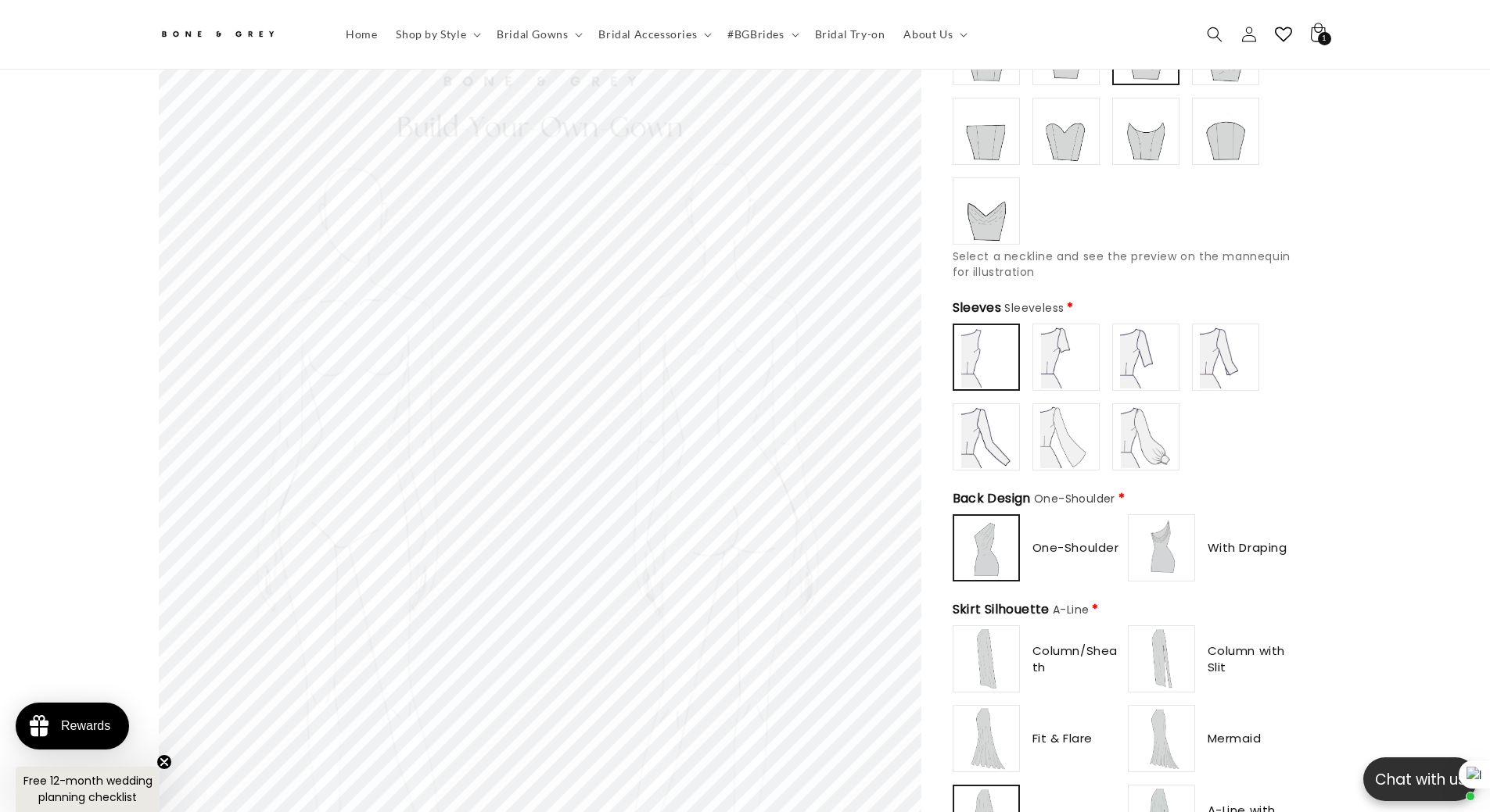
type input "**********"
click at [1062, 347] on img at bounding box center [1066, 358] width 63 height 63
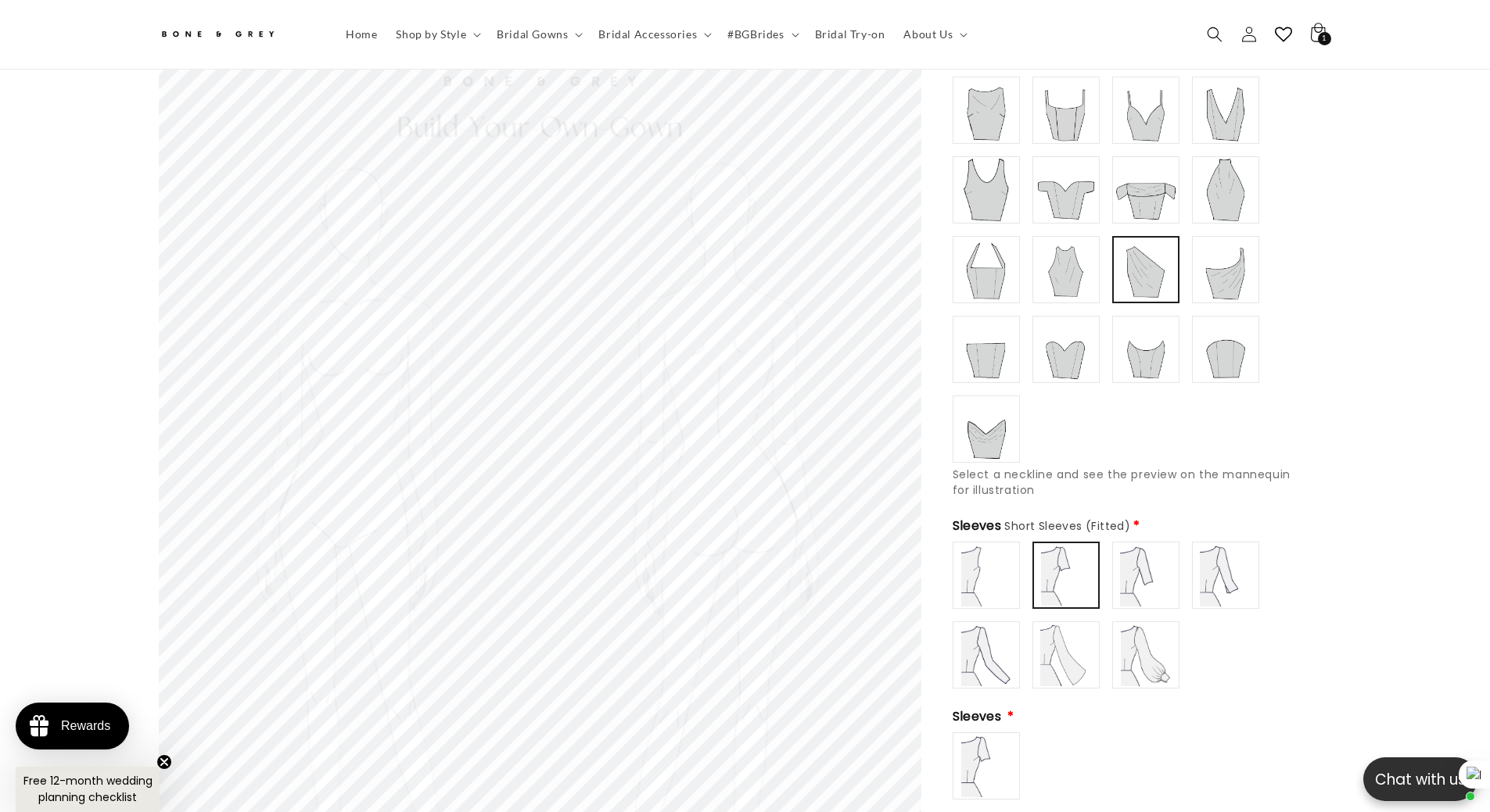
scroll to position [304, 0]
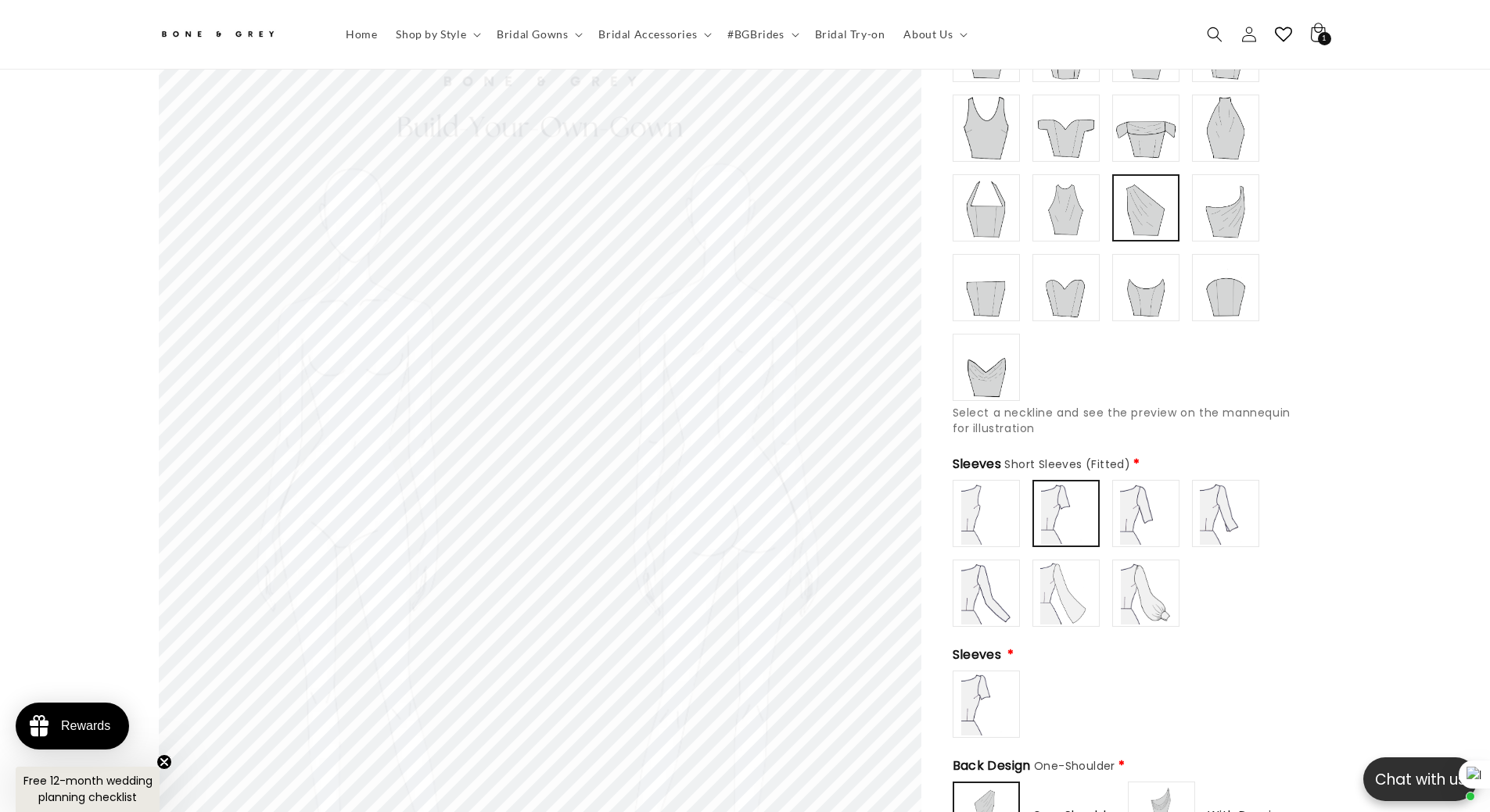
click at [1137, 201] on img at bounding box center [1145, 208] width 61 height 61
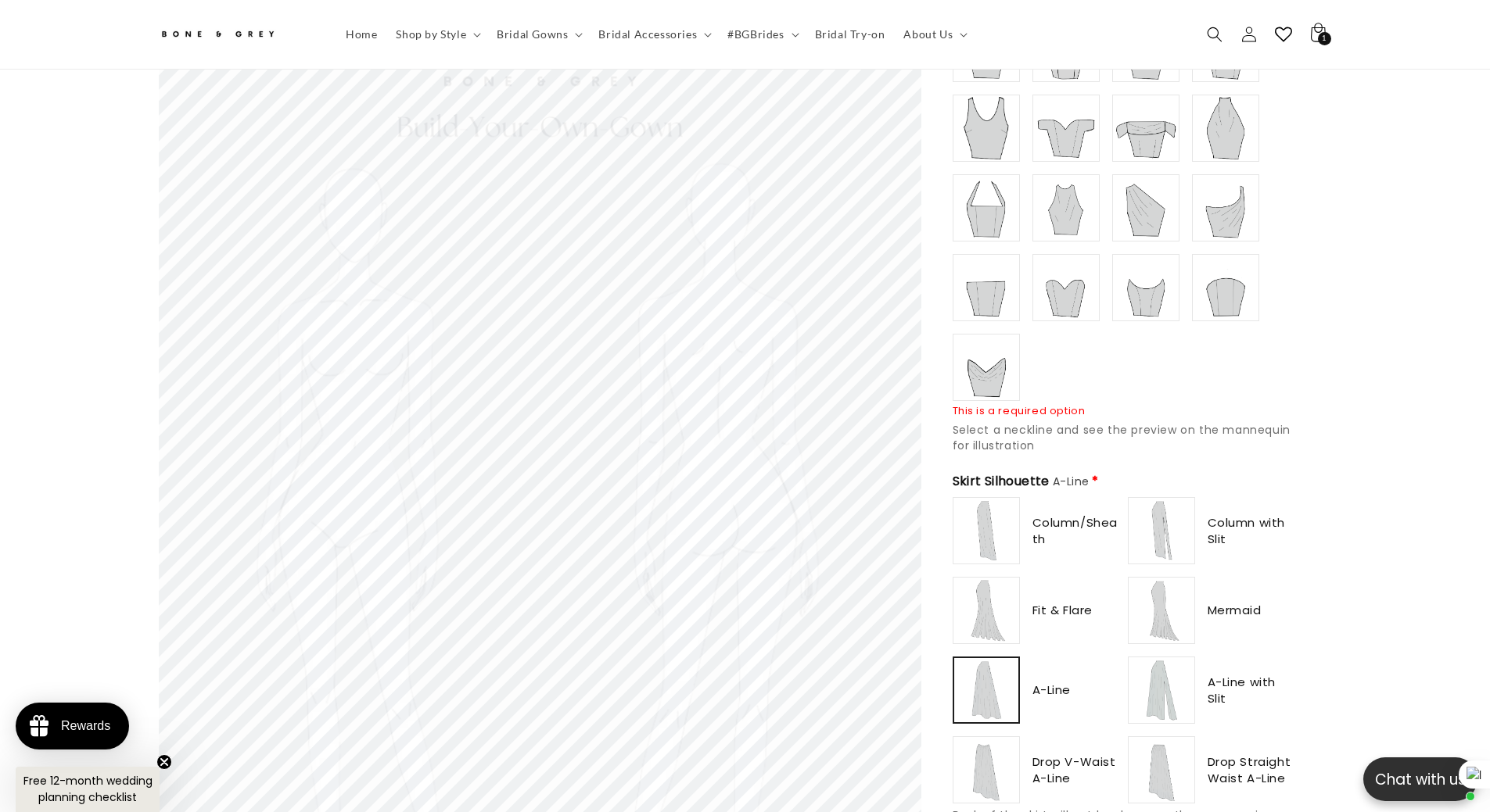
type input "**********"
click at [1138, 189] on img at bounding box center [1146, 208] width 63 height 63
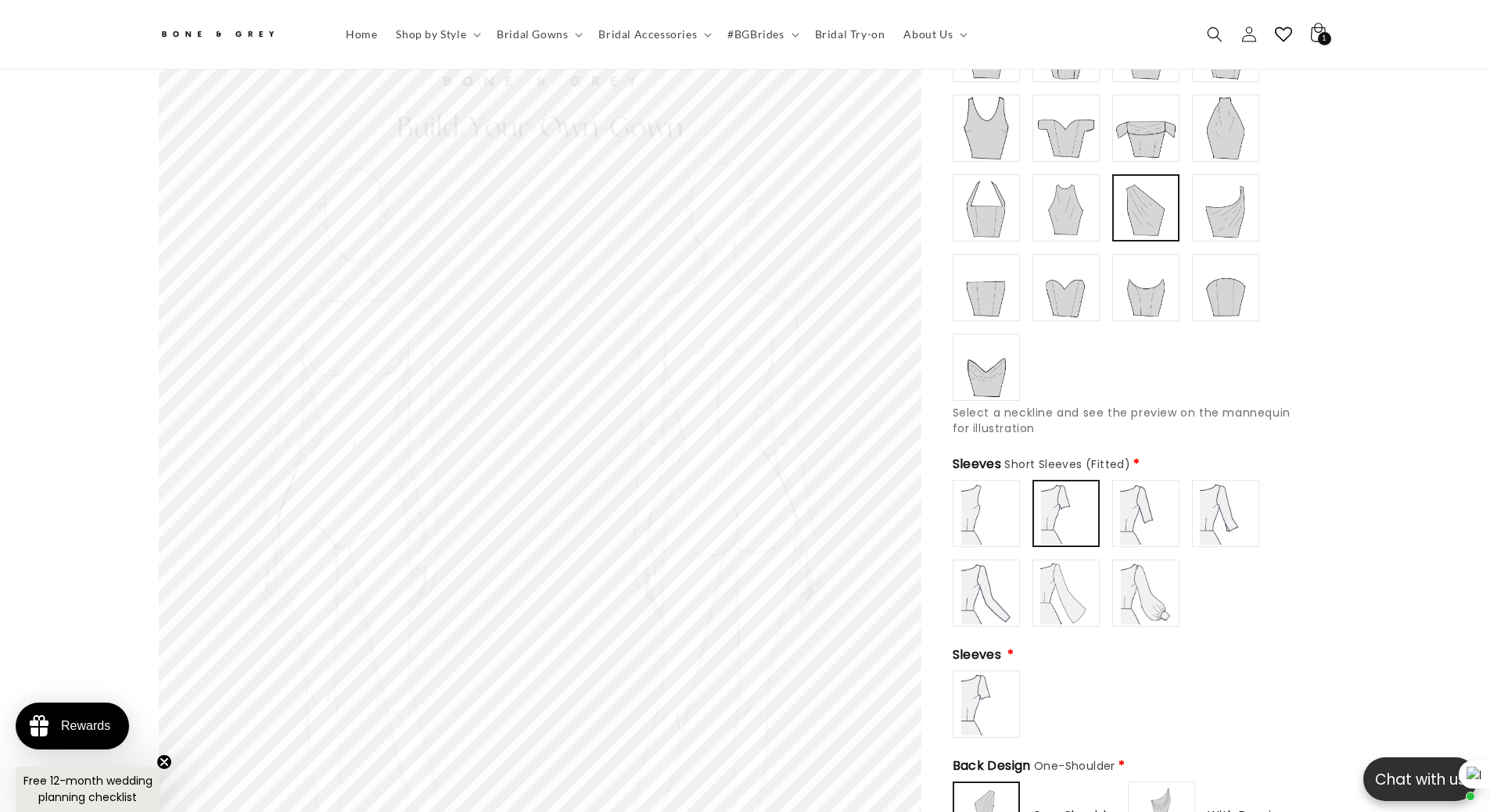
click at [991, 491] on img at bounding box center [986, 514] width 63 height 63
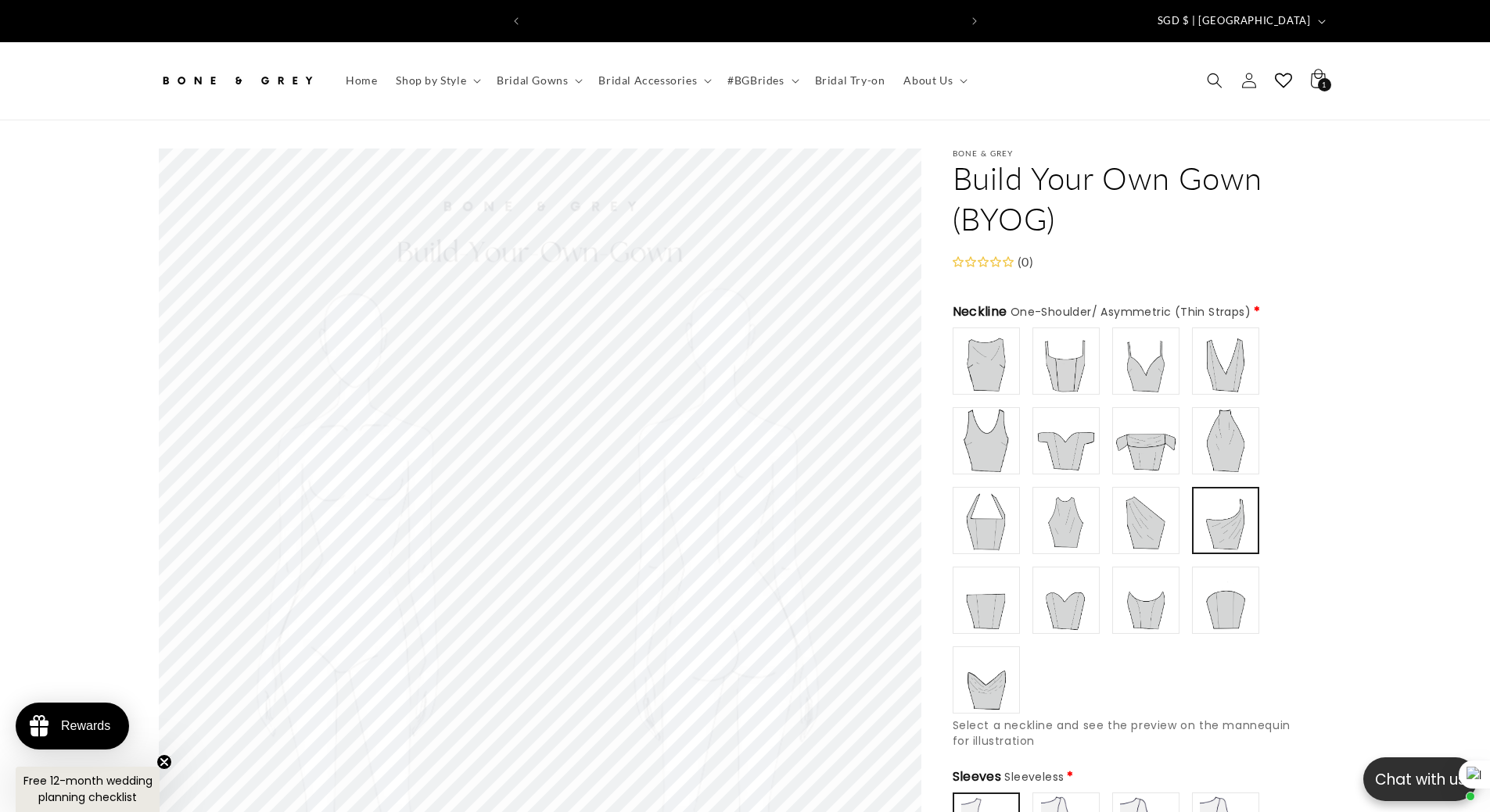
scroll to position [0, 430]
type input "**********"
click at [1147, 515] on img at bounding box center [1146, 521] width 63 height 63
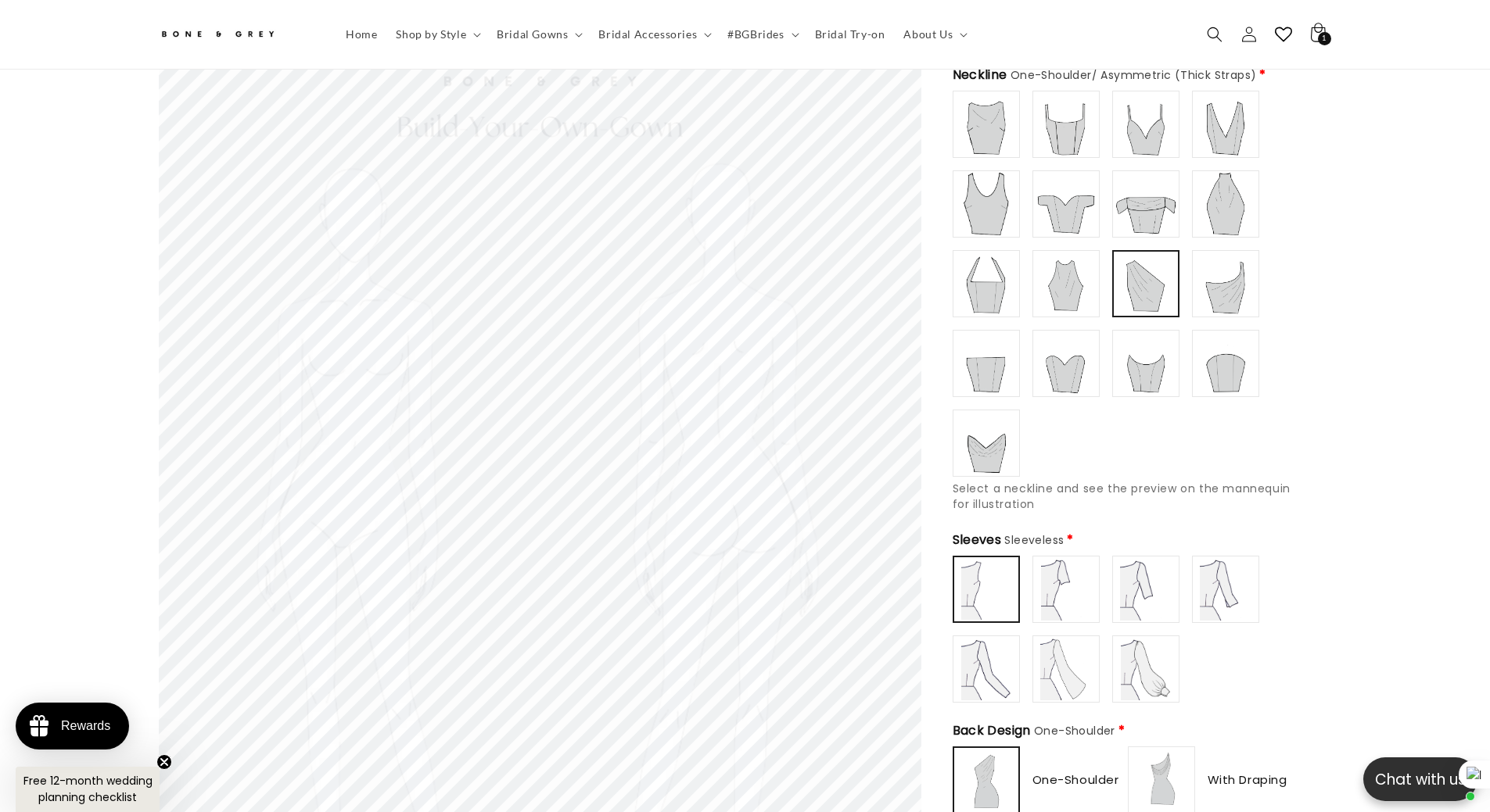
scroll to position [226, 0]
type input "**********"
click at [1073, 561] on img at bounding box center [1066, 592] width 63 height 63
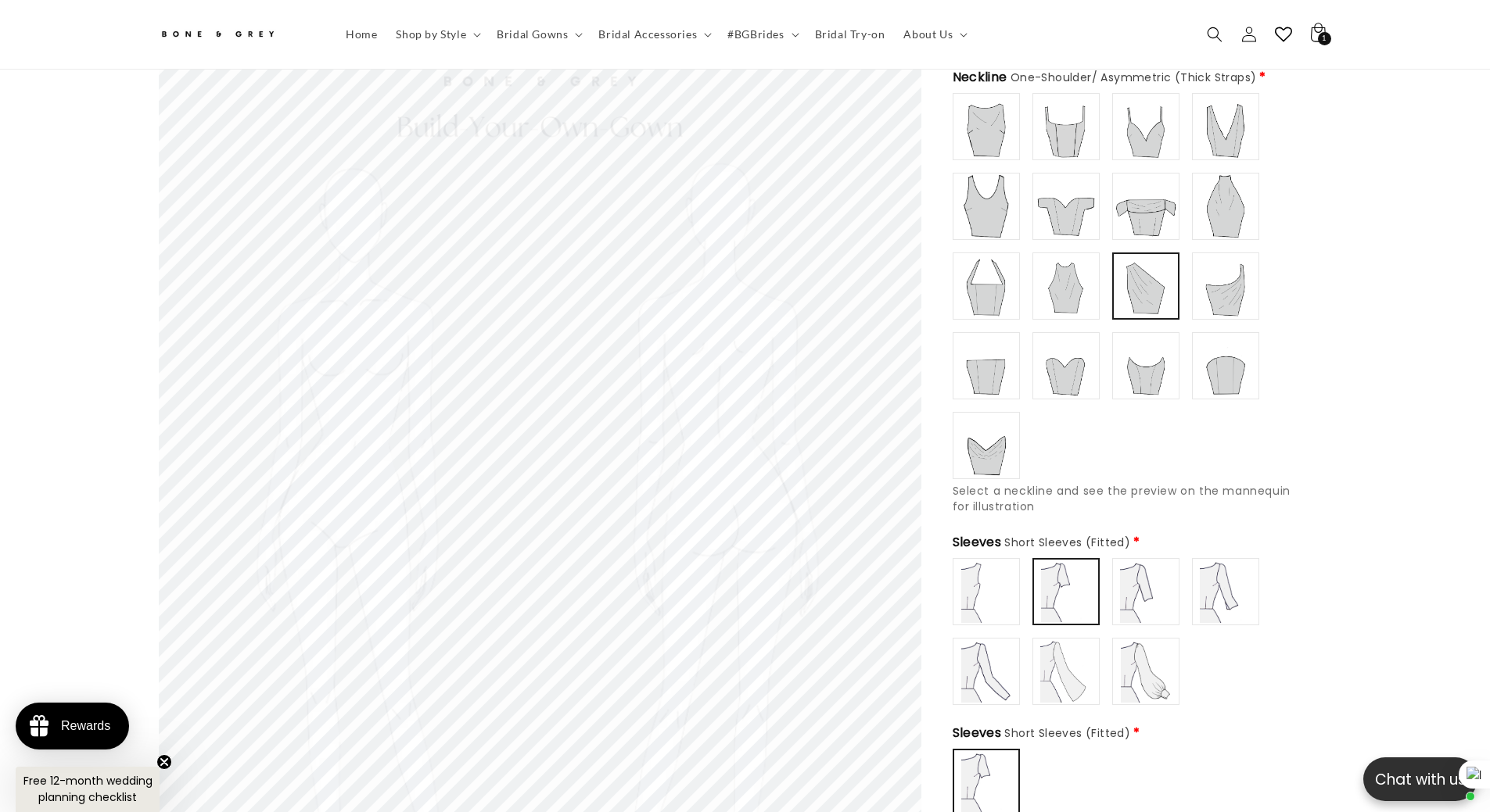
type input "**********"
drag, startPoint x: 1232, startPoint y: 273, endPoint x: 1225, endPoint y: 299, distance: 26.9
click at [1232, 273] on img at bounding box center [1226, 286] width 63 height 63
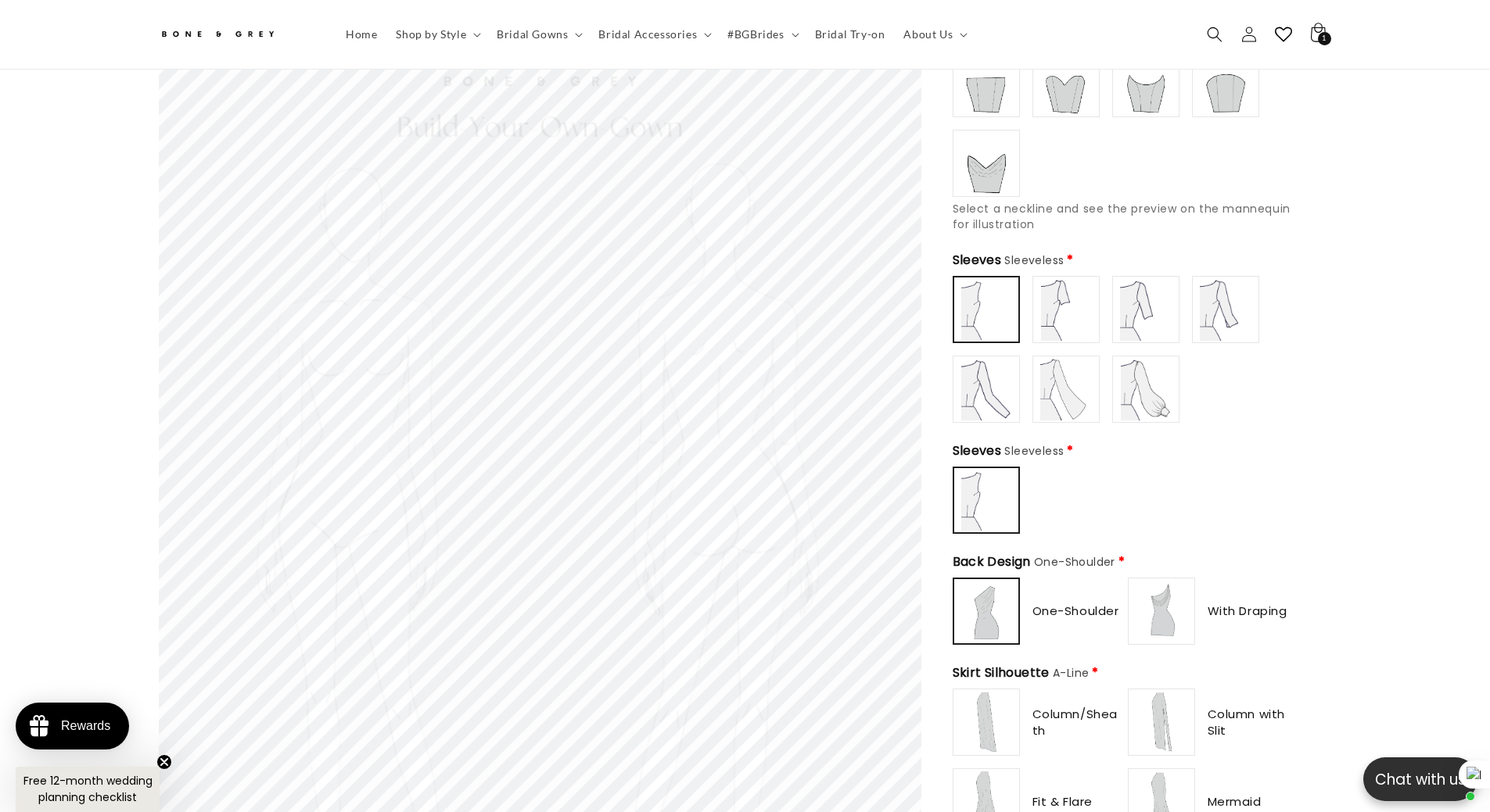
scroll to position [617, 0]
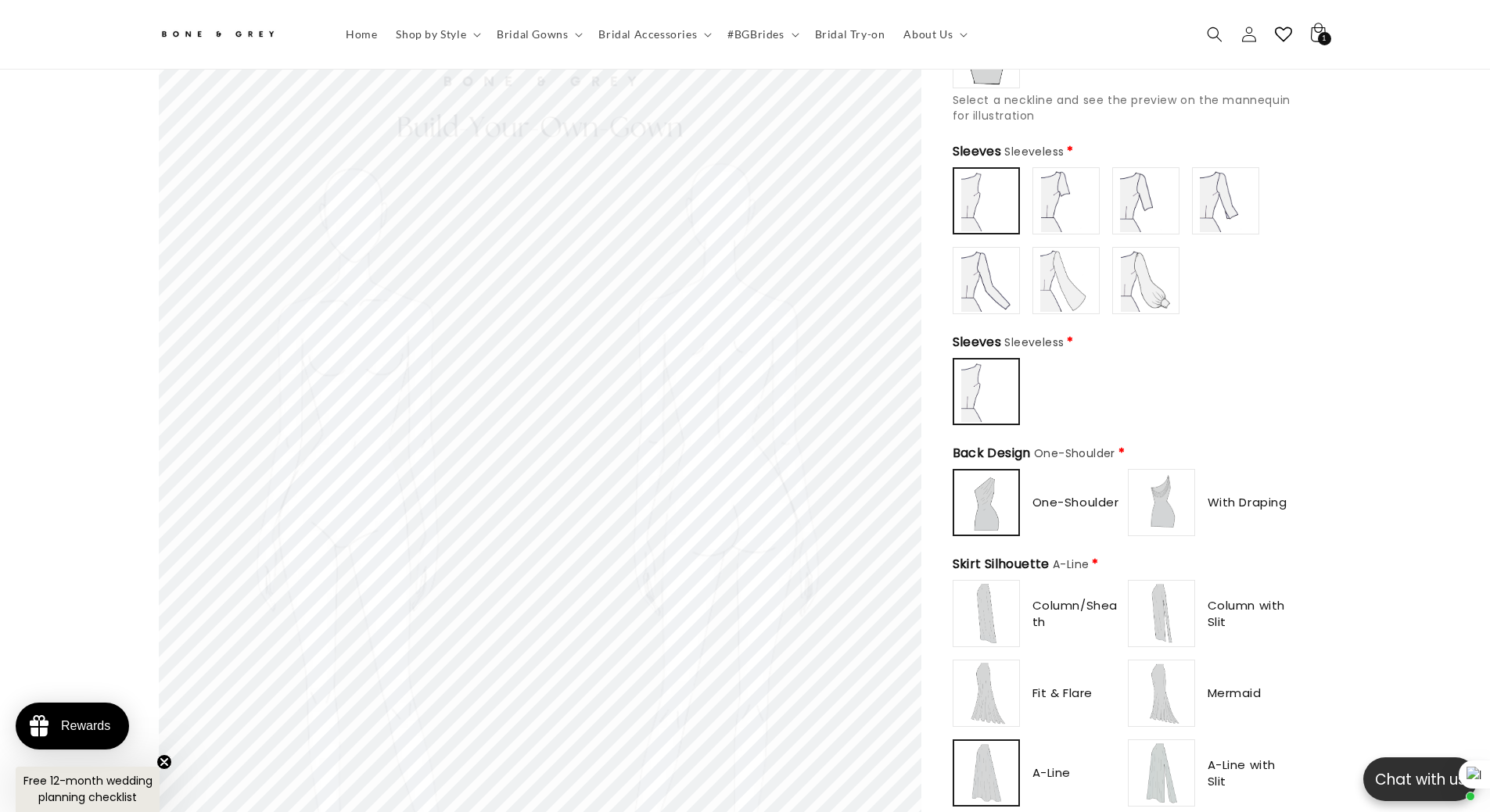
click at [1042, 194] on img at bounding box center [1066, 201] width 63 height 63
click at [1146, 187] on img at bounding box center [1146, 201] width 63 height 63
click at [1208, 189] on img at bounding box center [1226, 201] width 63 height 63
click at [994, 265] on img at bounding box center [986, 281] width 63 height 63
click at [1085, 278] on img at bounding box center [1066, 281] width 63 height 63
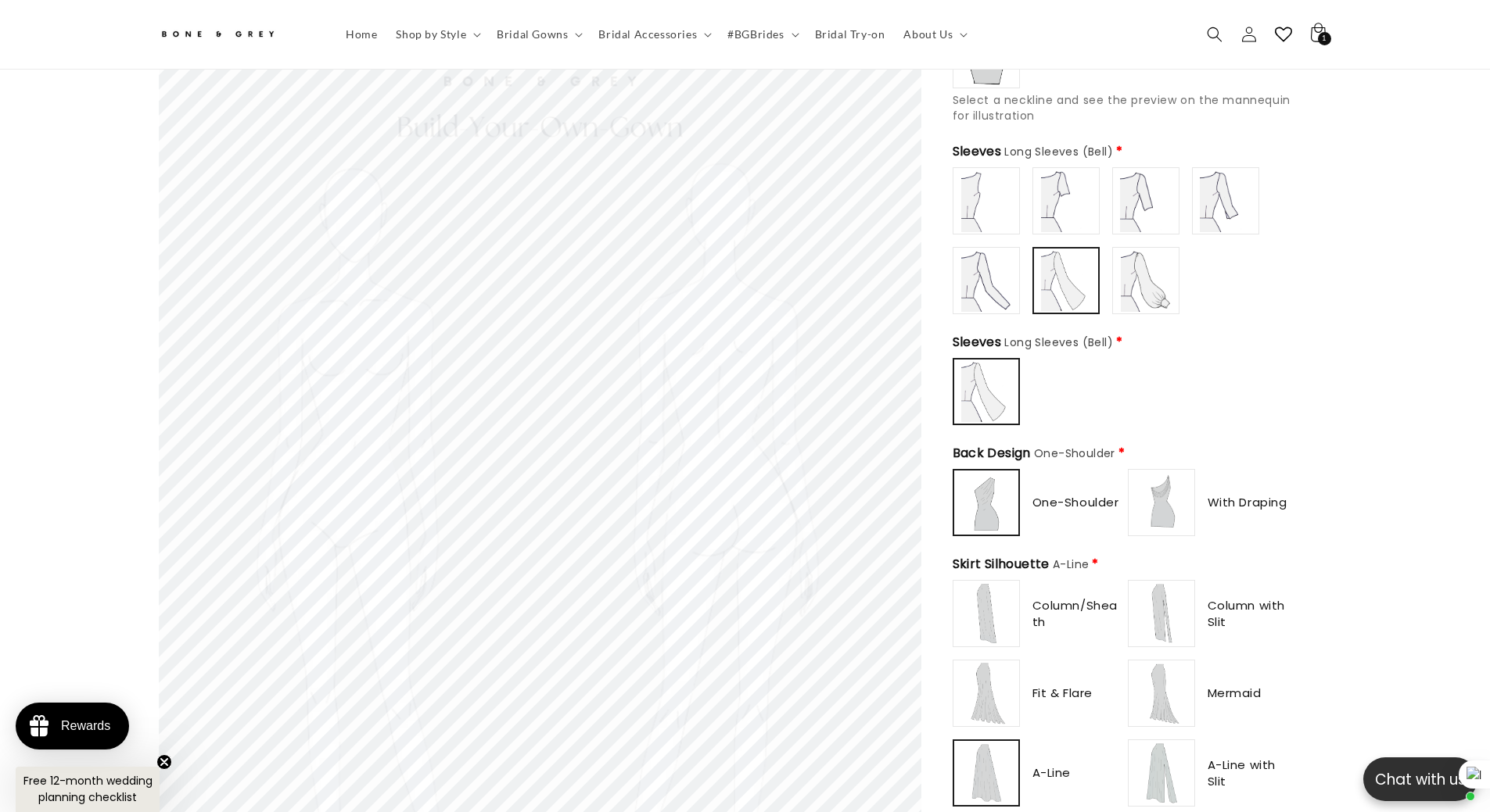
scroll to position [0, 0]
type input "**********"
click at [1152, 280] on img at bounding box center [1146, 281] width 63 height 63
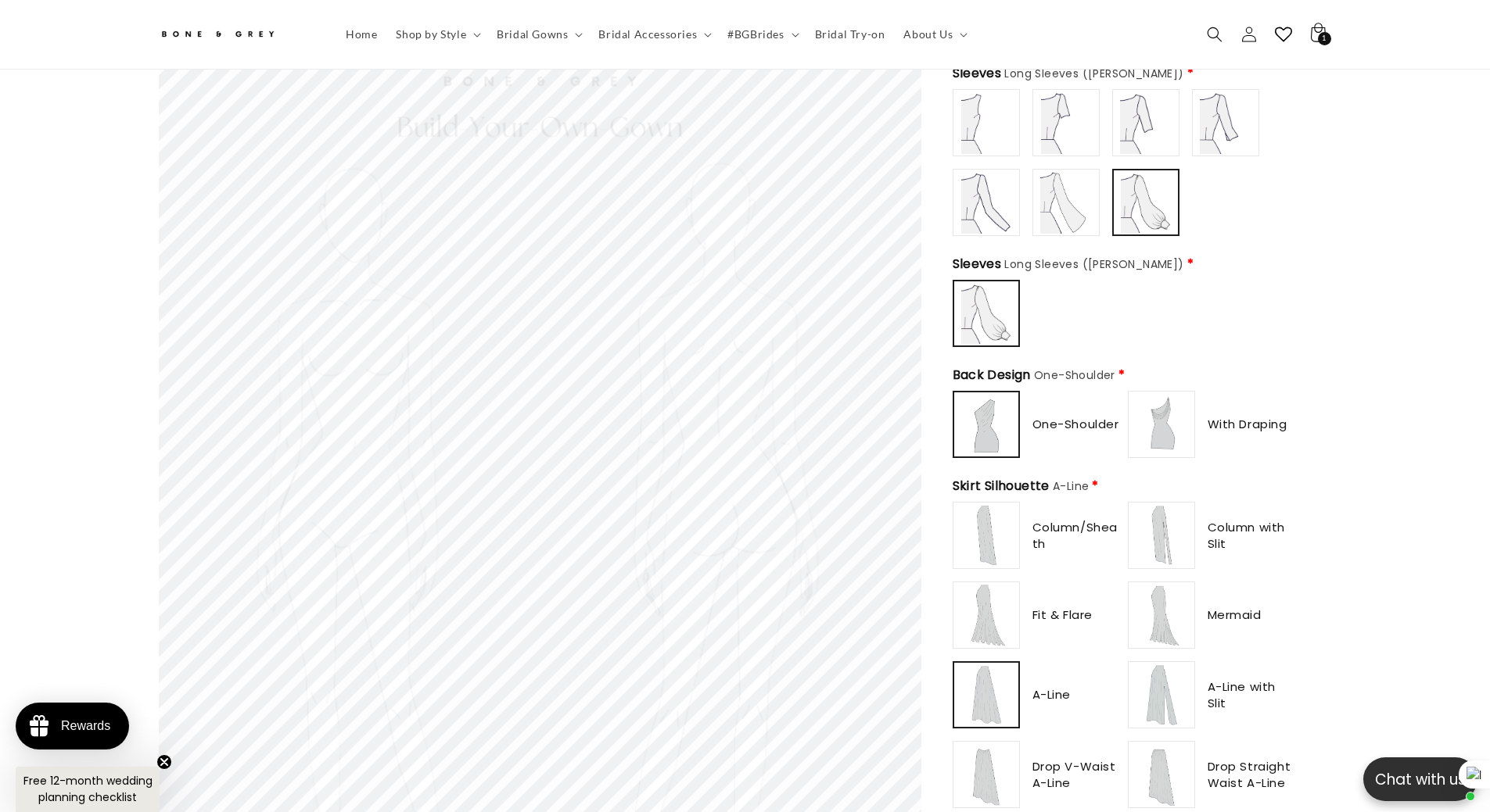
type input "**********"
click at [1158, 422] on img at bounding box center [1162, 425] width 63 height 63
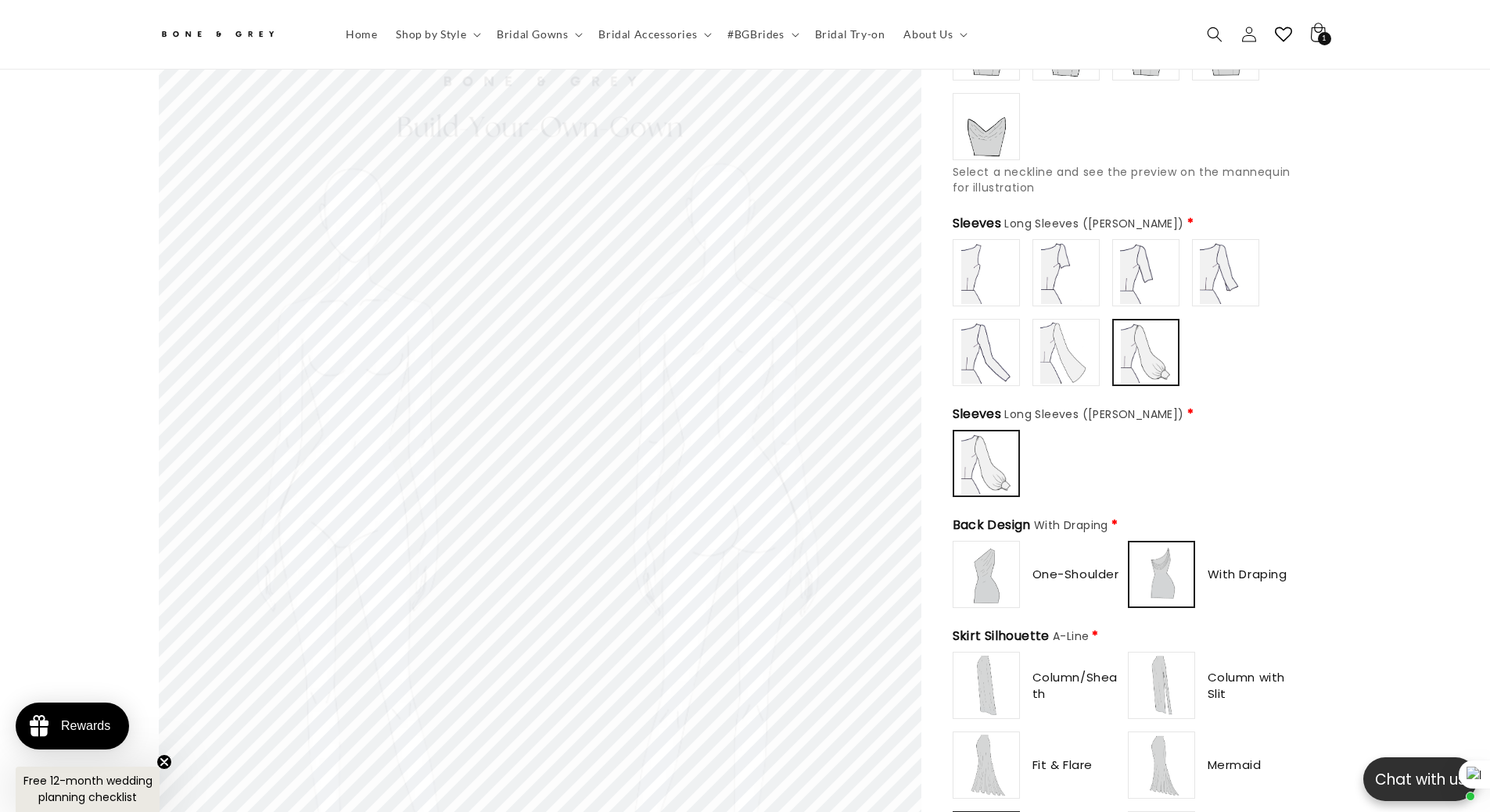
scroll to position [539, 0]
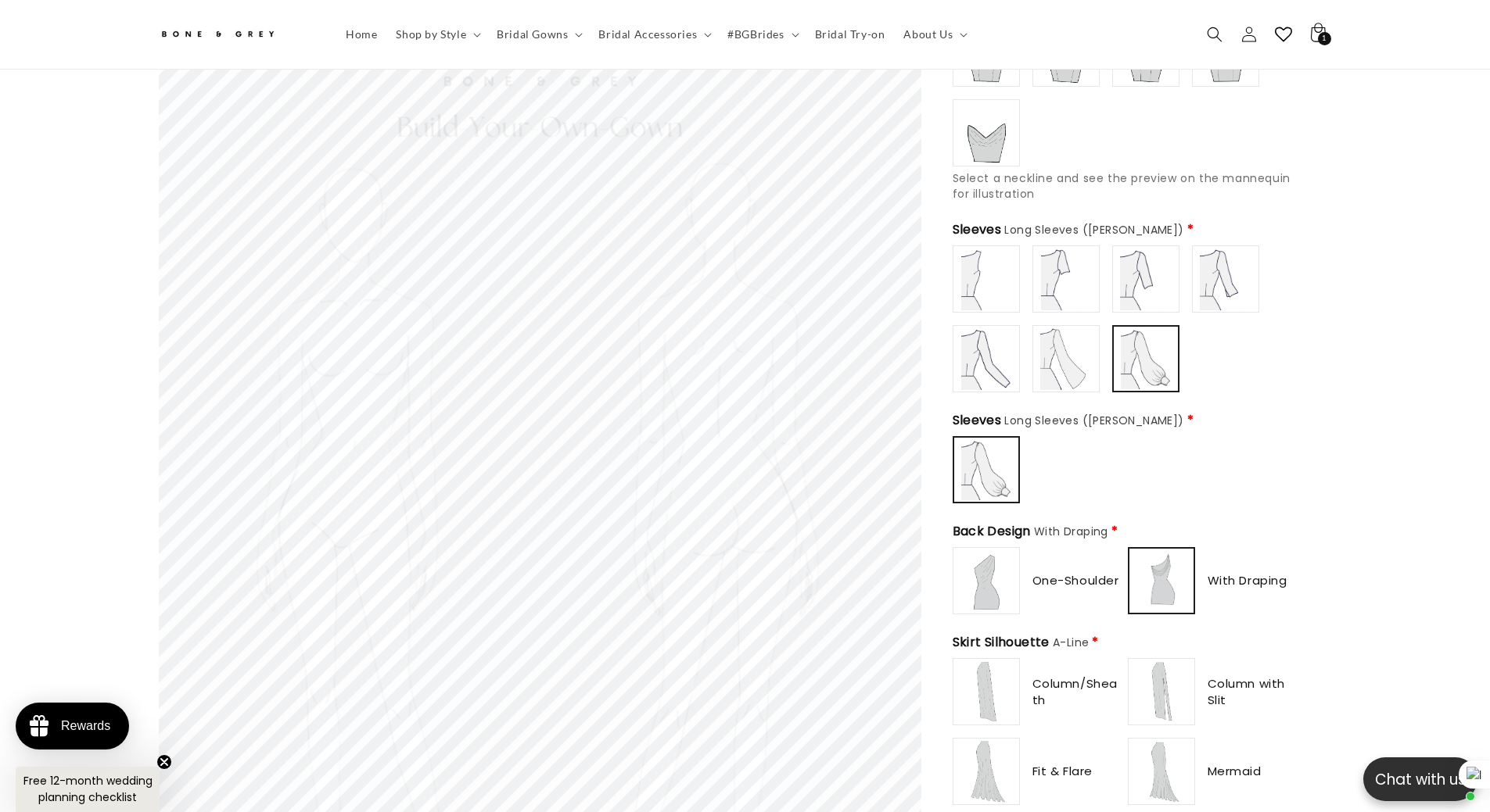
click at [1043, 353] on img at bounding box center [1066, 359] width 63 height 63
click at [983, 341] on img at bounding box center [986, 359] width 63 height 63
click at [1231, 272] on img at bounding box center [1226, 279] width 63 height 63
click at [1155, 261] on img at bounding box center [1146, 279] width 63 height 63
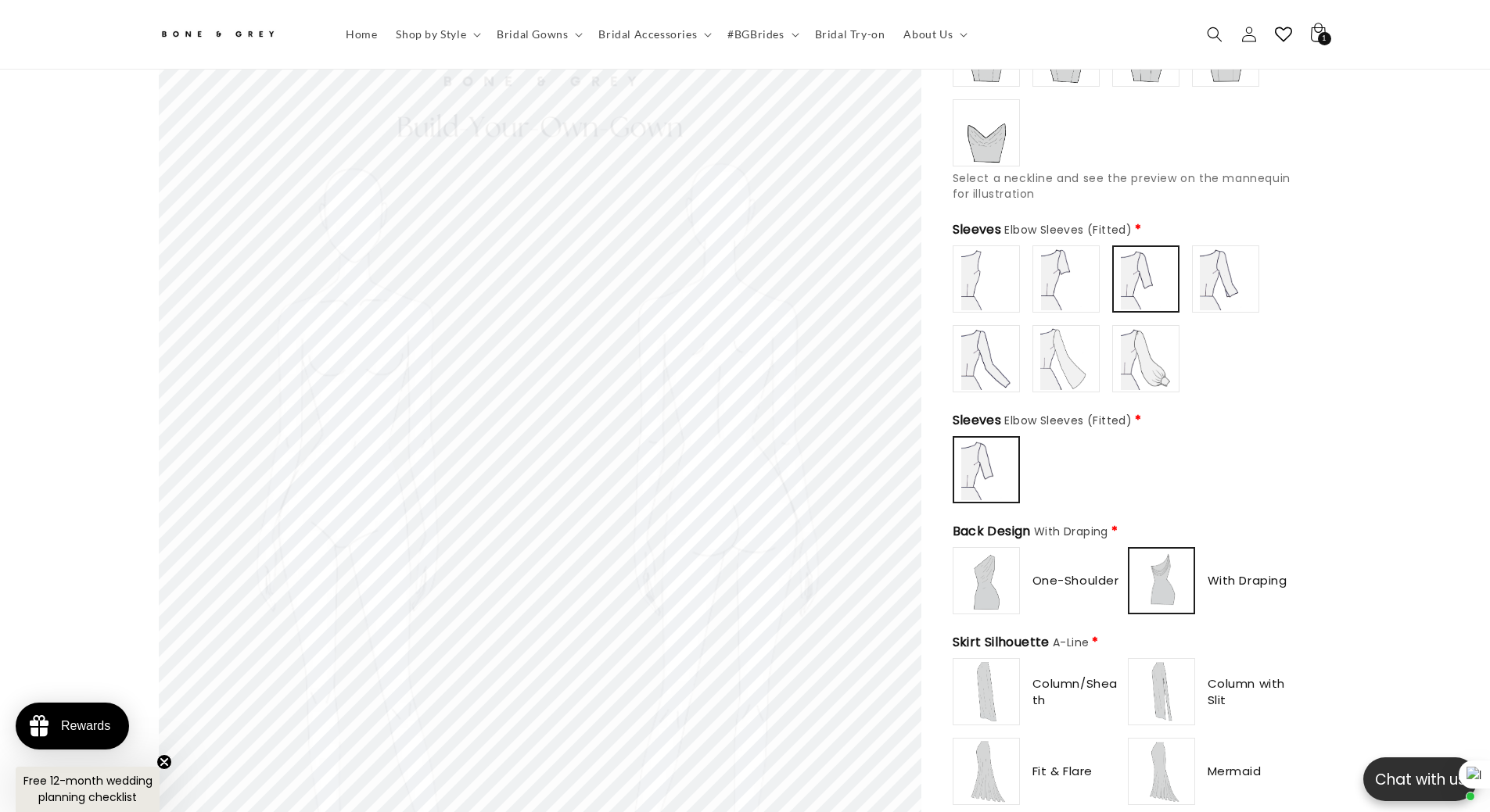
click at [1083, 270] on img at bounding box center [1066, 279] width 63 height 63
click at [962, 268] on img at bounding box center [986, 279] width 63 height 63
type input "**********"
click at [1066, 267] on img at bounding box center [1066, 279] width 63 height 63
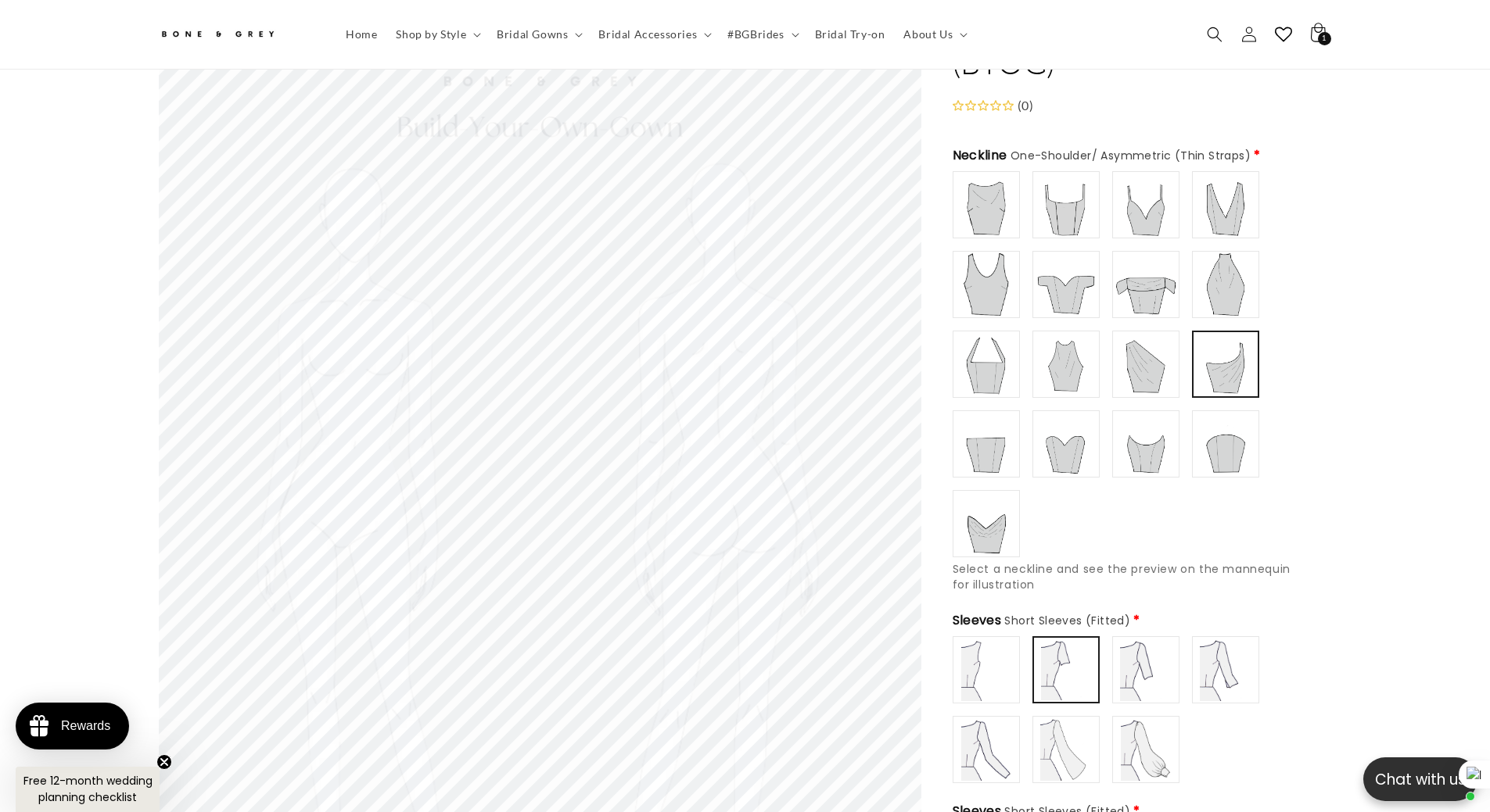
scroll to position [0, 0]
type input "**********"
click at [988, 200] on img at bounding box center [986, 205] width 63 height 63
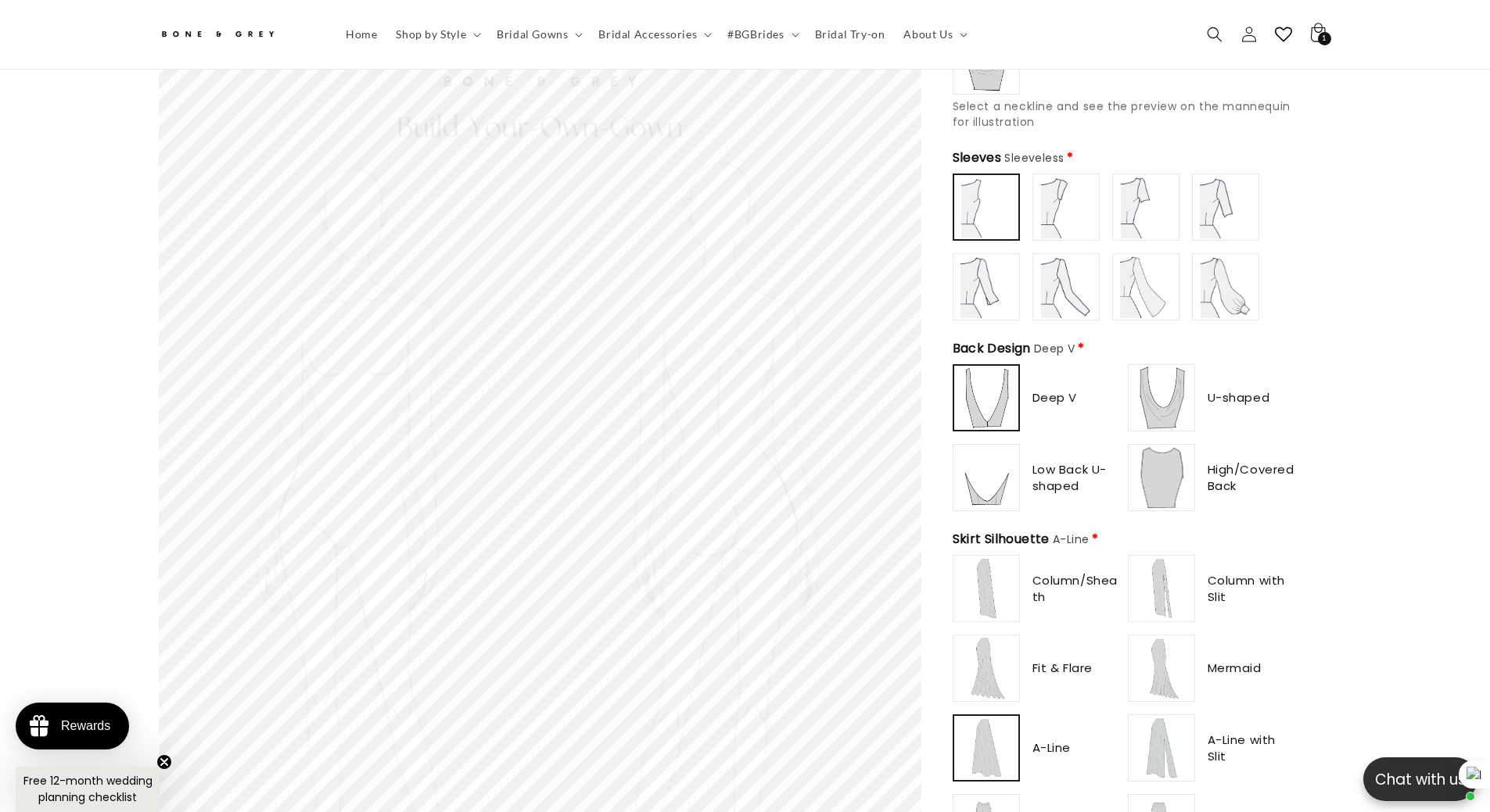
scroll to position [617, 0]
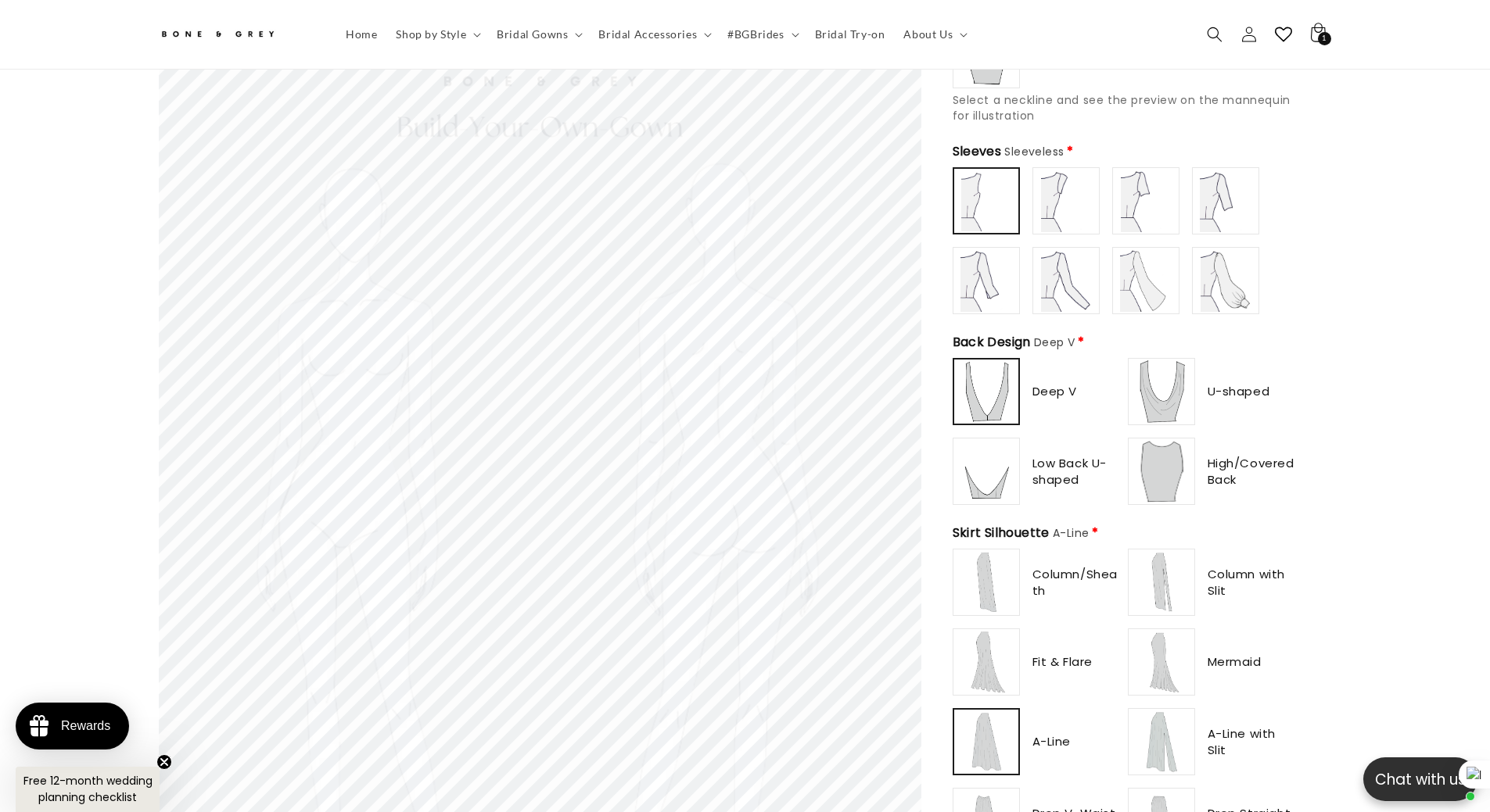
click at [1001, 383] on img at bounding box center [986, 392] width 61 height 61
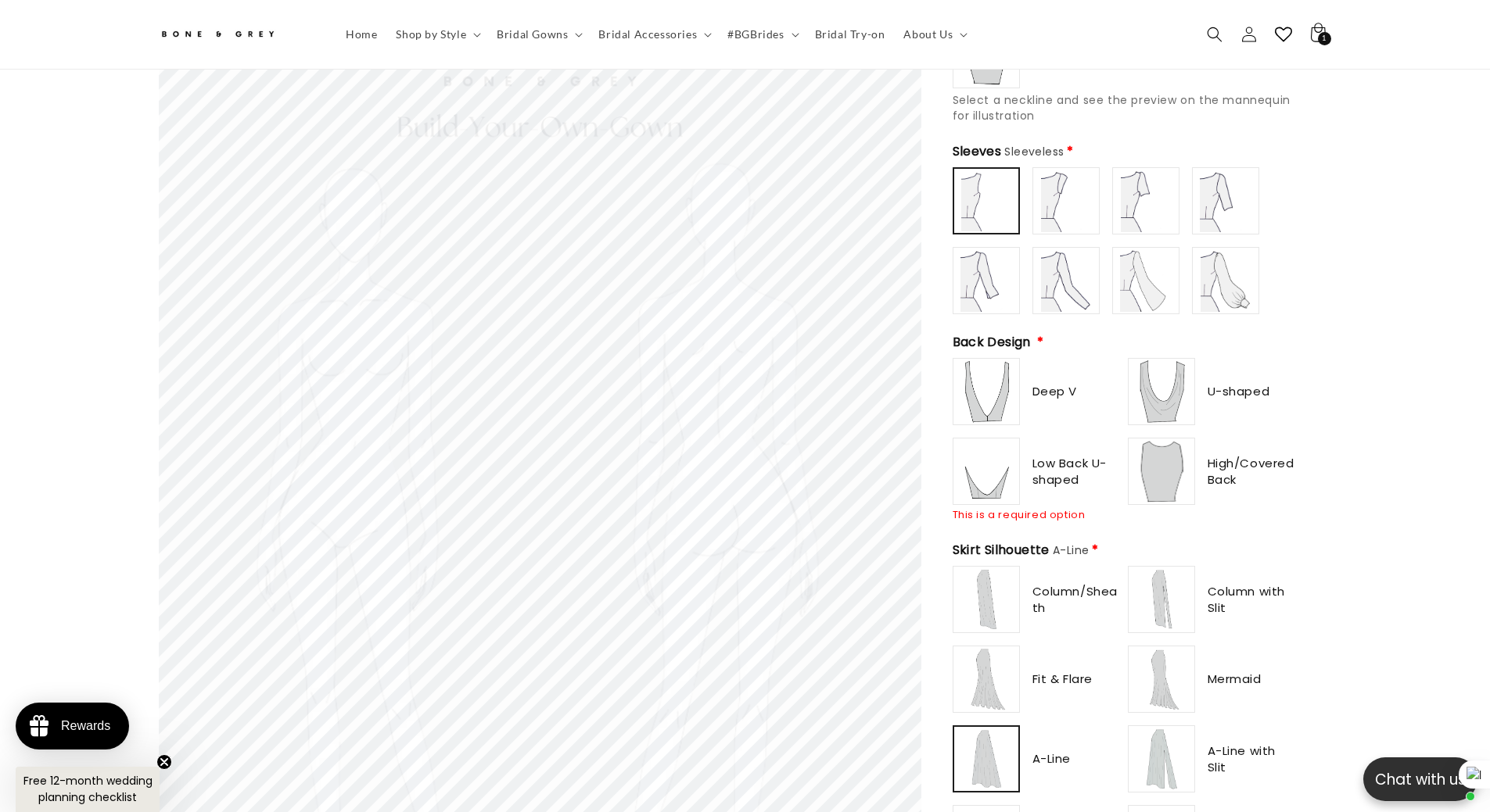
scroll to position [0, 430]
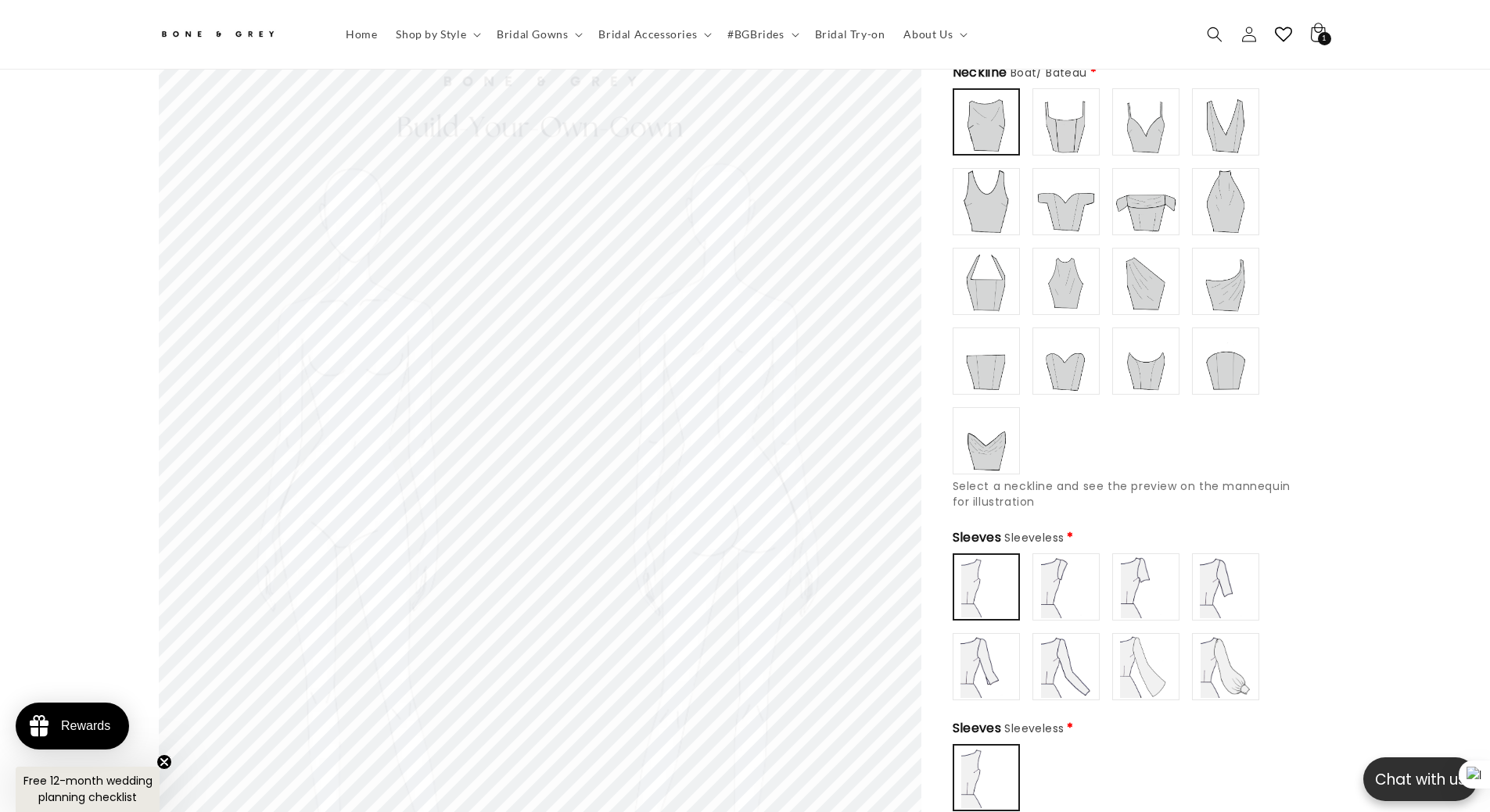
scroll to position [226, 0]
click at [1067, 128] on img at bounding box center [1066, 127] width 63 height 63
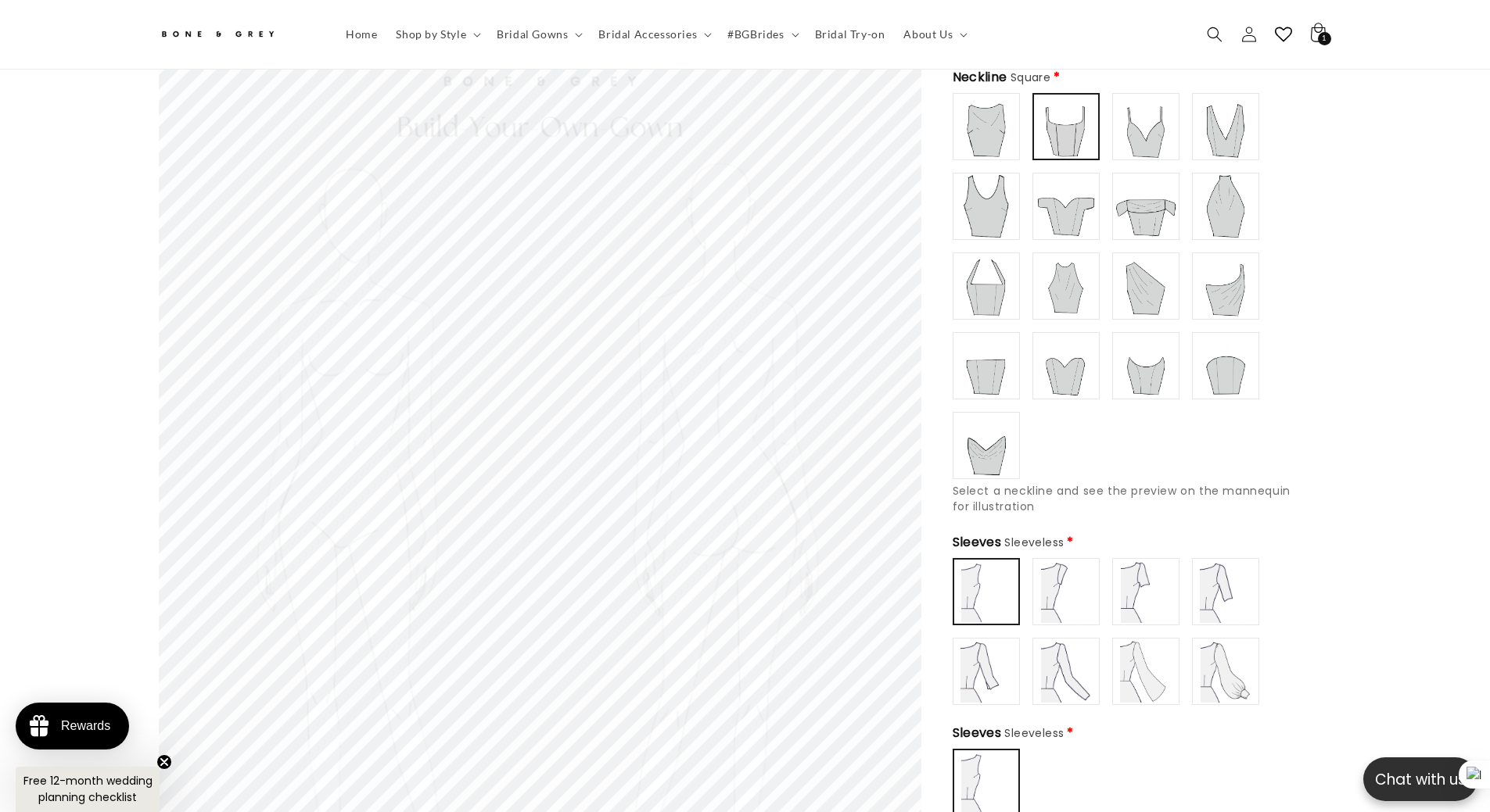
drag, startPoint x: 1126, startPoint y: 120, endPoint x: 1145, endPoint y: 122, distance: 19.1
click at [1127, 120] on img at bounding box center [1146, 127] width 63 height 63
click at [1211, 126] on img at bounding box center [1226, 127] width 63 height 63
click at [976, 181] on img at bounding box center [986, 207] width 63 height 63
click at [1057, 197] on img at bounding box center [1066, 207] width 63 height 63
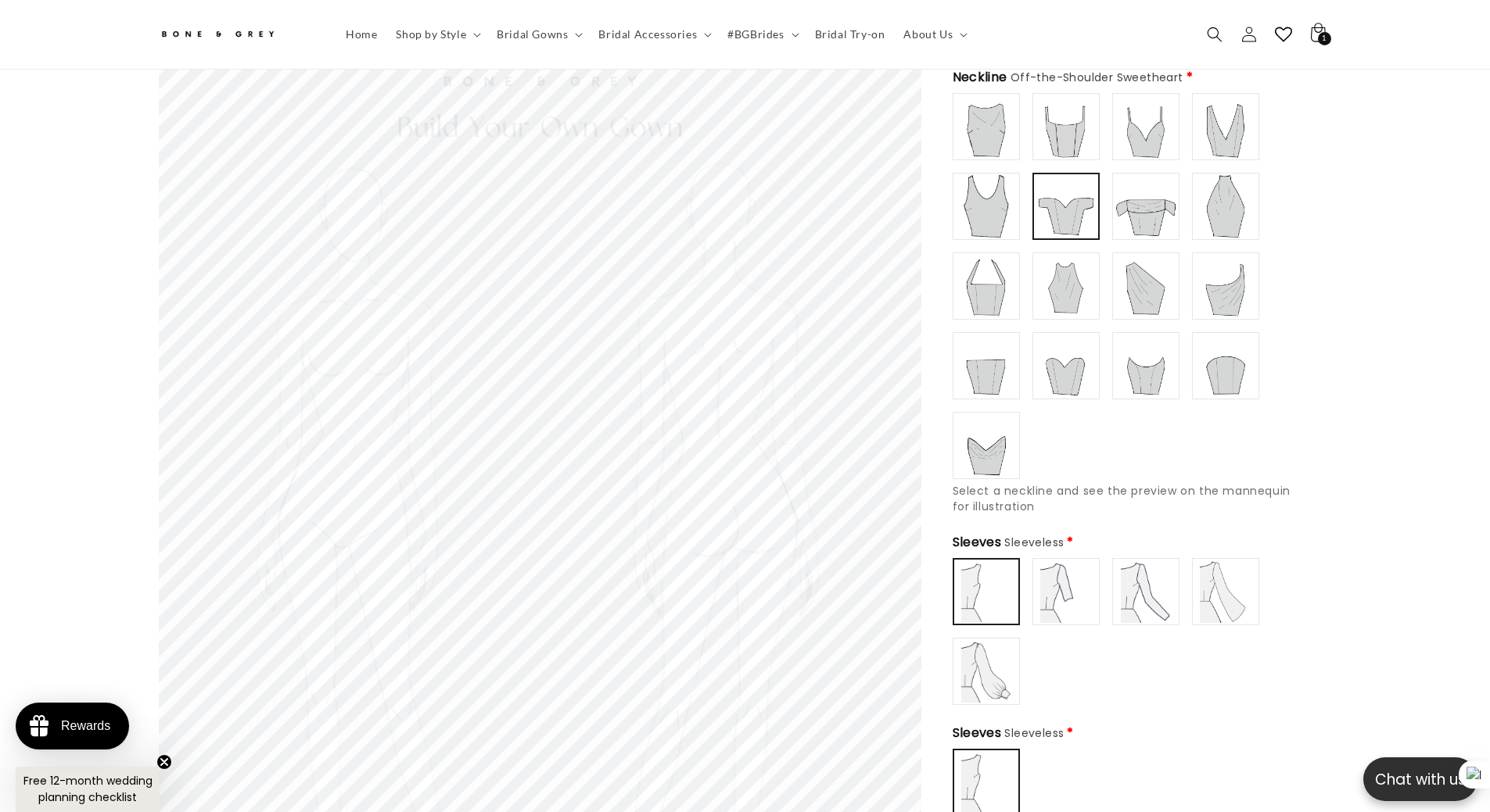
scroll to position [0, 861]
click at [1136, 201] on img at bounding box center [1146, 207] width 63 height 63
click at [1235, 215] on img at bounding box center [1226, 207] width 63 height 63
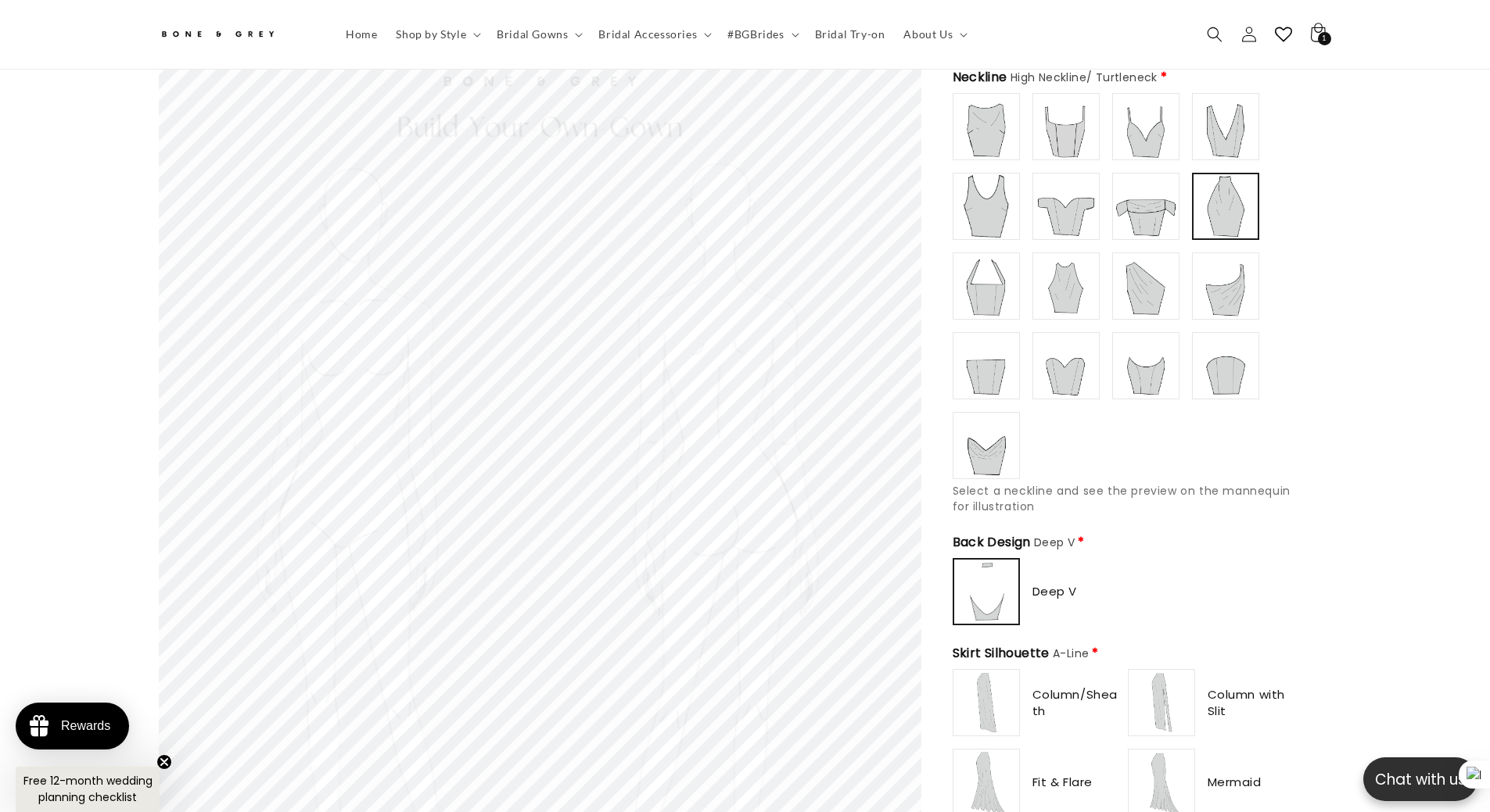
click at [988, 279] on img at bounding box center [986, 286] width 63 height 63
click at [1064, 287] on img at bounding box center [1066, 286] width 63 height 63
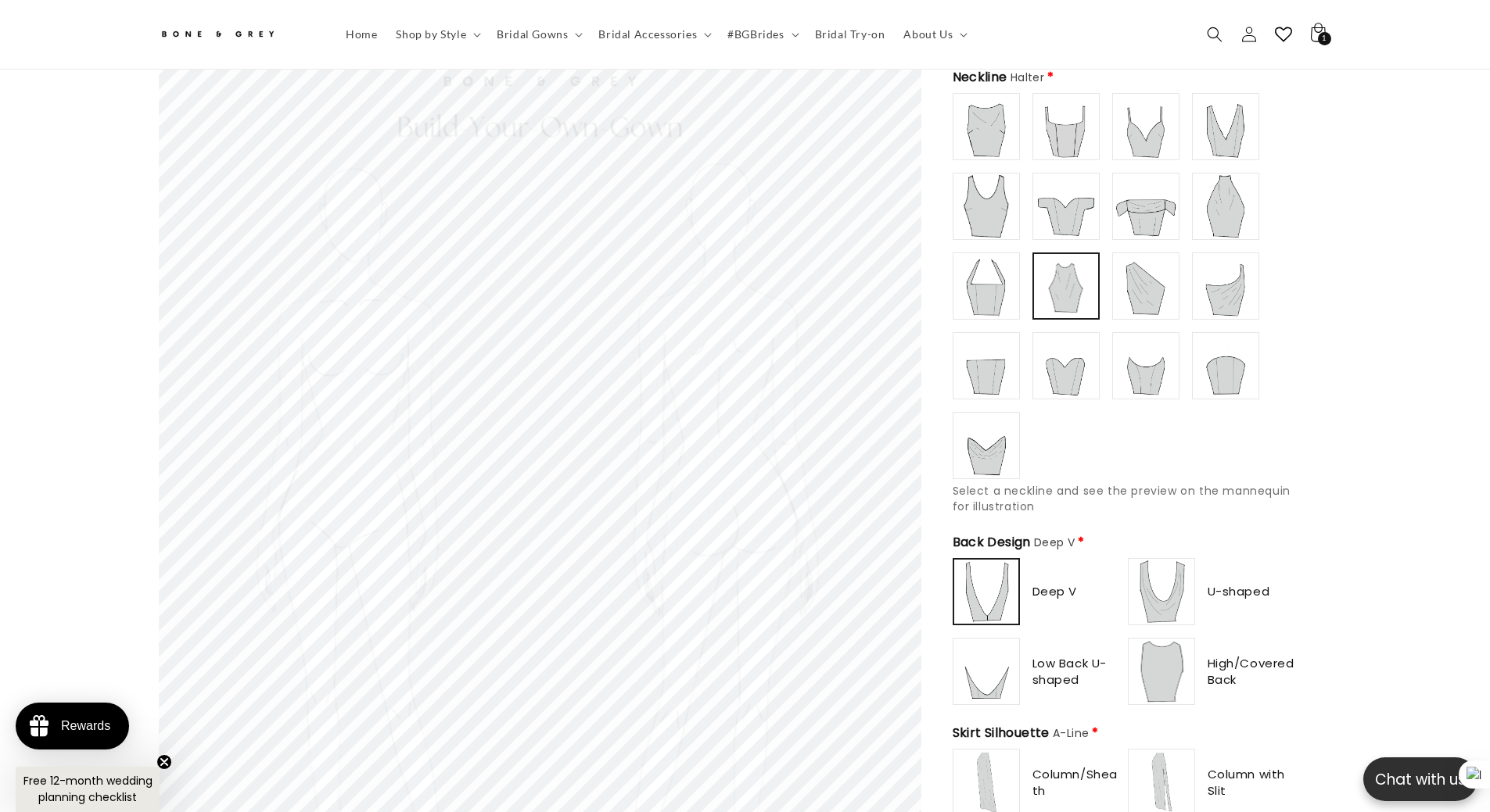
scroll to position [0, 0]
click at [1141, 289] on img at bounding box center [1146, 286] width 63 height 63
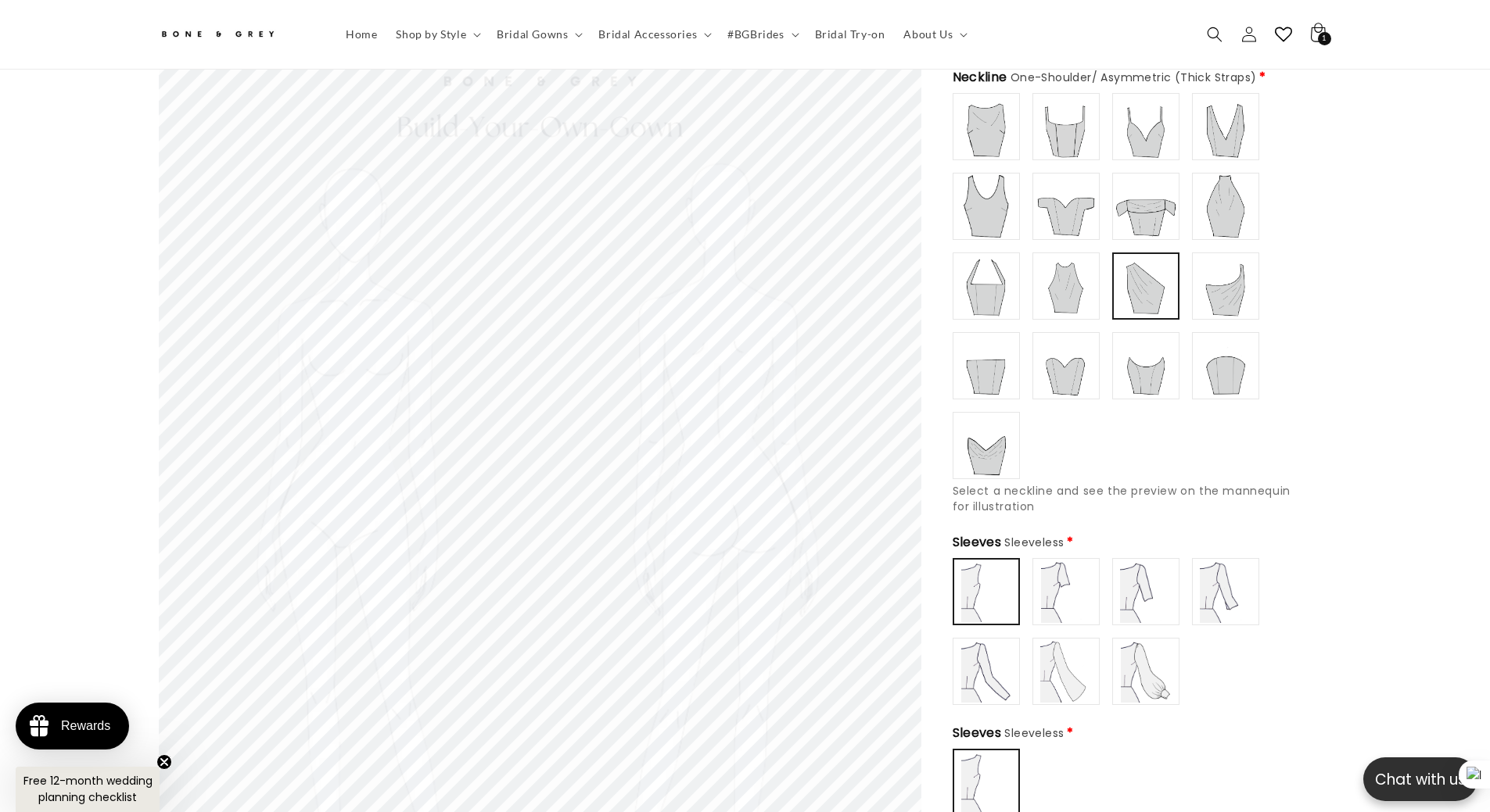
click at [1201, 289] on img at bounding box center [1226, 286] width 63 height 63
click at [987, 358] on img at bounding box center [986, 366] width 63 height 63
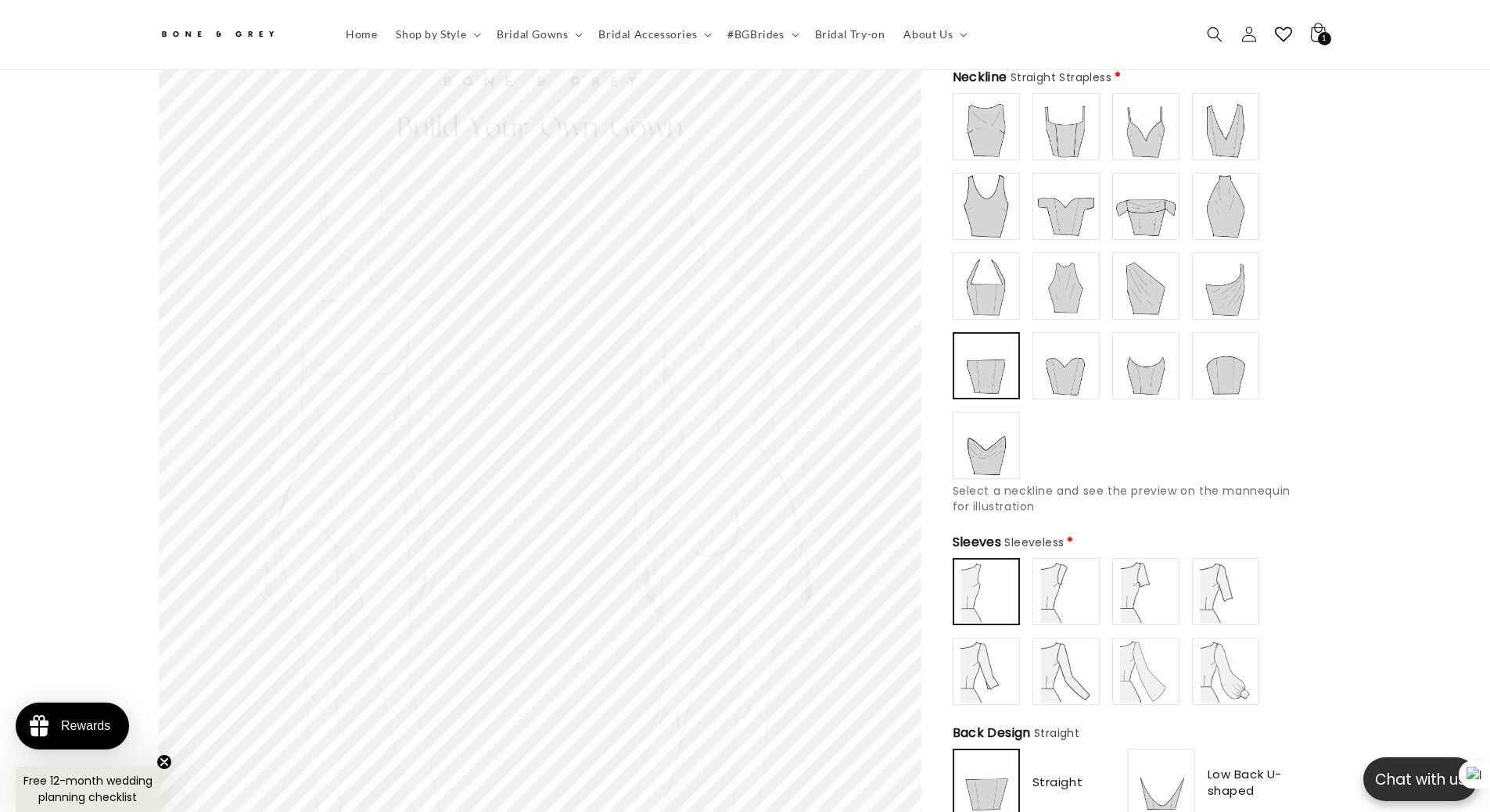
click at [1045, 356] on img at bounding box center [1066, 366] width 63 height 63
click at [1135, 371] on img at bounding box center [1146, 366] width 63 height 63
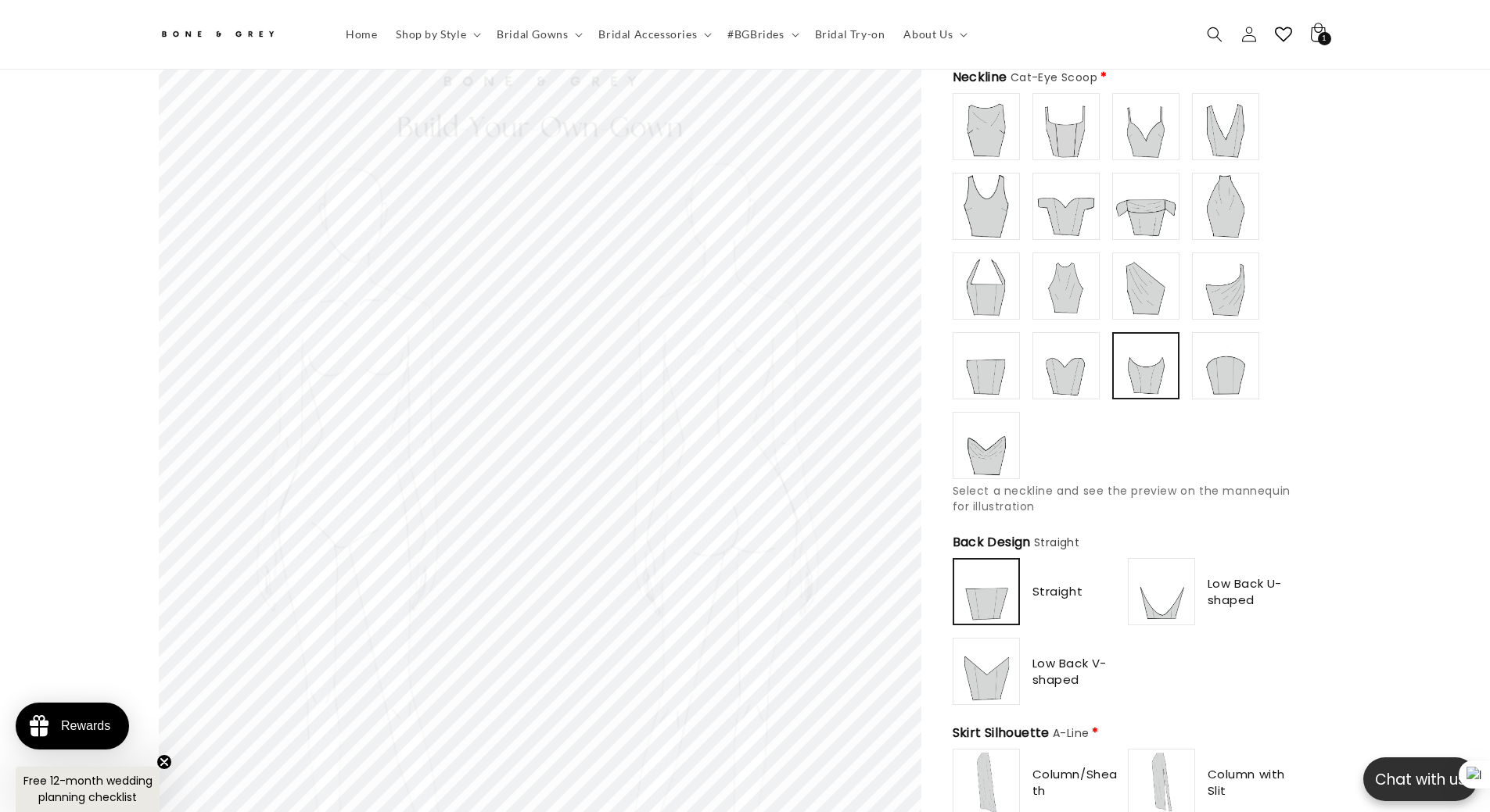
scroll to position [0, 430]
click at [1224, 368] on img at bounding box center [1226, 366] width 63 height 63
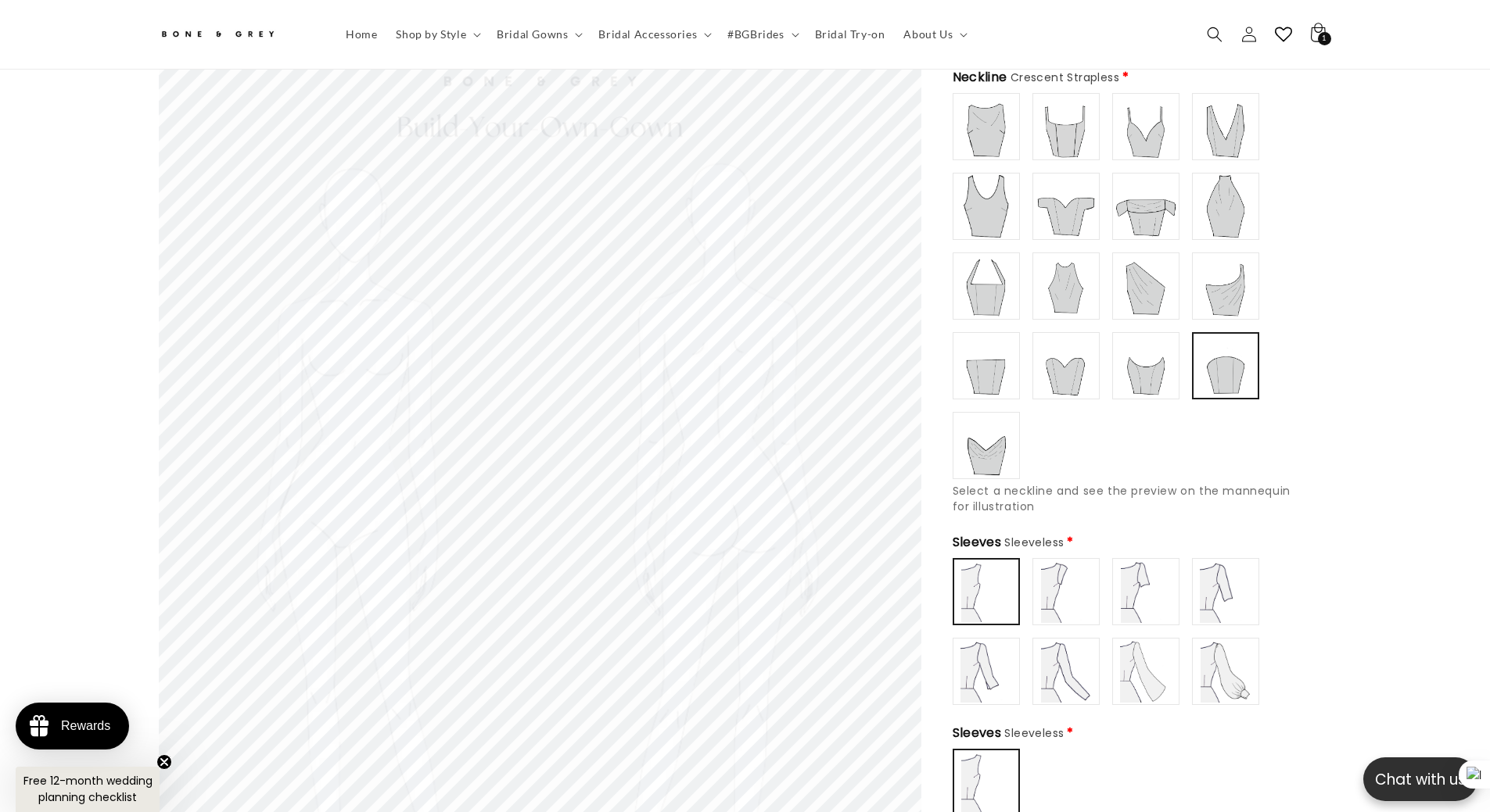
click at [981, 435] on img at bounding box center [986, 445] width 63 height 63
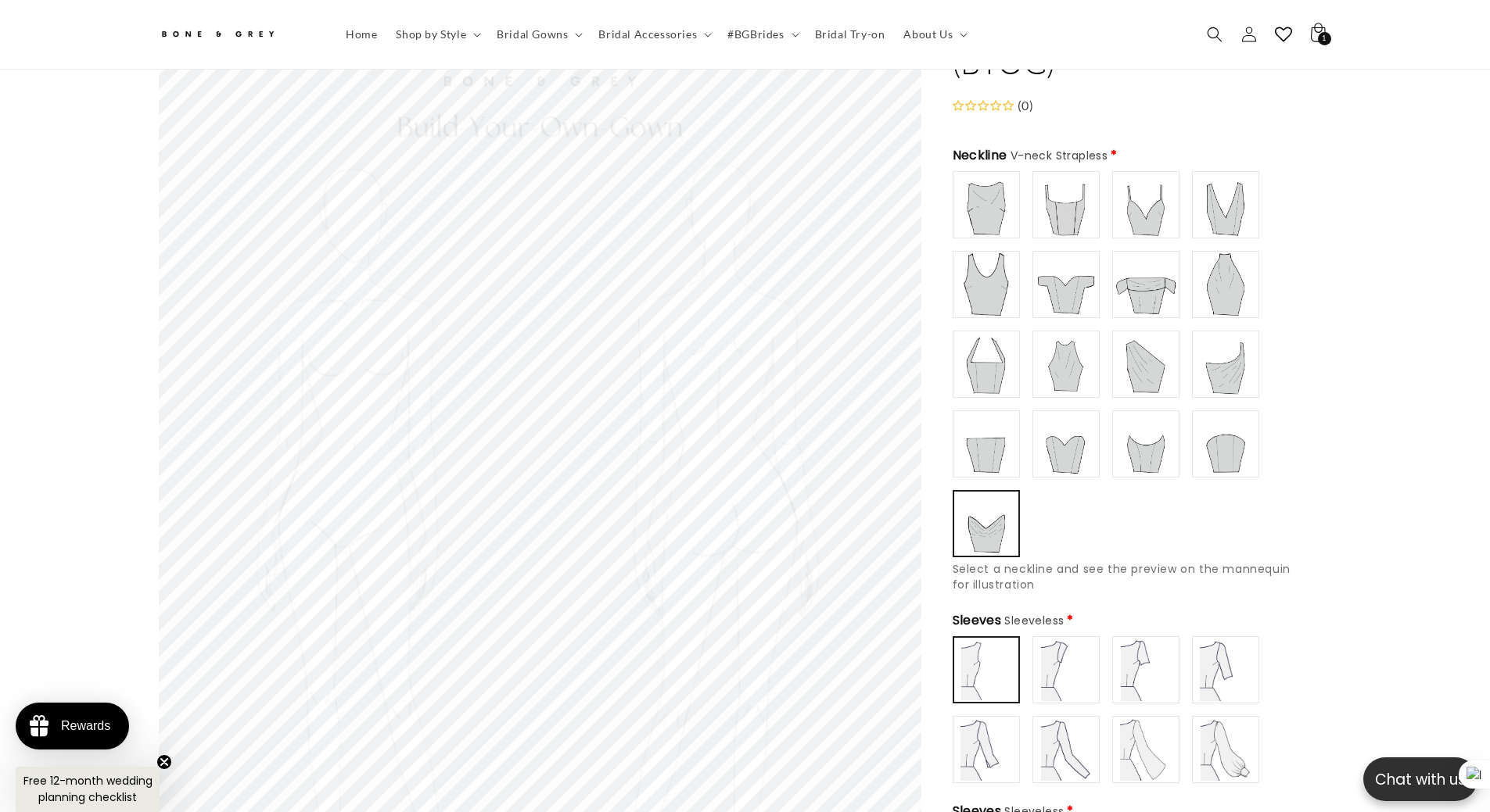
type input "**********"
click at [992, 223] on img at bounding box center [986, 205] width 63 height 63
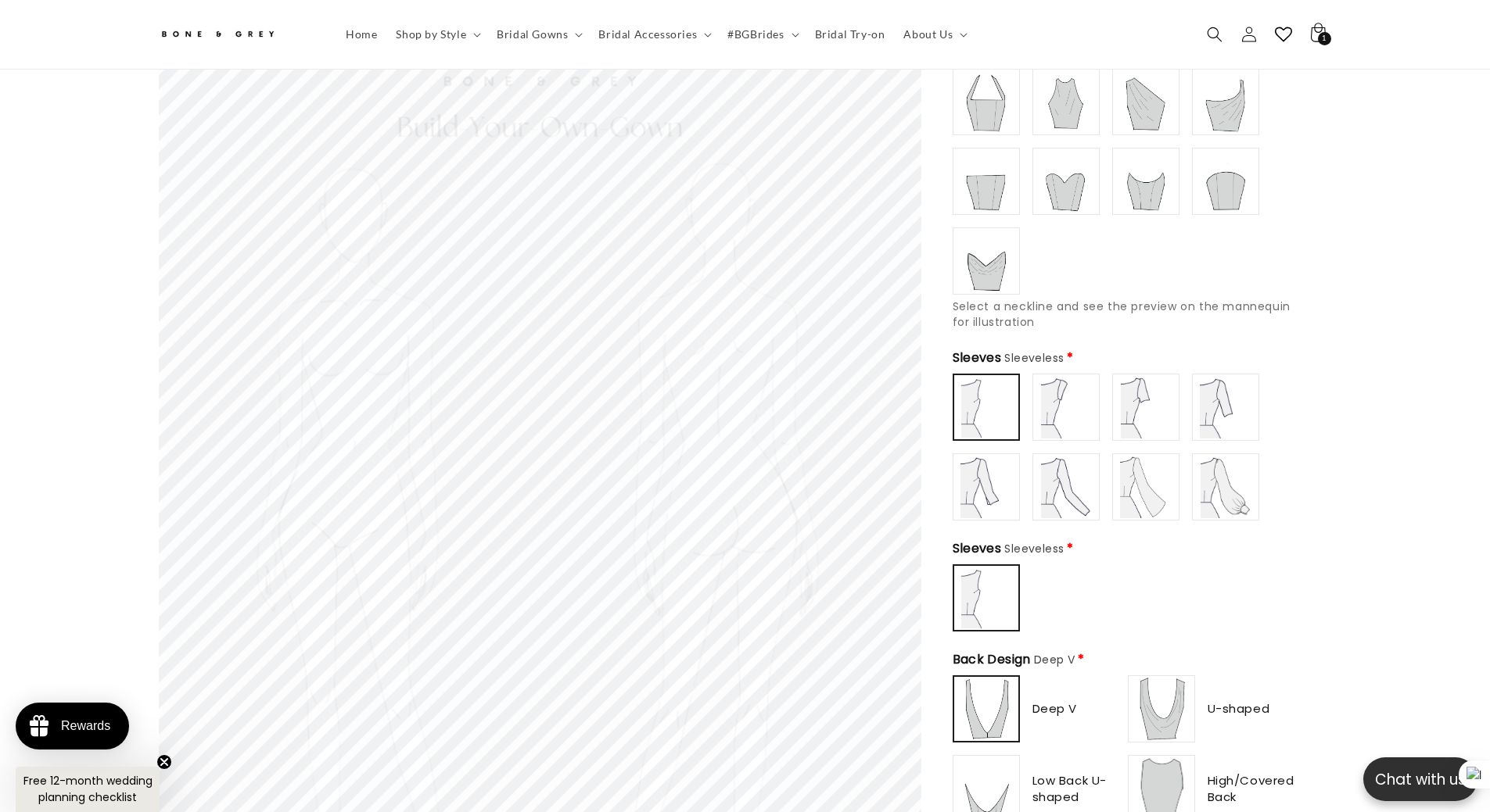
scroll to position [460, 0]
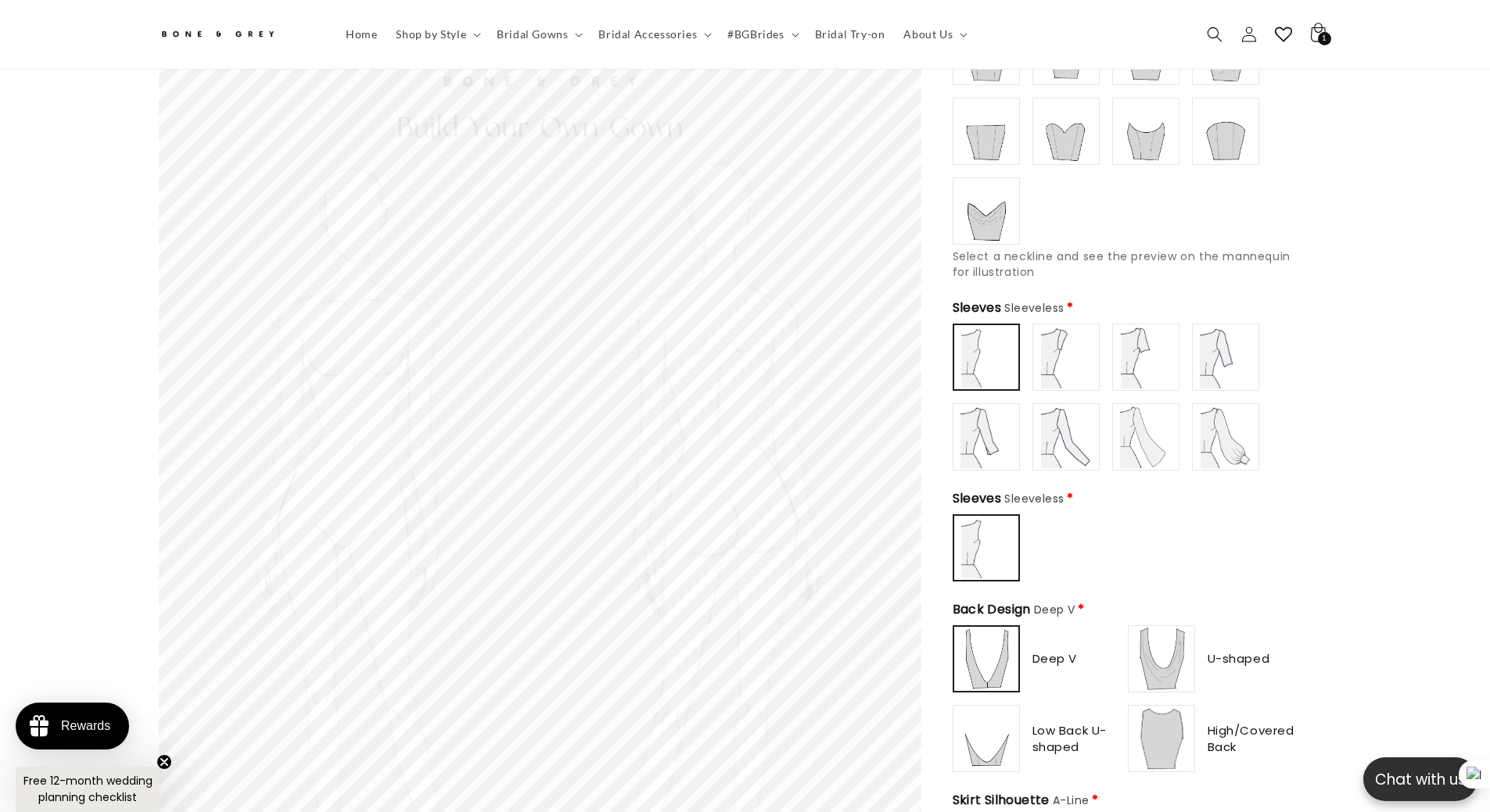
click at [1063, 328] on img at bounding box center [1066, 358] width 63 height 63
drag, startPoint x: 1127, startPoint y: 352, endPoint x: 1147, endPoint y: 351, distance: 20.0
click at [1127, 351] on img at bounding box center [1146, 358] width 63 height 63
click at [1222, 356] on img at bounding box center [1226, 358] width 63 height 63
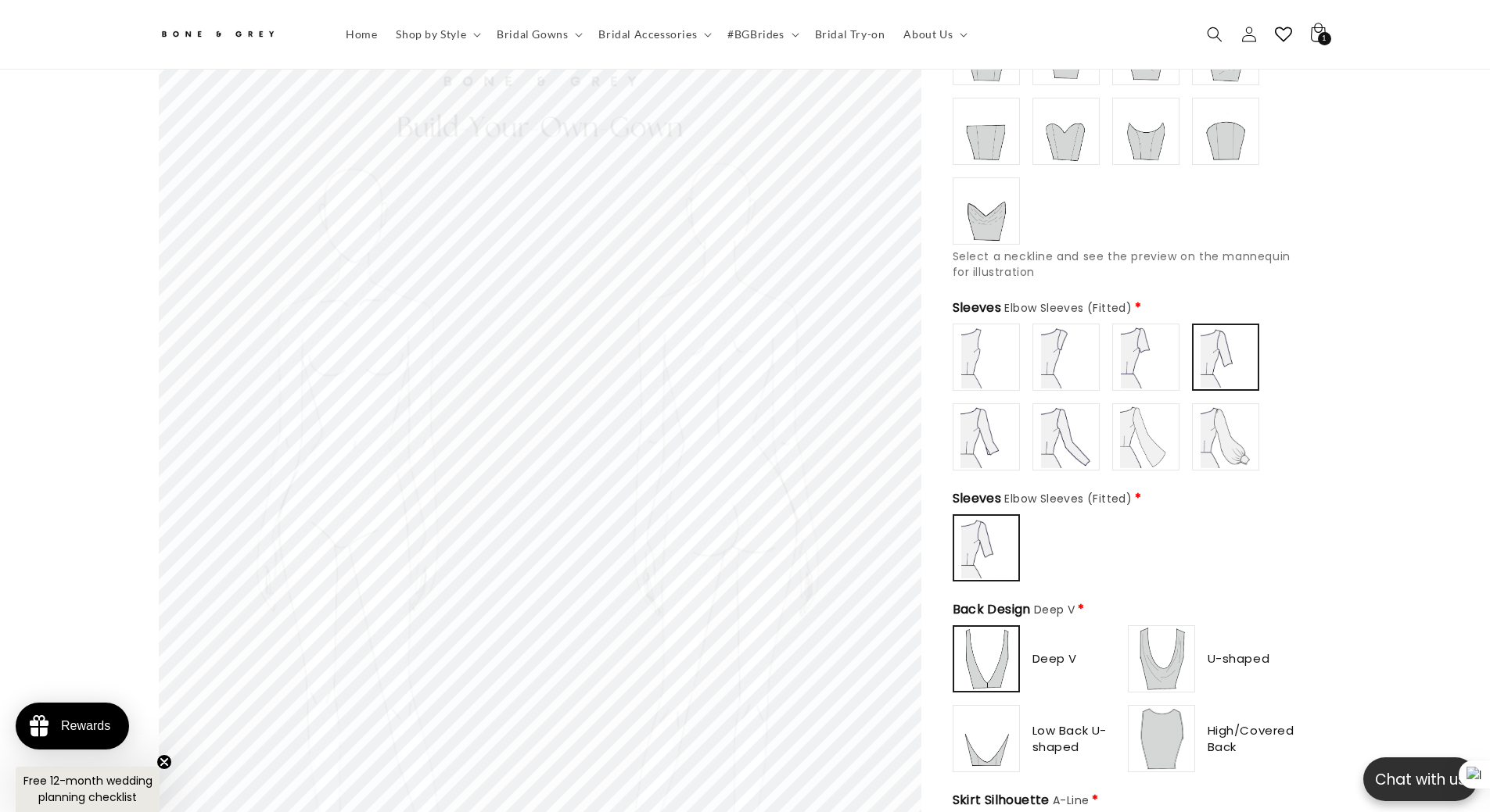
click at [1152, 351] on img at bounding box center [1146, 358] width 63 height 63
click at [1076, 349] on img at bounding box center [1066, 358] width 63 height 63
click at [1013, 347] on img at bounding box center [986, 358] width 63 height 63
click at [1076, 350] on img at bounding box center [1066, 358] width 63 height 63
click at [1139, 353] on img at bounding box center [1146, 358] width 63 height 63
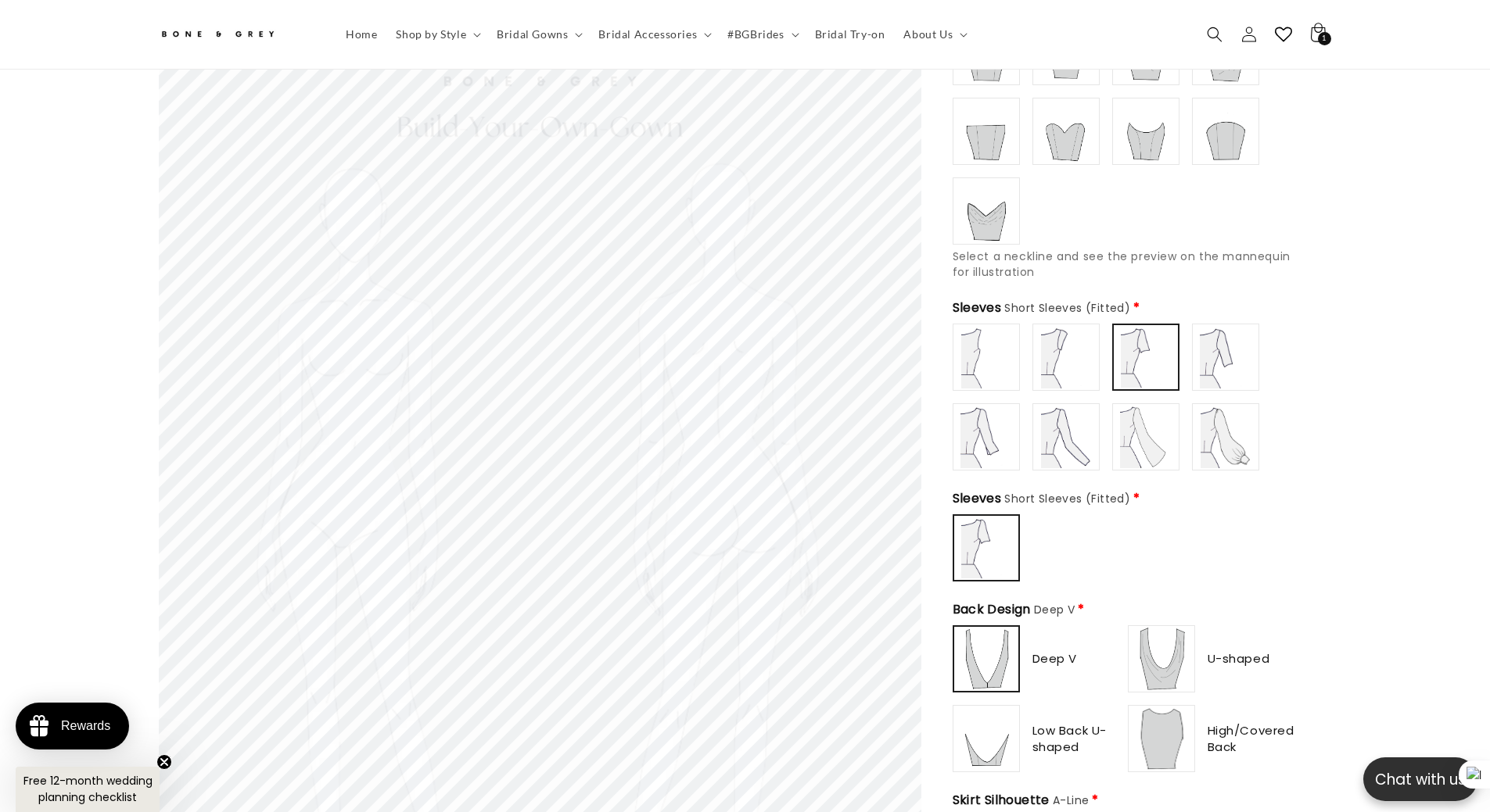
click at [1204, 358] on img at bounding box center [1226, 358] width 63 height 63
click at [1081, 335] on img at bounding box center [1066, 358] width 63 height 63
click at [1144, 344] on img at bounding box center [1146, 358] width 63 height 63
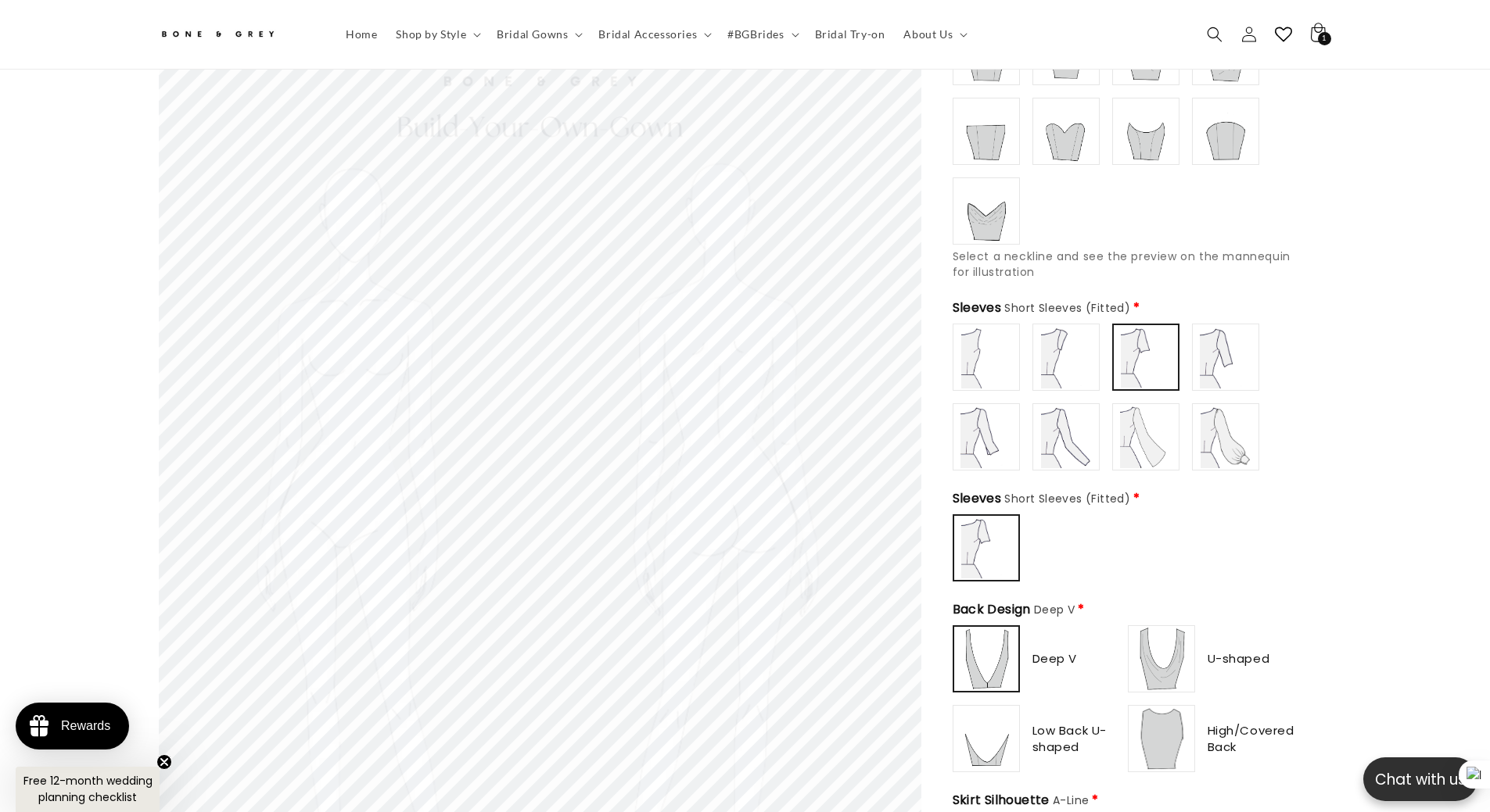
type input "**********"
click at [1226, 347] on img at bounding box center [1226, 358] width 63 height 63
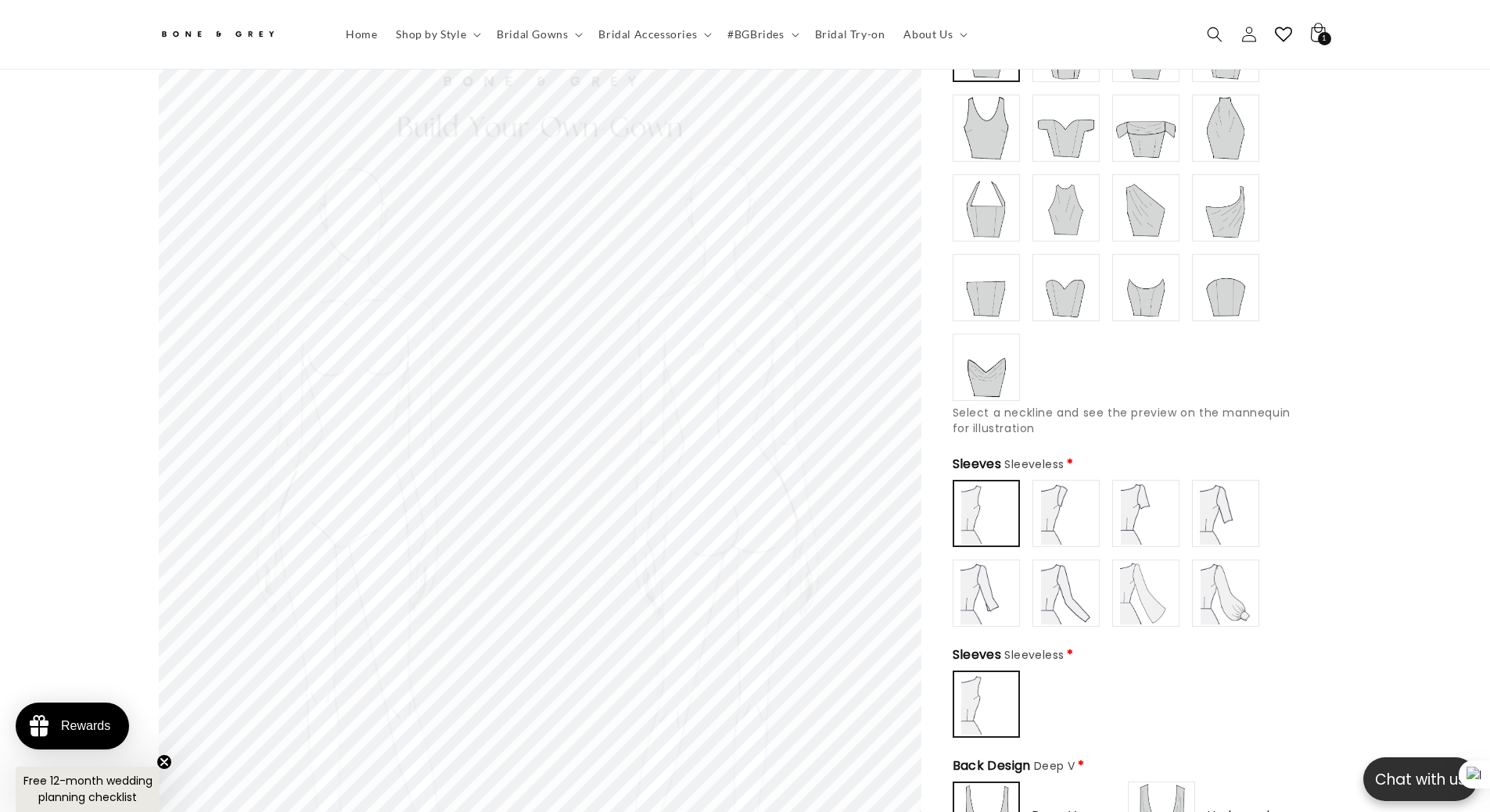
scroll to position [0, 430]
click at [1080, 514] on img at bounding box center [1066, 514] width 63 height 63
click at [1143, 514] on img at bounding box center [1146, 514] width 63 height 63
click at [1203, 515] on img at bounding box center [1226, 514] width 63 height 63
click at [982, 601] on img at bounding box center [986, 593] width 63 height 63
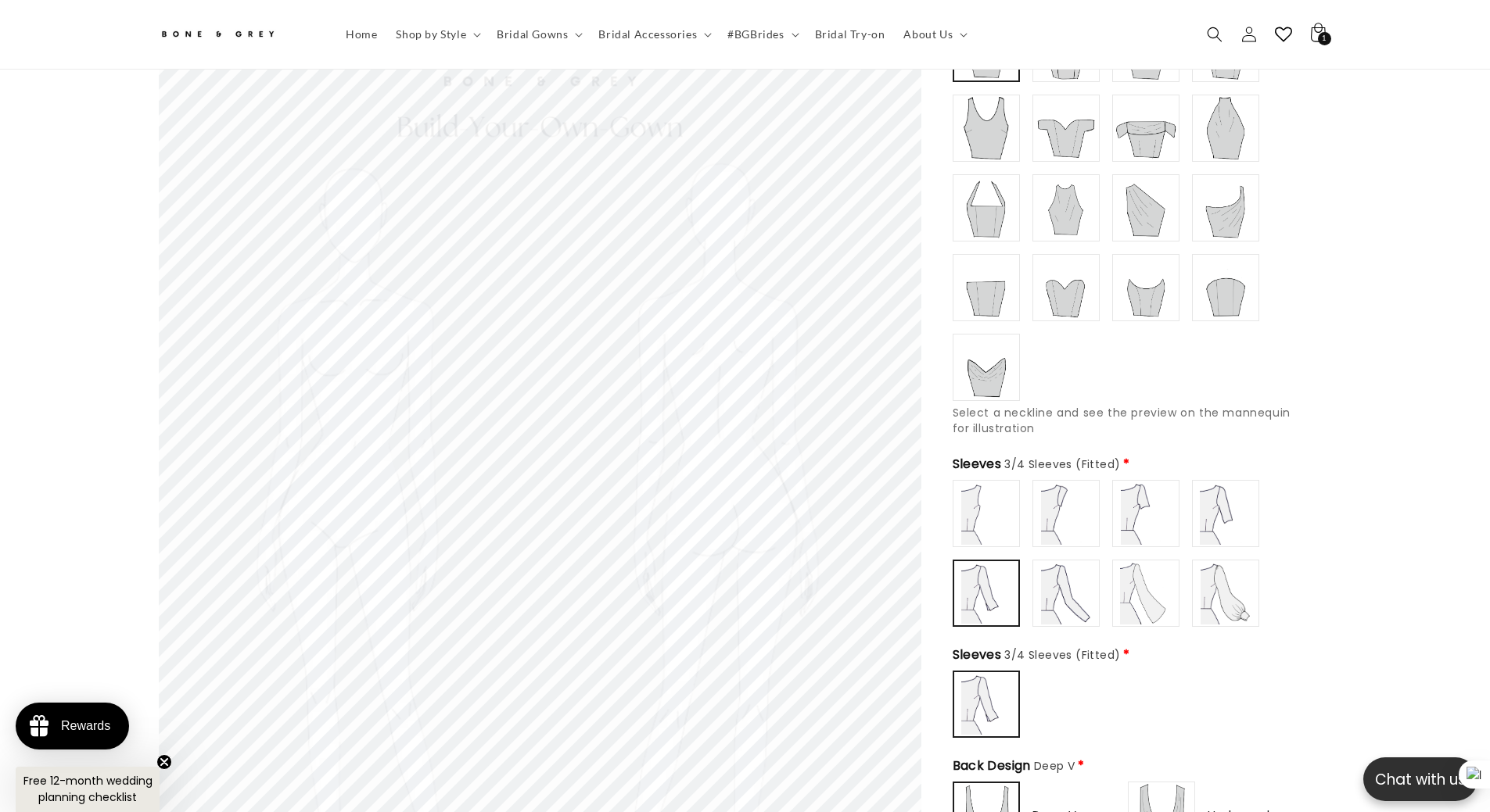
click at [1067, 600] on img at bounding box center [1066, 593] width 63 height 63
click at [1159, 603] on img at bounding box center [1146, 593] width 63 height 63
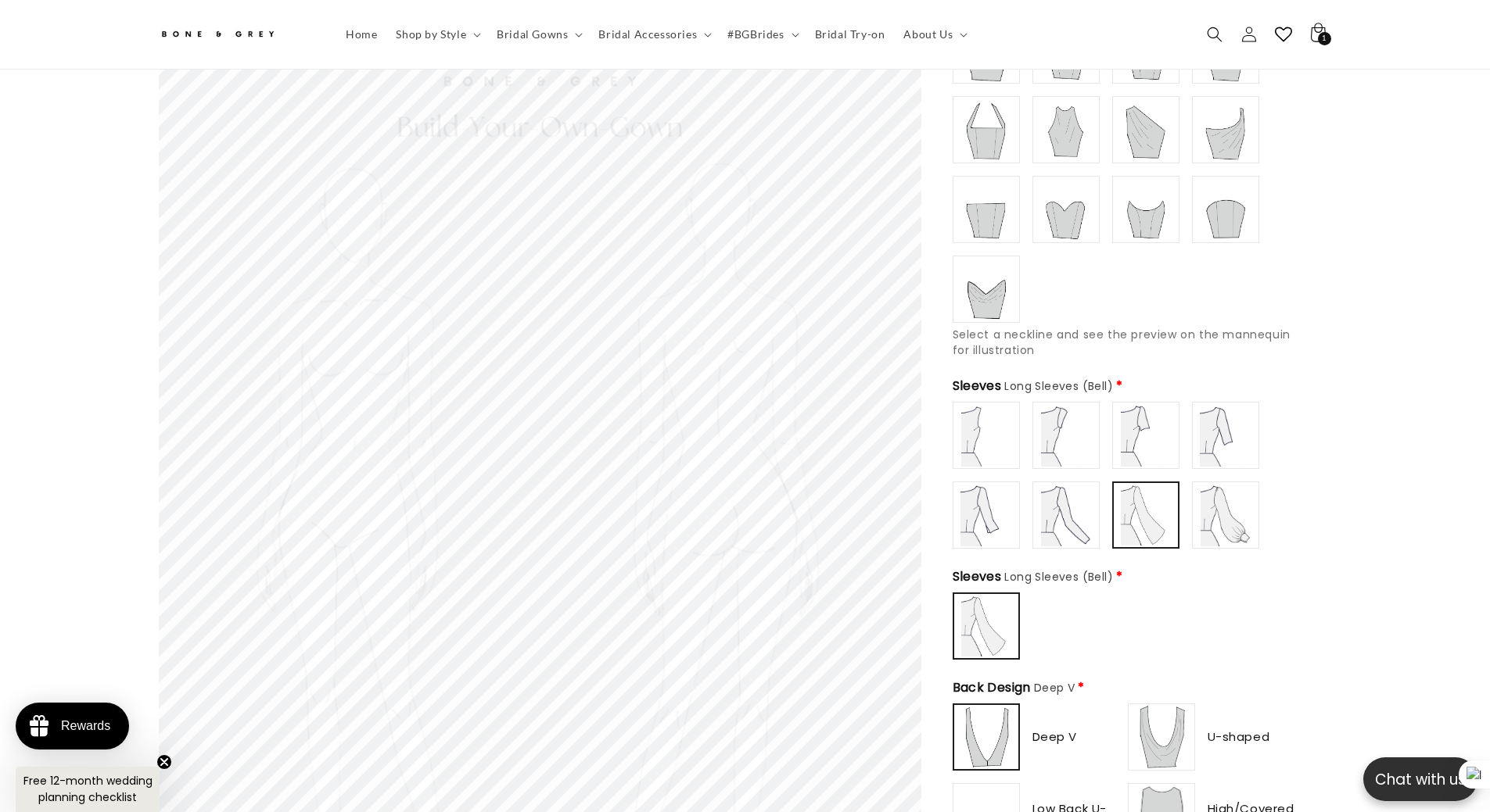
type input "**********"
click at [1074, 506] on img at bounding box center [1066, 515] width 63 height 63
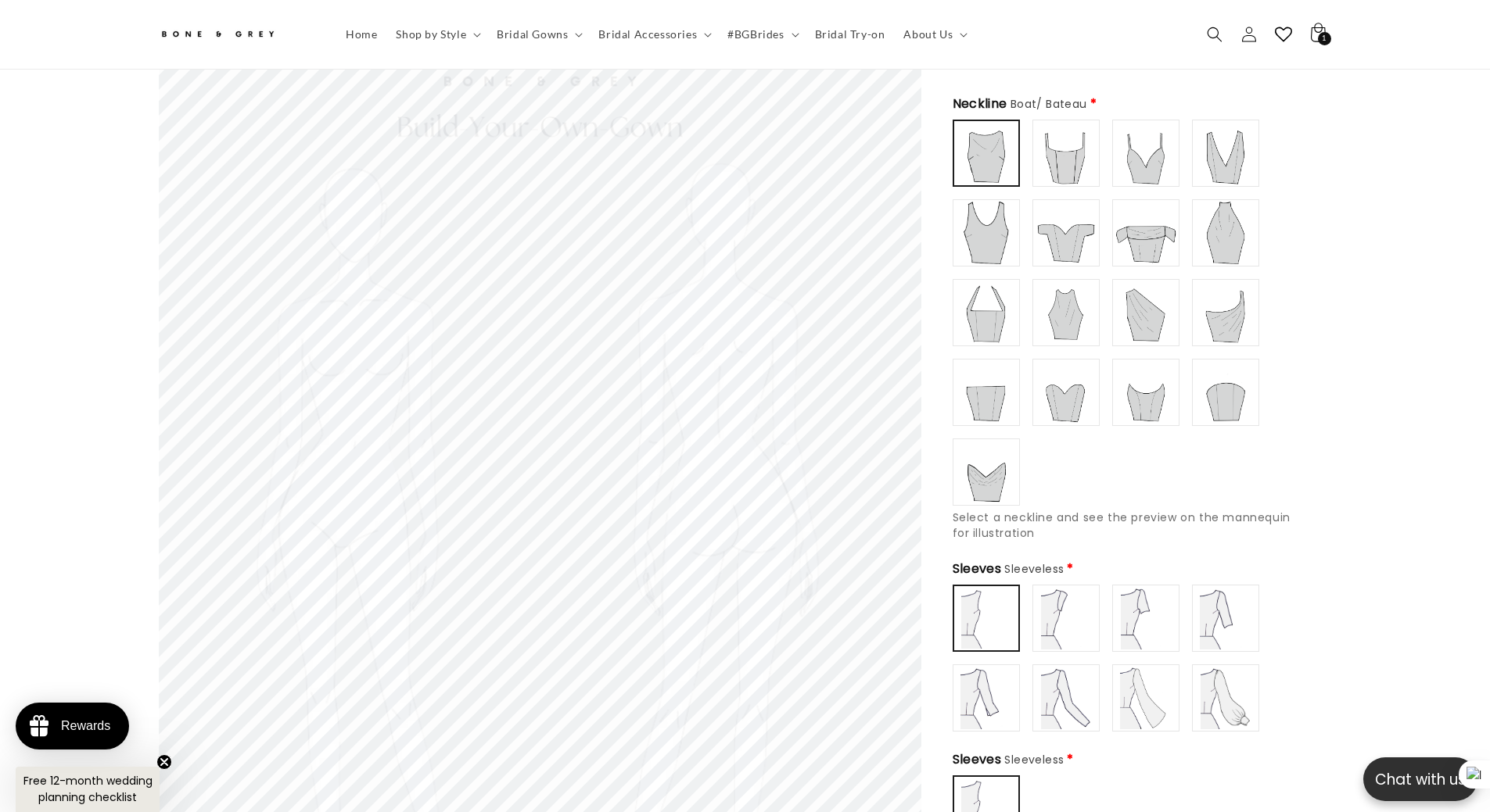
scroll to position [460, 0]
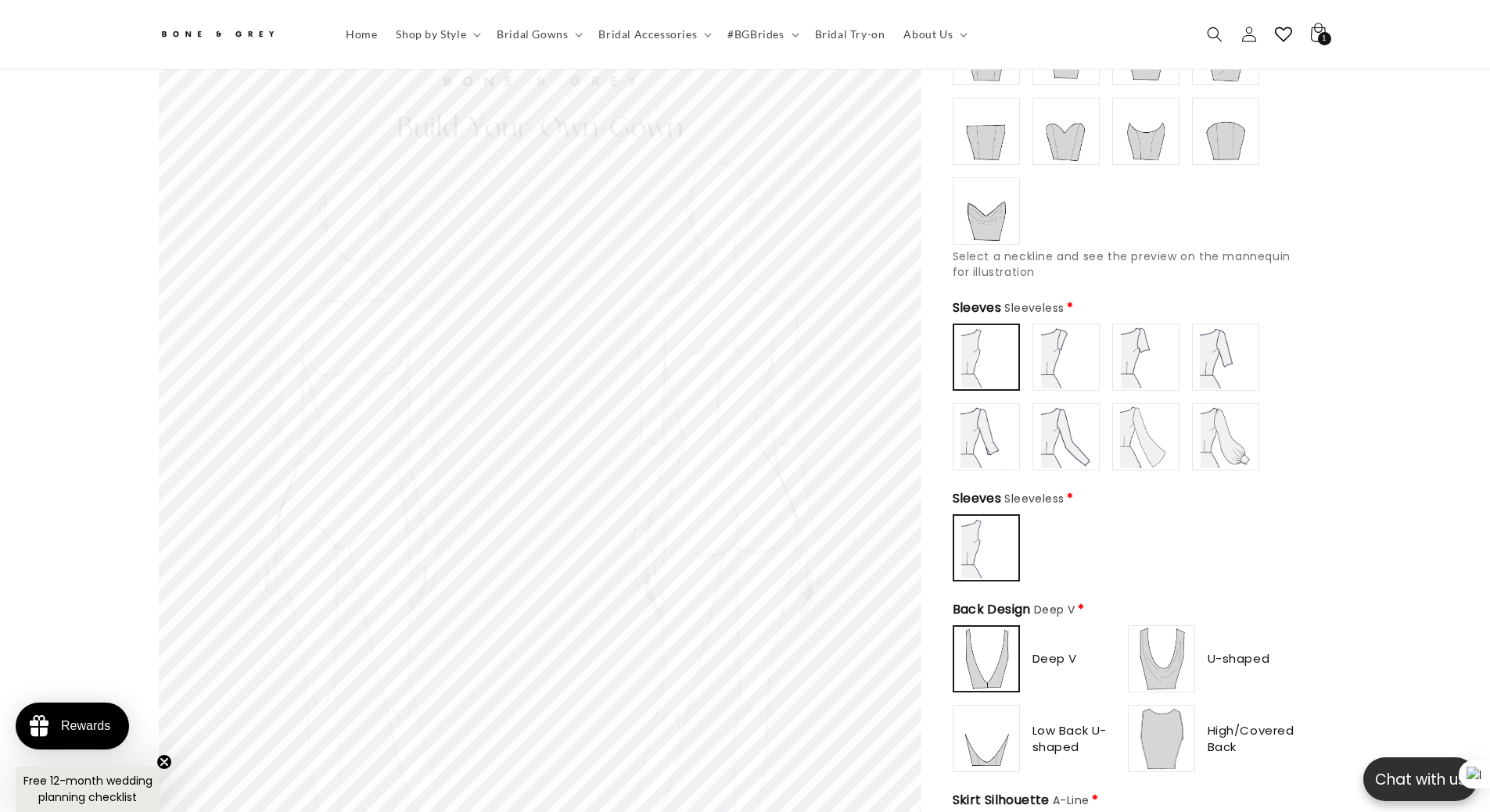
type input "**********"
click at [1060, 434] on img at bounding box center [1066, 437] width 63 height 63
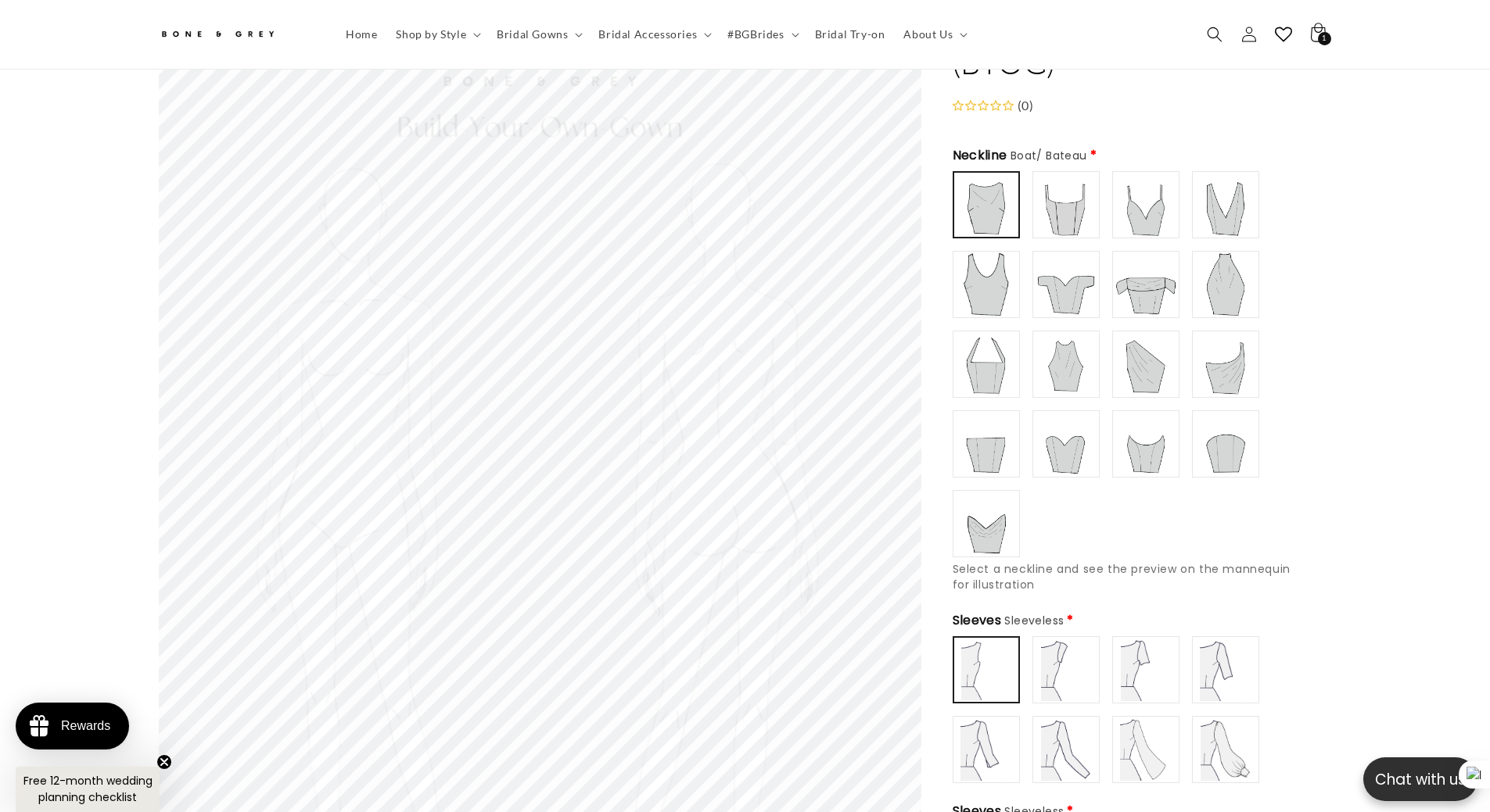
click at [1158, 719] on img at bounding box center [1146, 750] width 63 height 63
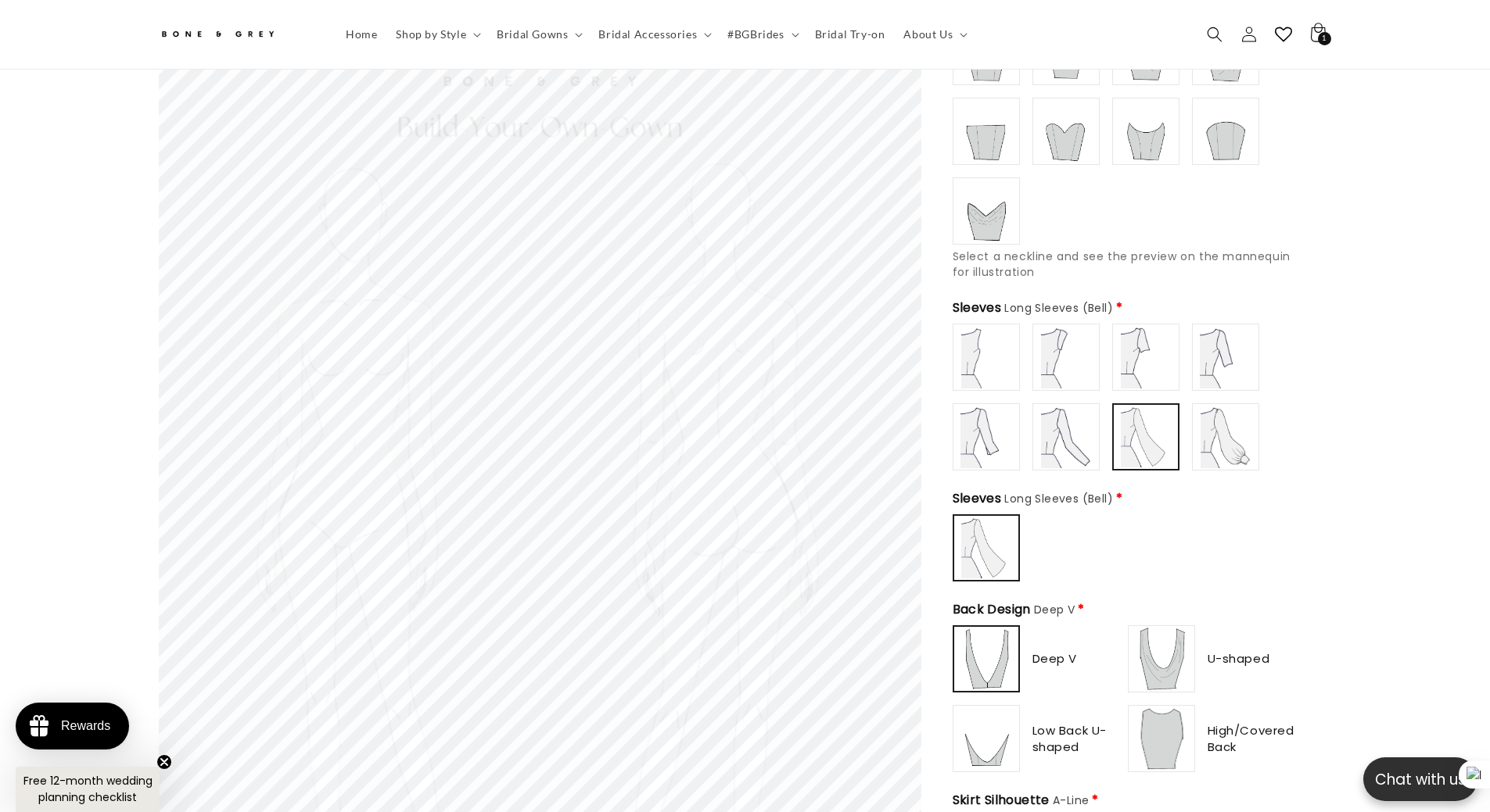
type input "**********"
click at [1075, 439] on img at bounding box center [1066, 437] width 63 height 63
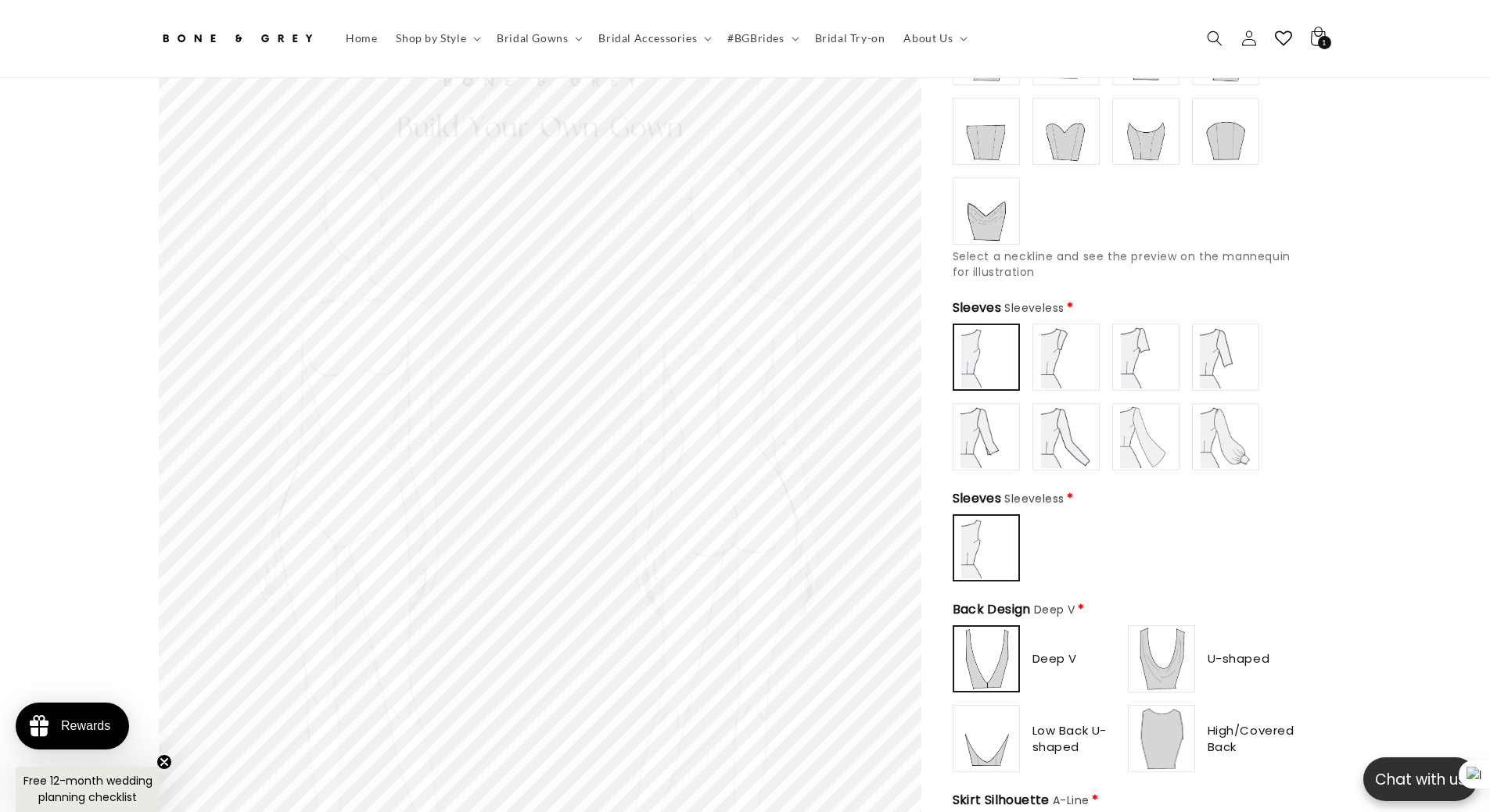
scroll to position [0, 430]
type input "**********"
click at [1068, 434] on img at bounding box center [1066, 437] width 63 height 63
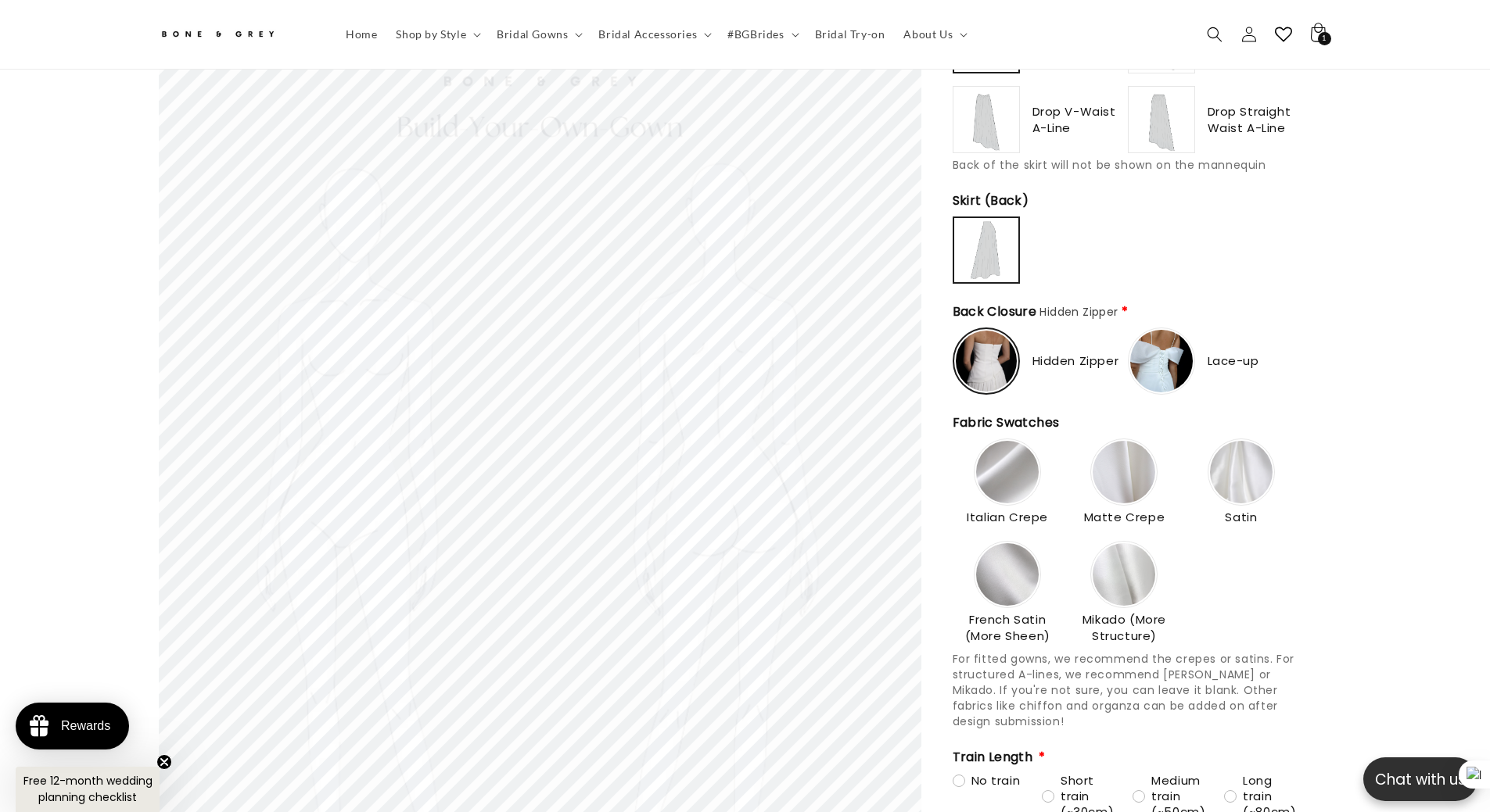
click at [1003, 477] on img at bounding box center [1008, 472] width 63 height 63
click at [1116, 469] on img at bounding box center [1124, 472] width 63 height 63
click at [985, 468] on img at bounding box center [1008, 472] width 63 height 63
click at [1214, 466] on img at bounding box center [1241, 472] width 63 height 63
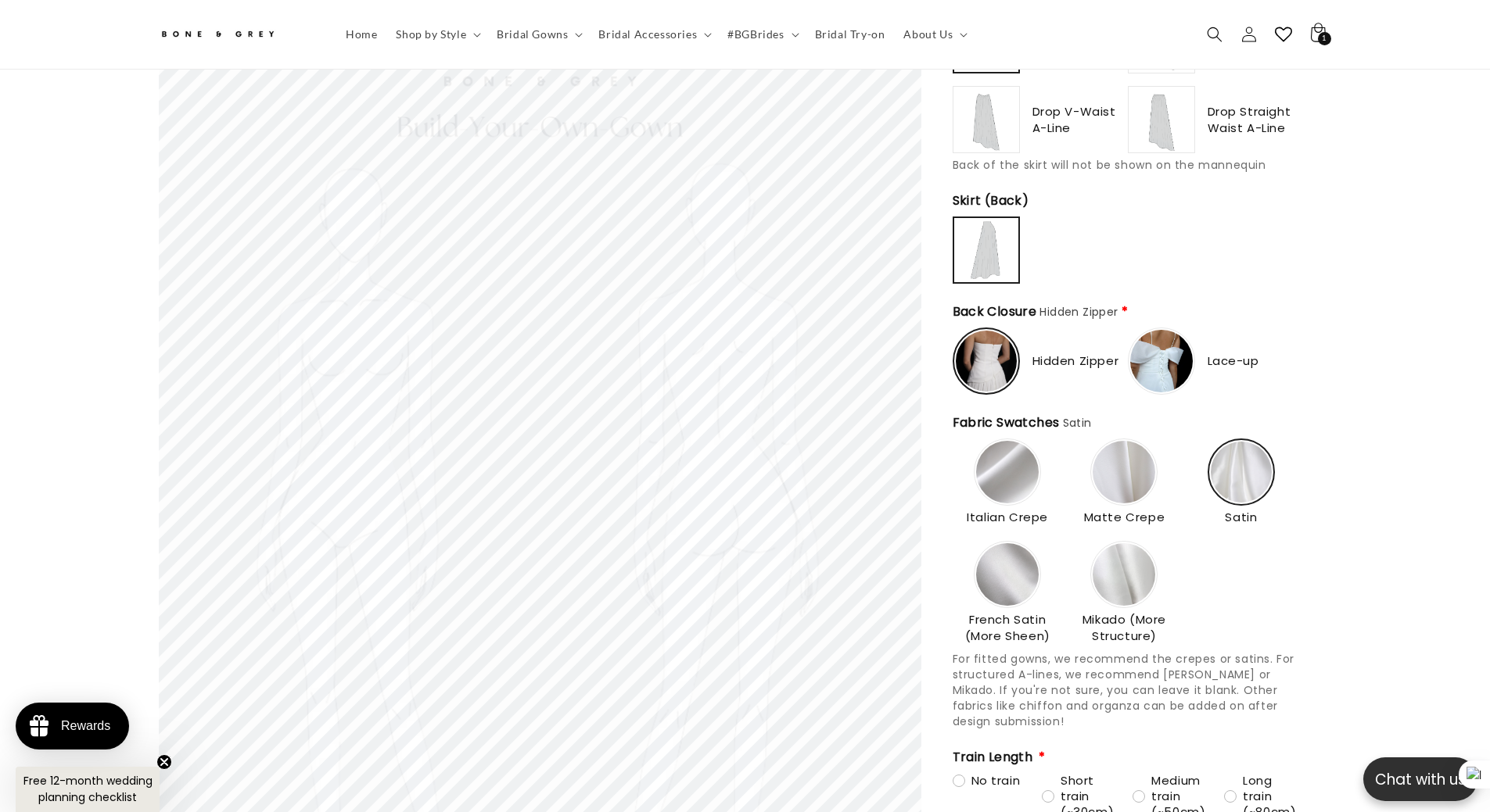
click at [1139, 561] on img at bounding box center [1124, 575] width 63 height 63
type input "**********"
click at [1003, 566] on img at bounding box center [1008, 575] width 63 height 63
click at [1312, 554] on form "Neckline Boat/ Bateau * Boat/ Bateau" at bounding box center [1142, 122] width 379 height 2534
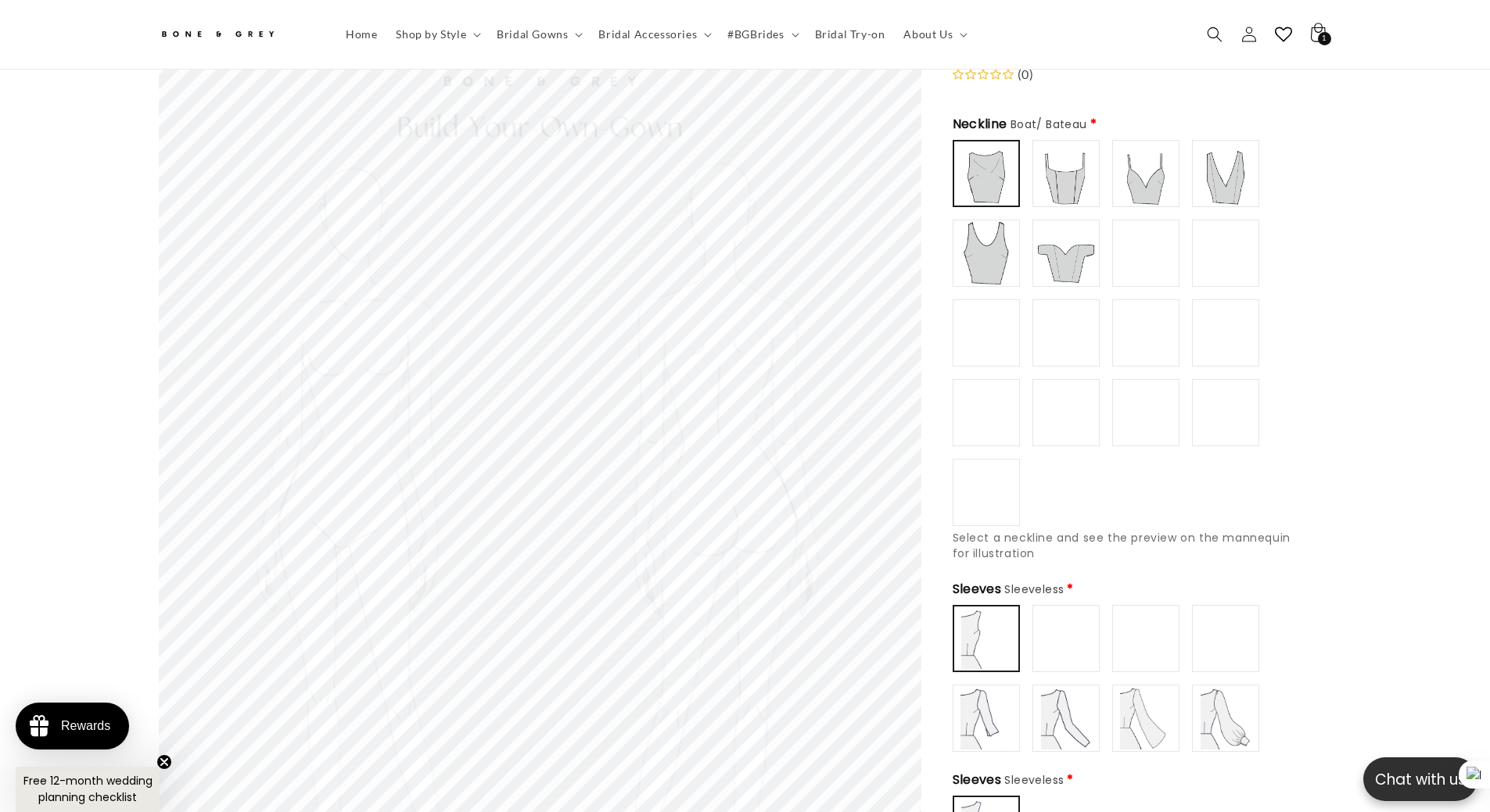
scroll to position [101, 0]
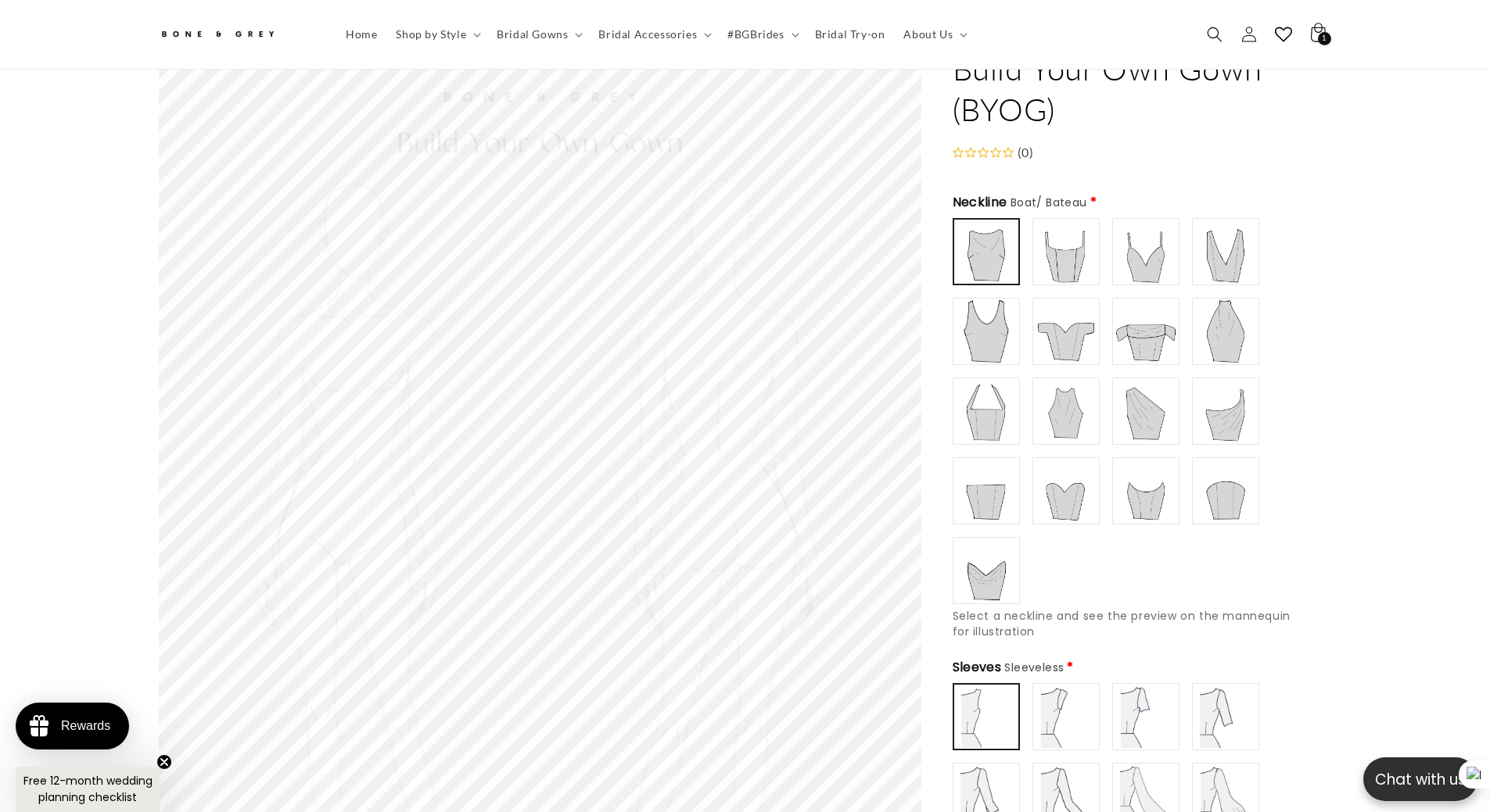
click at [1059, 251] on img at bounding box center [1066, 252] width 63 height 63
type input "**********"
click at [998, 252] on img at bounding box center [986, 252] width 63 height 63
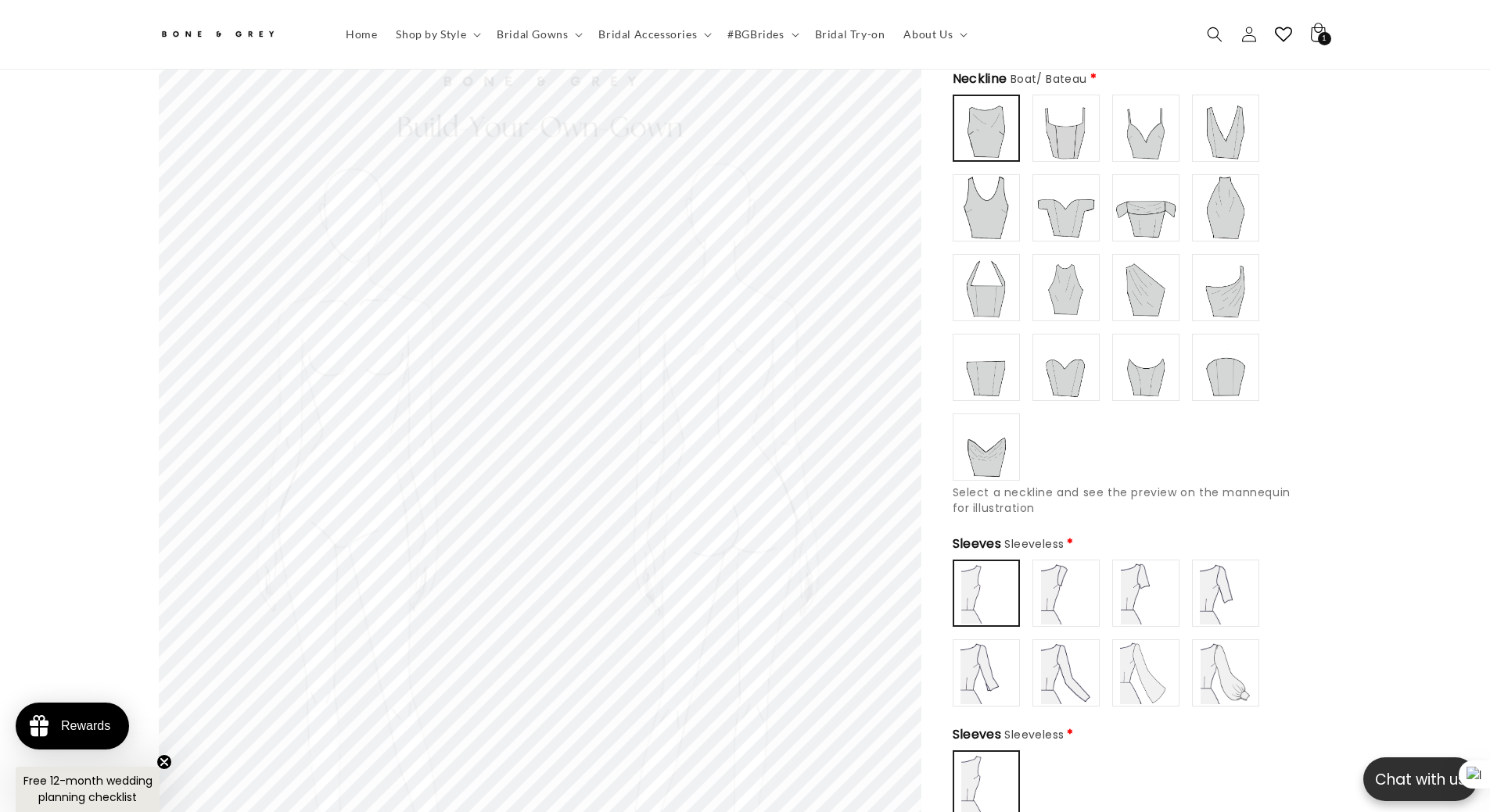
scroll to position [414, 0]
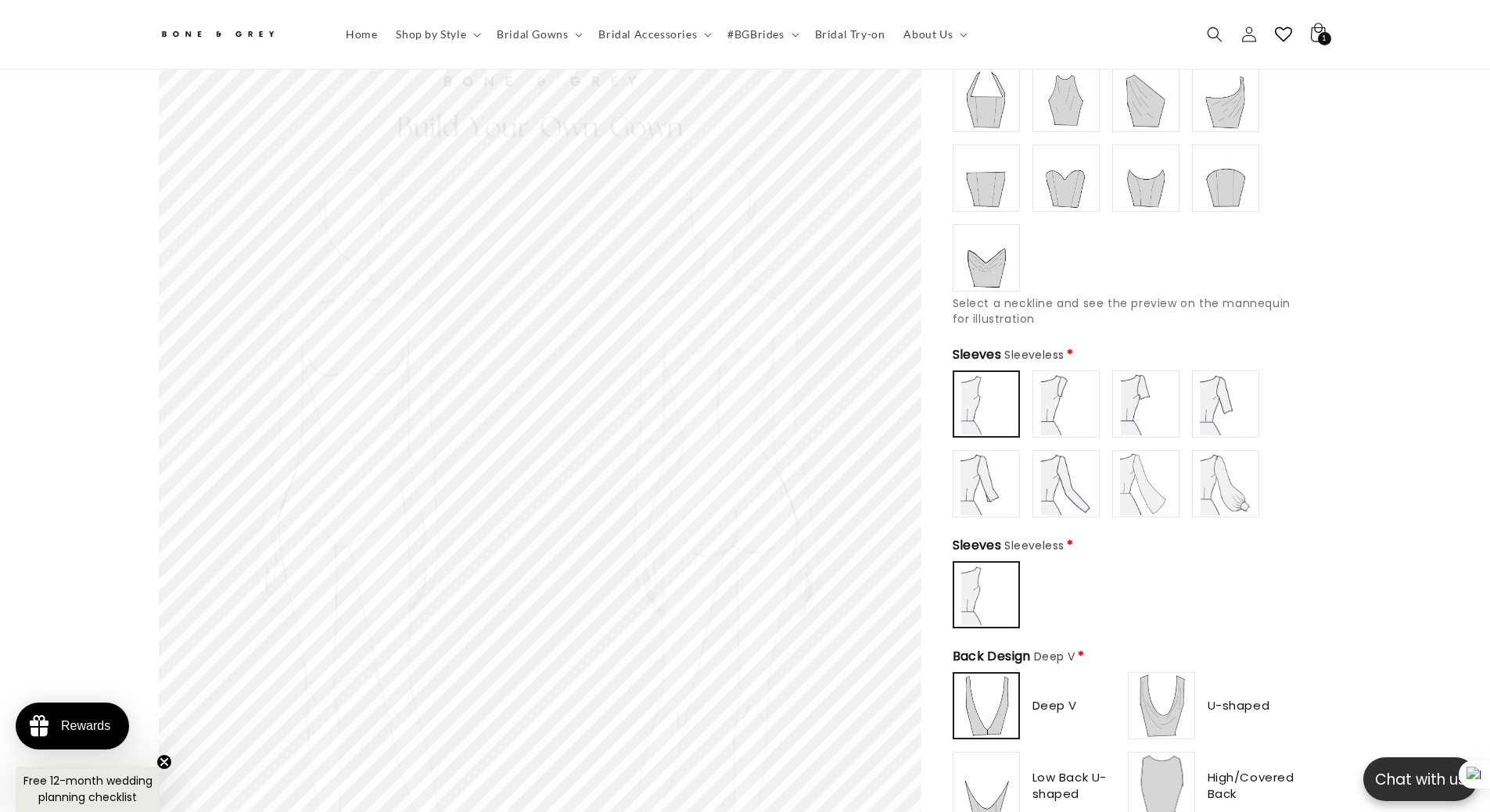
click at [1072, 475] on img at bounding box center [1066, 484] width 63 height 63
click at [967, 471] on img at bounding box center [986, 484] width 63 height 63
click at [1063, 482] on img at bounding box center [1066, 484] width 63 height 63
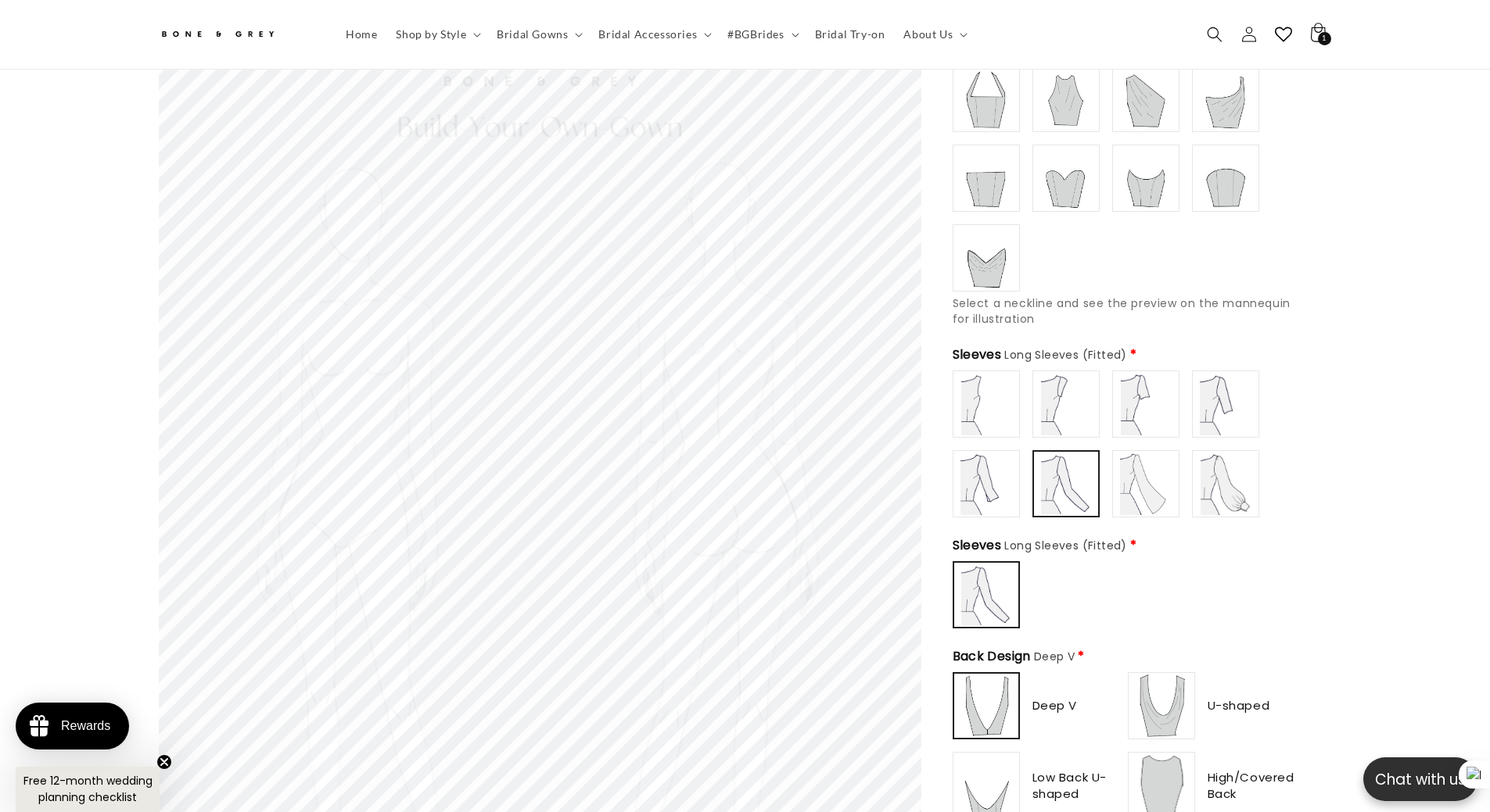
scroll to position [0, 0]
click at [1179, 472] on div "Sleeveless" at bounding box center [1125, 443] width 344 height 147
click at [1160, 474] on img at bounding box center [1146, 484] width 63 height 63
click at [1228, 487] on img at bounding box center [1226, 484] width 63 height 63
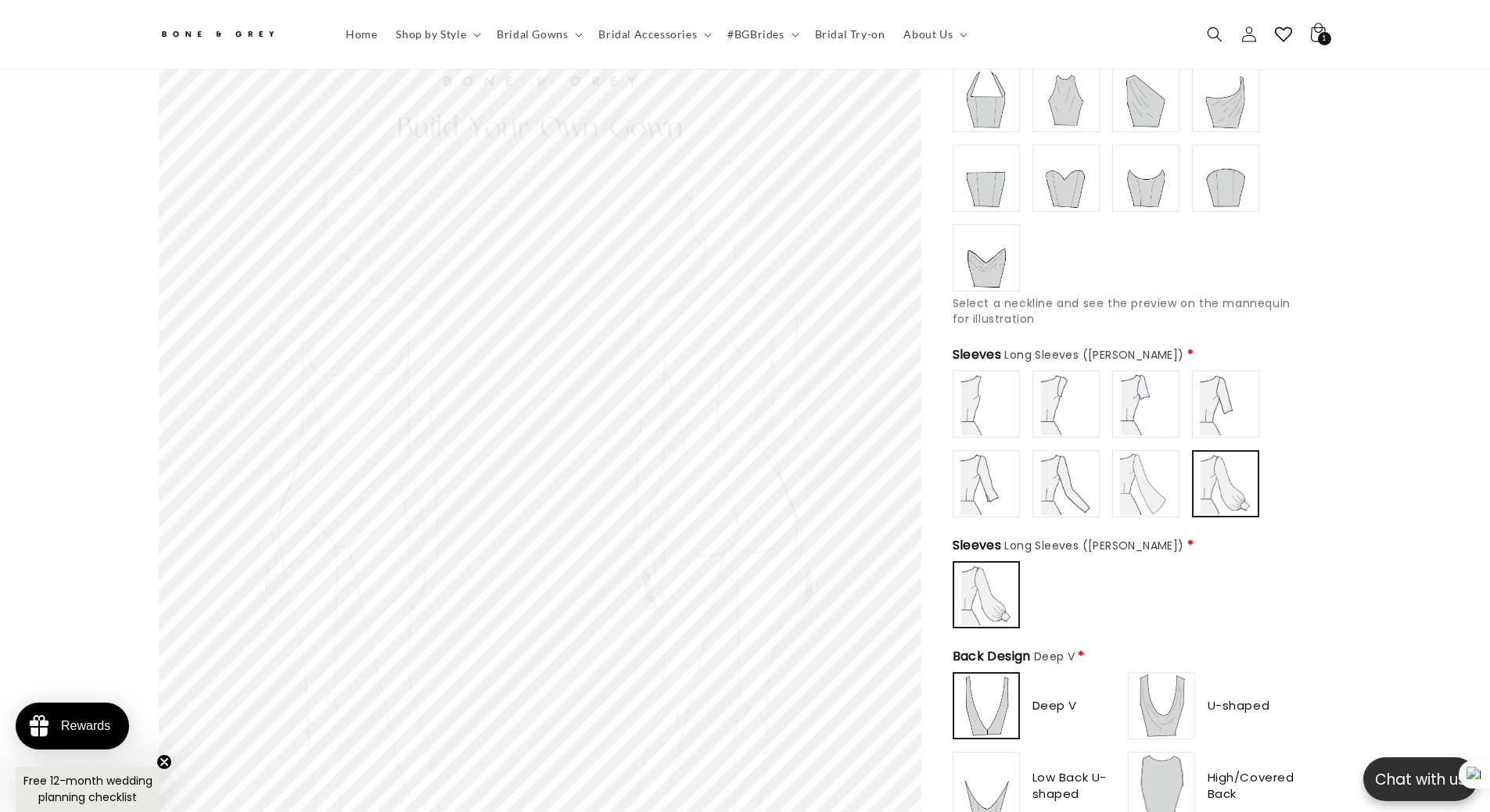
type input "**********"
click at [1133, 486] on img at bounding box center [1146, 484] width 63 height 63
click at [1054, 401] on img at bounding box center [1066, 405] width 63 height 63
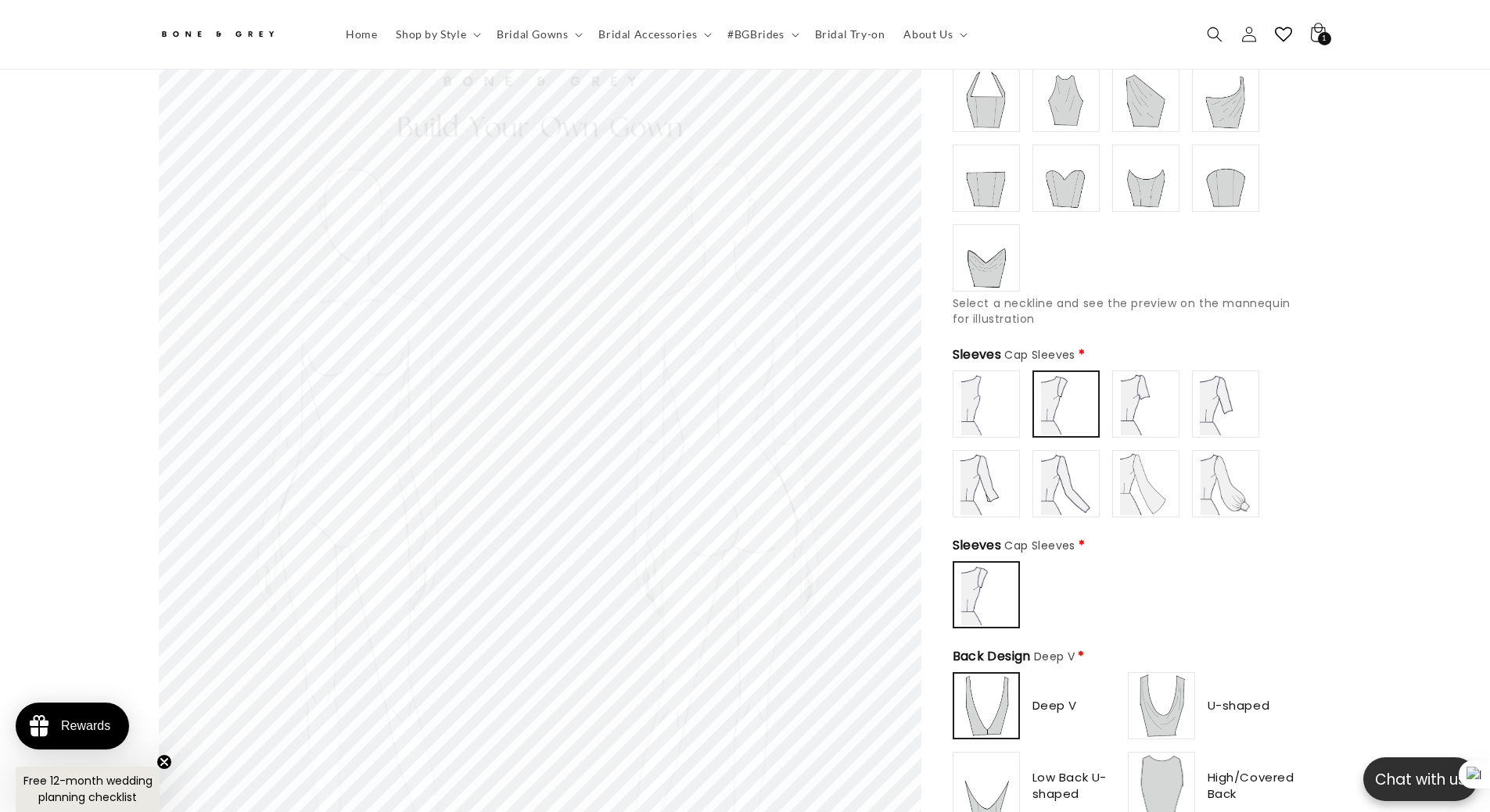
click at [1140, 408] on img at bounding box center [1146, 405] width 63 height 63
click at [1218, 406] on img at bounding box center [1226, 405] width 63 height 63
click at [994, 486] on img at bounding box center [986, 484] width 63 height 63
click at [1080, 483] on img at bounding box center [1066, 484] width 63 height 63
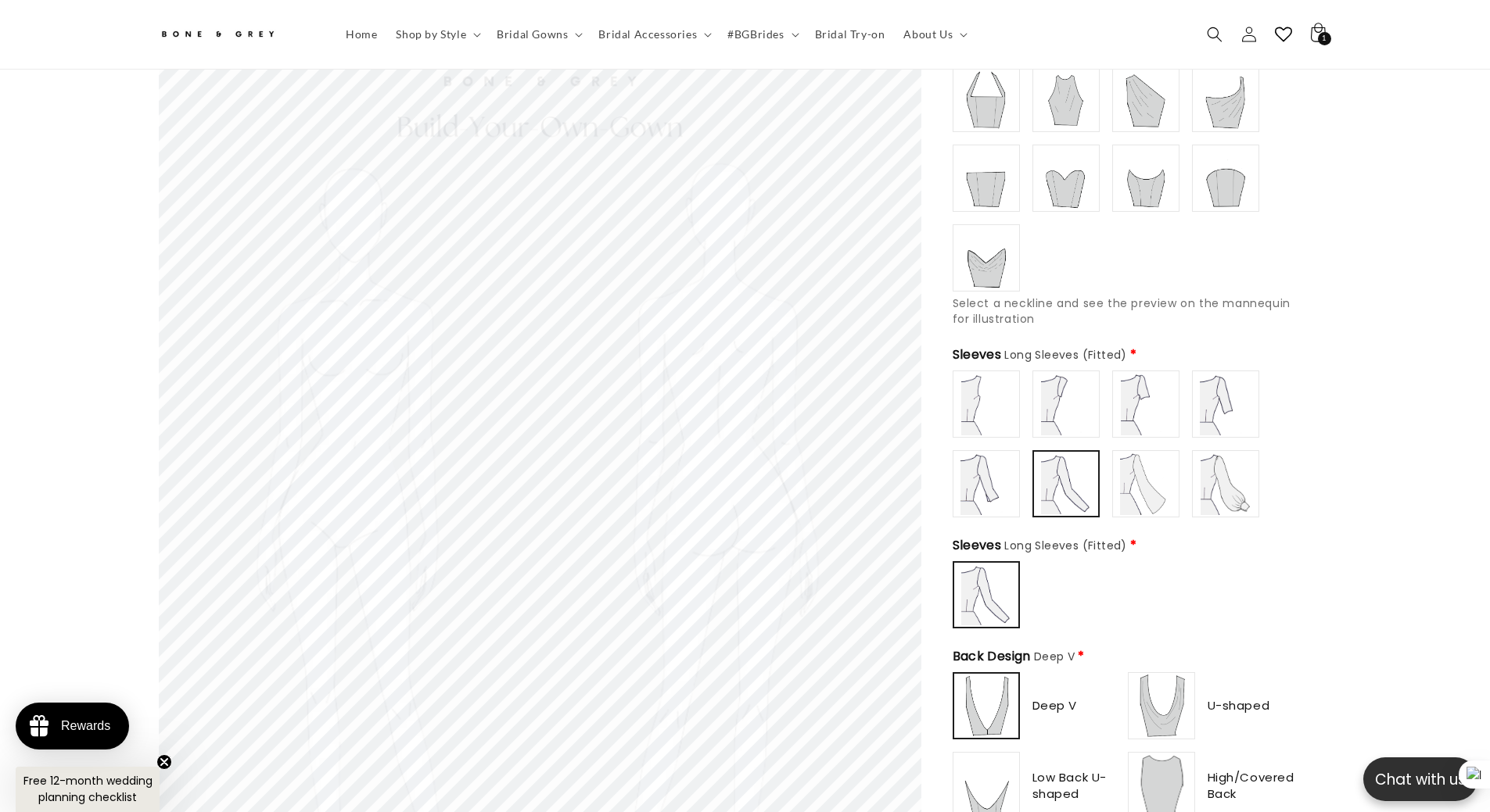
click at [1145, 464] on img at bounding box center [1146, 484] width 63 height 63
type input "**********"
click at [1224, 480] on img at bounding box center [1226, 484] width 63 height 63
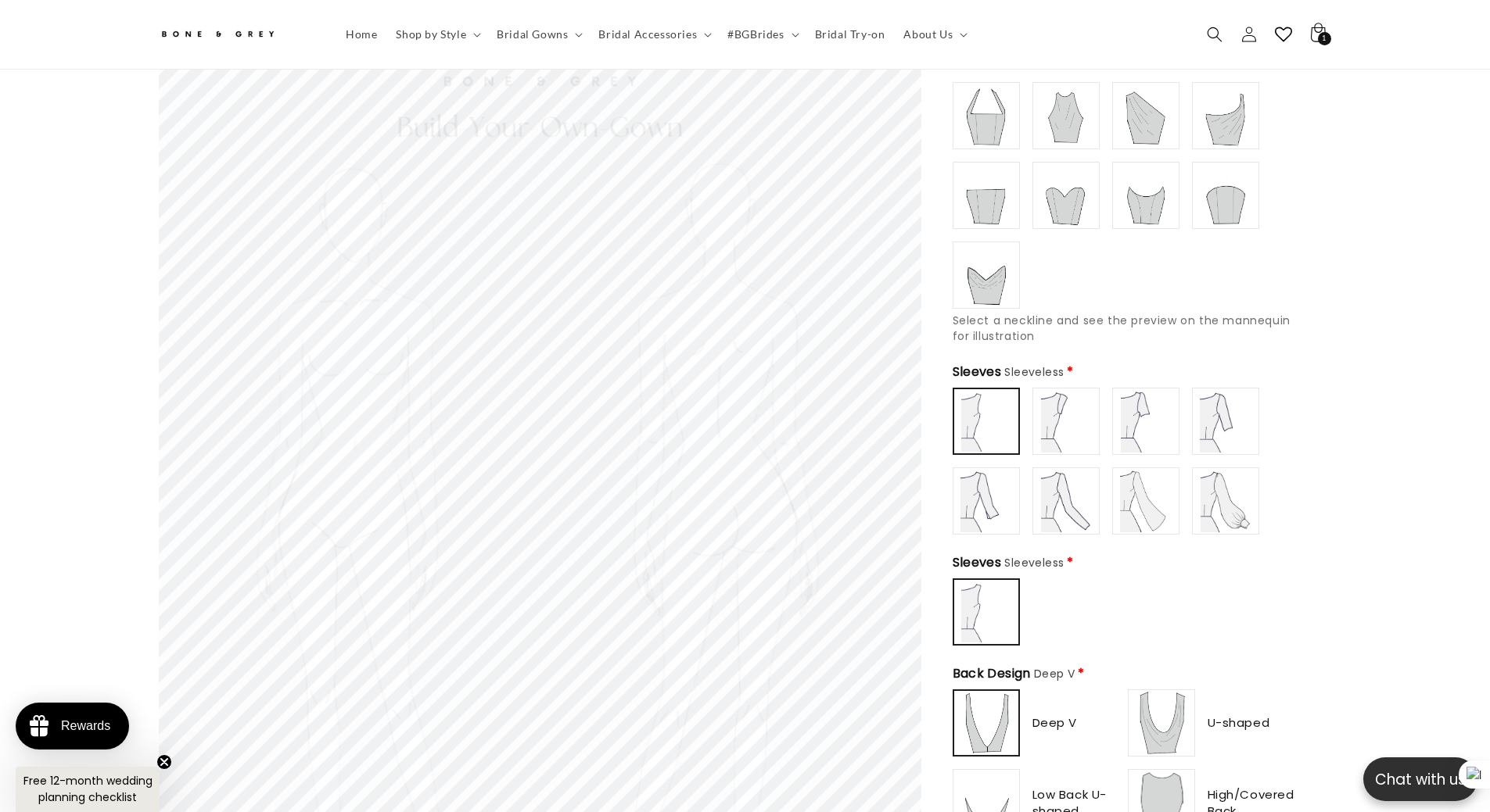
scroll to position [414, 0]
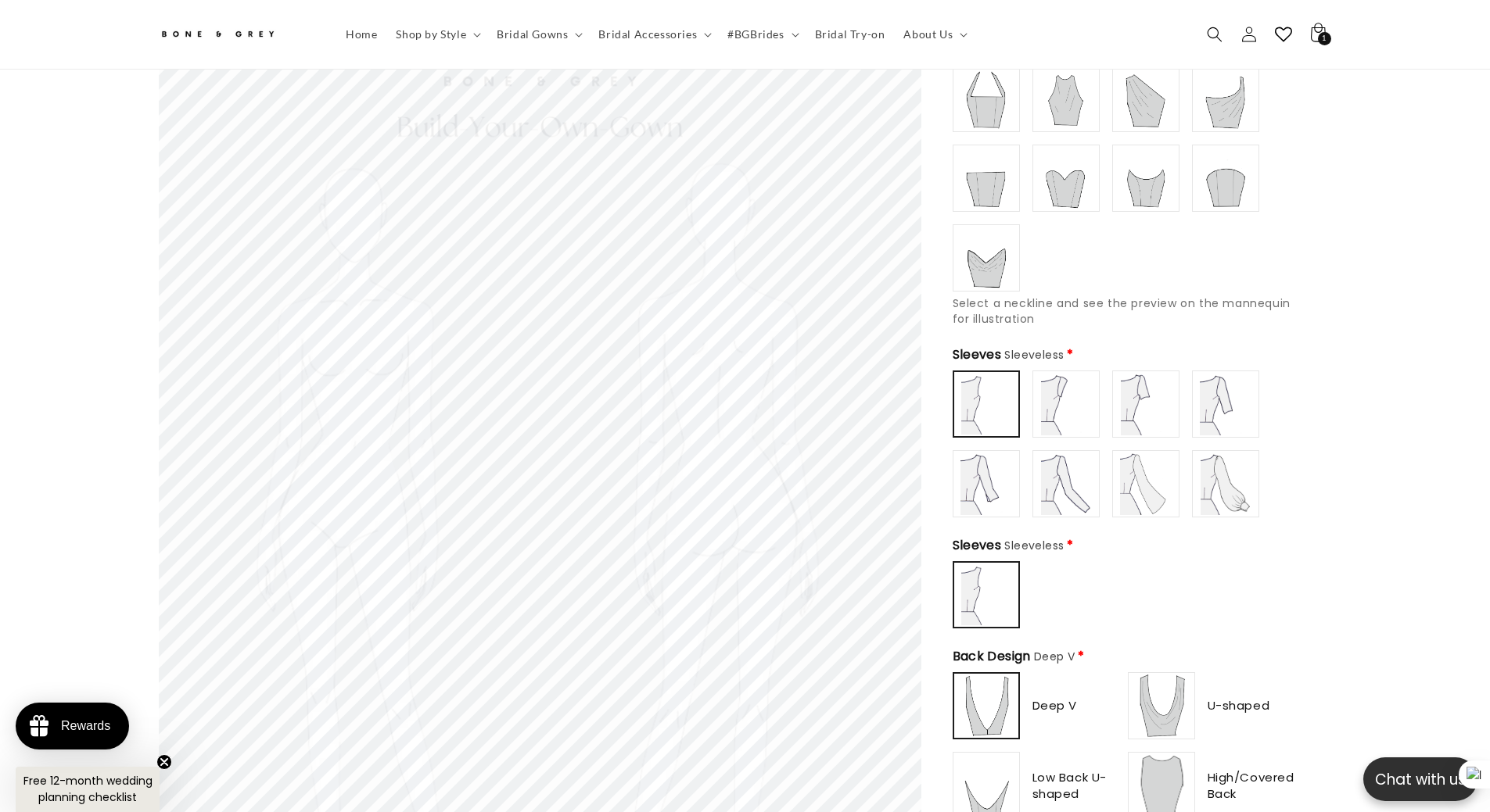
click at [1071, 486] on img at bounding box center [1066, 484] width 63 height 63
click at [1129, 481] on img at bounding box center [1146, 484] width 63 height 63
click at [1199, 474] on img at bounding box center [1226, 484] width 63 height 63
type input "**********"
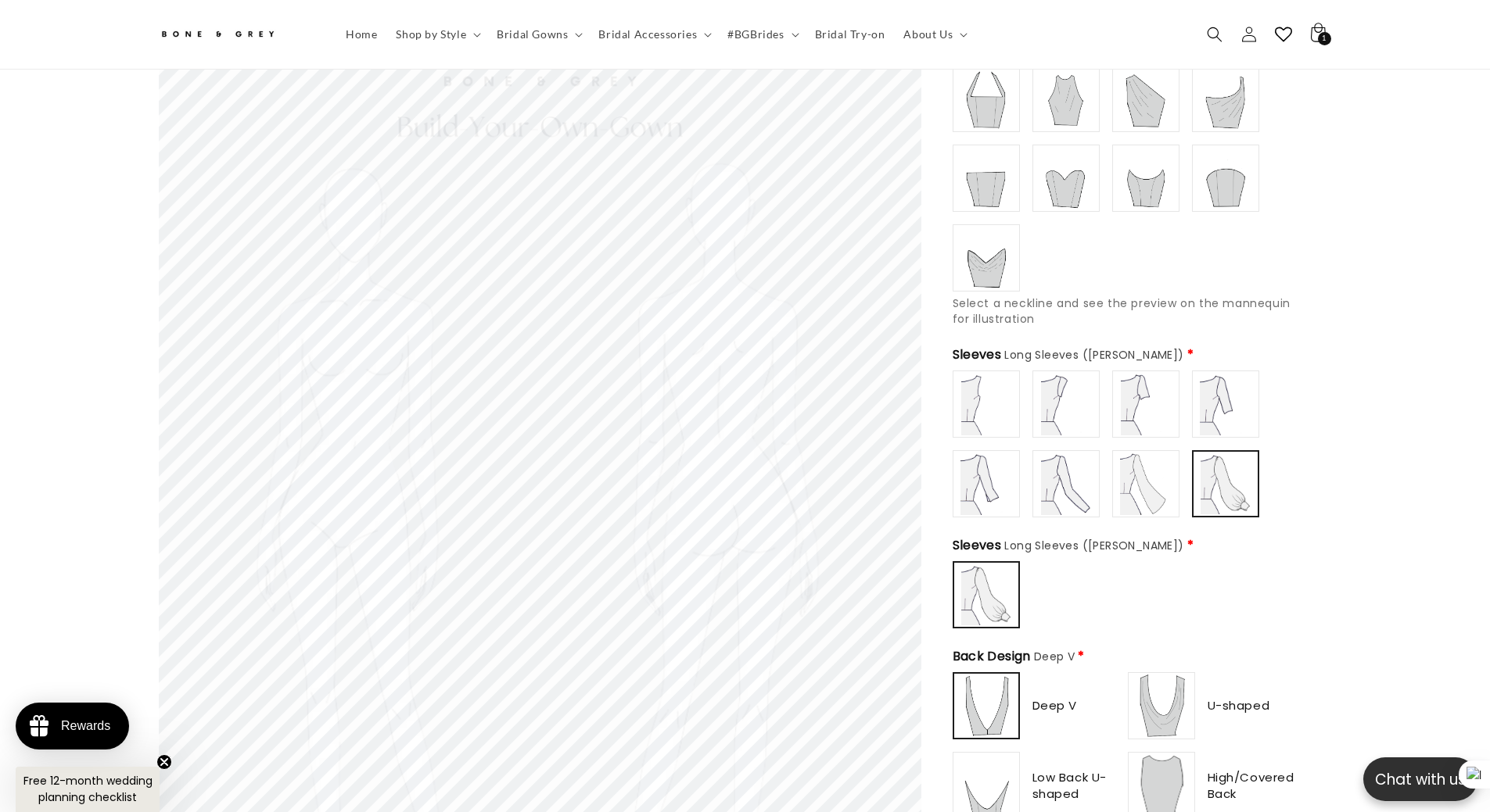
click at [1128, 462] on img at bounding box center [1146, 484] width 63 height 63
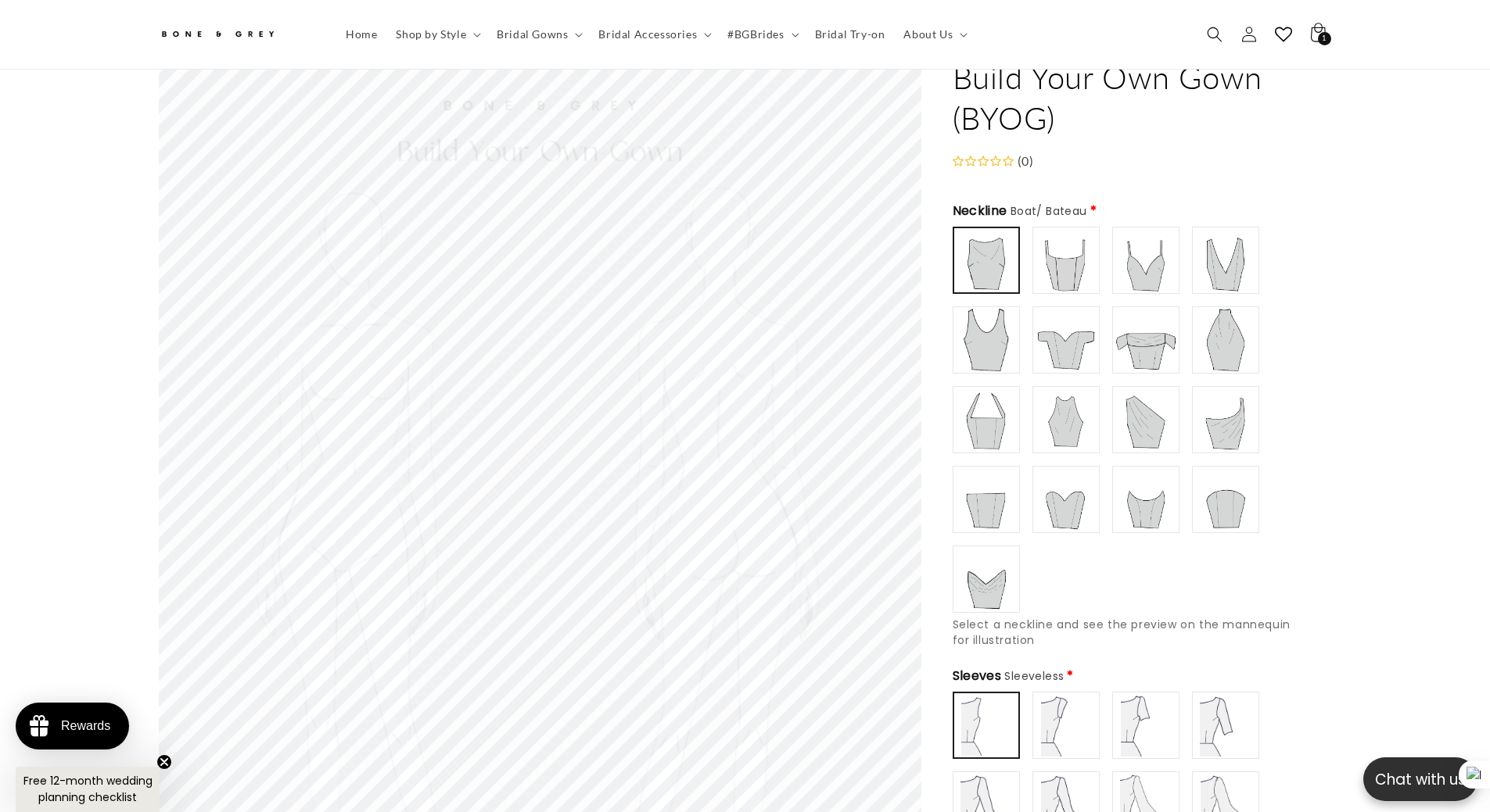
scroll to position [0, 430]
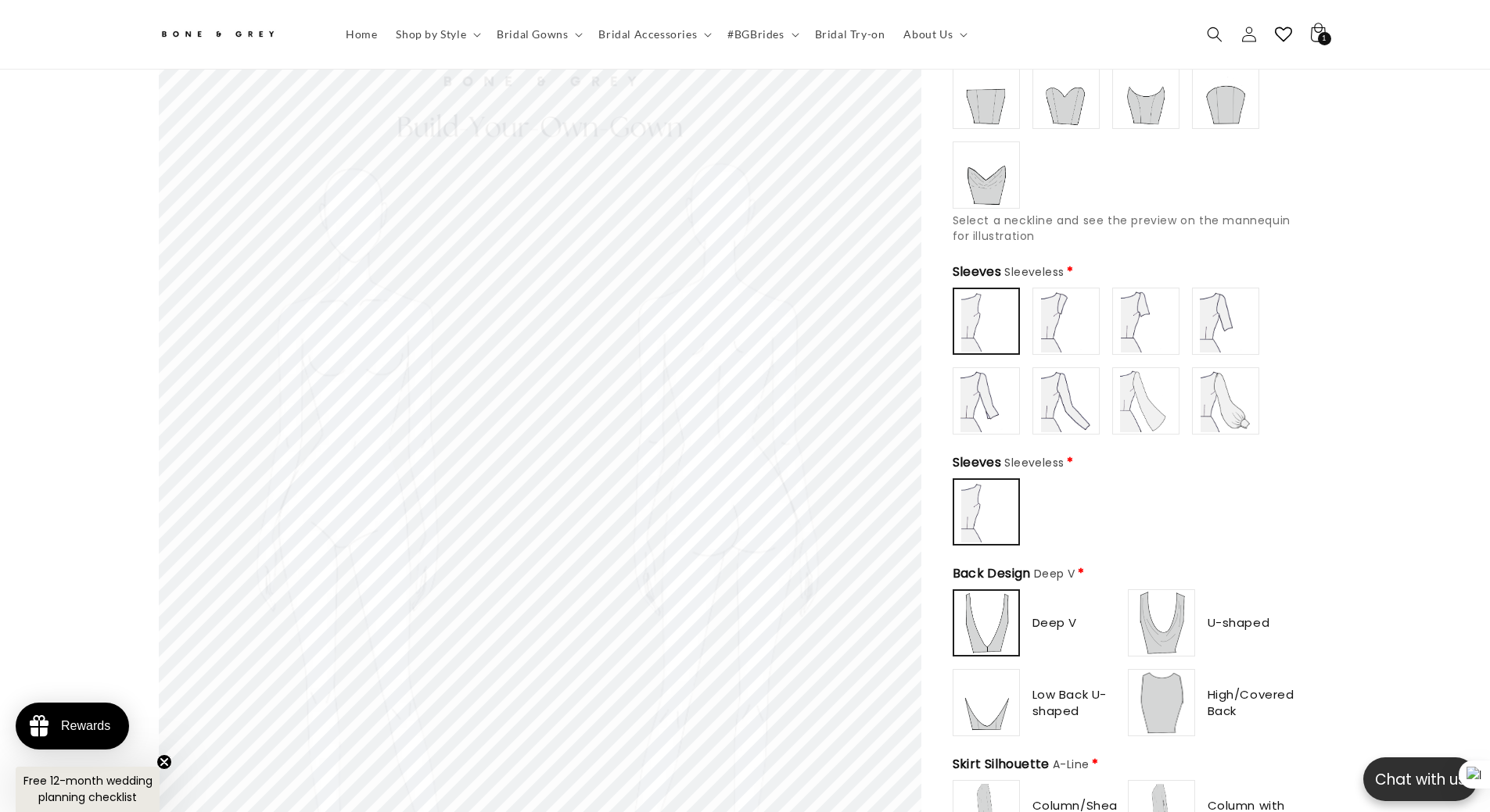
scroll to position [539, 0]
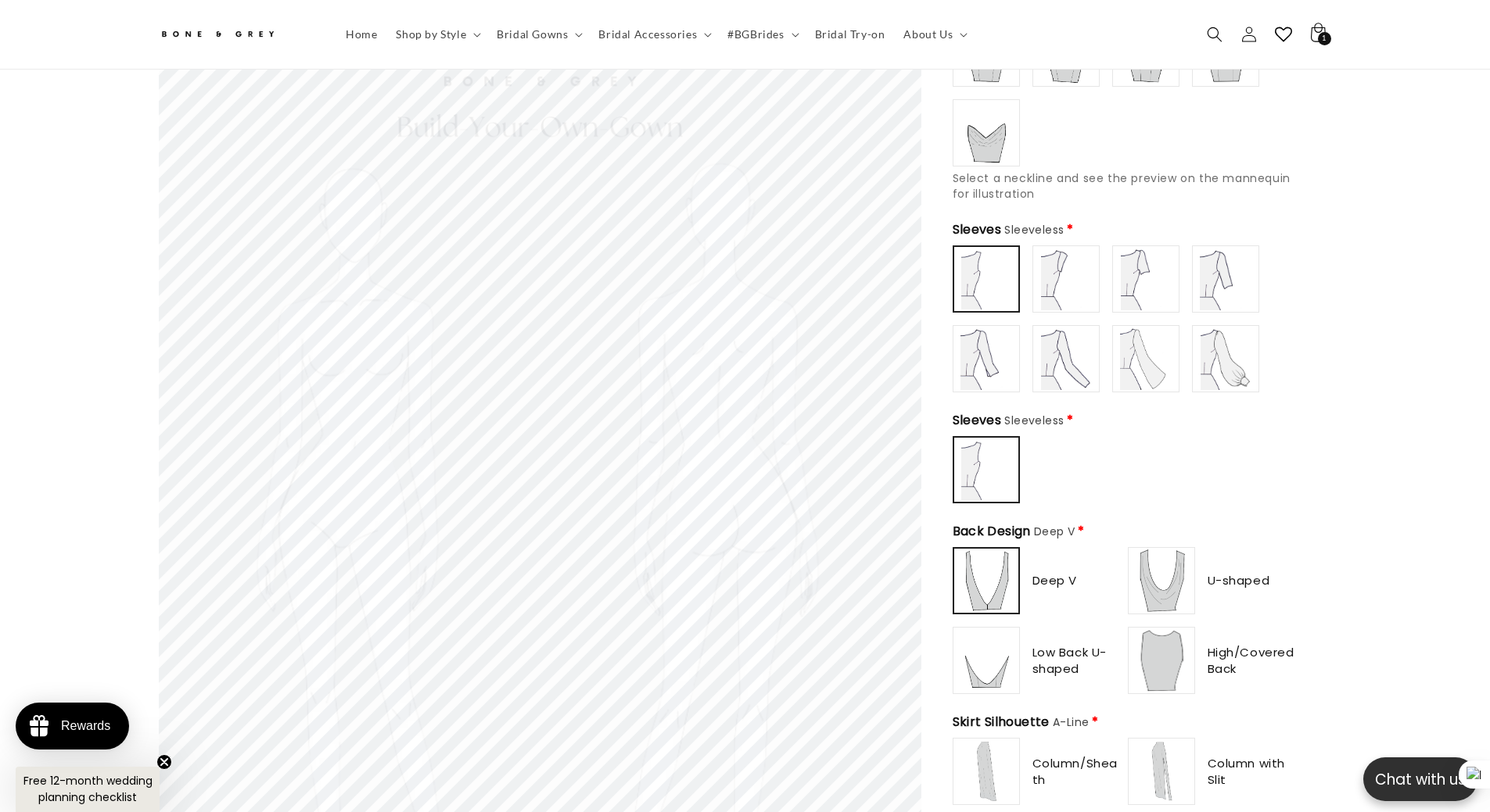
click at [1075, 278] on img at bounding box center [1066, 279] width 63 height 63
click at [1135, 277] on img at bounding box center [1146, 279] width 63 height 63
click at [1234, 285] on img at bounding box center [1226, 279] width 63 height 63
click at [1008, 367] on img at bounding box center [986, 359] width 63 height 63
click at [1056, 363] on img at bounding box center [1066, 359] width 63 height 63
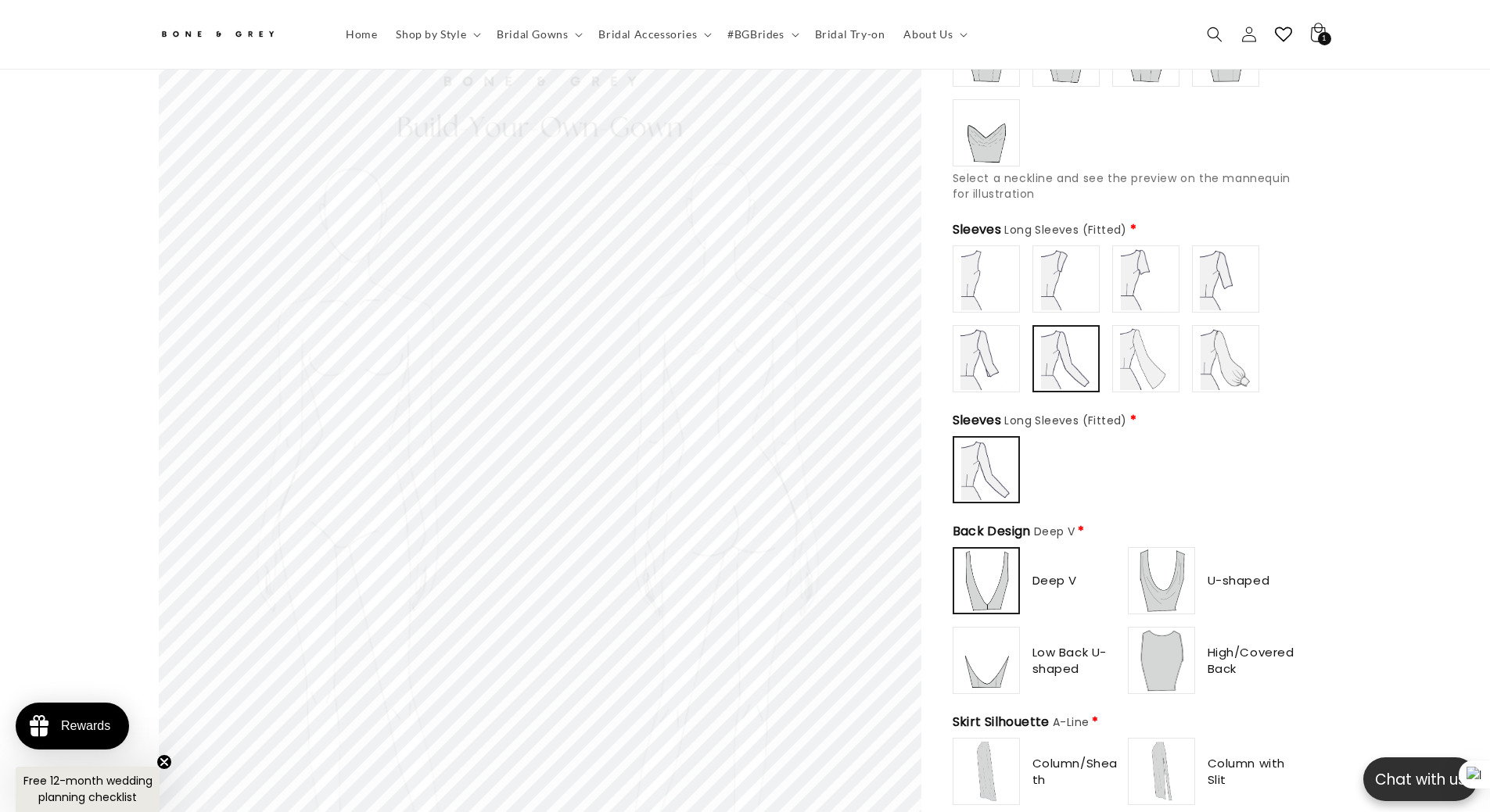
click at [1141, 368] on img at bounding box center [1146, 359] width 63 height 63
click at [1215, 354] on img at bounding box center [1226, 359] width 63 height 63
click at [1052, 347] on img at bounding box center [1066, 359] width 63 height 63
type input "**********"
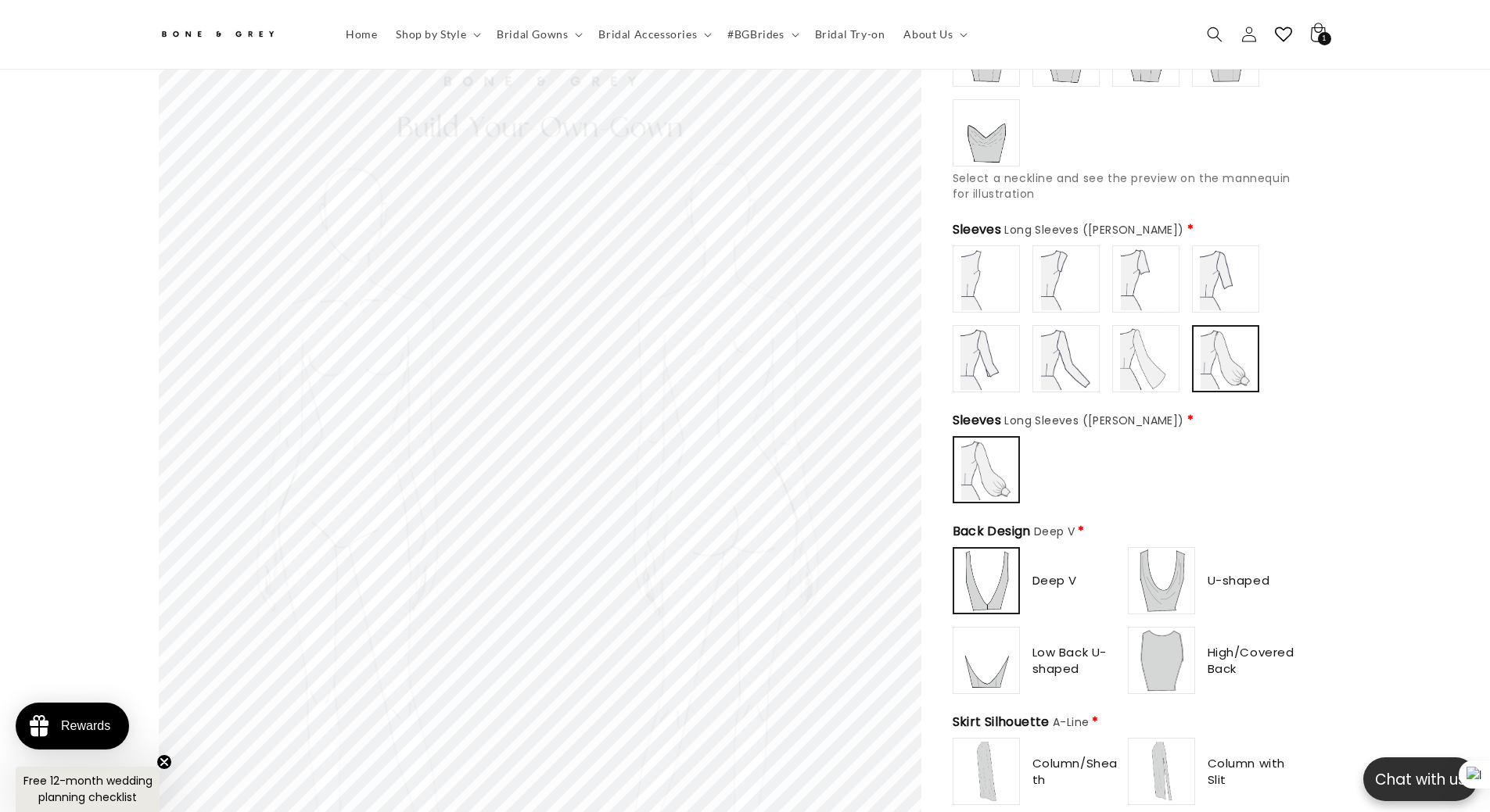
click at [993, 349] on img at bounding box center [986, 359] width 63 height 63
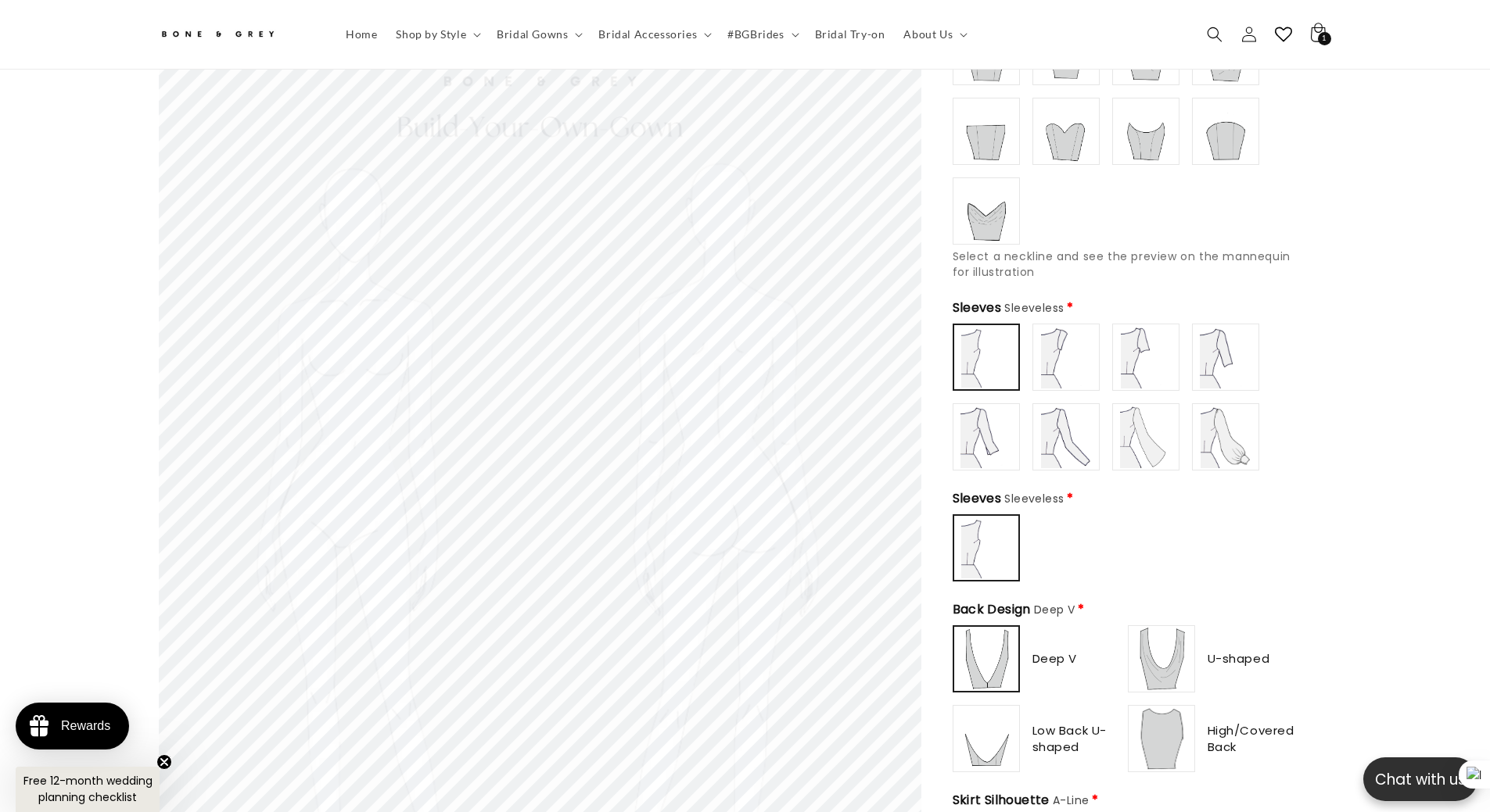
scroll to position [0, 430]
click at [1044, 435] on img at bounding box center [1066, 437] width 63 height 63
click at [990, 435] on img at bounding box center [986, 437] width 63 height 63
type input "**********"
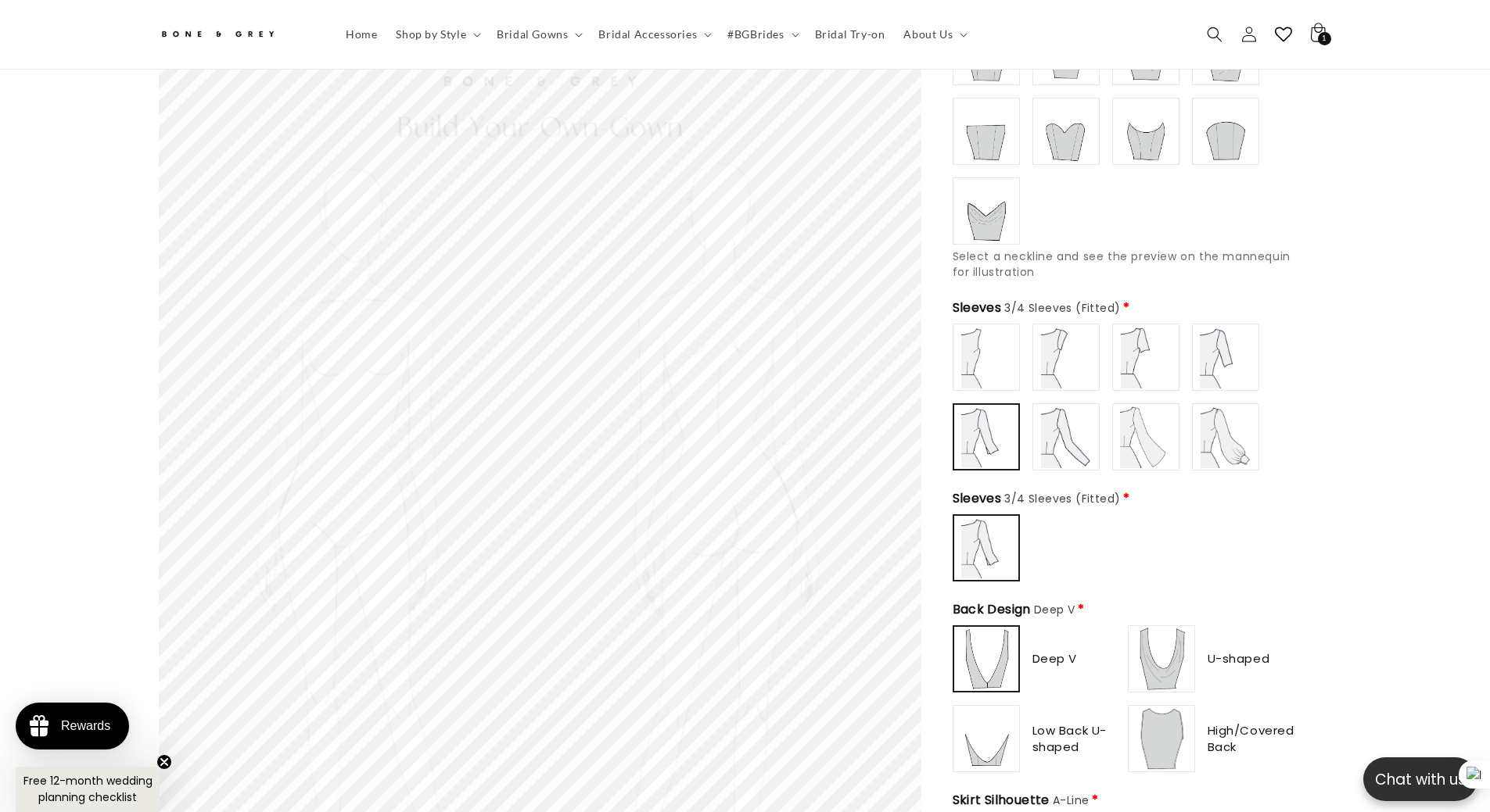
click at [1205, 368] on img at bounding box center [1226, 358] width 63 height 63
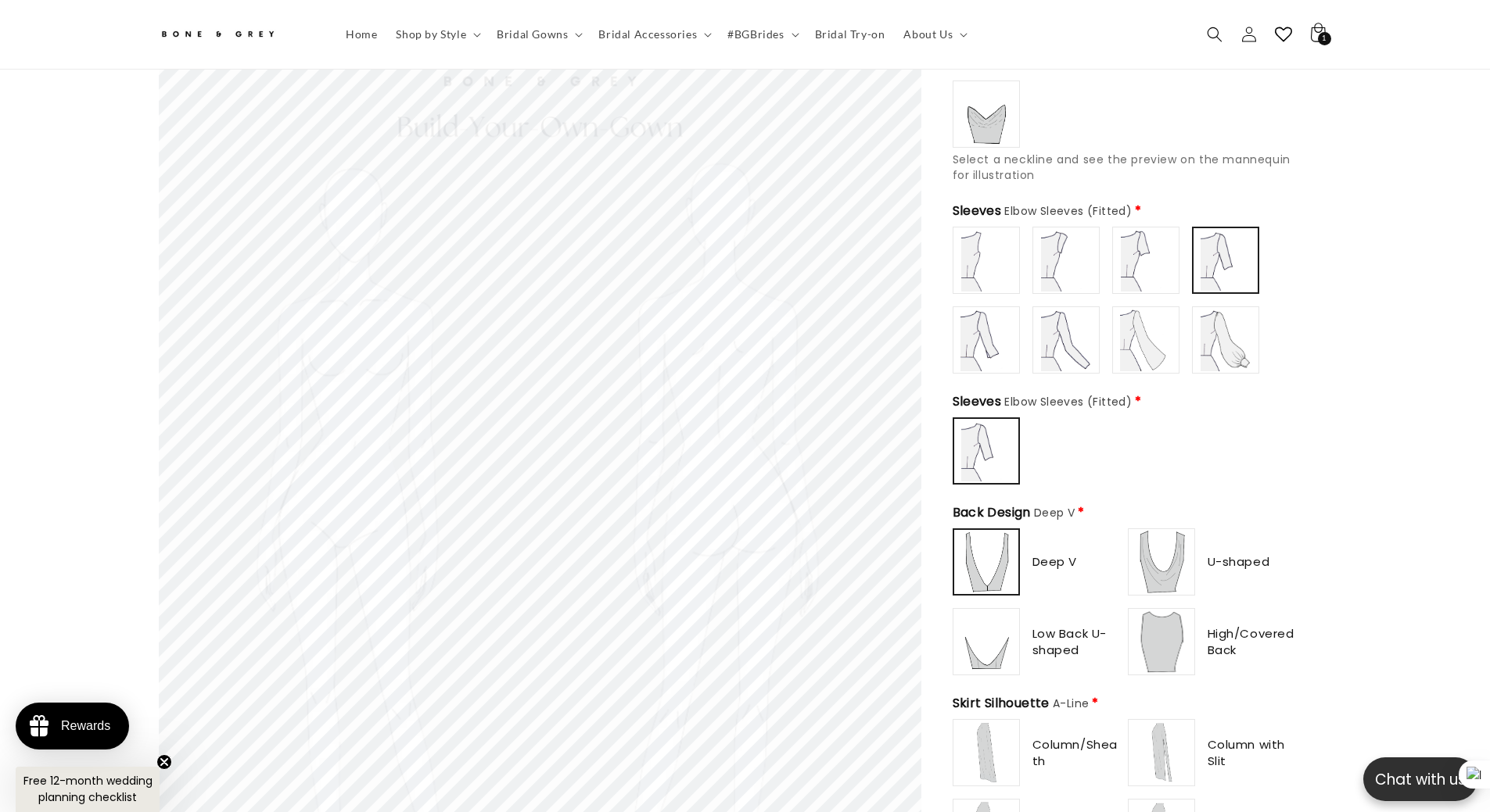
scroll to position [695, 0]
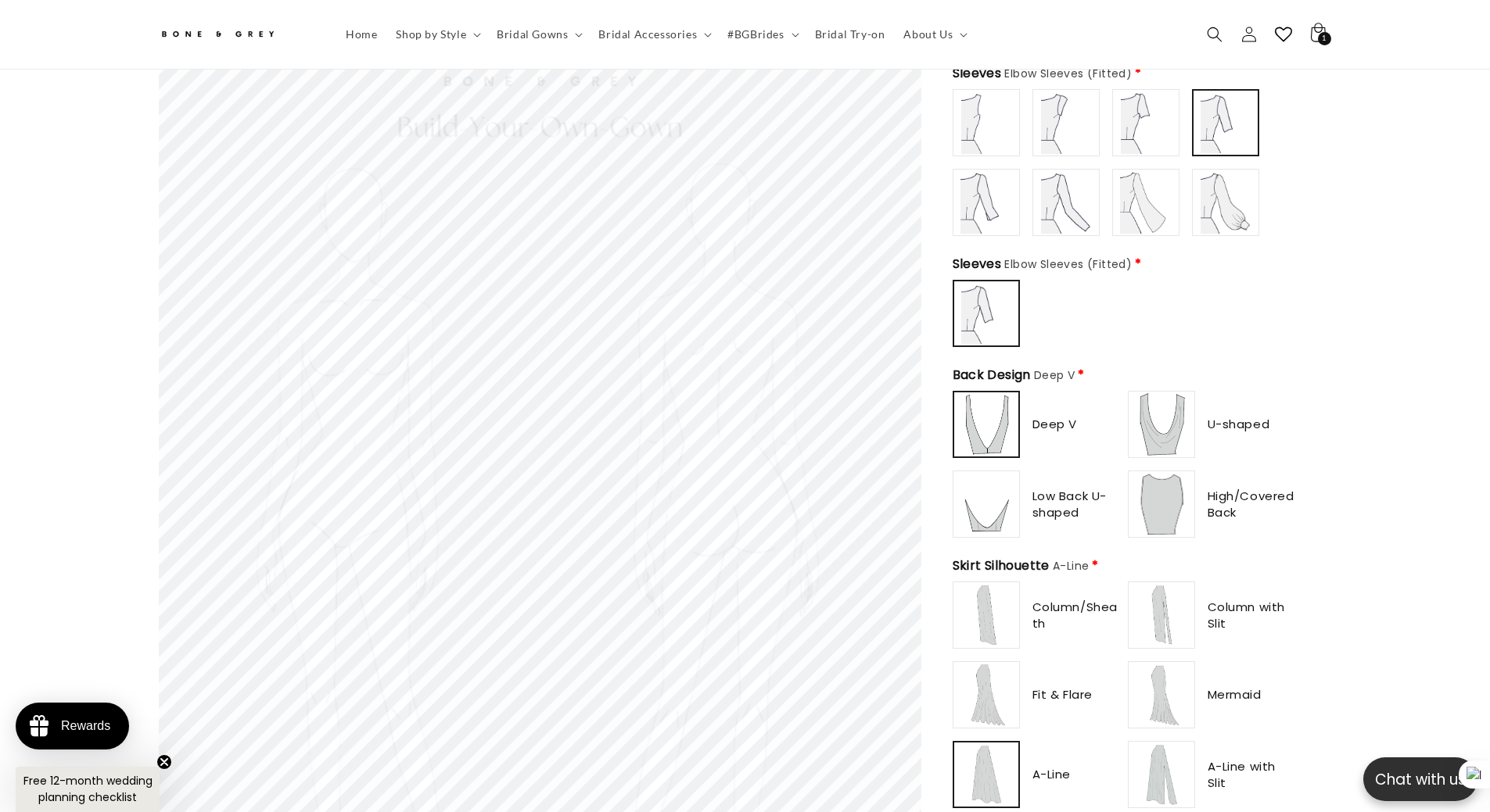
click at [1146, 417] on img at bounding box center [1162, 425] width 63 height 63
click at [981, 478] on img at bounding box center [986, 504] width 63 height 63
click at [981, 418] on img at bounding box center [986, 425] width 63 height 63
click at [1166, 416] on img at bounding box center [1162, 425] width 63 height 63
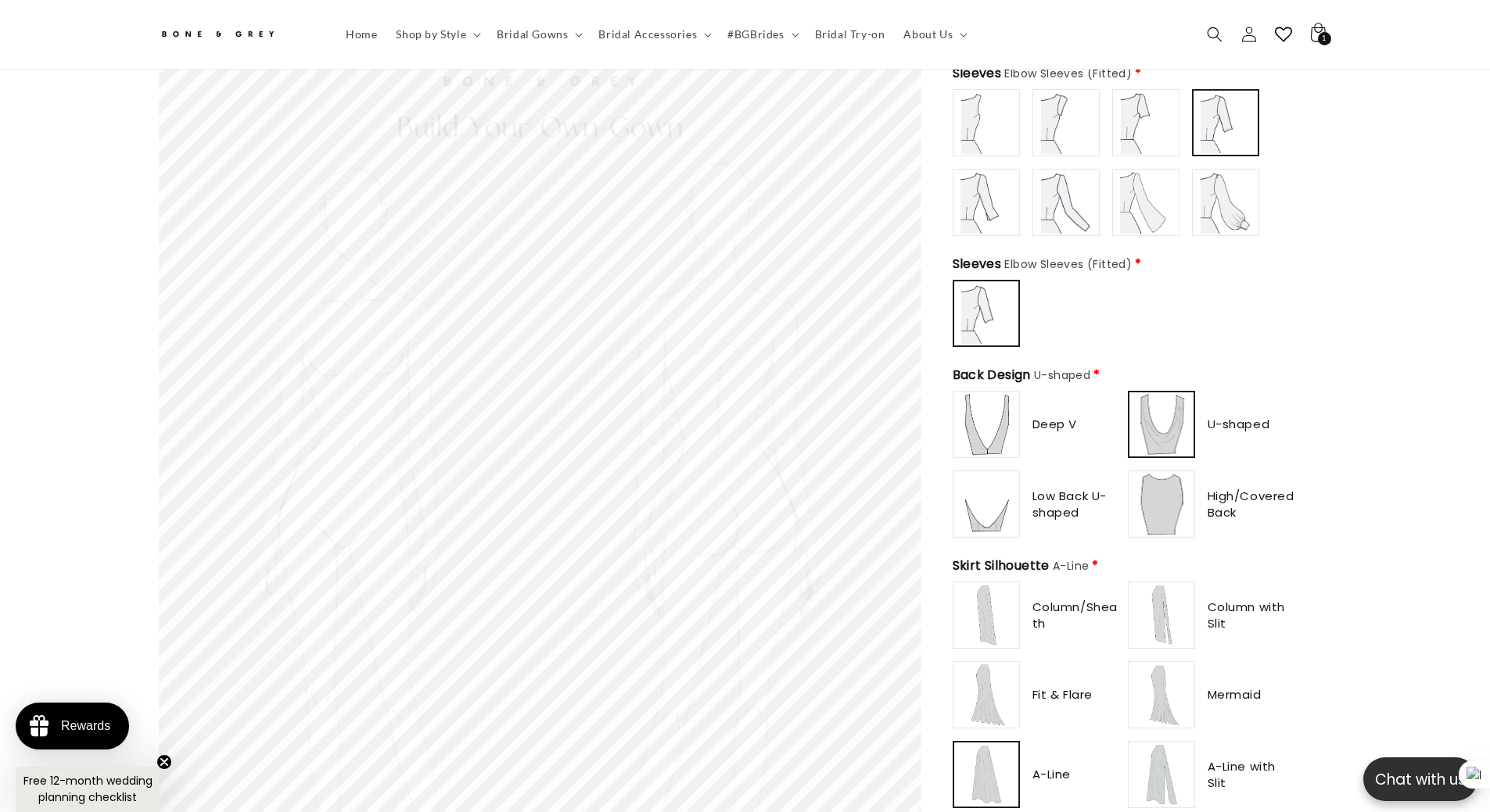
click at [985, 495] on img at bounding box center [986, 504] width 63 height 63
type input "**********"
click at [1155, 493] on img at bounding box center [1162, 504] width 63 height 63
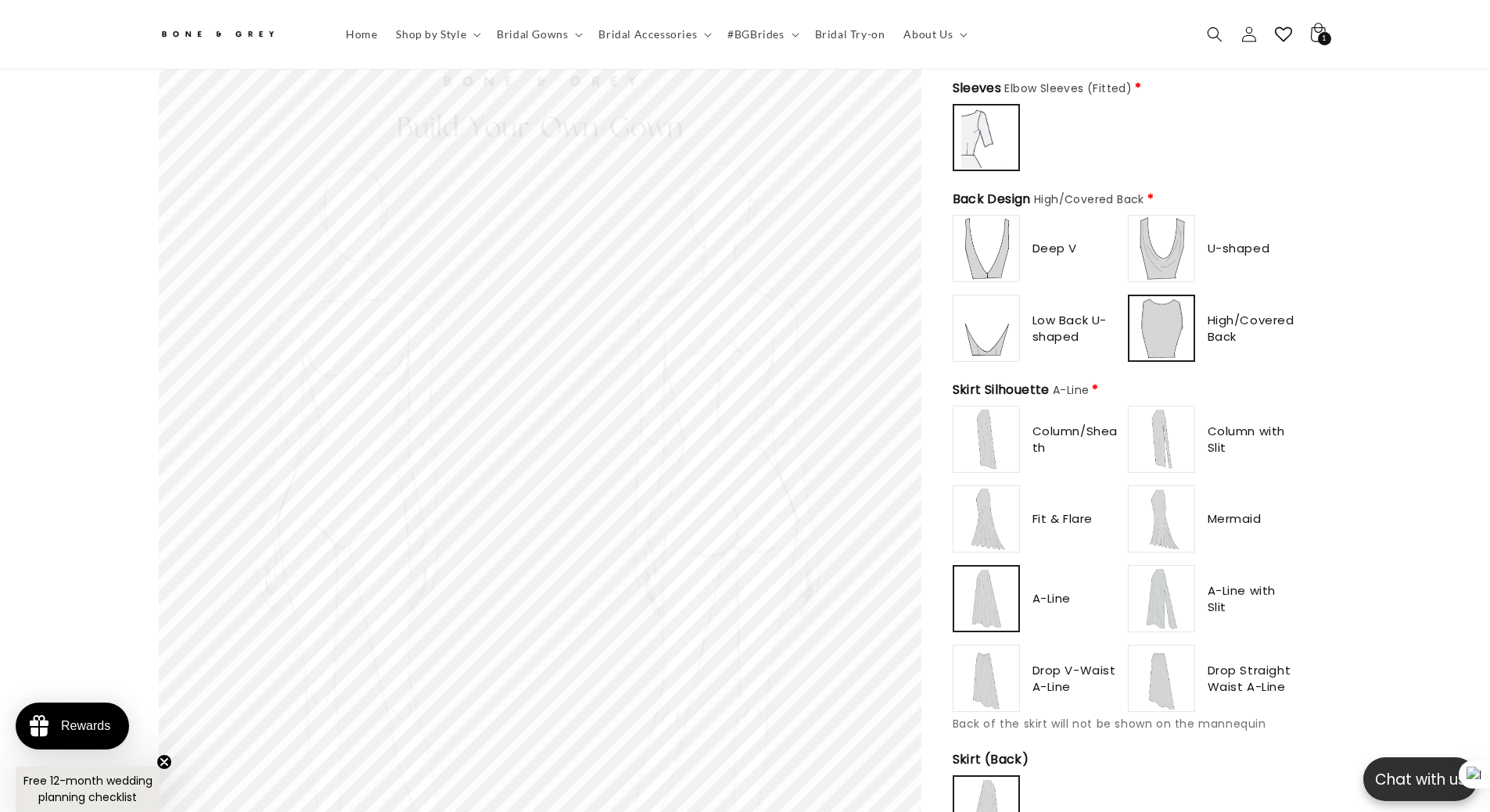
scroll to position [929, 0]
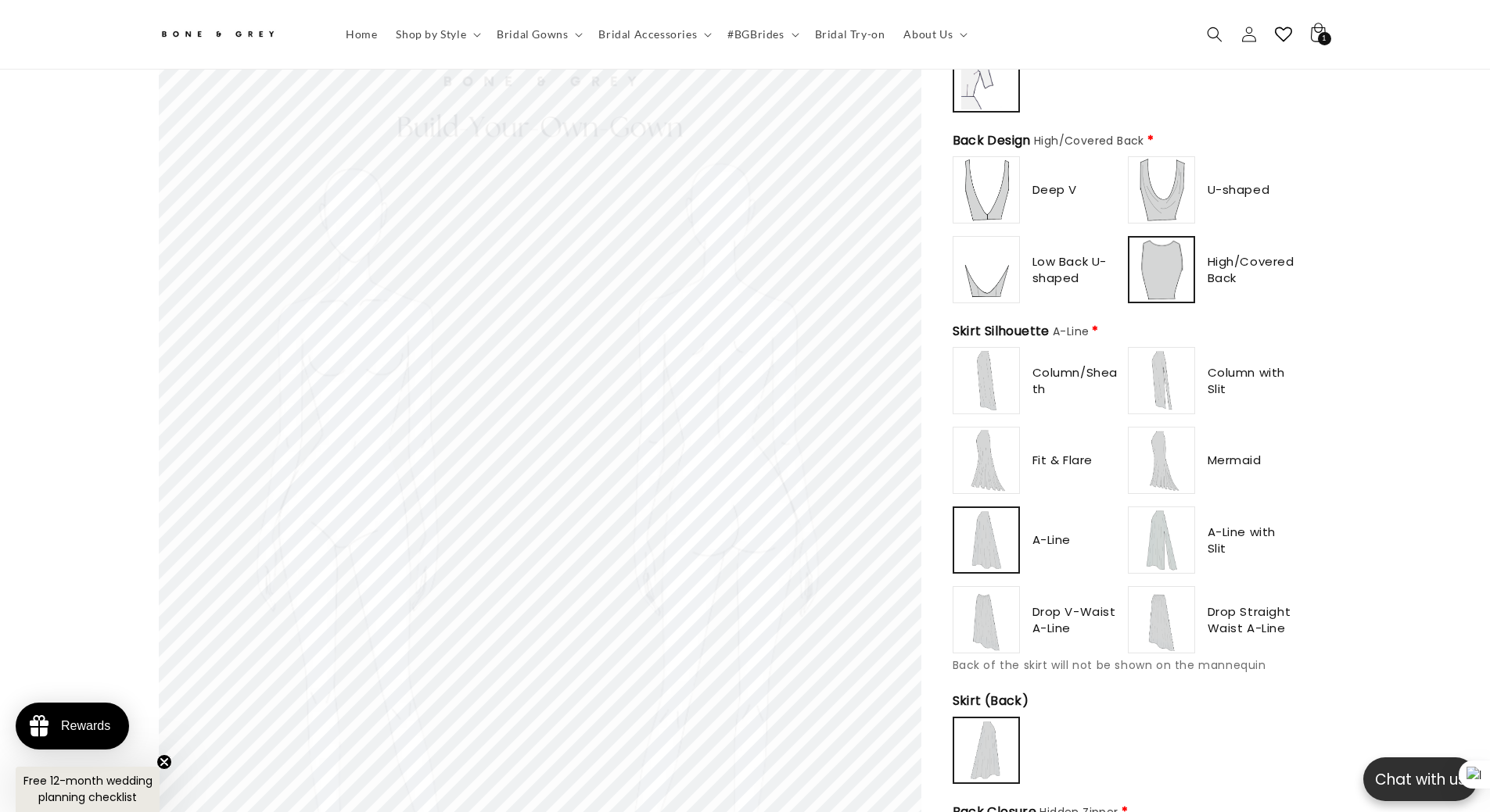
click at [1001, 376] on img at bounding box center [986, 381] width 63 height 63
click at [1179, 384] on img at bounding box center [1162, 381] width 63 height 63
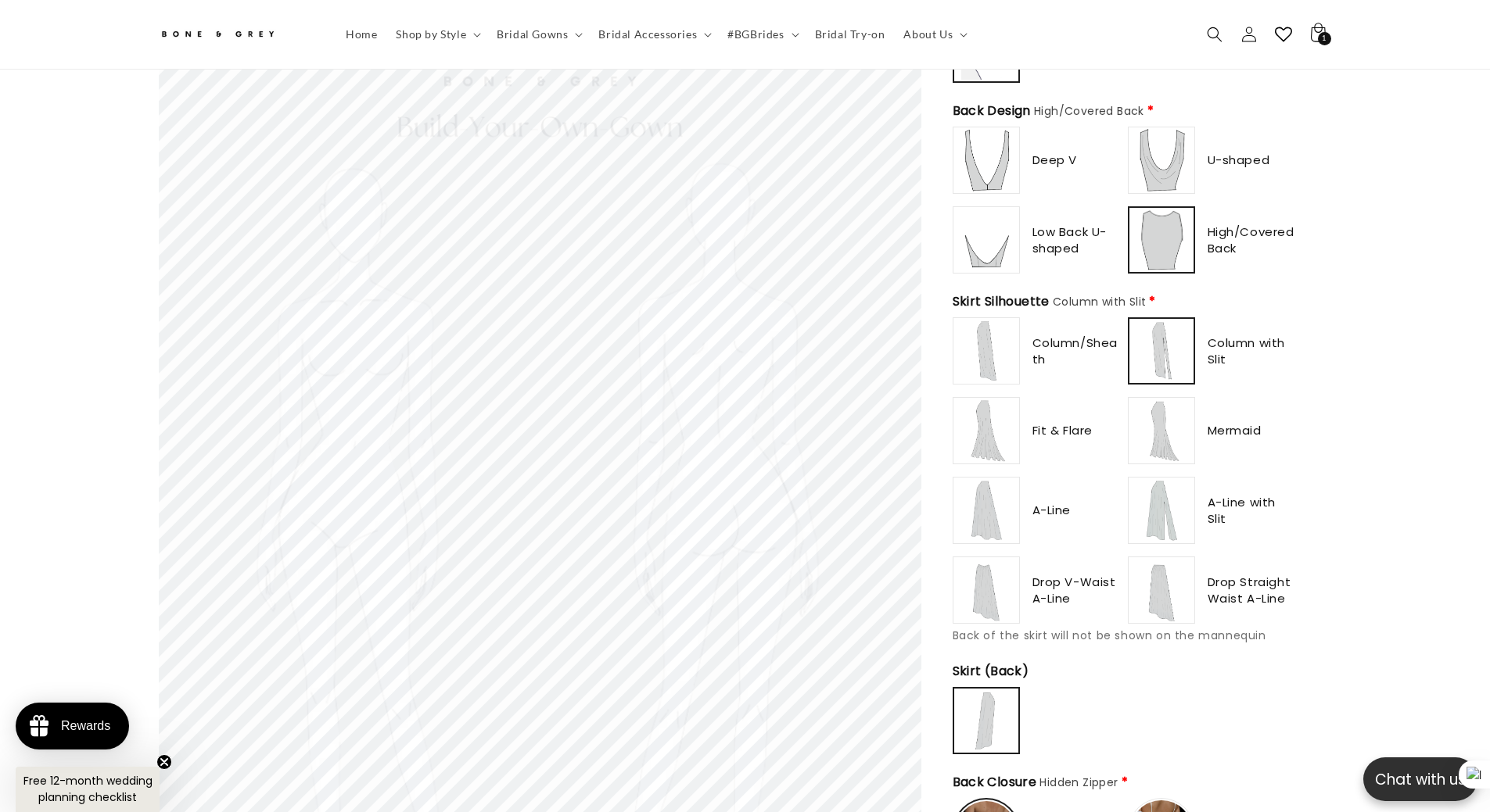
scroll to position [1008, 0]
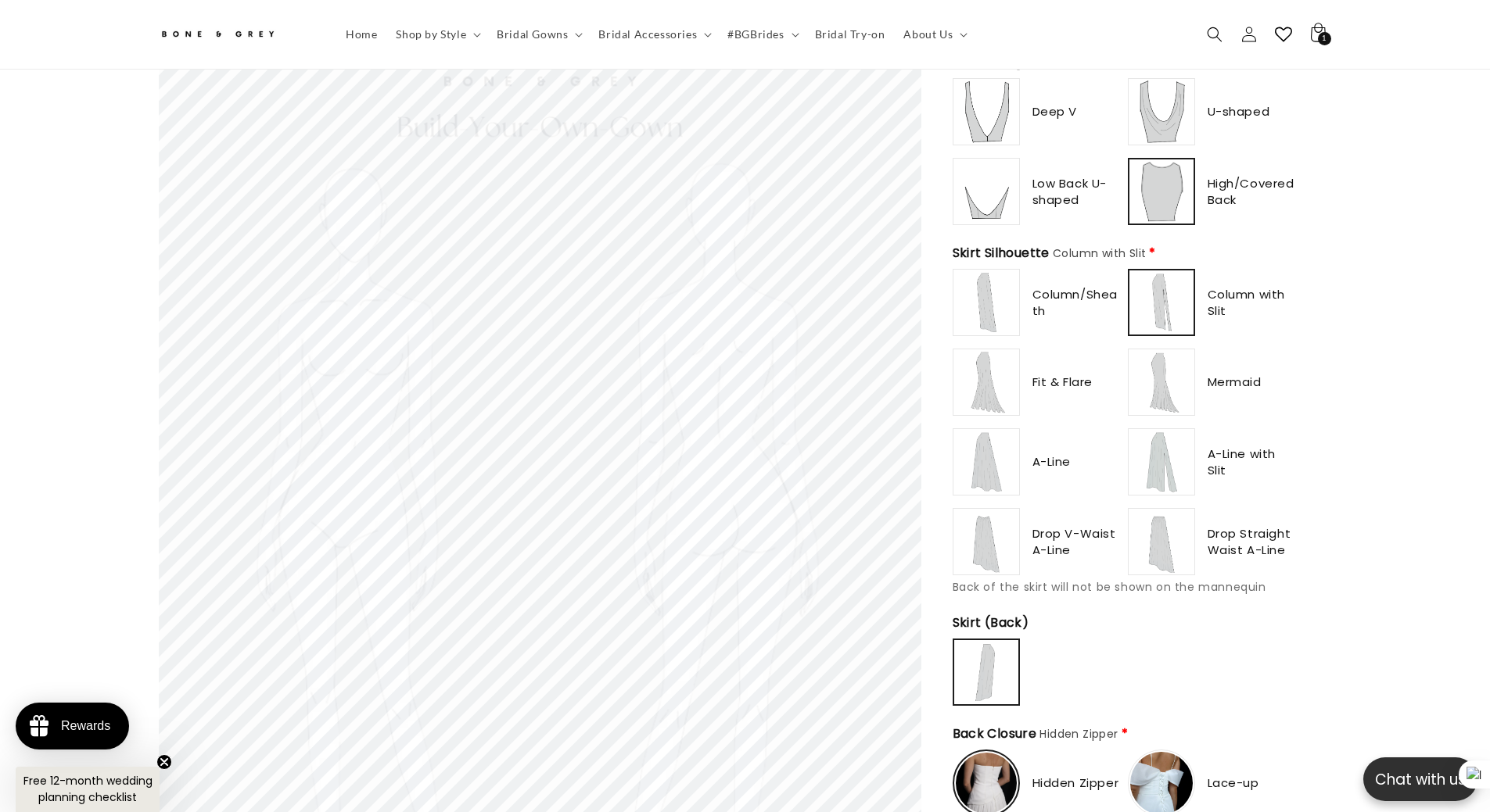
click at [1010, 375] on img at bounding box center [986, 382] width 63 height 63
click at [1002, 290] on img at bounding box center [986, 303] width 63 height 63
click at [1170, 300] on img at bounding box center [1162, 303] width 63 height 63
click at [995, 374] on img at bounding box center [986, 382] width 63 height 63
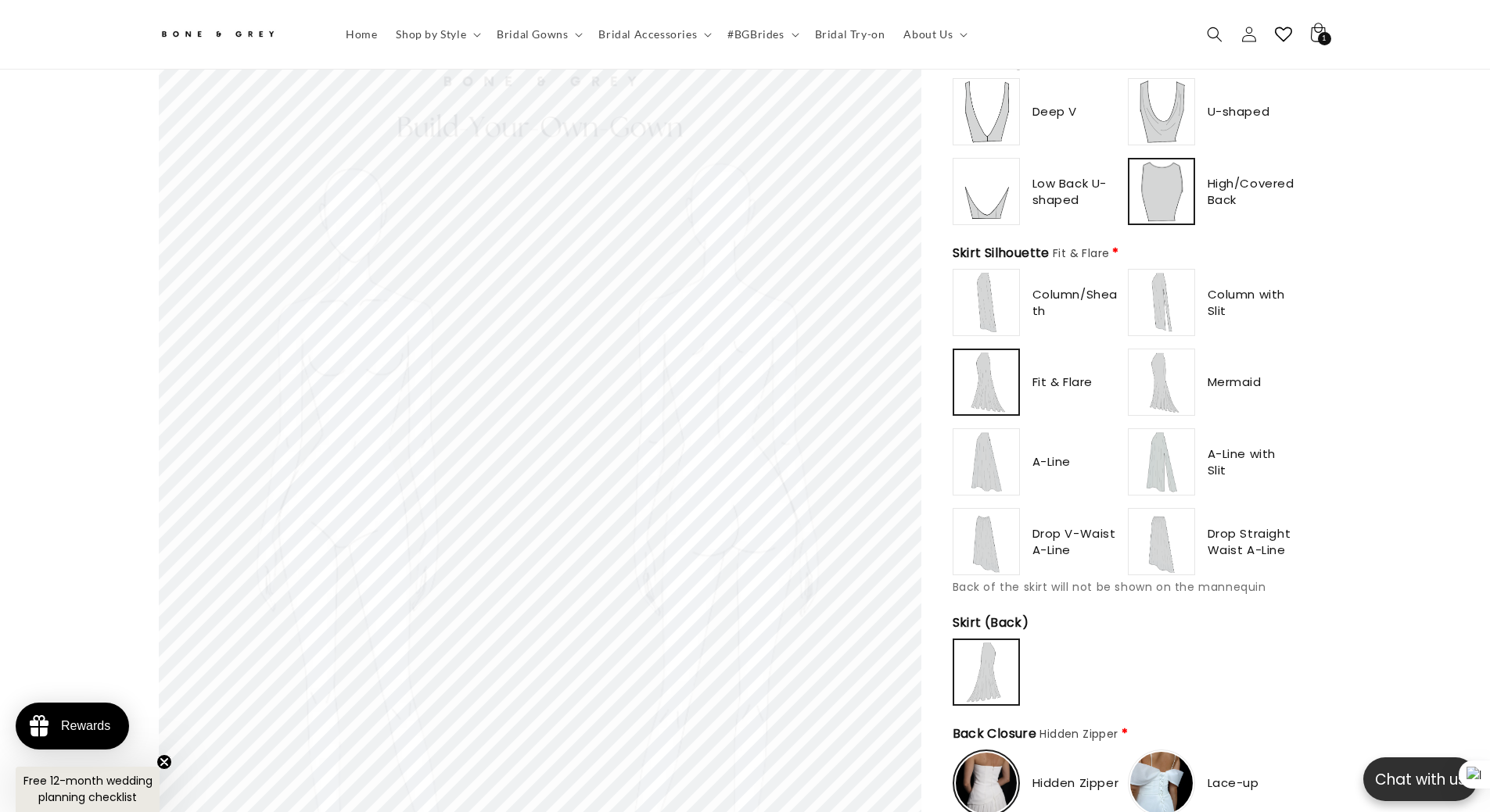
click at [1168, 384] on img at bounding box center [1162, 382] width 63 height 63
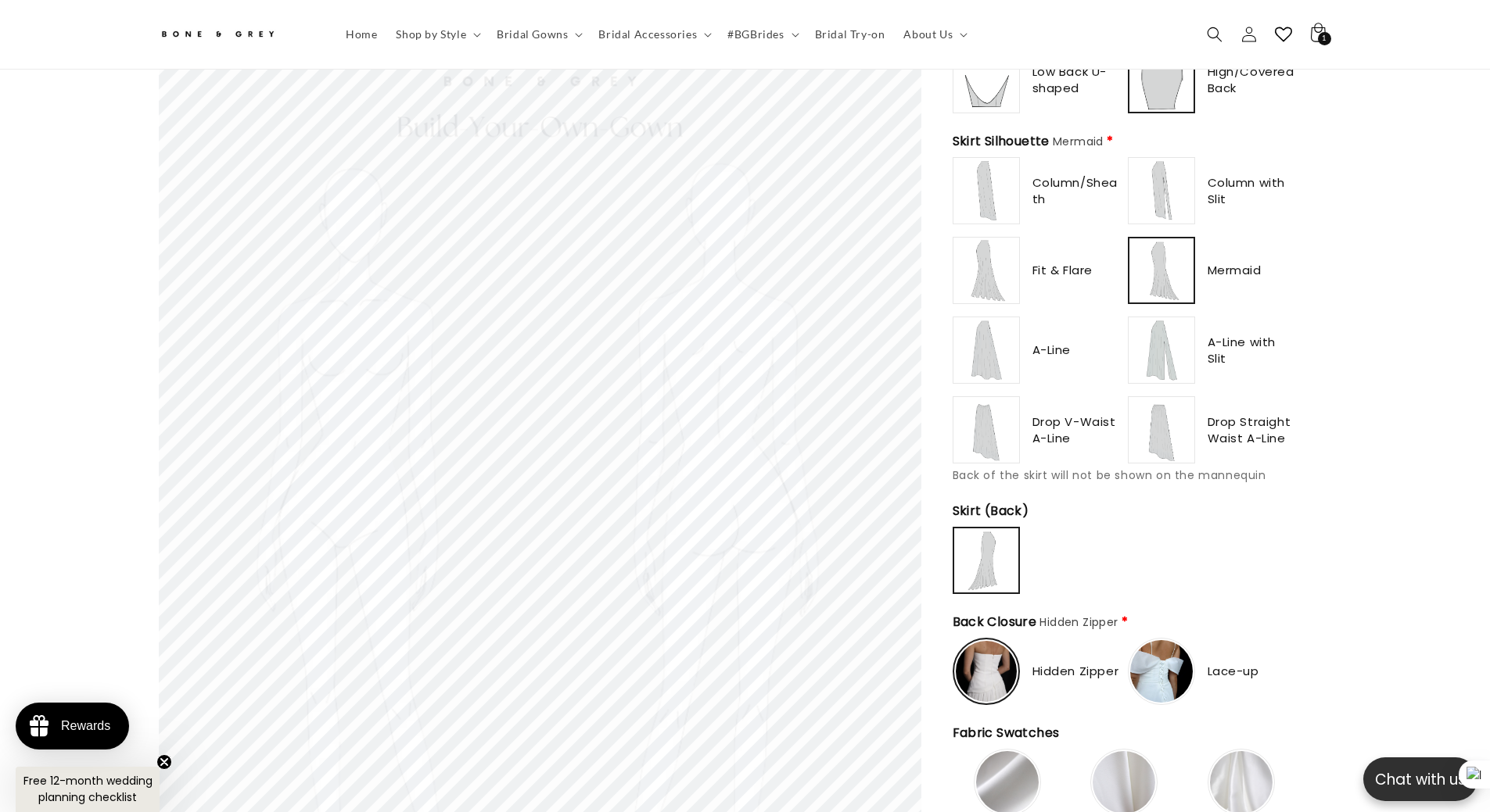
scroll to position [1164, 0]
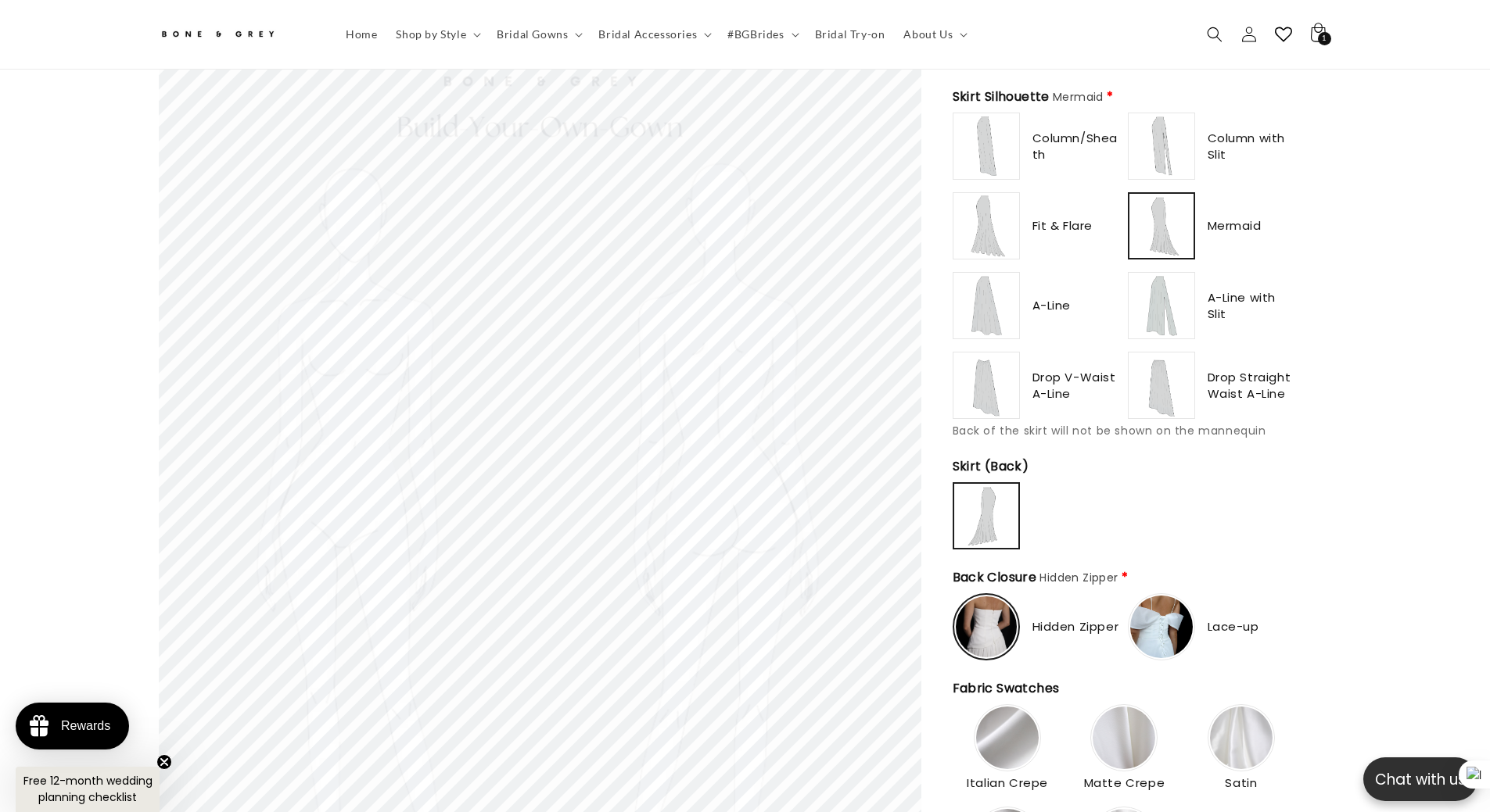
click at [985, 308] on img at bounding box center [986, 306] width 63 height 63
click at [1158, 310] on img at bounding box center [1162, 306] width 63 height 63
type input "**********"
click at [986, 372] on img at bounding box center [986, 385] width 63 height 63
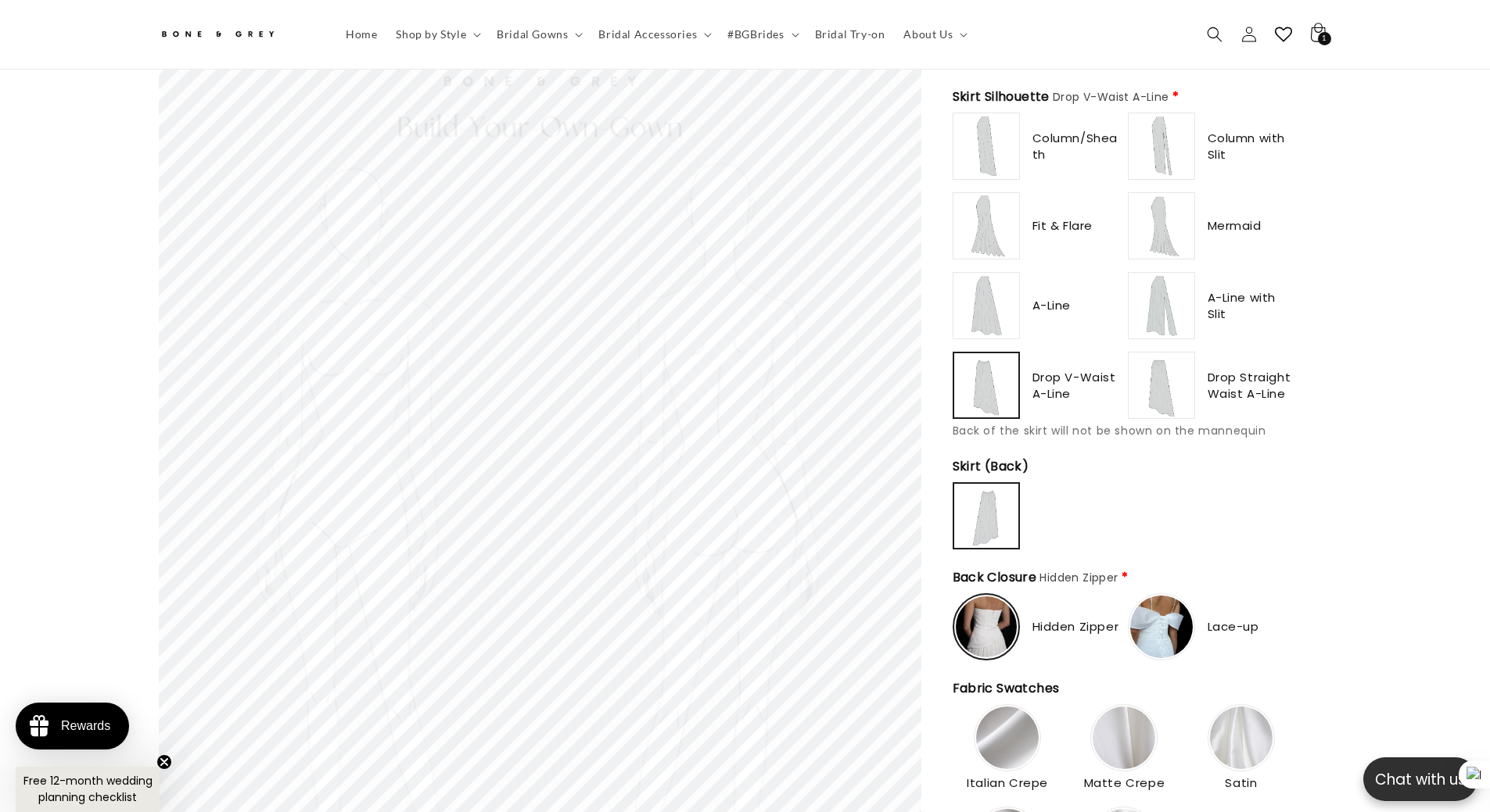
click at [960, 366] on img at bounding box center [986, 385] width 61 height 61
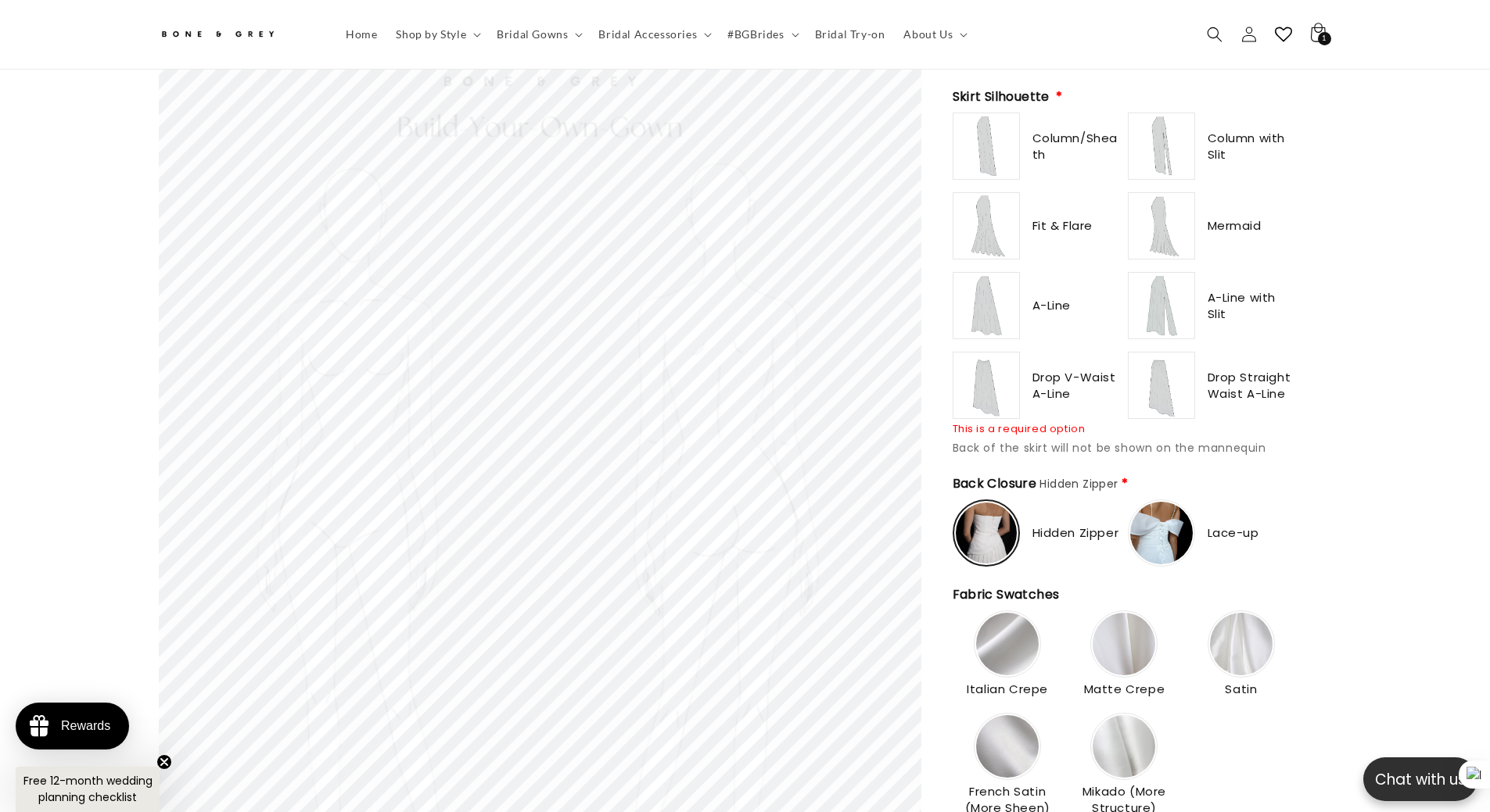
click at [978, 368] on img at bounding box center [986, 385] width 63 height 63
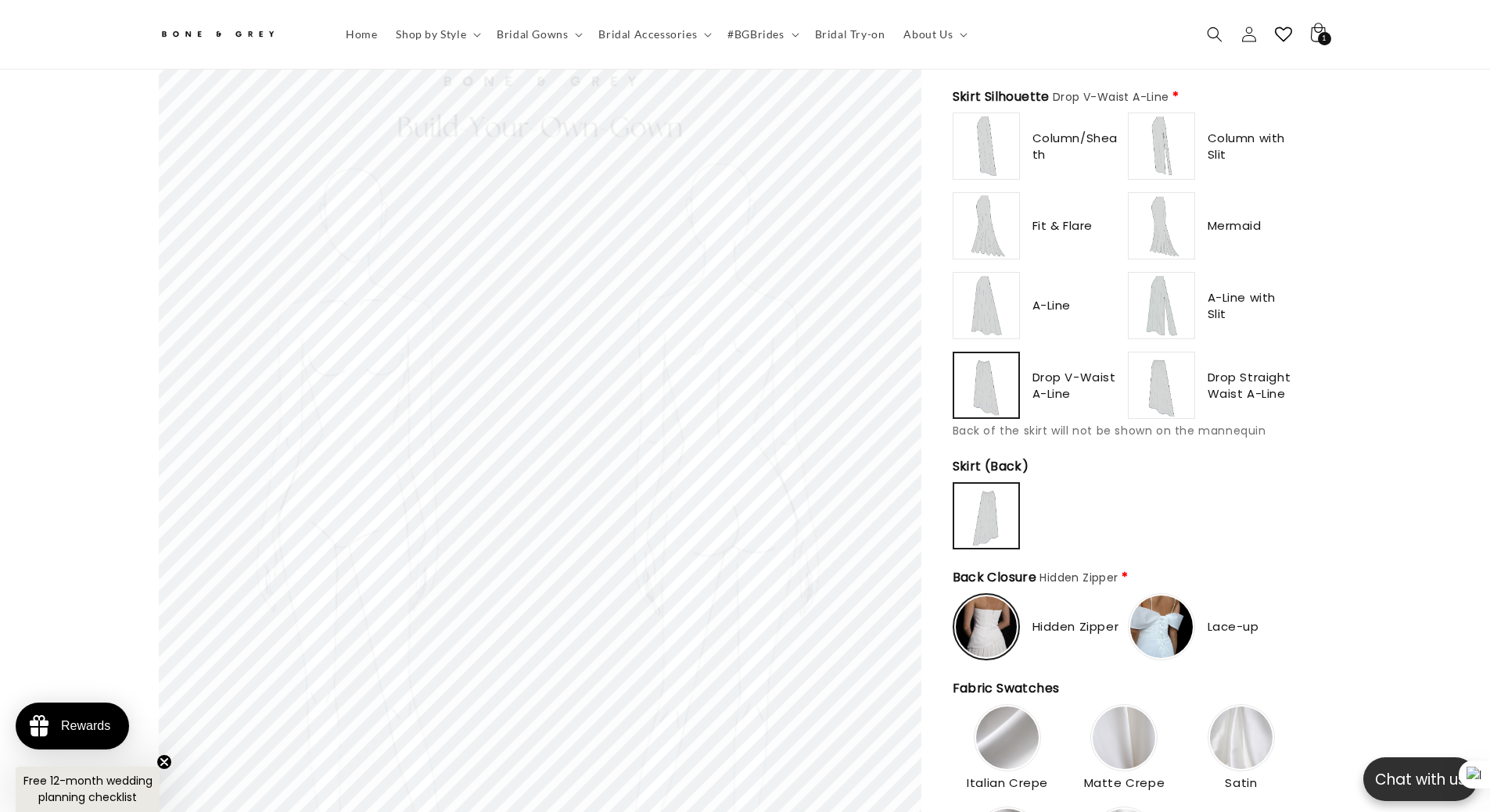
click at [1174, 372] on img at bounding box center [1162, 385] width 63 height 63
click at [993, 380] on img at bounding box center [986, 385] width 63 height 63
type input "**********"
click at [1148, 297] on img at bounding box center [1162, 306] width 63 height 63
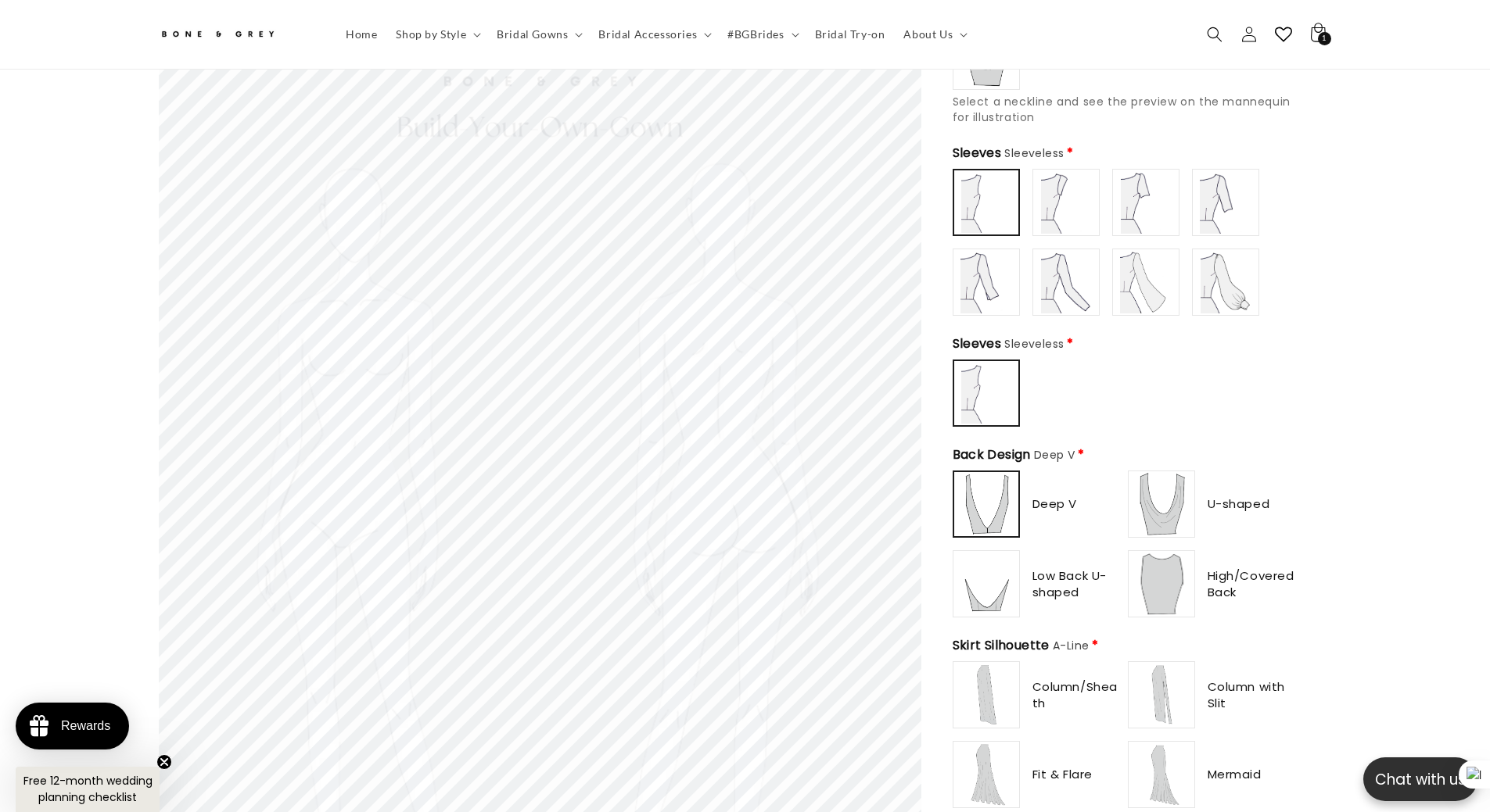
scroll to position [617, 0]
click at [994, 497] on img at bounding box center [986, 503] width 61 height 61
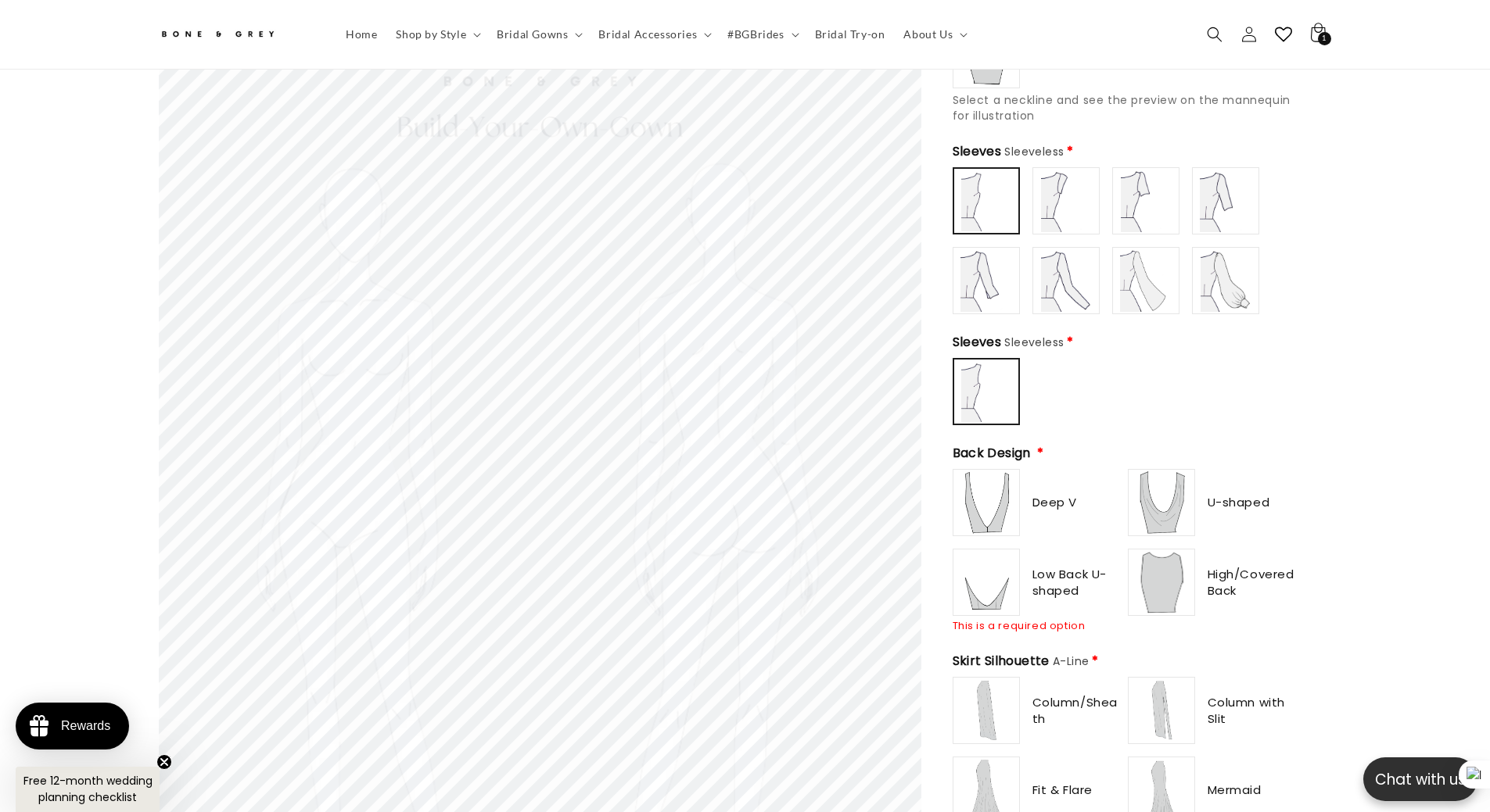
type input "******"
click at [994, 496] on img at bounding box center [986, 503] width 63 height 63
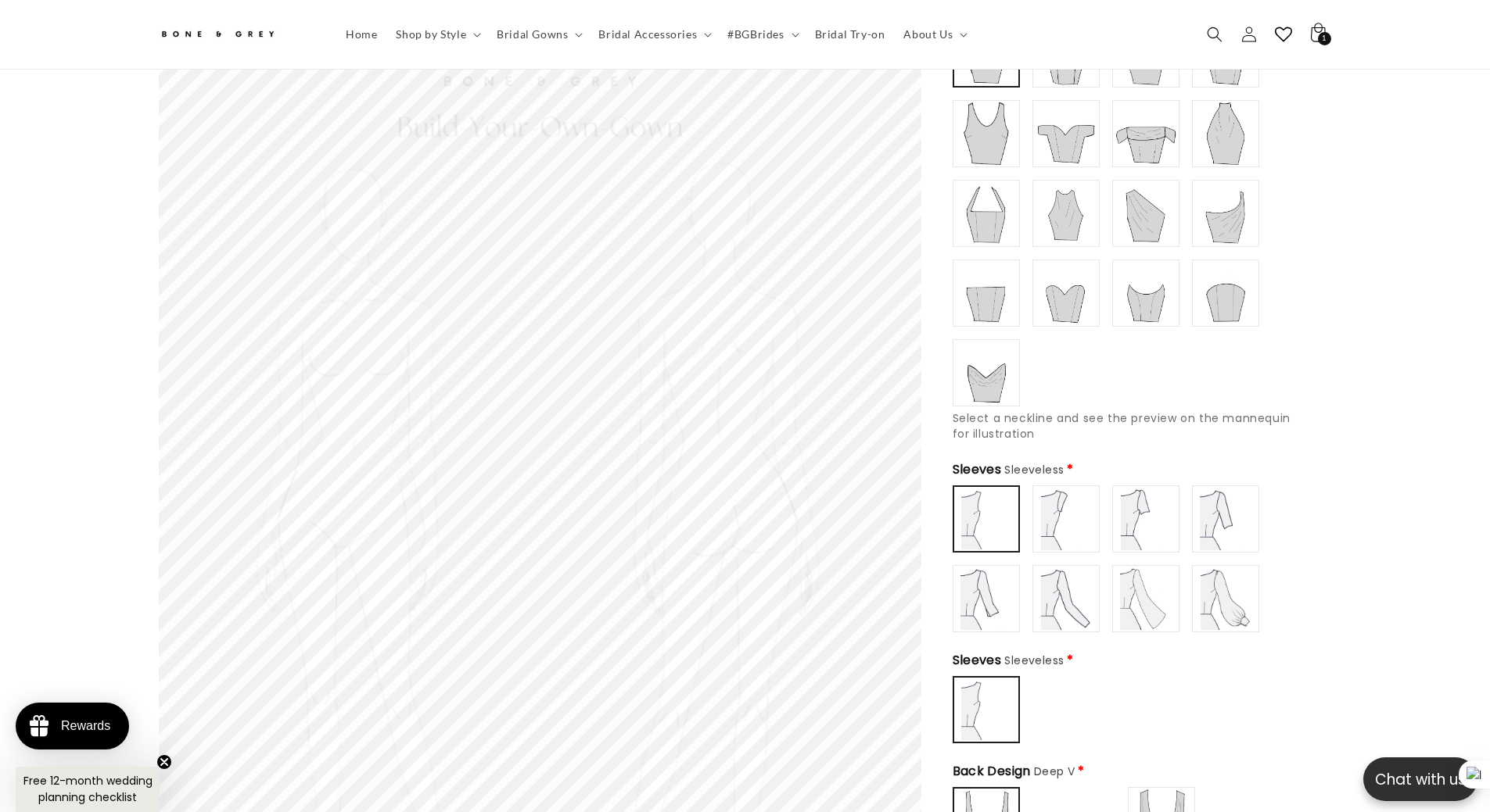
scroll to position [304, 0]
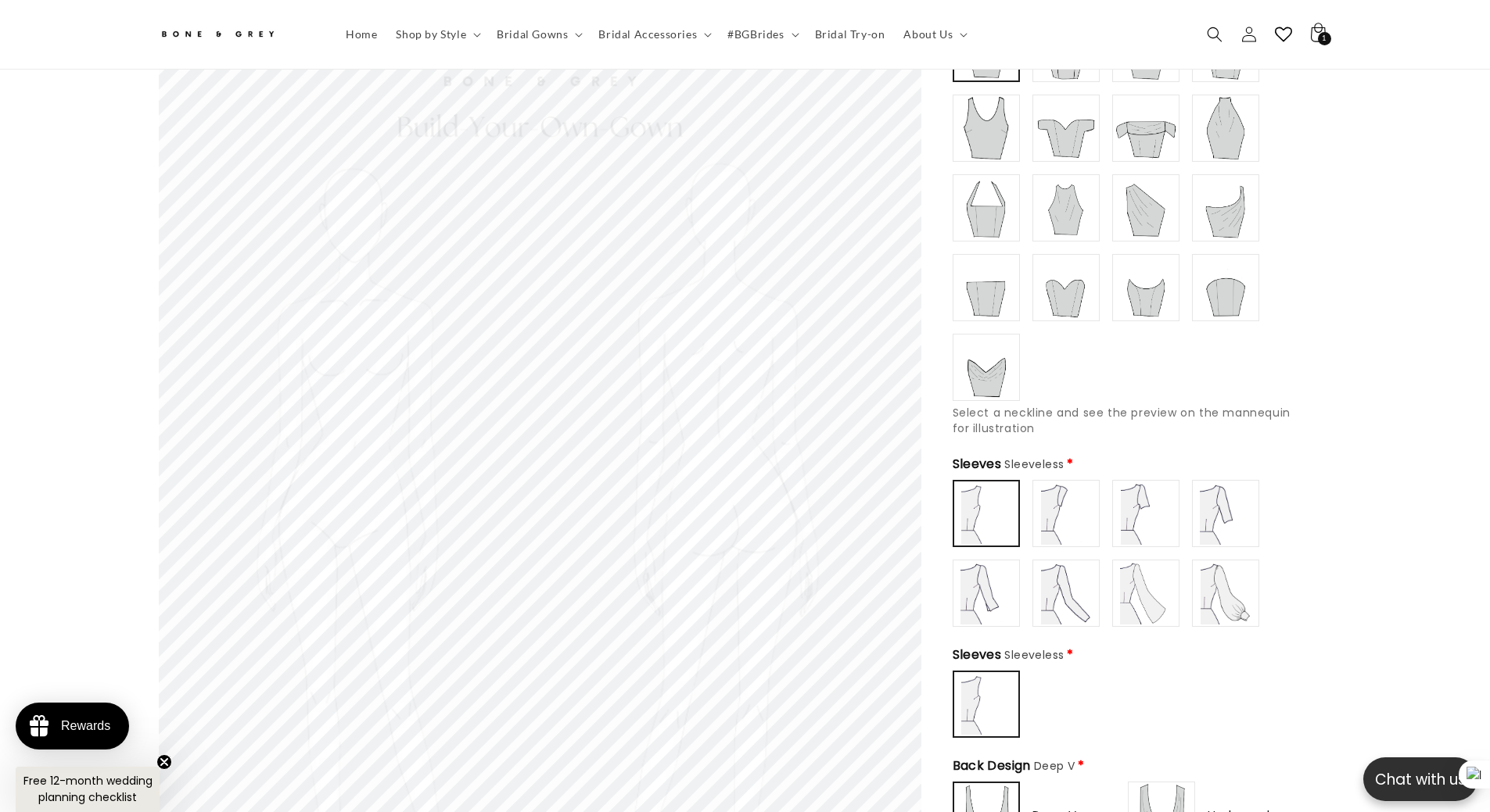
click at [1064, 493] on img at bounding box center [1066, 514] width 63 height 63
click at [1141, 505] on img at bounding box center [1146, 514] width 63 height 63
click at [1222, 510] on img at bounding box center [1226, 514] width 63 height 63
click at [988, 600] on img at bounding box center [986, 593] width 63 height 63
click at [1069, 590] on img at bounding box center [1066, 593] width 63 height 63
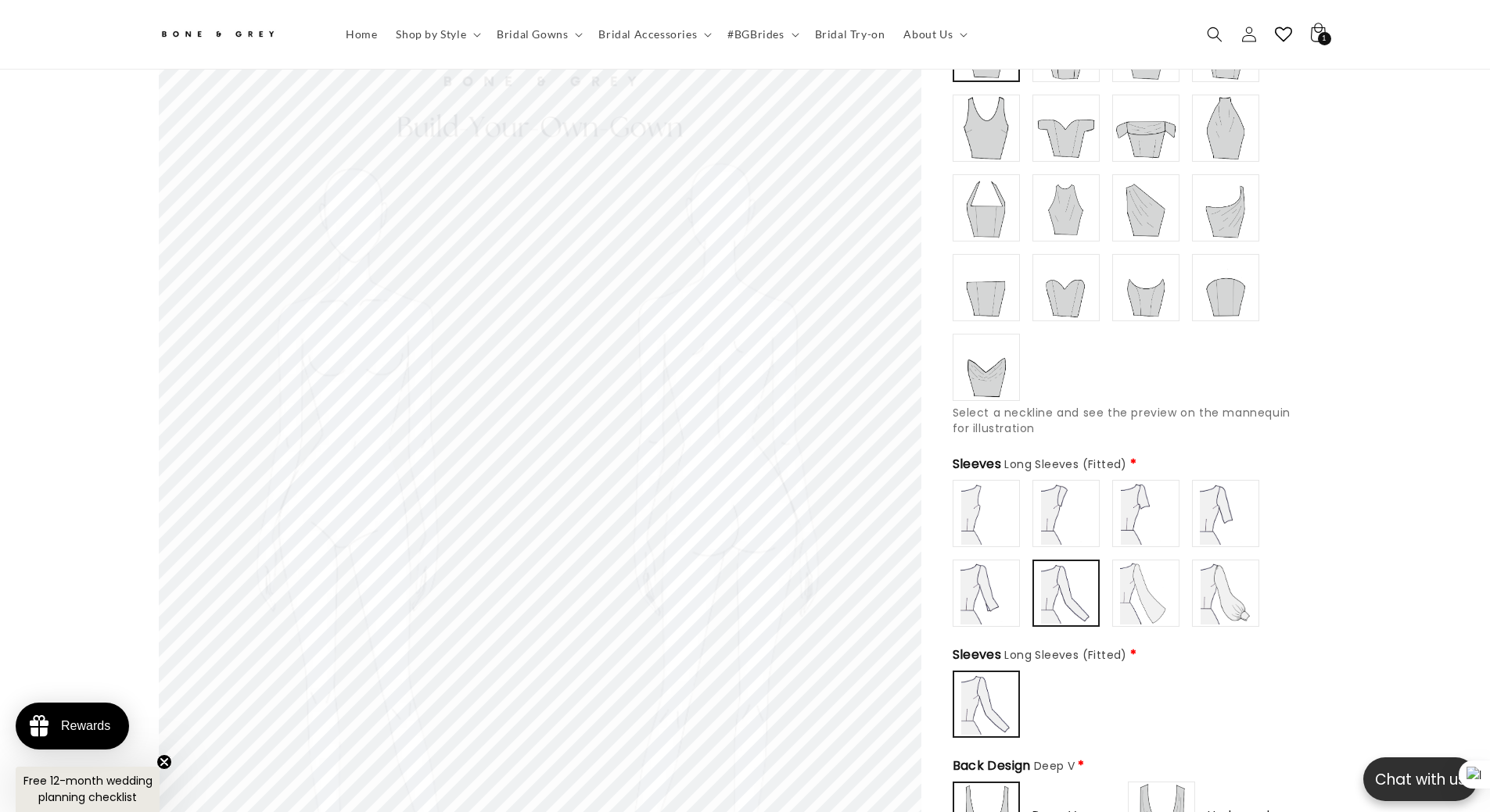
drag, startPoint x: 1181, startPoint y: 592, endPoint x: 1214, endPoint y: 591, distance: 33.0
click at [1181, 592] on div "Sleeveless" at bounding box center [1125, 552] width 344 height 147
click at [1145, 584] on img at bounding box center [1146, 593] width 63 height 63
type input "**********"
click at [1215, 584] on img at bounding box center [1226, 593] width 63 height 63
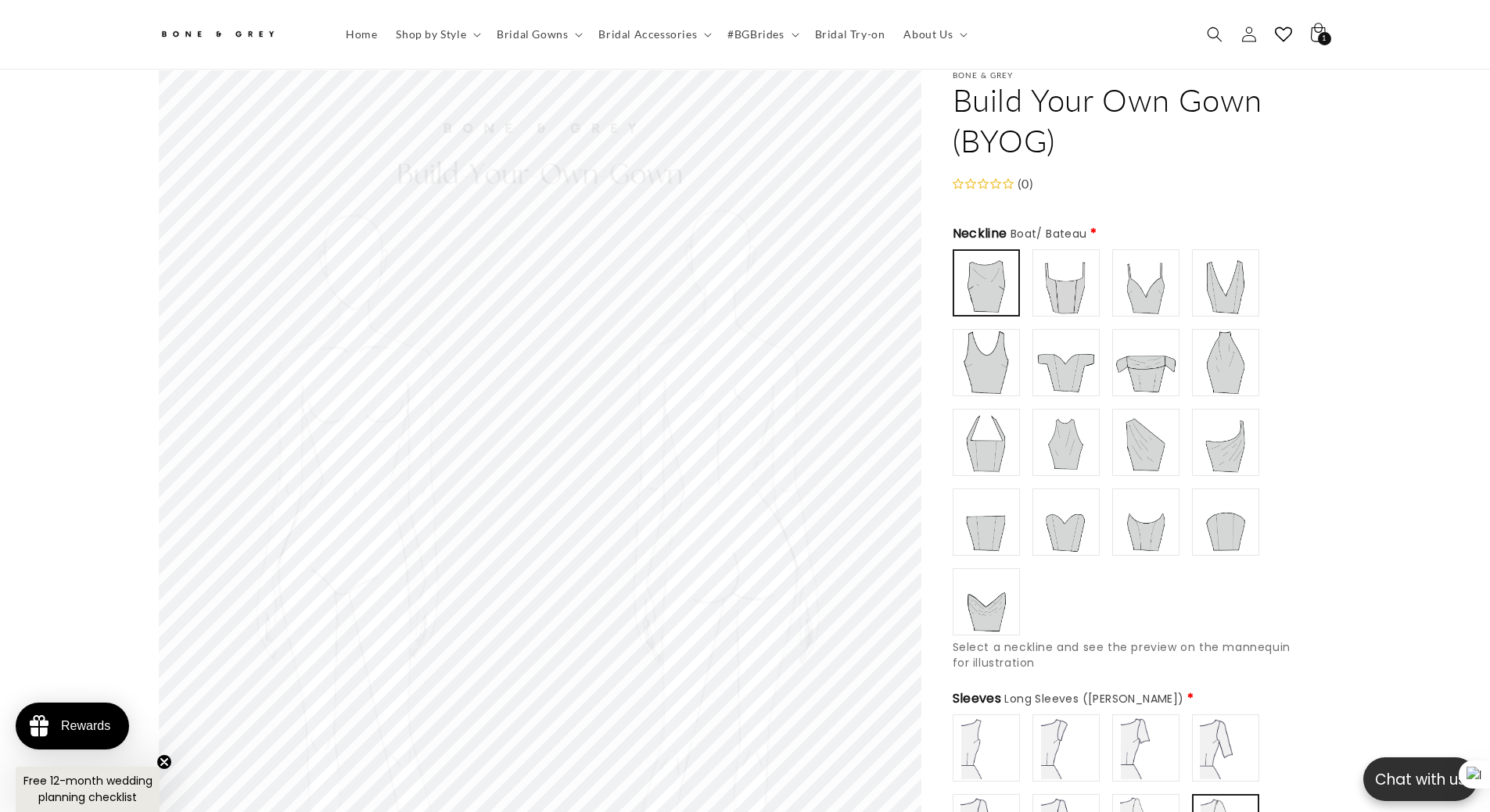
scroll to position [0, 0]
click at [1080, 269] on img at bounding box center [1066, 283] width 63 height 63
click at [1141, 280] on img at bounding box center [1146, 283] width 63 height 63
click at [1071, 279] on img at bounding box center [1066, 283] width 63 height 63
click at [1142, 285] on img at bounding box center [1146, 283] width 63 height 63
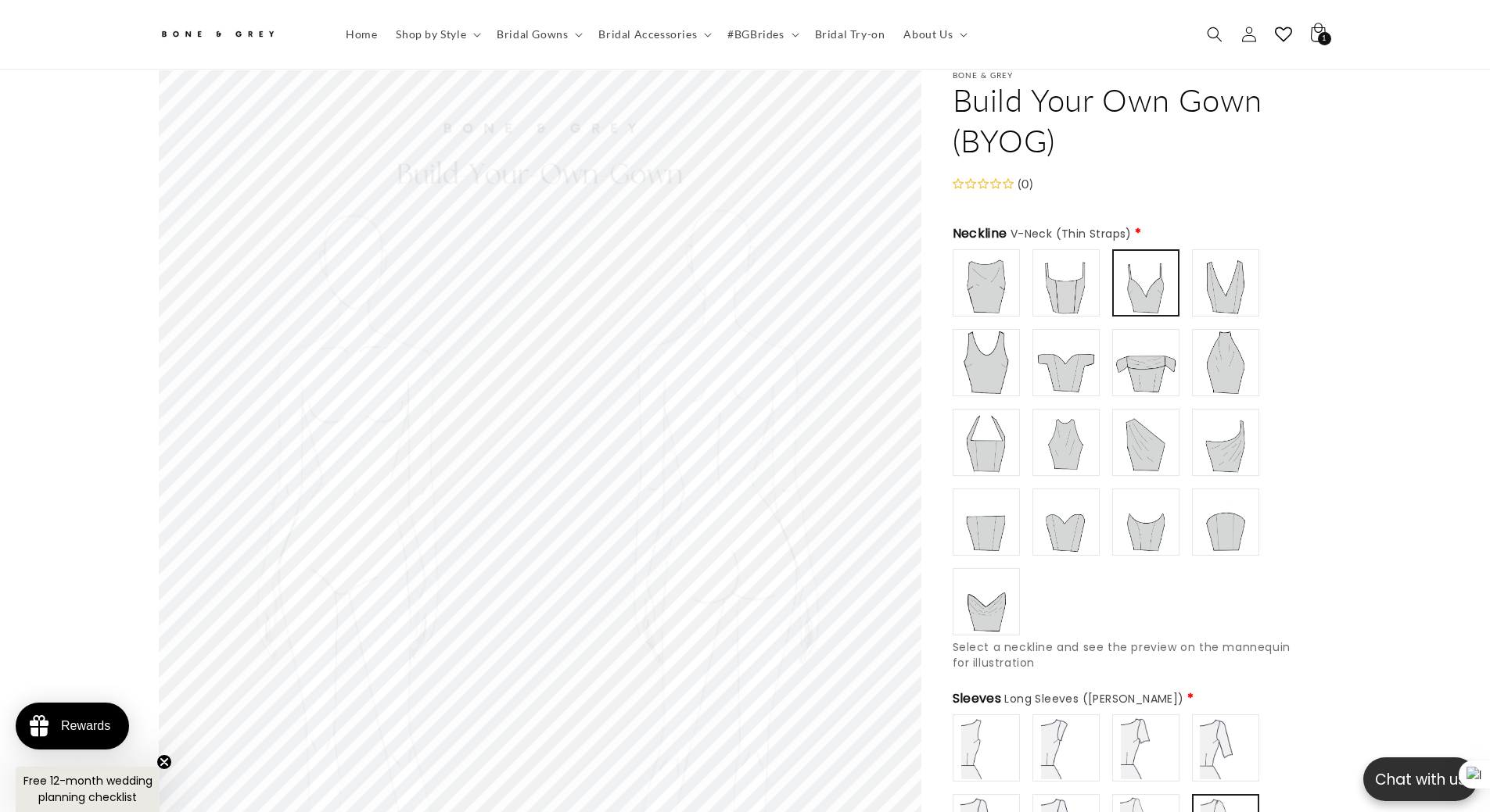
click at [1217, 290] on img at bounding box center [1226, 283] width 63 height 63
click at [986, 365] on img at bounding box center [986, 363] width 63 height 63
click at [1229, 361] on img at bounding box center [1226, 363] width 63 height 63
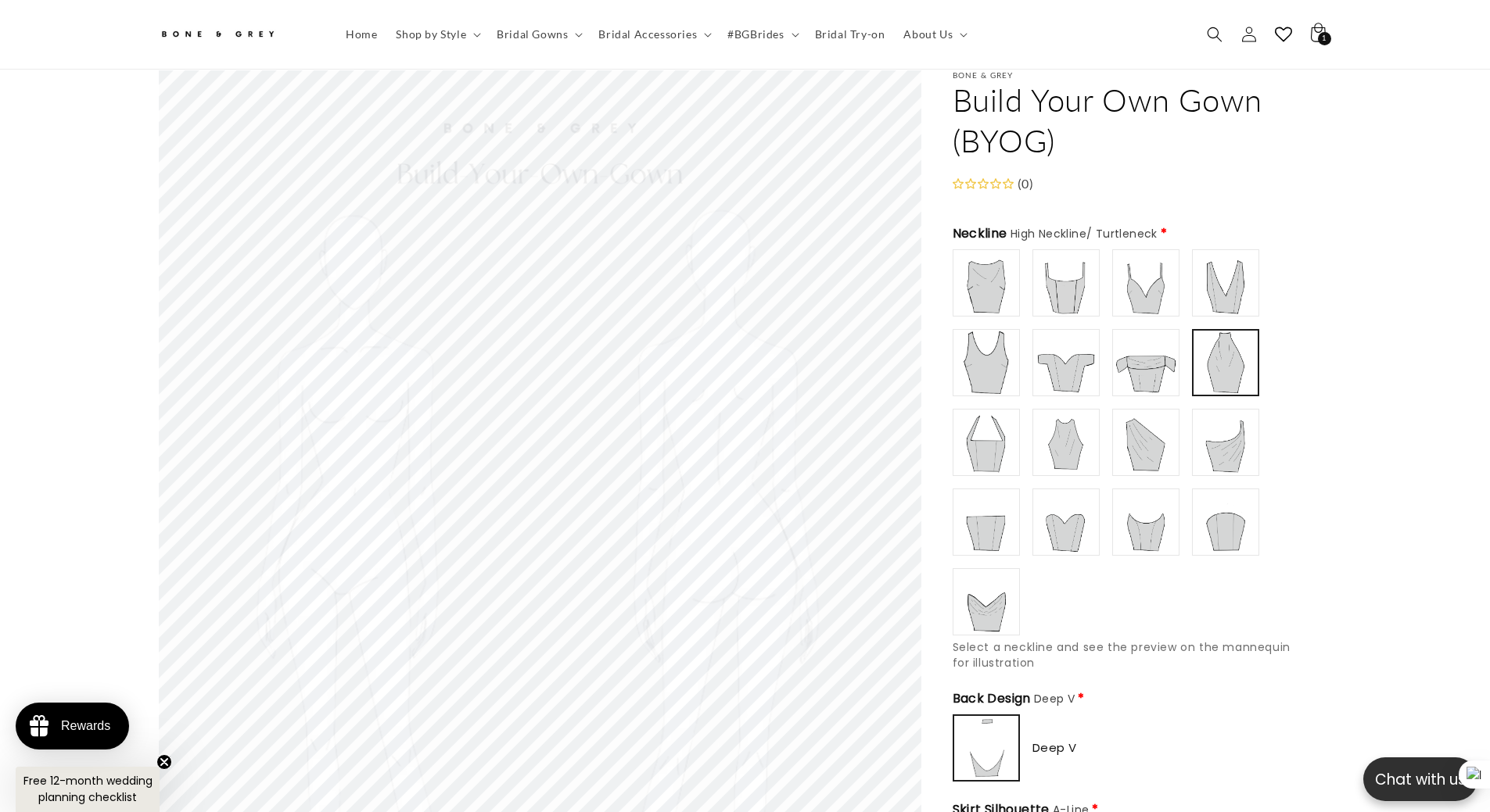
click at [990, 427] on img at bounding box center [986, 442] width 63 height 63
click at [1067, 437] on img at bounding box center [1066, 442] width 63 height 63
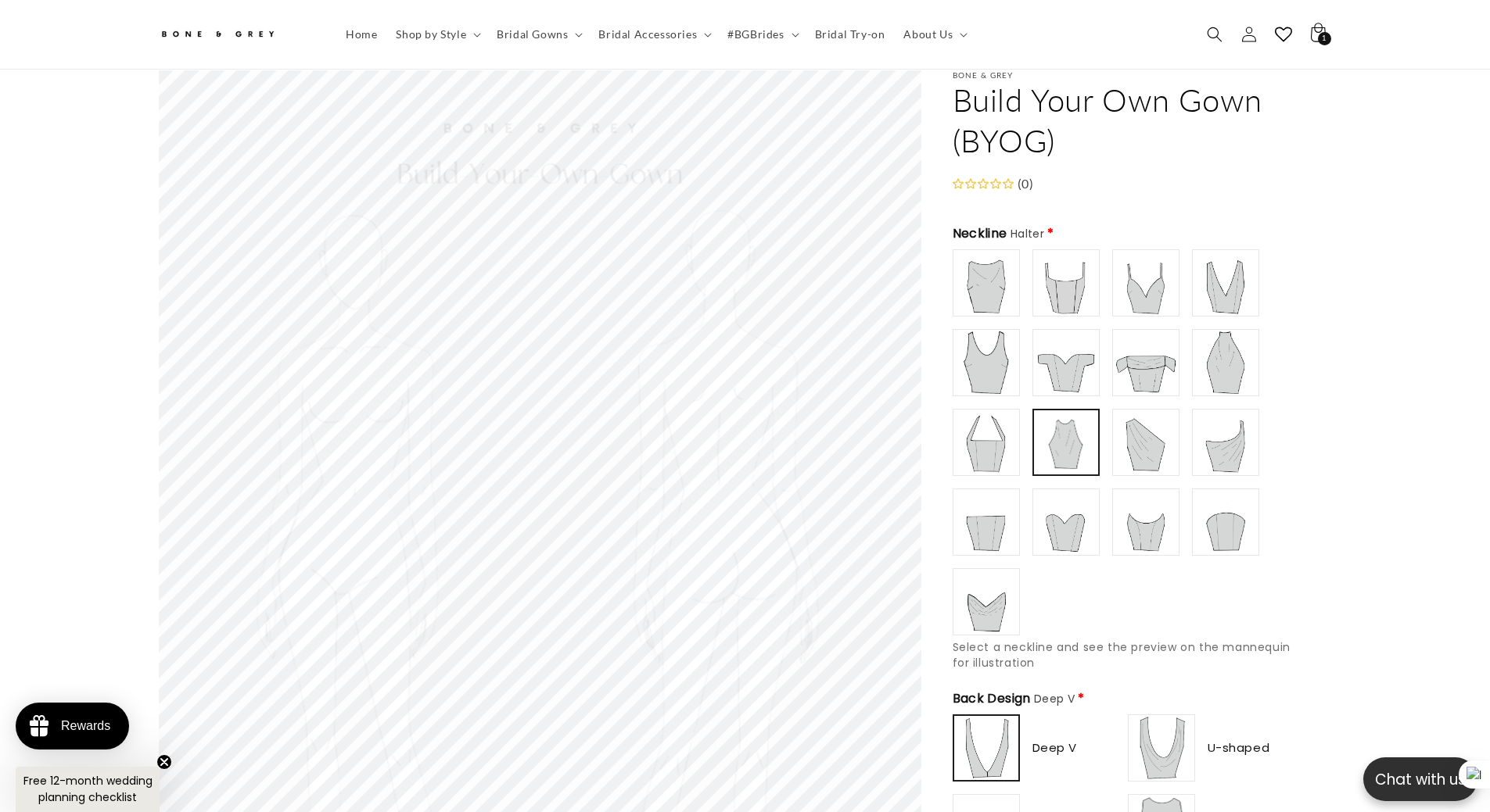
click at [1135, 442] on img at bounding box center [1146, 442] width 63 height 63
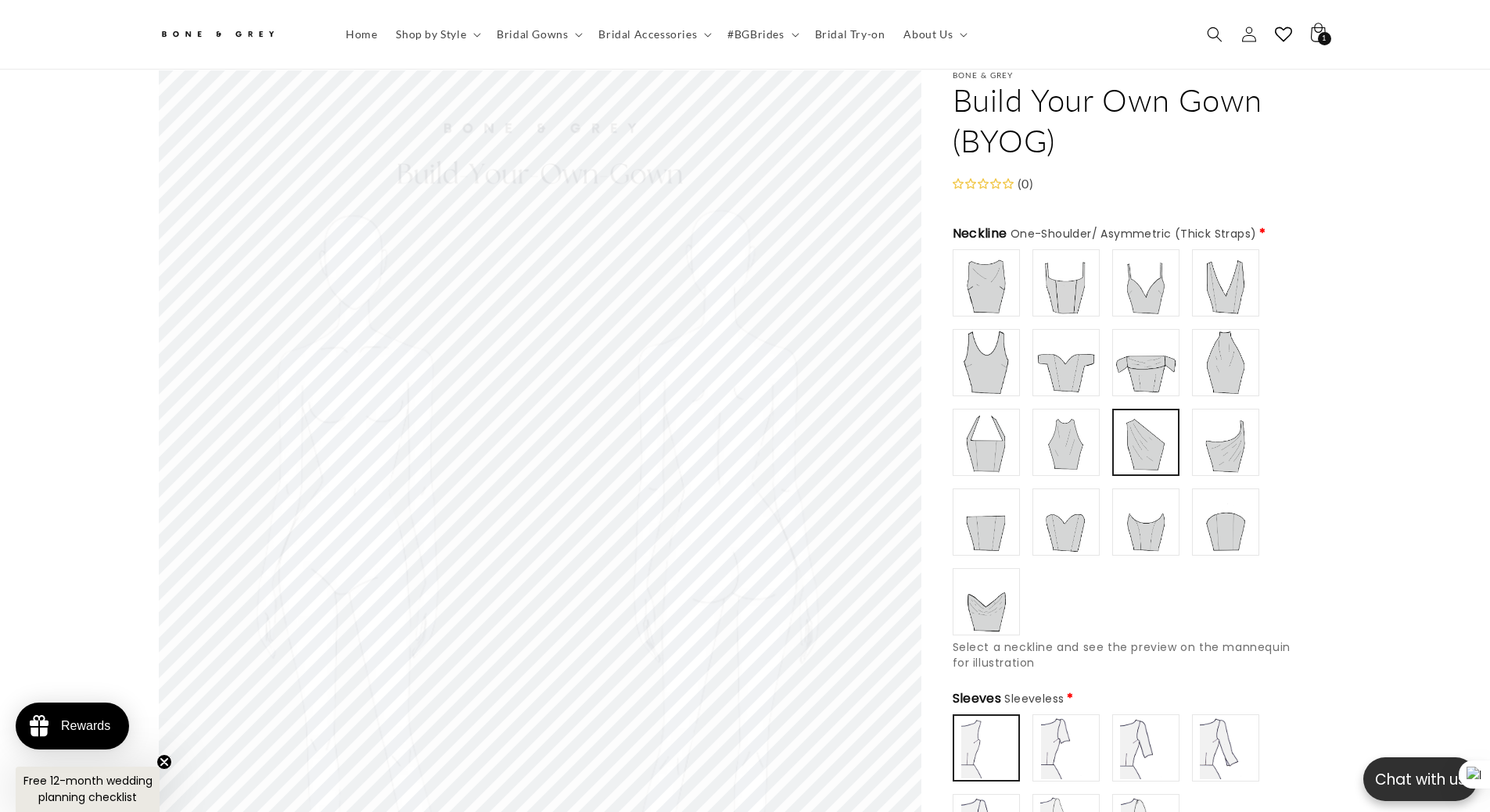
click at [1215, 449] on img at bounding box center [1226, 442] width 63 height 63
click at [986, 526] on img at bounding box center [986, 522] width 63 height 63
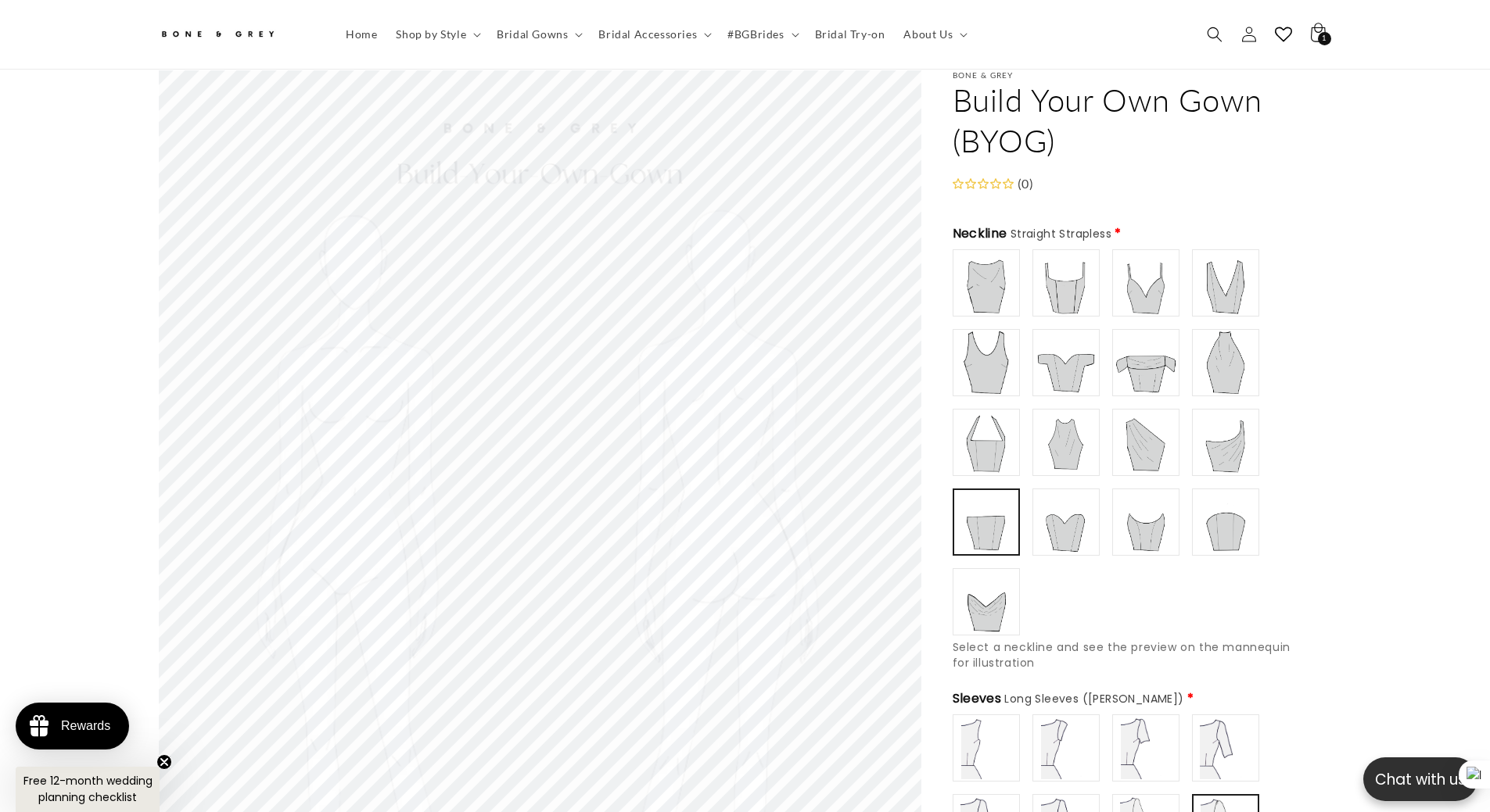
click at [1077, 532] on img at bounding box center [1066, 522] width 63 height 63
click at [1173, 523] on img at bounding box center [1146, 522] width 63 height 63
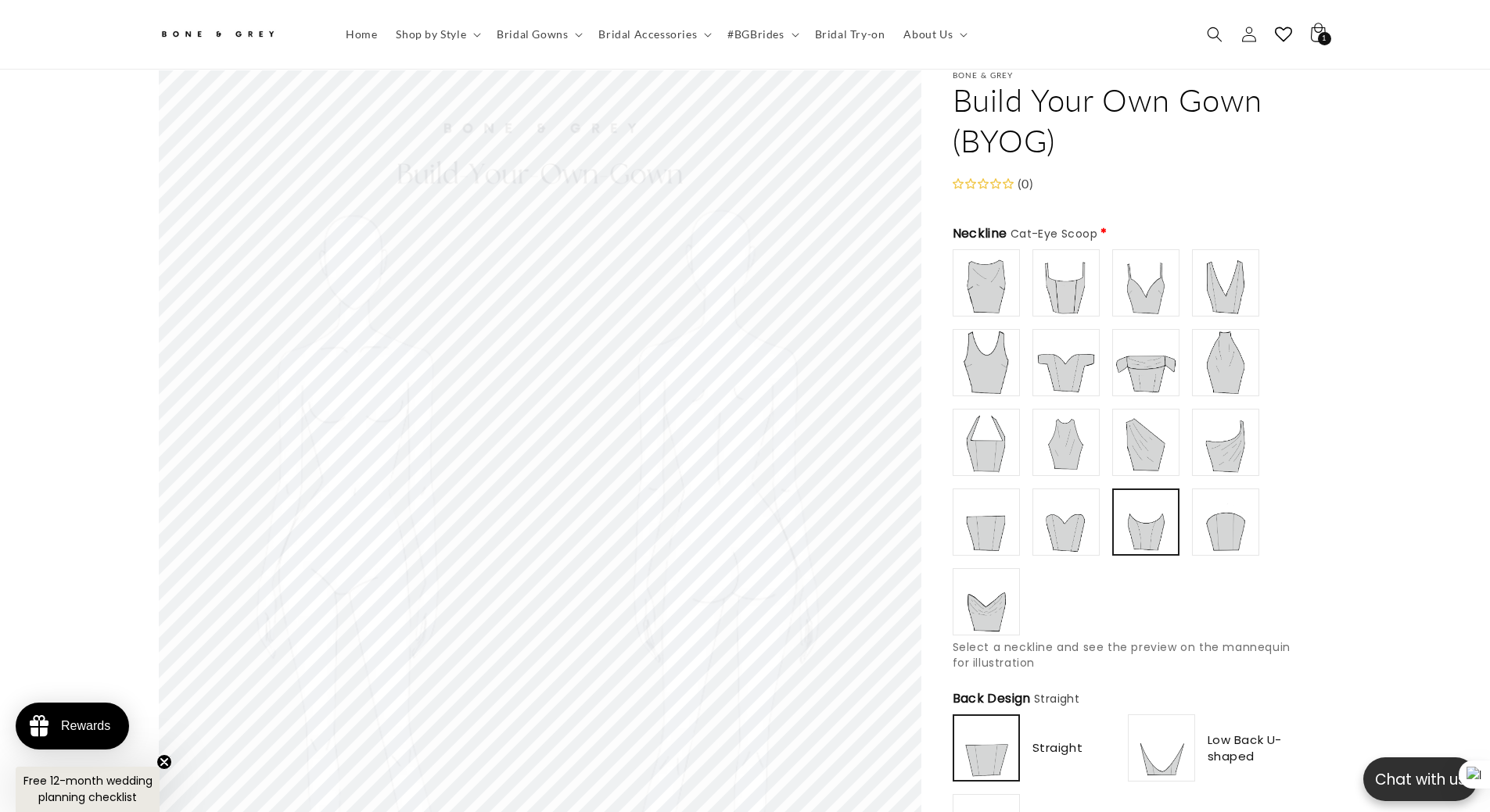
click at [1227, 523] on img at bounding box center [1226, 522] width 63 height 63
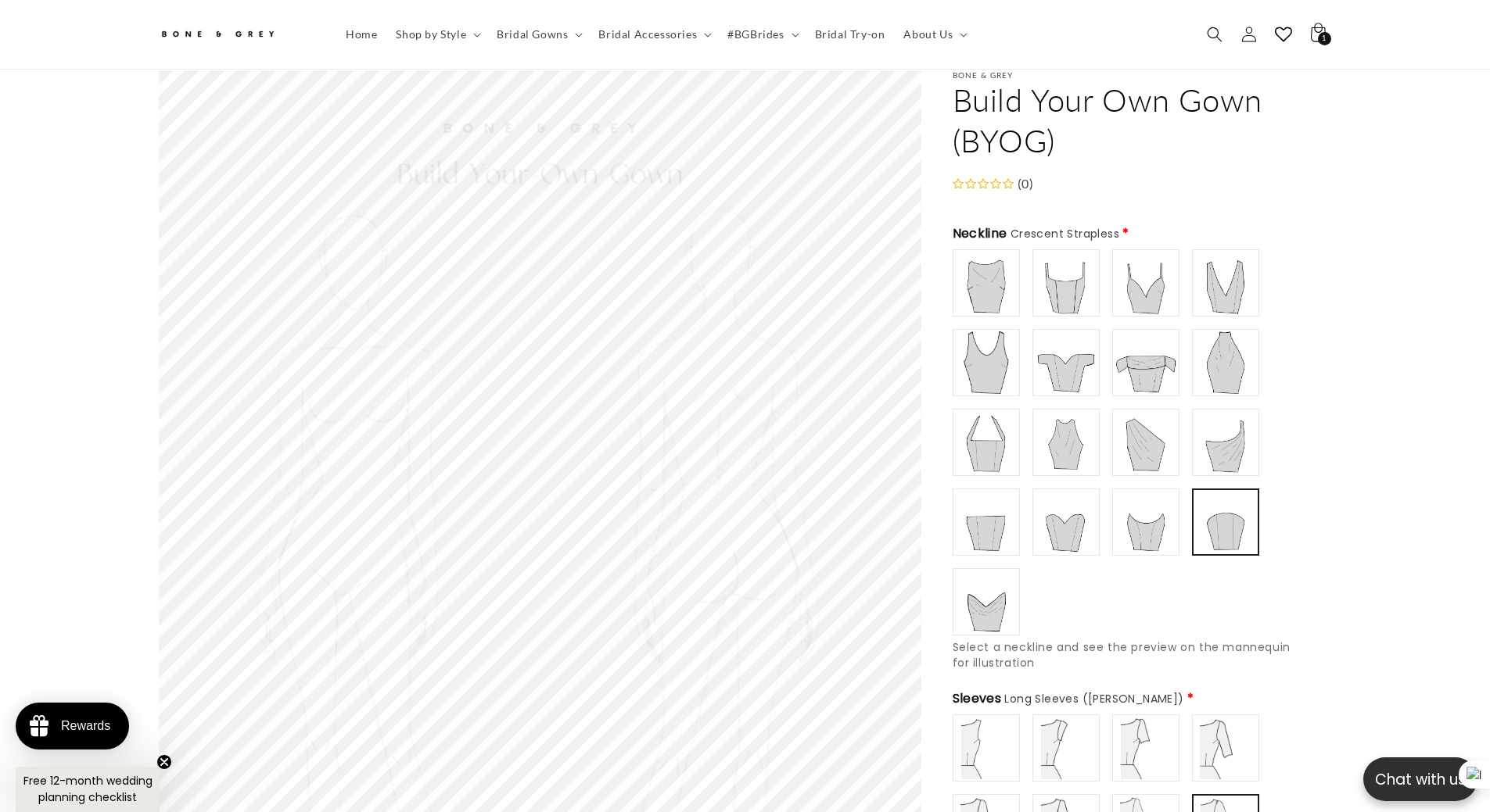
type input "**********"
click at [975, 585] on img at bounding box center [986, 602] width 63 height 63
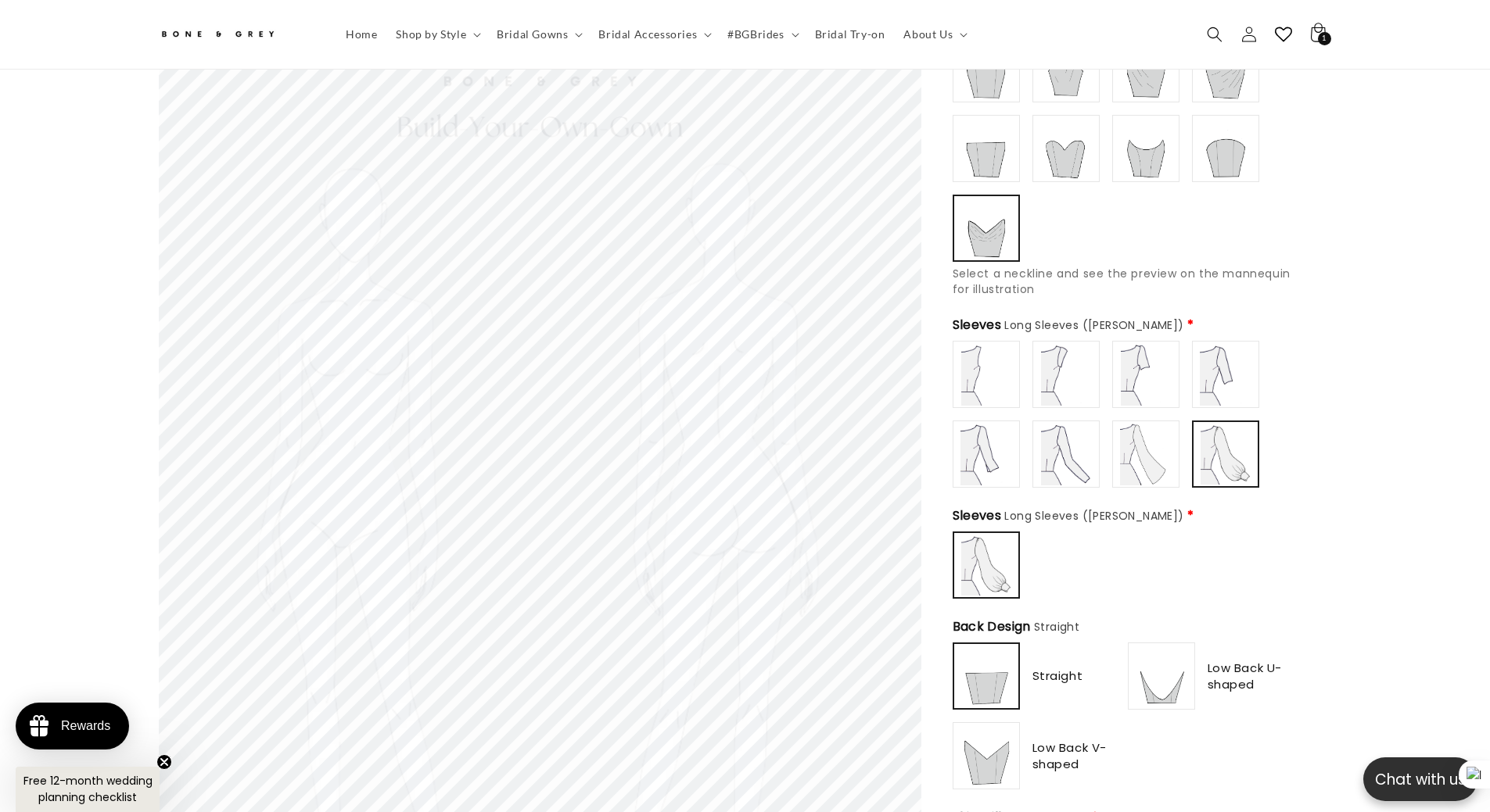
scroll to position [460, 0]
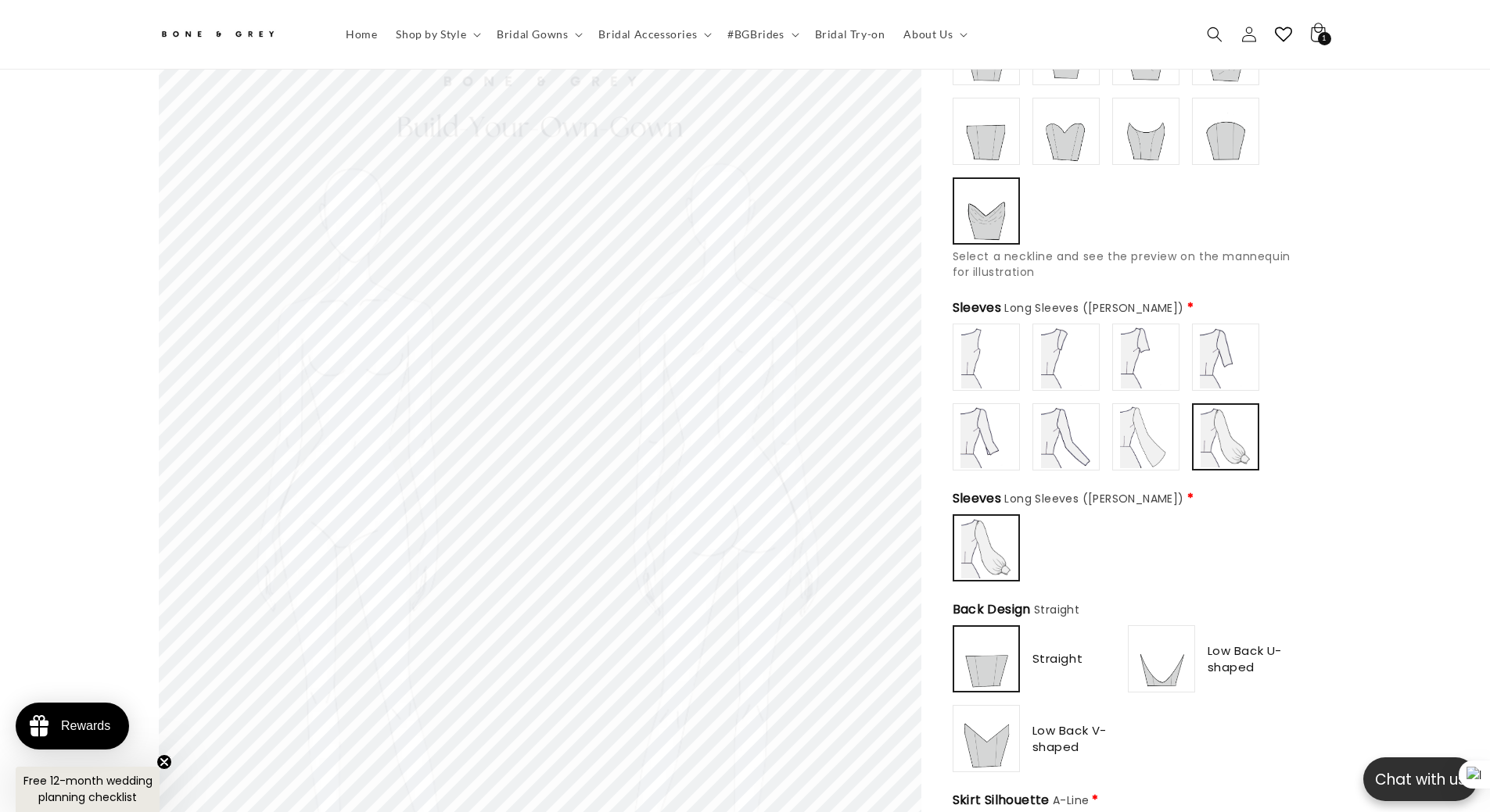
click at [988, 347] on img at bounding box center [986, 358] width 63 height 63
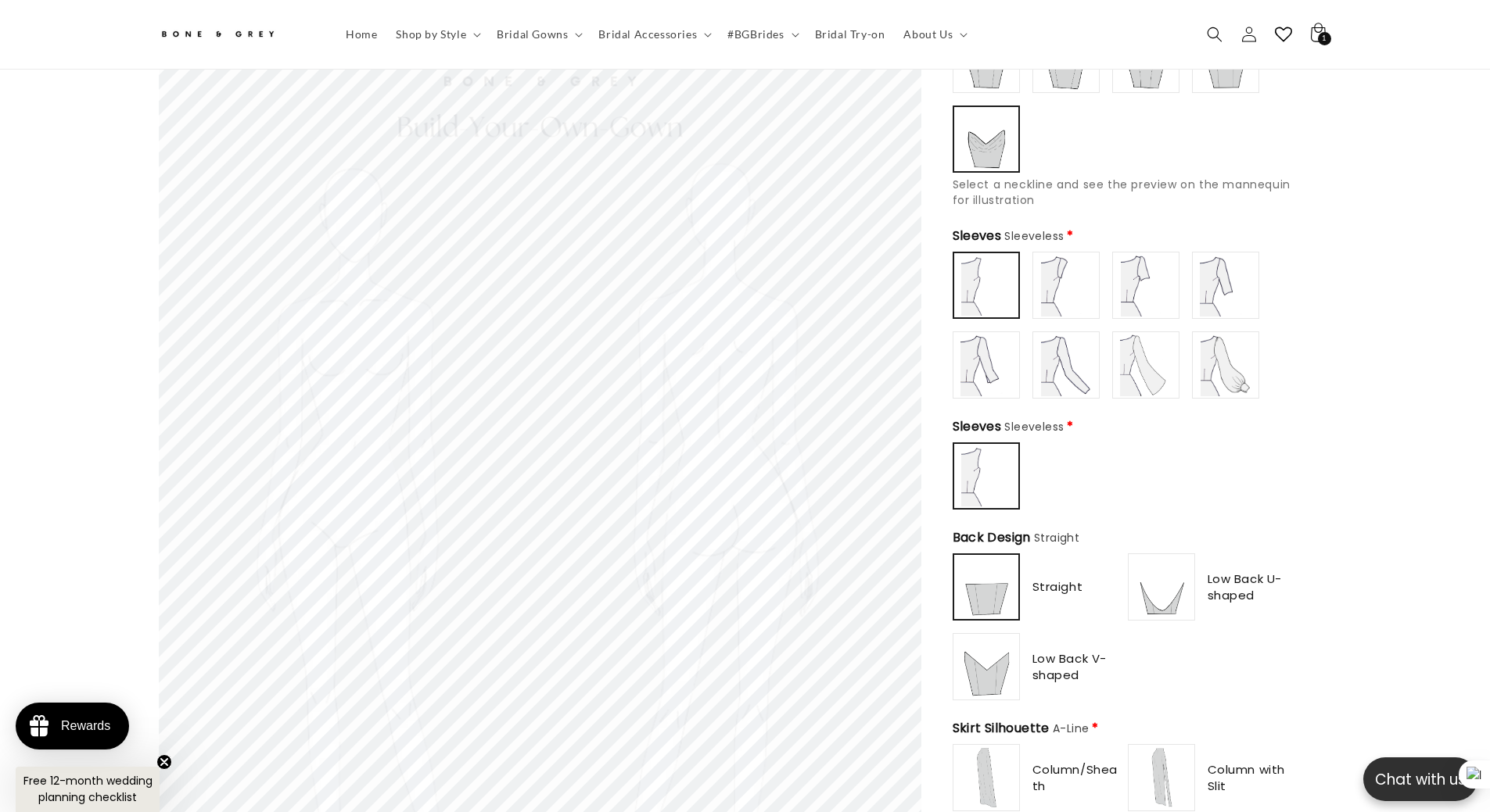
scroll to position [539, 0]
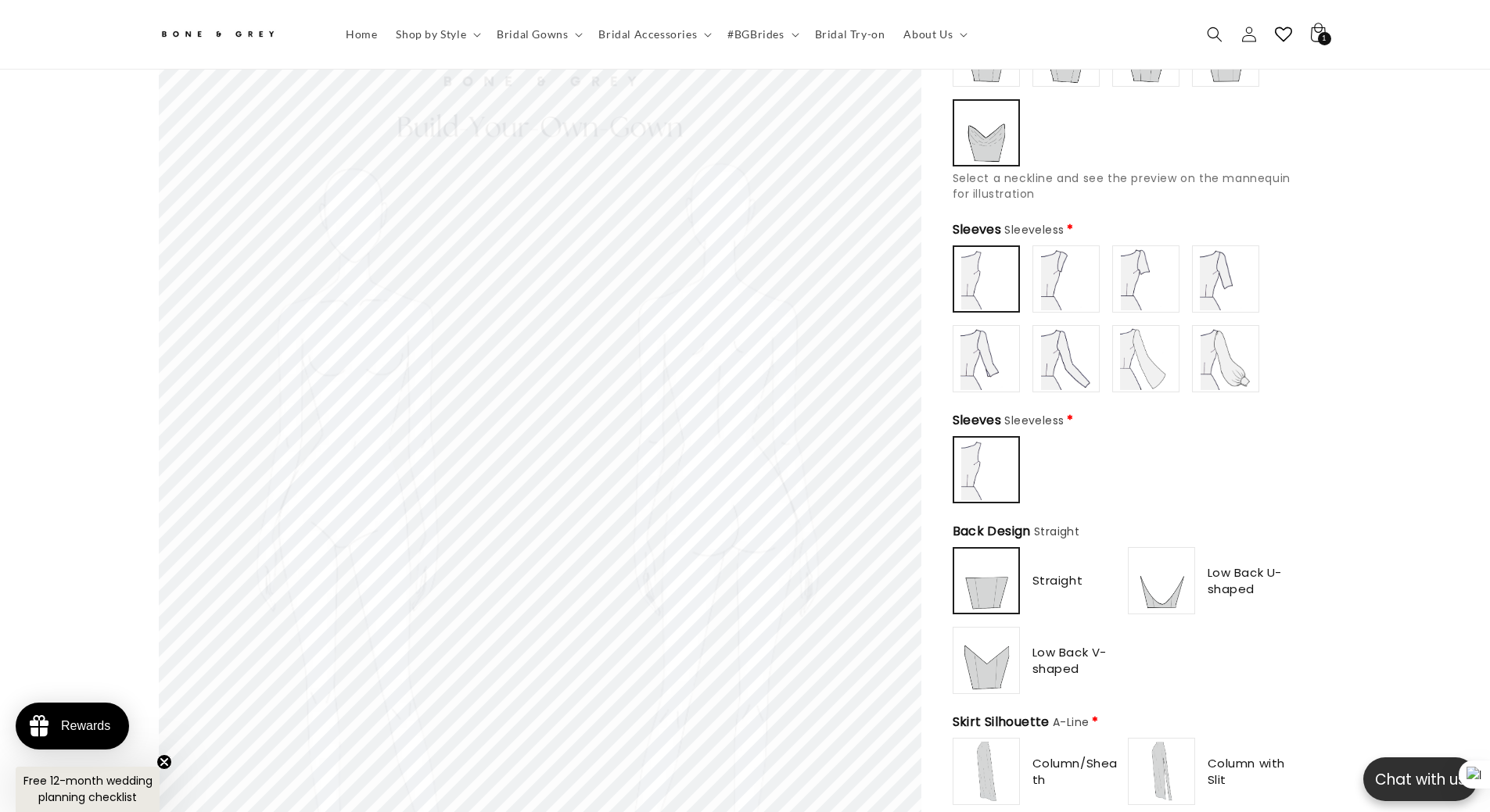
click at [1054, 253] on img at bounding box center [1066, 279] width 63 height 63
drag, startPoint x: 1135, startPoint y: 281, endPoint x: 1212, endPoint y: 280, distance: 77.0
click at [1136, 281] on img at bounding box center [1146, 279] width 63 height 63
click at [1212, 279] on img at bounding box center [1226, 279] width 63 height 63
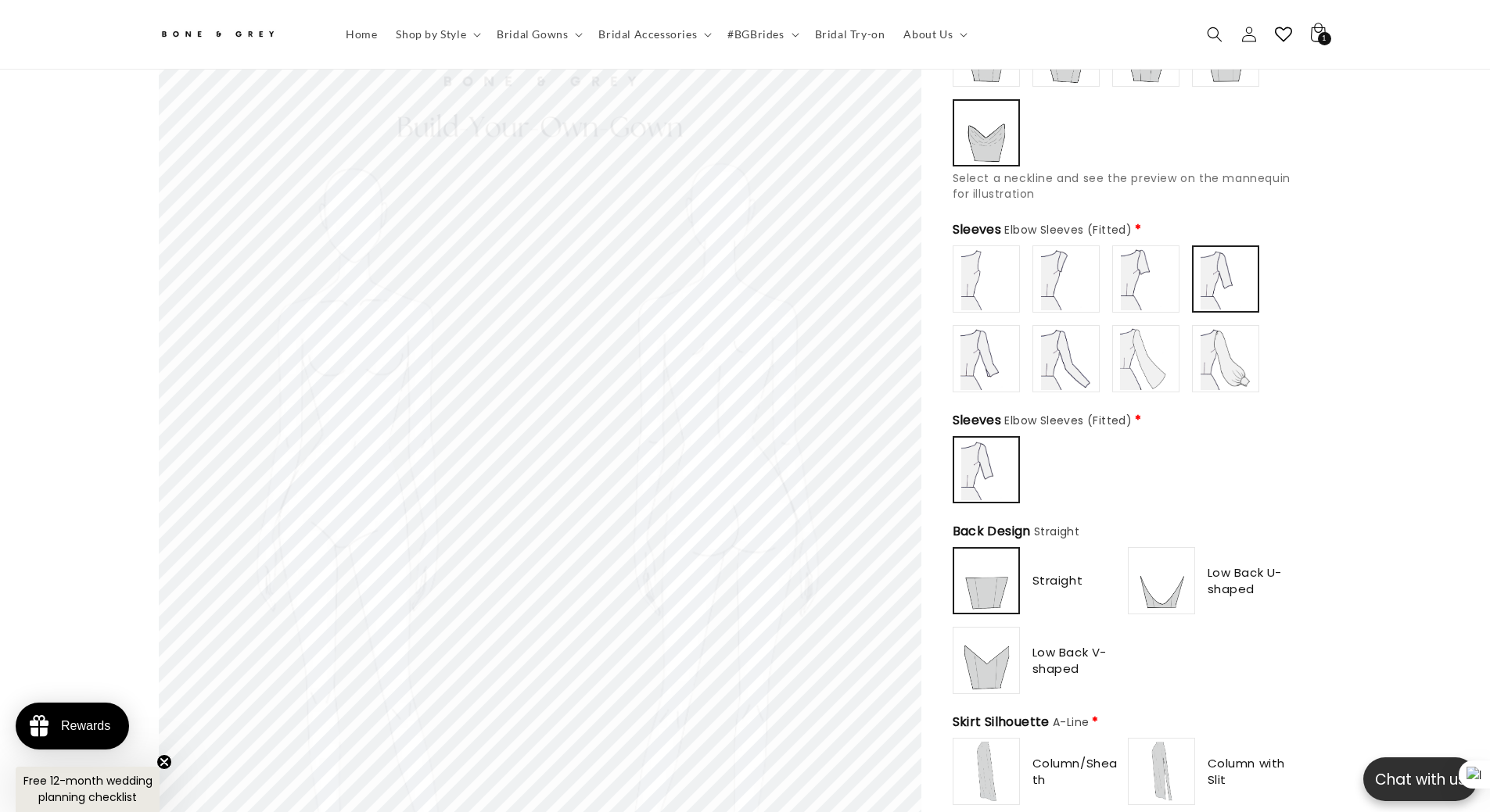
click at [992, 361] on img at bounding box center [986, 359] width 63 height 63
click at [1064, 351] on img at bounding box center [1066, 359] width 63 height 63
click at [1155, 360] on img at bounding box center [1146, 359] width 63 height 63
click at [1231, 365] on img at bounding box center [1226, 359] width 63 height 63
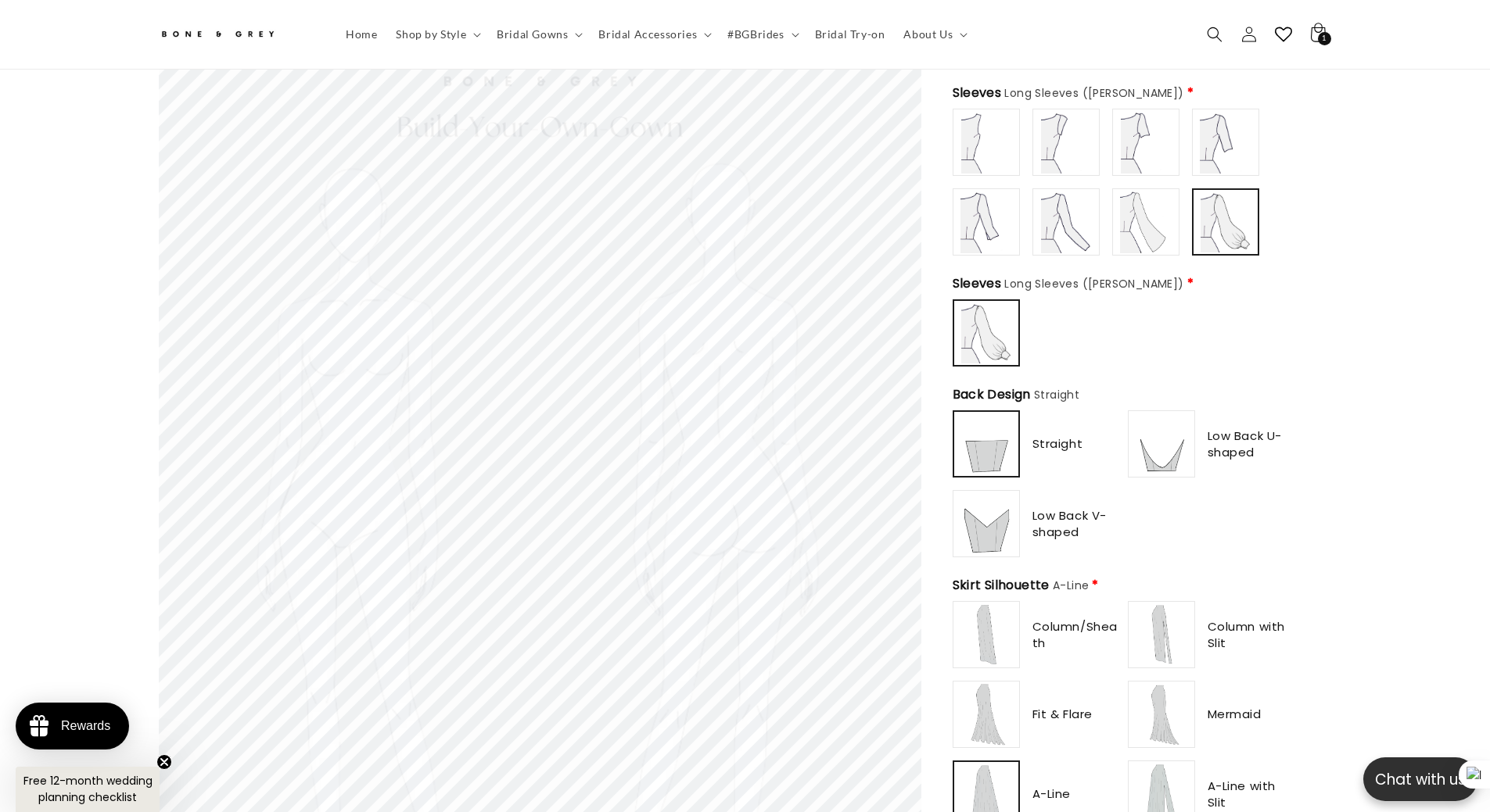
scroll to position [695, 0]
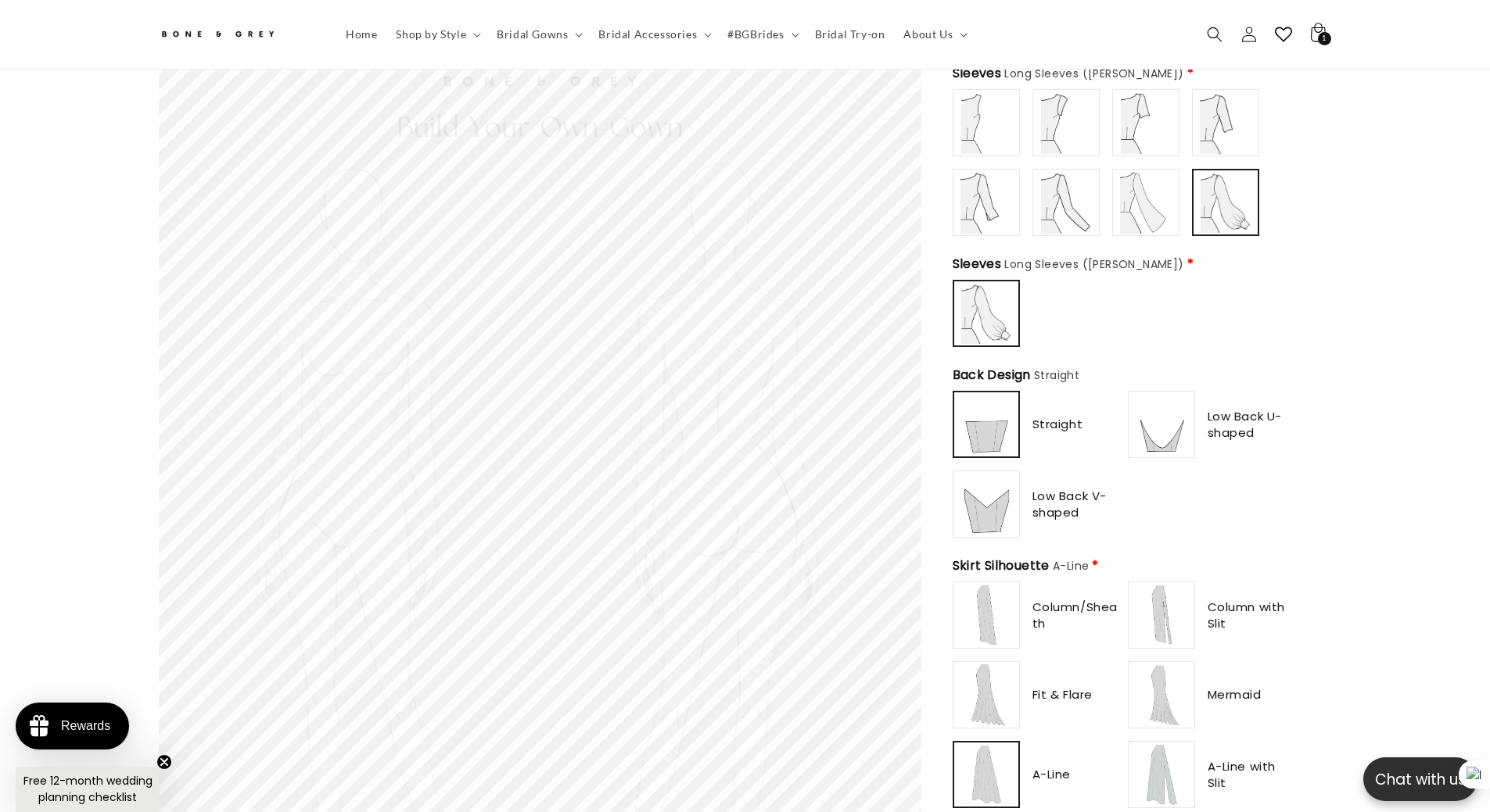
type input "**********"
click at [1054, 192] on img at bounding box center [1066, 202] width 63 height 63
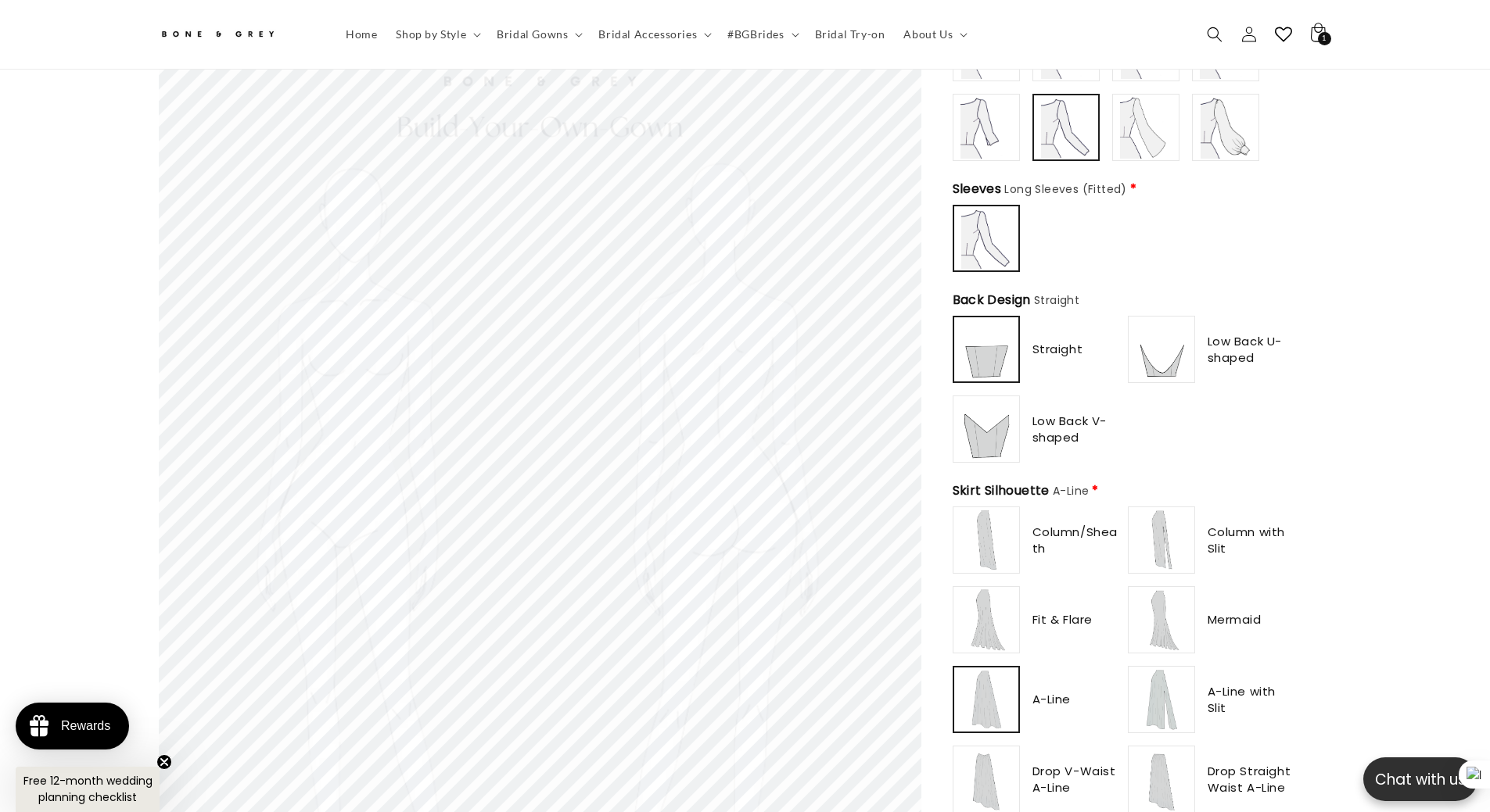
scroll to position [773, 0]
click at [1177, 345] on img at bounding box center [1162, 346] width 63 height 63
type input "**********"
click at [978, 413] on img at bounding box center [986, 426] width 63 height 63
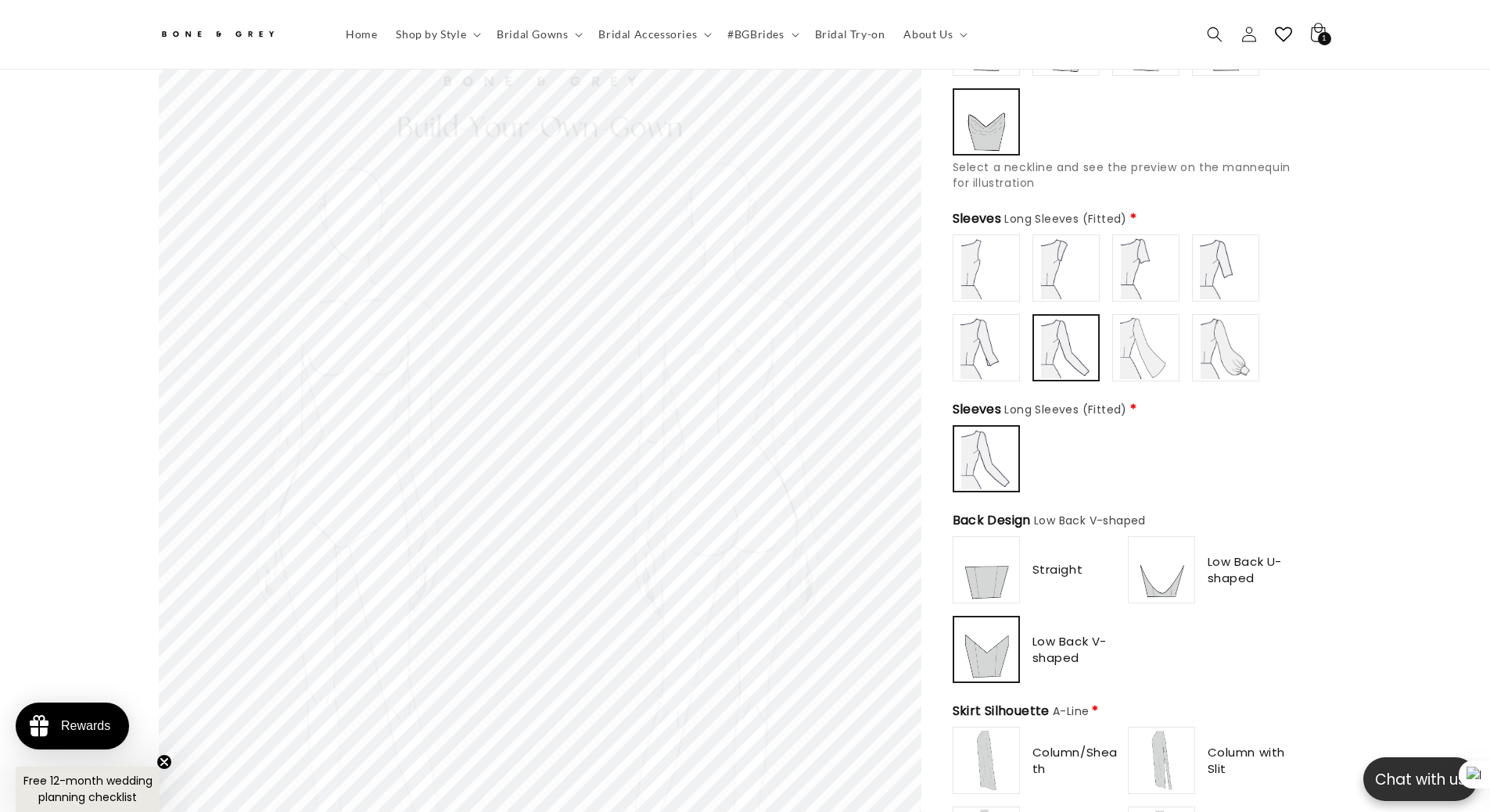
scroll to position [539, 0]
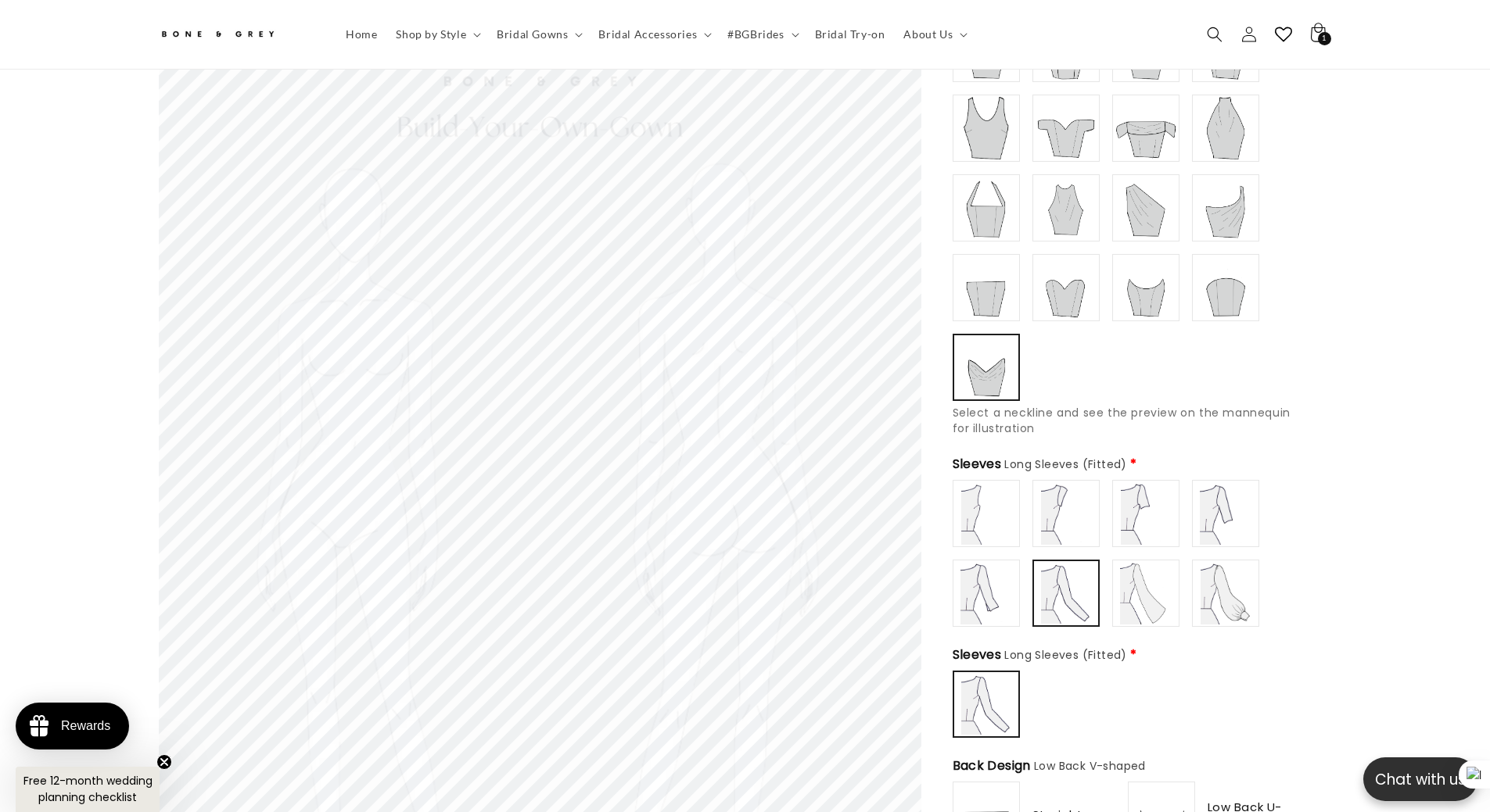
type input "**********"
click at [992, 494] on img at bounding box center [986, 514] width 63 height 63
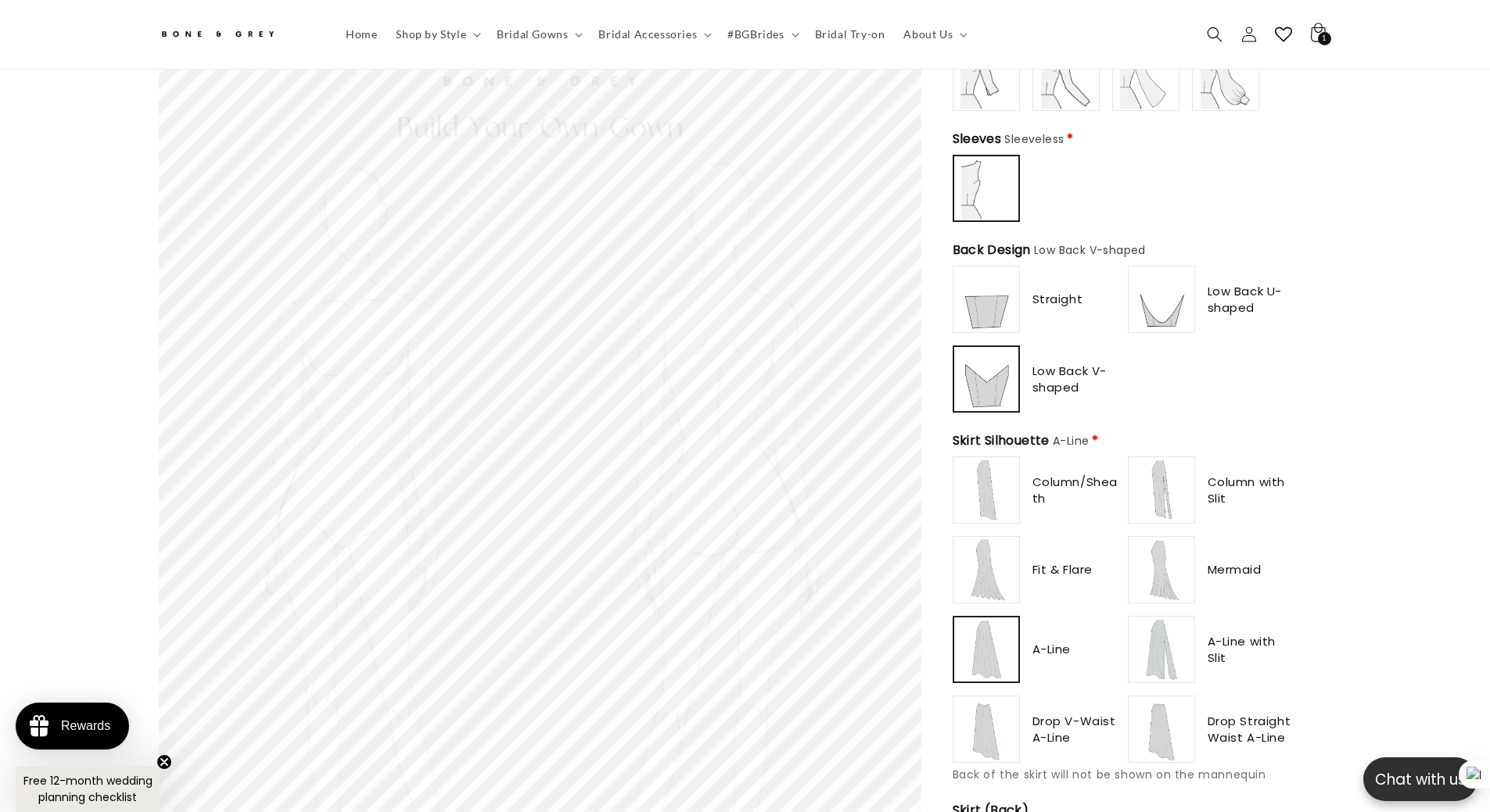
scroll to position [851, 0]
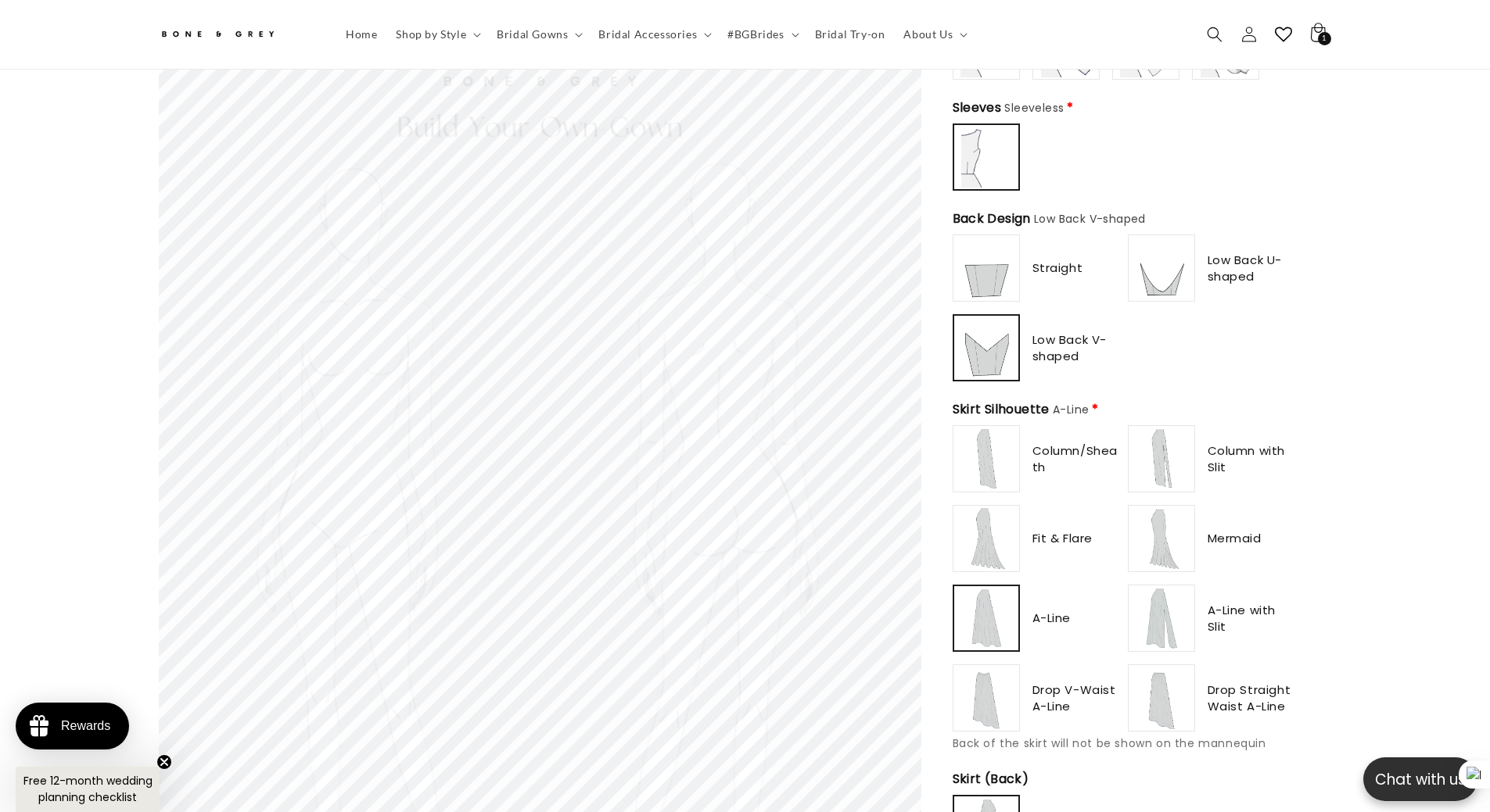
type input "**********"
click at [1008, 434] on img at bounding box center [986, 459] width 63 height 63
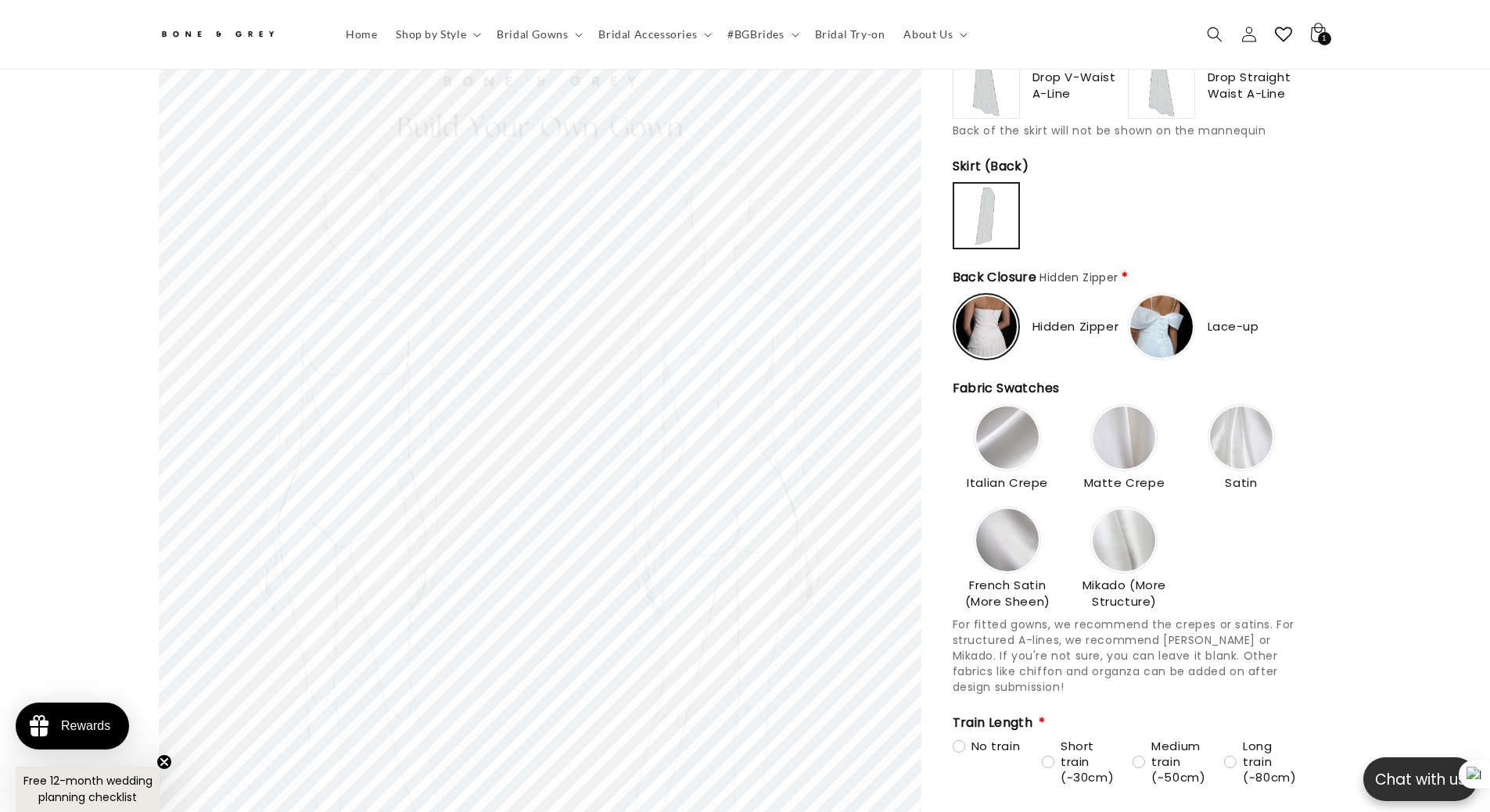
scroll to position [1476, 0]
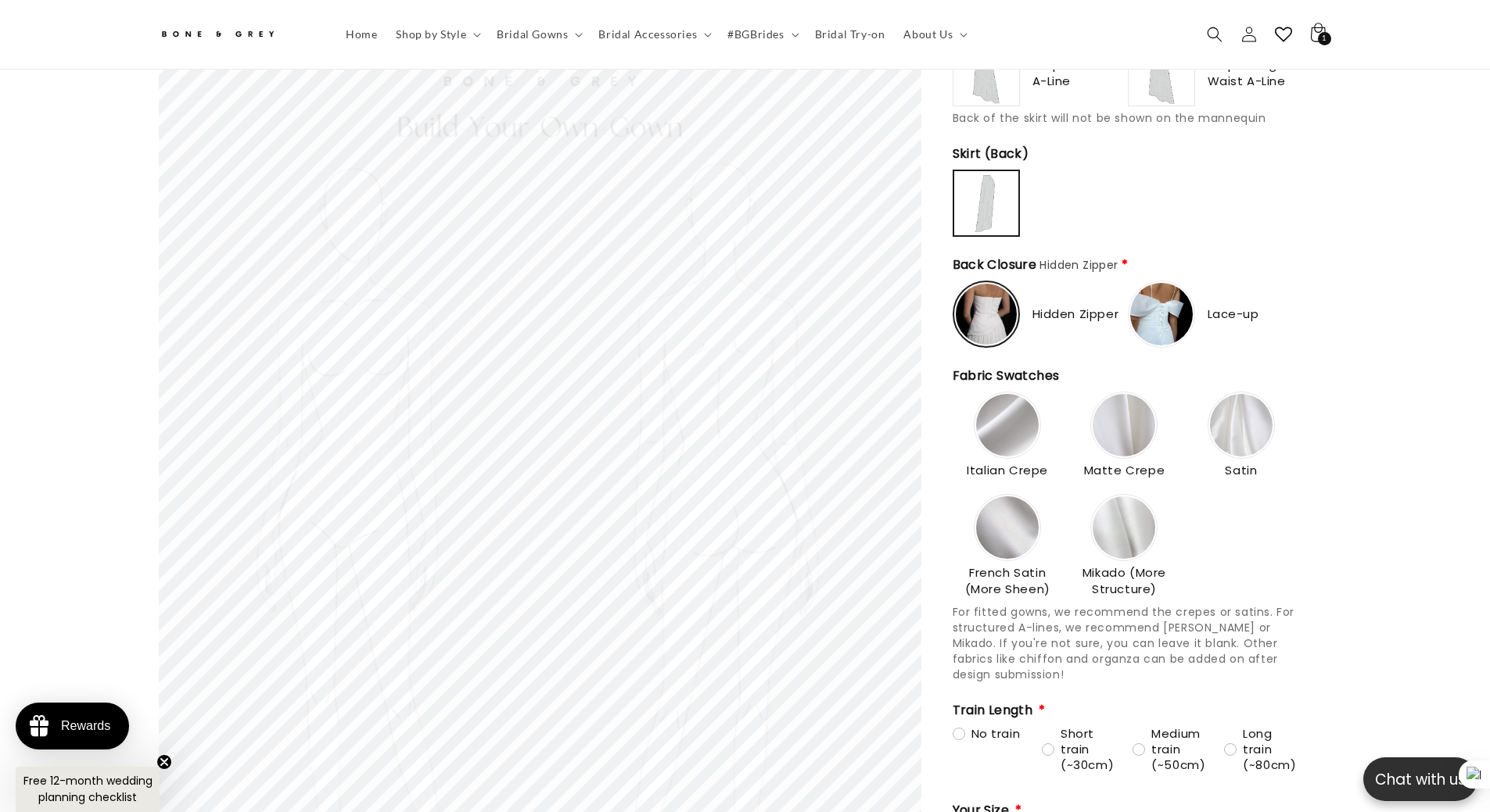
click at [1160, 283] on img at bounding box center [1162, 314] width 63 height 63
type input "**********"
click at [993, 304] on img at bounding box center [986, 314] width 63 height 63
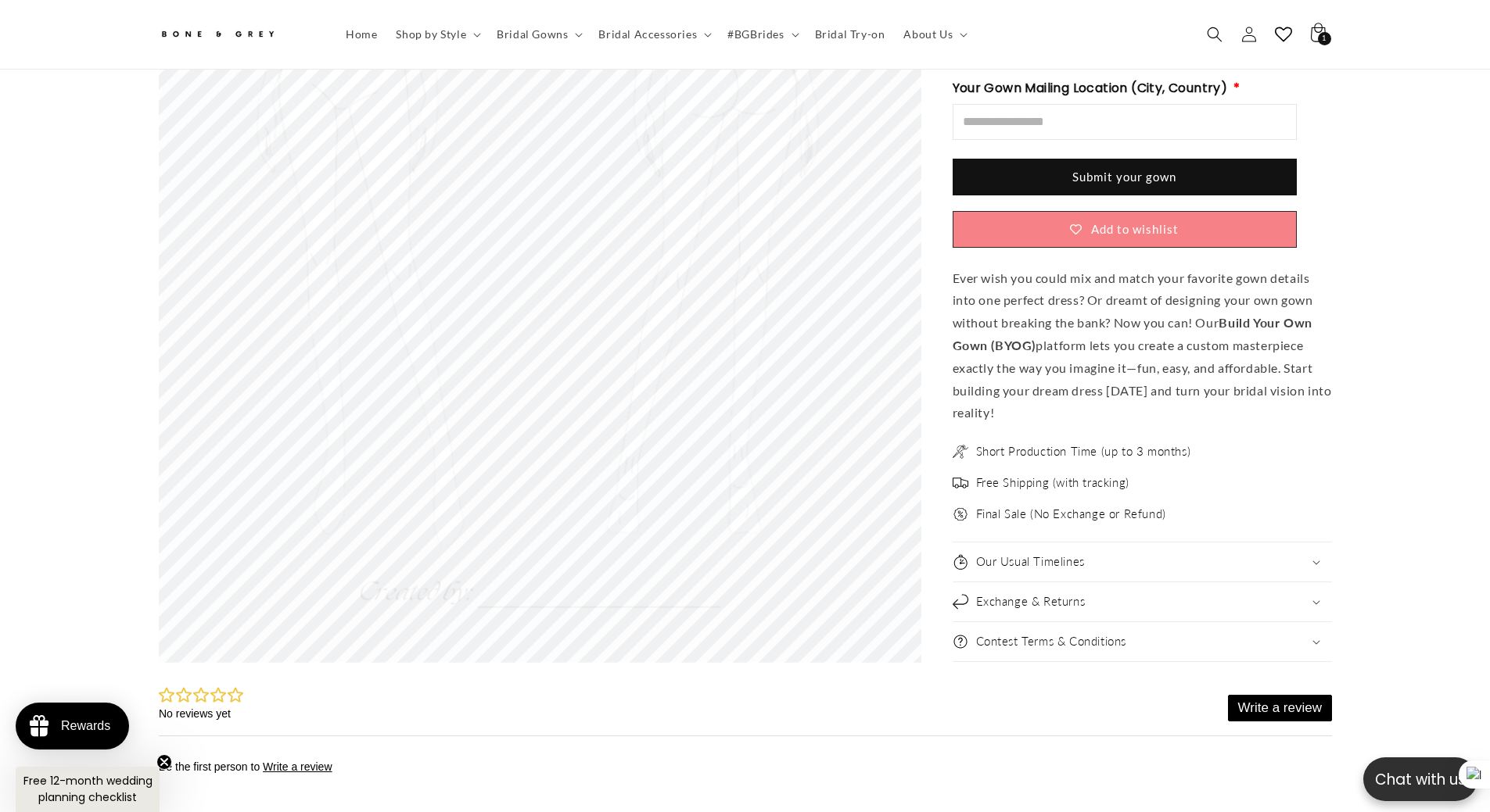
scroll to position [0, 0]
click at [1109, 554] on div "Our Usual Timelines" at bounding box center [1142, 562] width 379 height 16
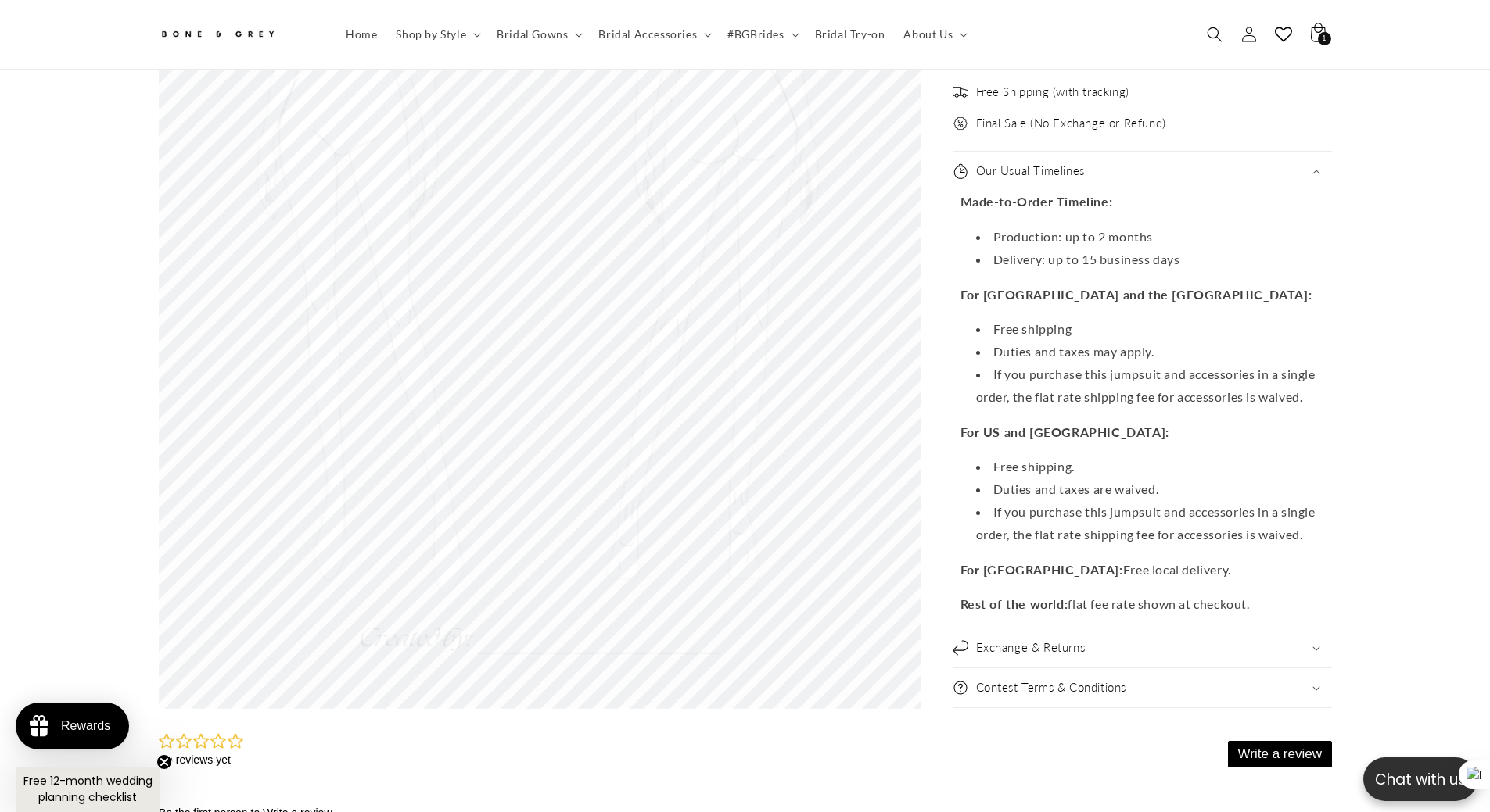
scroll to position [0, 861]
